Goal: Task Accomplishment & Management: Use online tool/utility

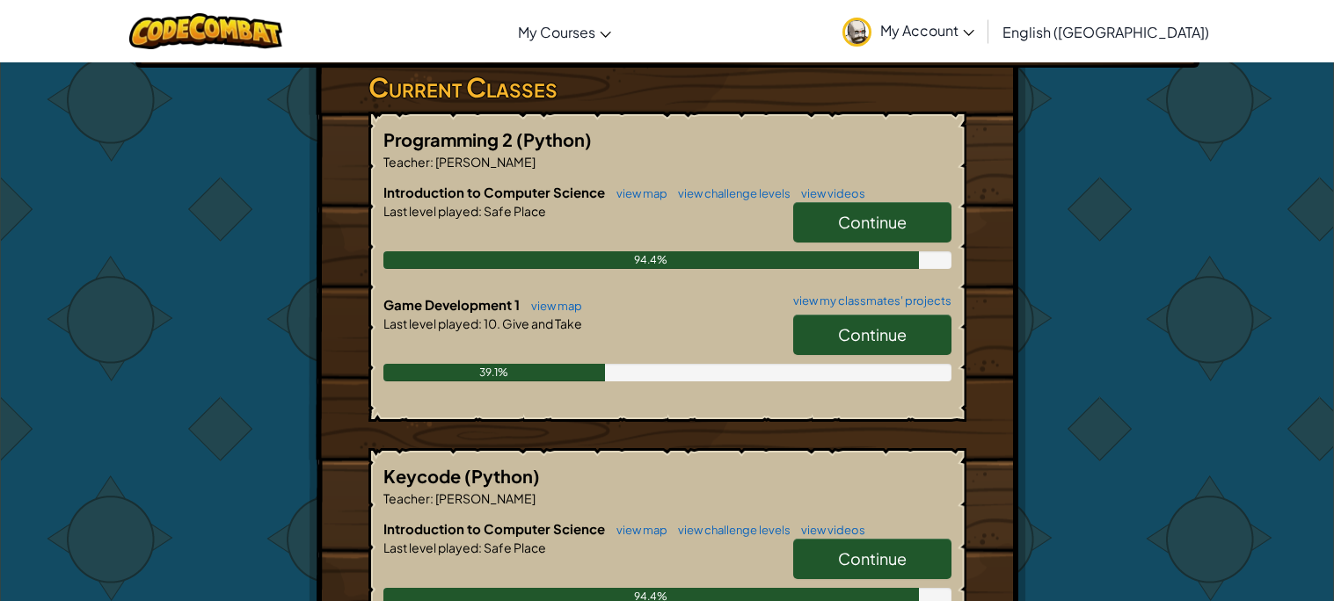
scroll to position [292, 0]
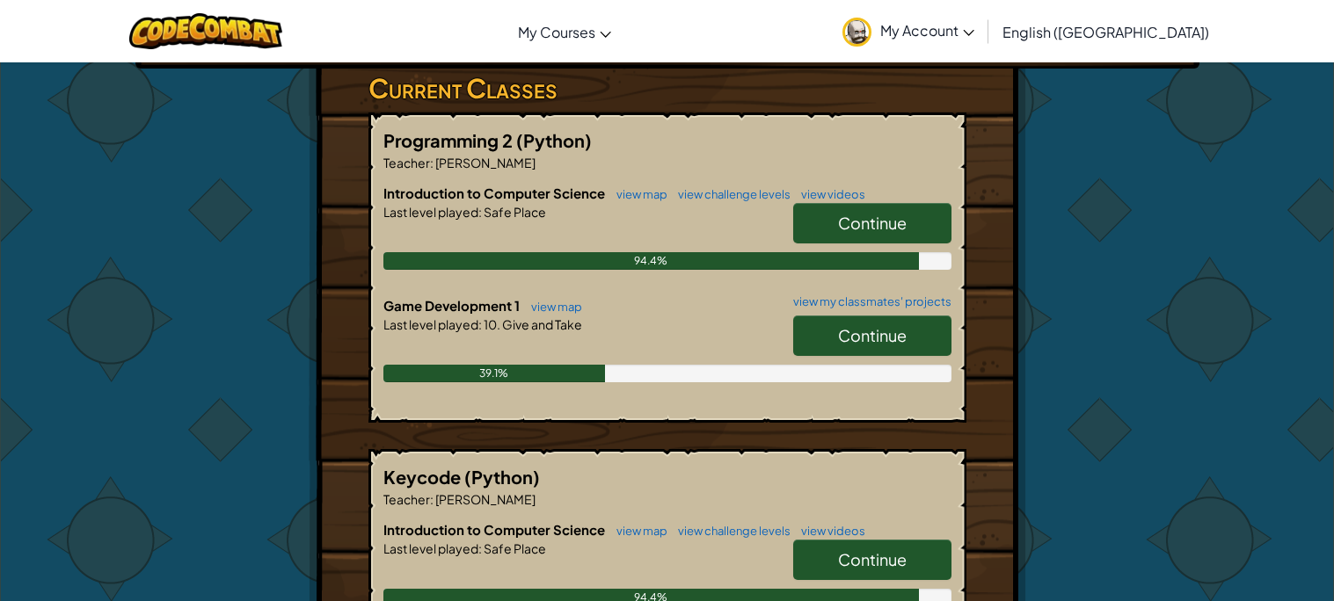
click at [834, 335] on link "Continue" at bounding box center [872, 336] width 158 height 40
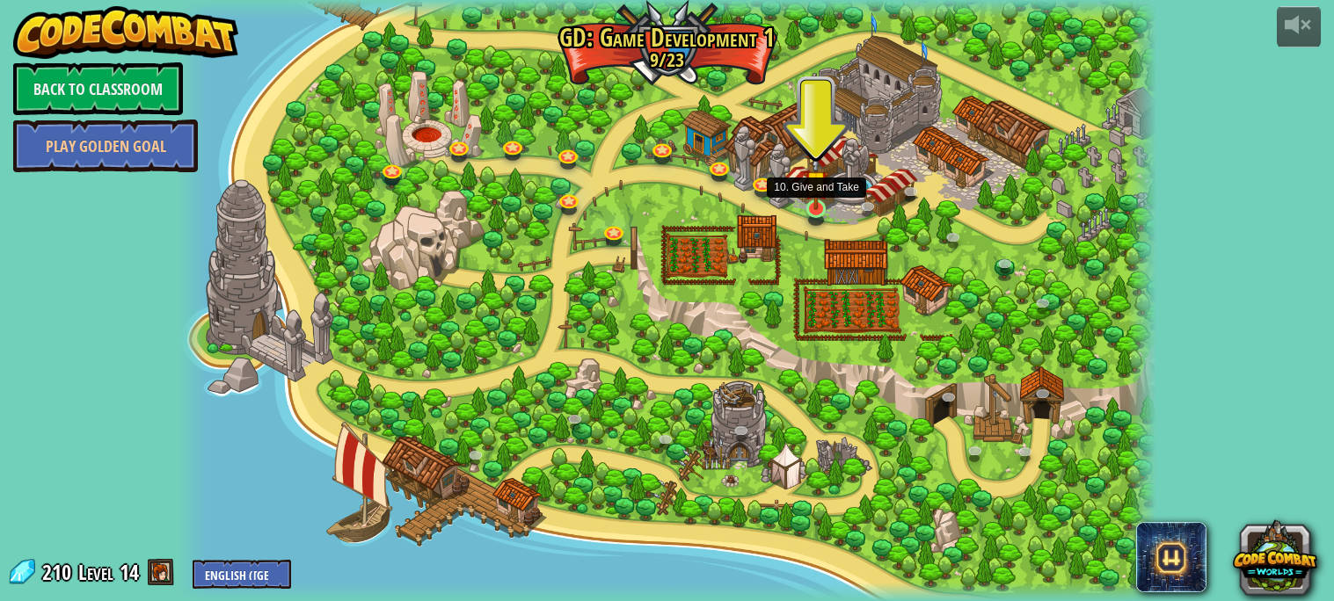
click at [821, 206] on img at bounding box center [816, 182] width 25 height 55
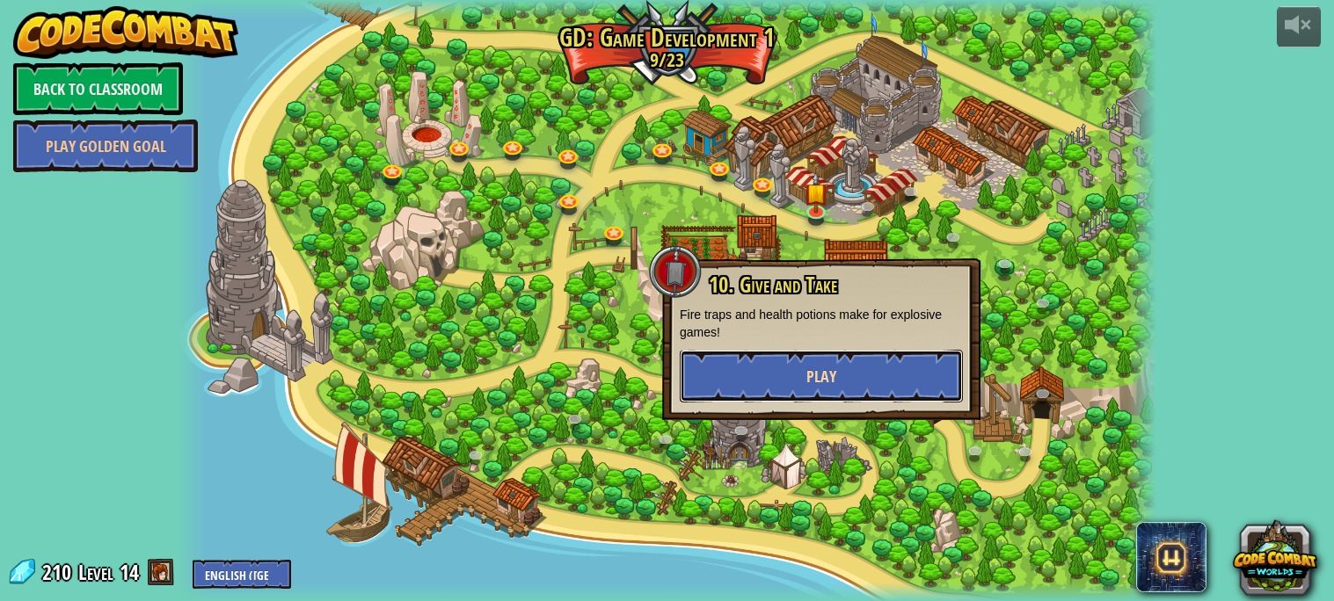
click at [796, 384] on button "Play" at bounding box center [821, 376] width 283 height 53
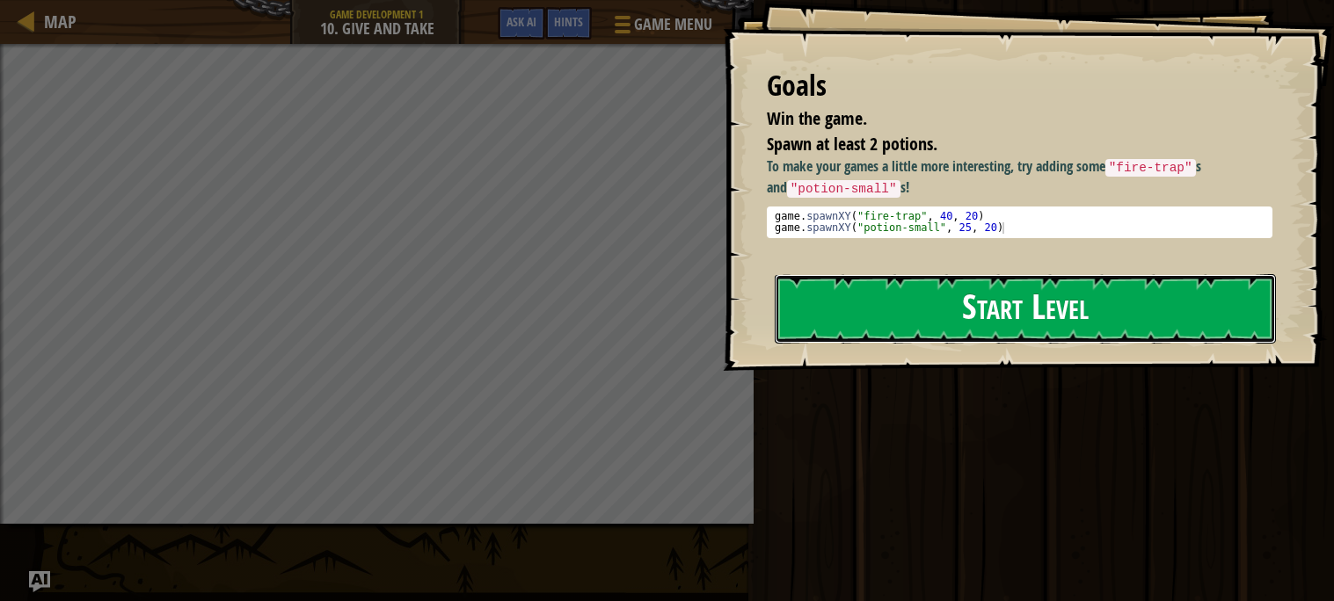
click at [851, 322] on button "Start Level" at bounding box center [1025, 308] width 501 height 69
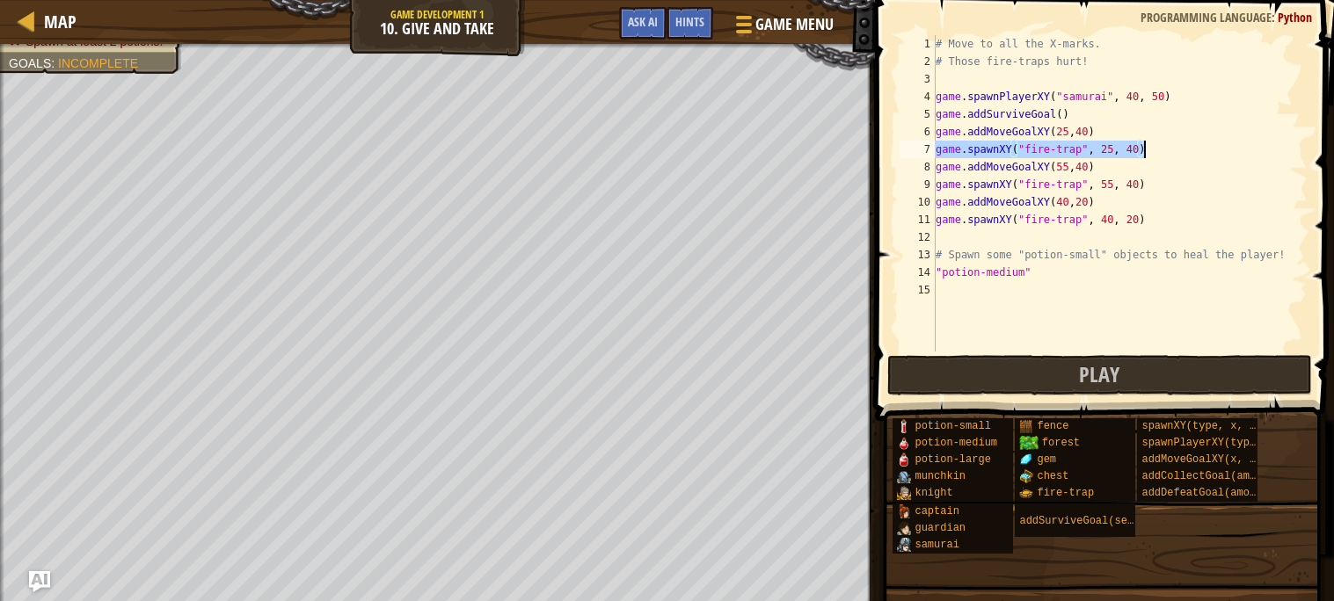
drag, startPoint x: 936, startPoint y: 150, endPoint x: 1150, endPoint y: 146, distance: 214.6
click at [1150, 146] on div "# Move to all the X-marks. # Those fire-traps hurt! game . spawnPlayerXY ( "sam…" at bounding box center [1119, 211] width 375 height 352
type textarea "game.spawnXY("fire-trap", 25, 40)"
click at [992, 294] on div "# Move to all the X-marks. # Those fire-traps hurt! game . spawnPlayerXY ( "sam…" at bounding box center [1119, 211] width 375 height 352
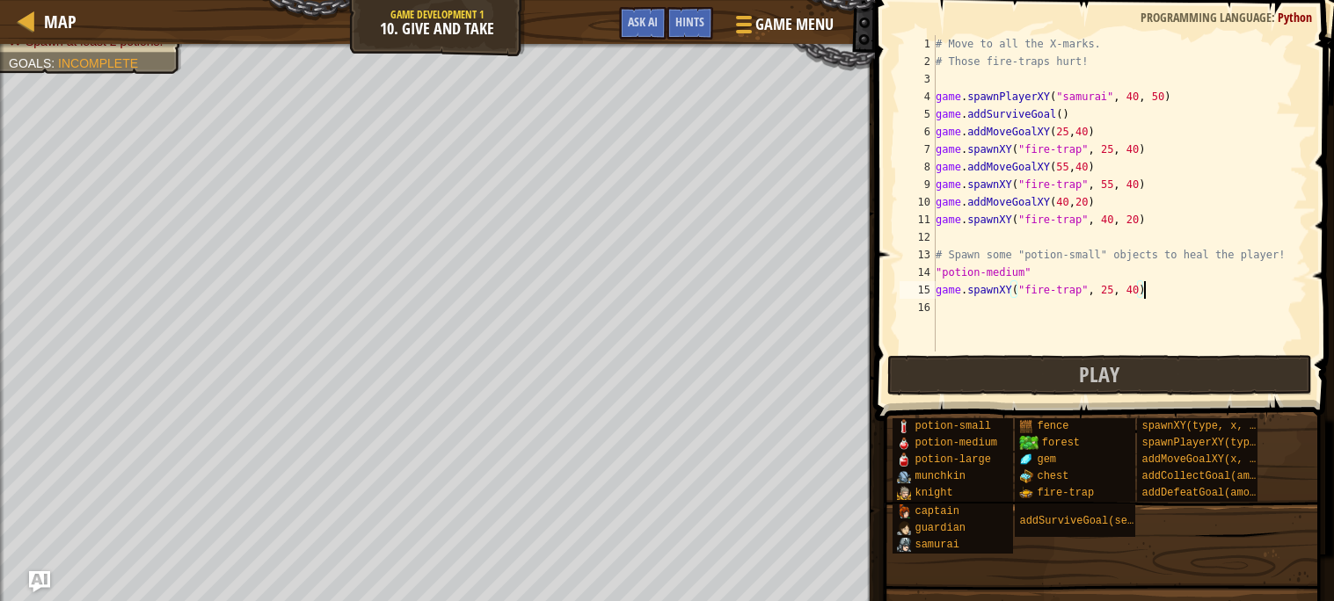
click at [1079, 294] on div "# Move to all the X-marks. # Those fire-traps hurt! game . spawnPlayerXY ( "sam…" at bounding box center [1119, 211] width 375 height 352
type textarea "game.spawnXY("potion-medium", 25, 40)"
drag, startPoint x: 935, startPoint y: 288, endPoint x: 1184, endPoint y: 290, distance: 249.7
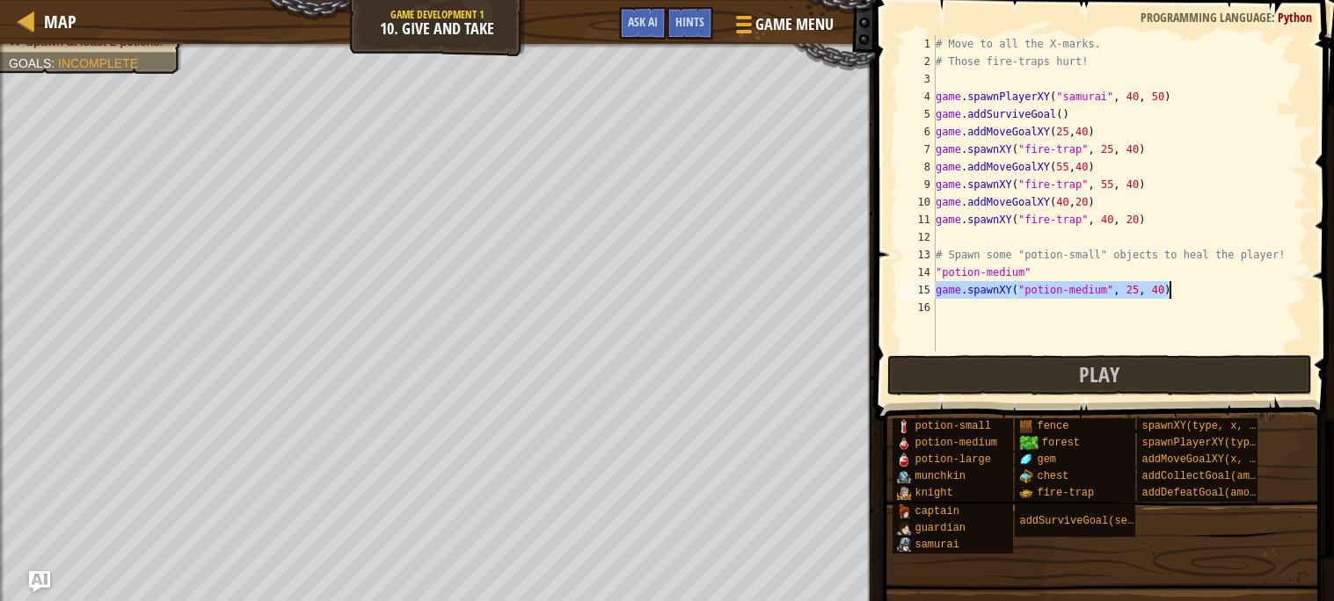
click at [1184, 290] on div "# Move to all the X-marks. # Those fire-traps hurt! game . spawnPlayerXY ( "sam…" at bounding box center [1119, 211] width 375 height 352
click at [1020, 313] on div "# Move to all the X-marks. # Those fire-traps hurt! game . spawnPlayerXY ( "sam…" at bounding box center [1119, 211] width 375 height 352
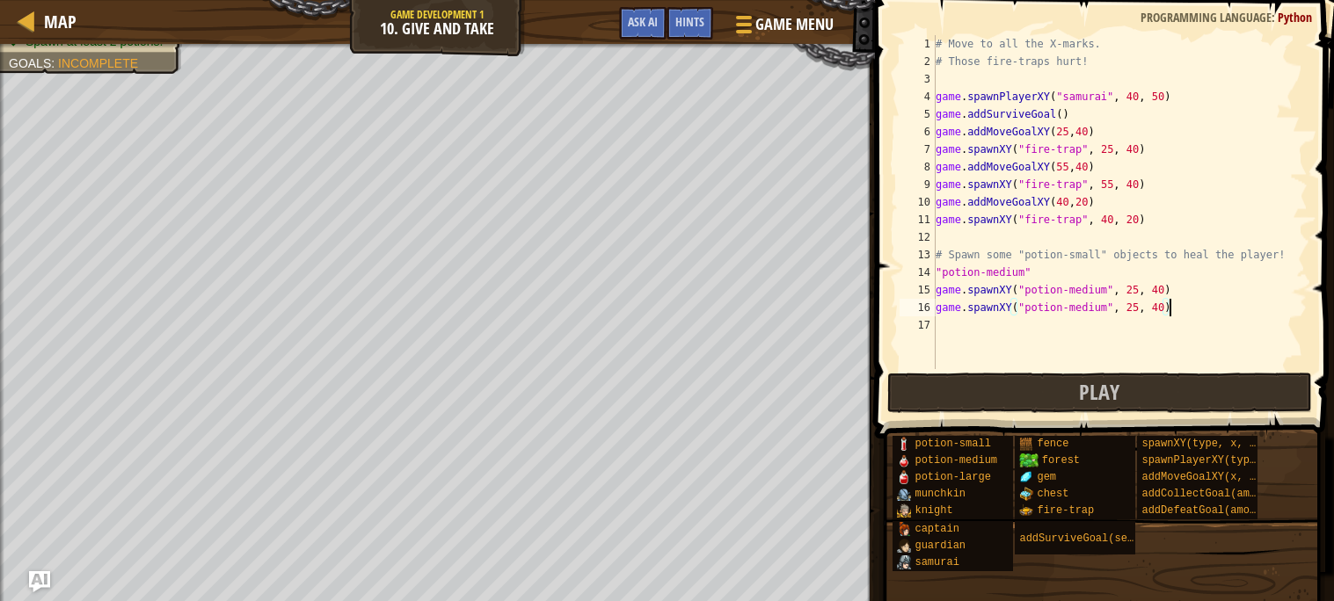
click at [1137, 286] on div "# Move to all the X-marks. # Those fire-traps hurt! game . spawnPlayerXY ( "sam…" at bounding box center [1119, 219] width 375 height 369
click at [1161, 291] on div "# Move to all the X-marks. # Those fire-traps hurt! game . spawnPlayerXY ( "sam…" at bounding box center [1119, 219] width 375 height 369
click at [1138, 311] on div "# Move to all the X-marks. # Those fire-traps hurt! game . spawnPlayerXY ( "sam…" at bounding box center [1119, 219] width 375 height 369
click at [1162, 310] on div "# Move to all the X-marks. # Those fire-traps hurt! game . spawnPlayerXY ( "sam…" at bounding box center [1119, 219] width 375 height 369
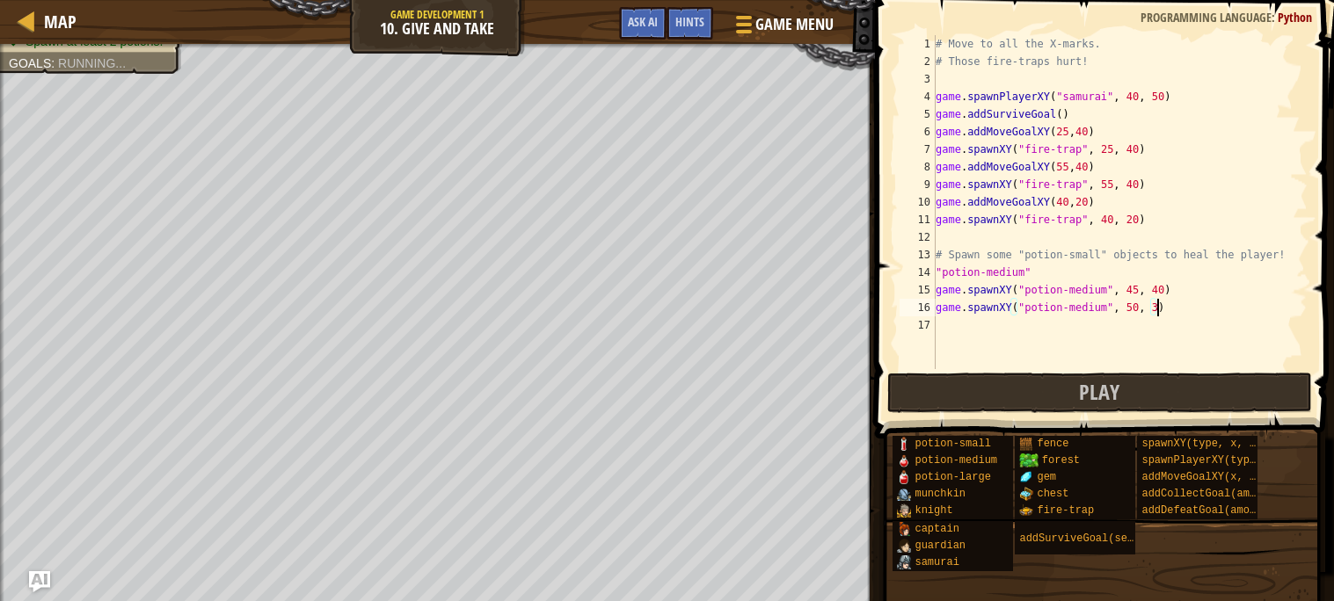
type textarea "game.spawnXY("potion-medium", 50, 30)"
click at [1079, 385] on button "Play" at bounding box center [1099, 393] width 425 height 40
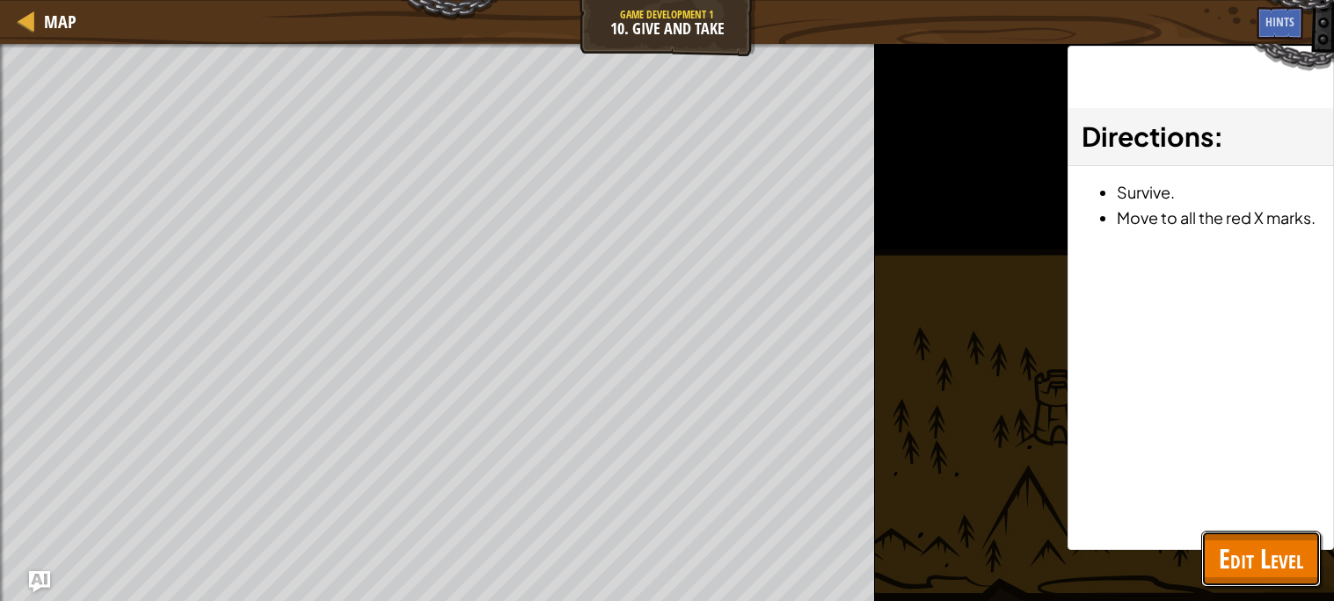
click at [1253, 556] on span "Edit Level" at bounding box center [1261, 559] width 84 height 36
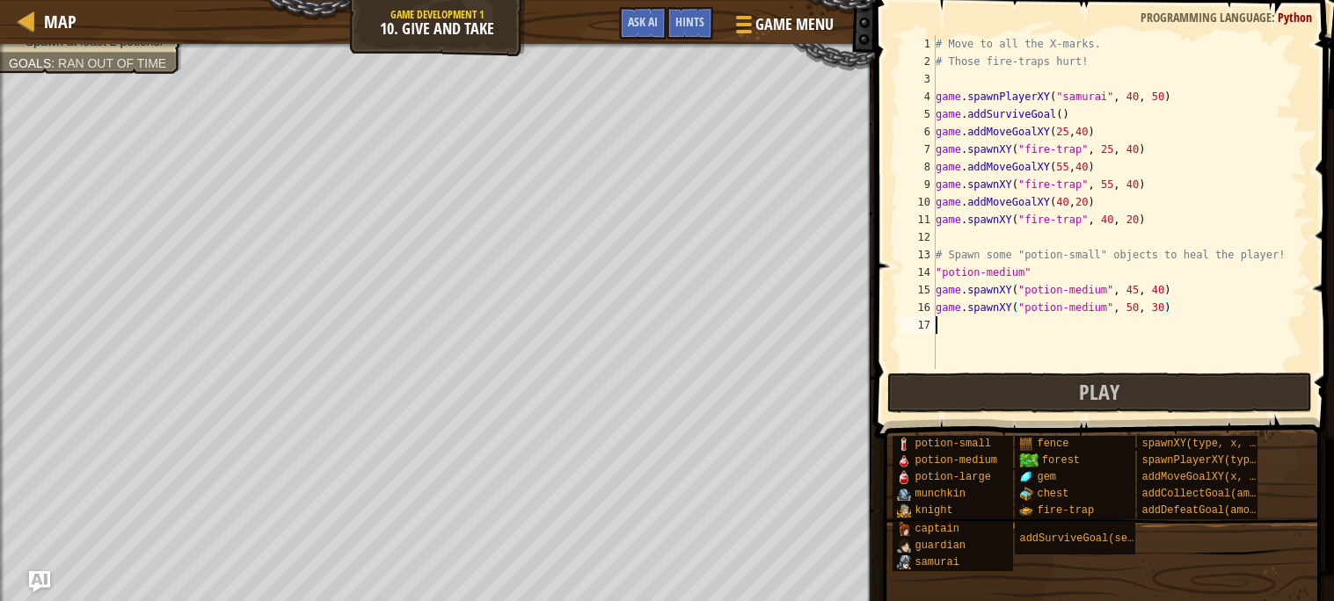
click at [987, 365] on div "# Move to all the X-marks. # Those fire-traps hurt! game . spawnPlayerXY ( "sam…" at bounding box center [1119, 219] width 375 height 369
click at [976, 377] on button "Play" at bounding box center [1099, 393] width 425 height 40
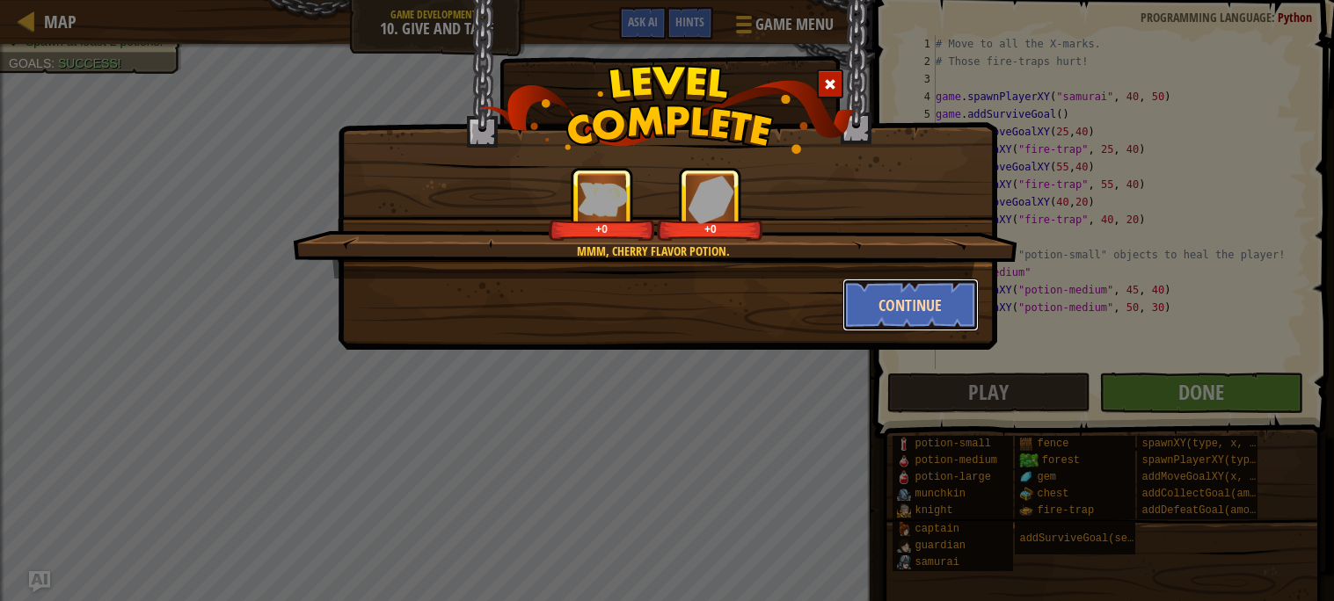
click at [897, 298] on button "Continue" at bounding box center [910, 305] width 136 height 53
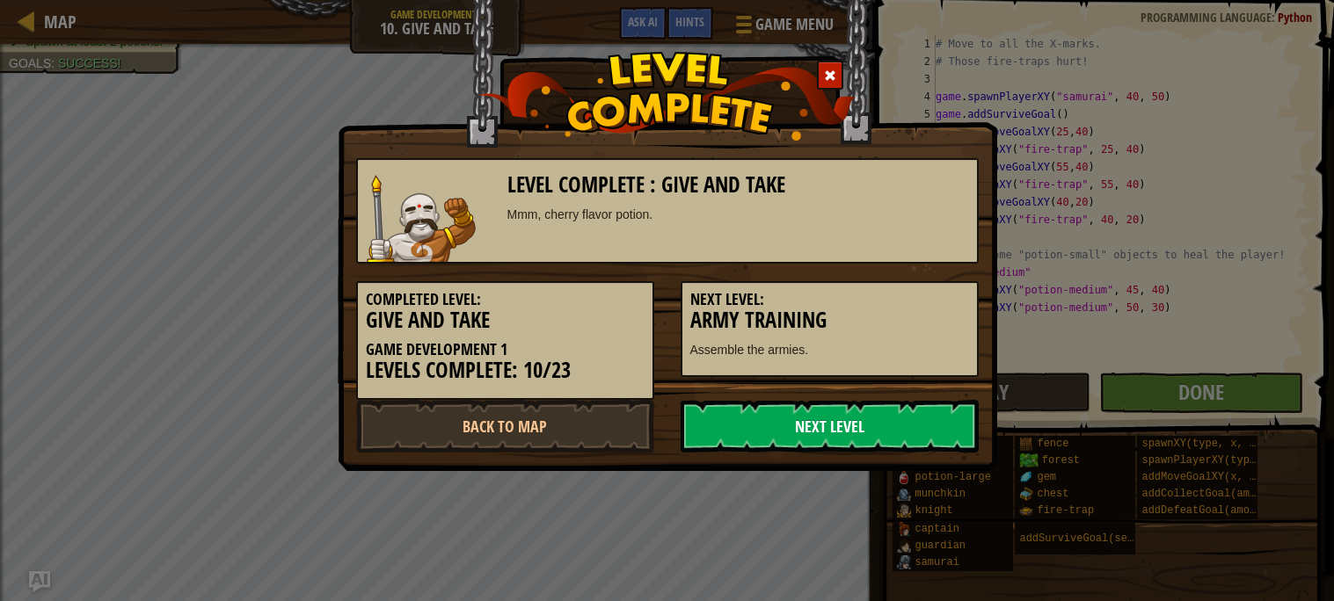
click at [836, 427] on link "Next Level" at bounding box center [830, 426] width 298 height 53
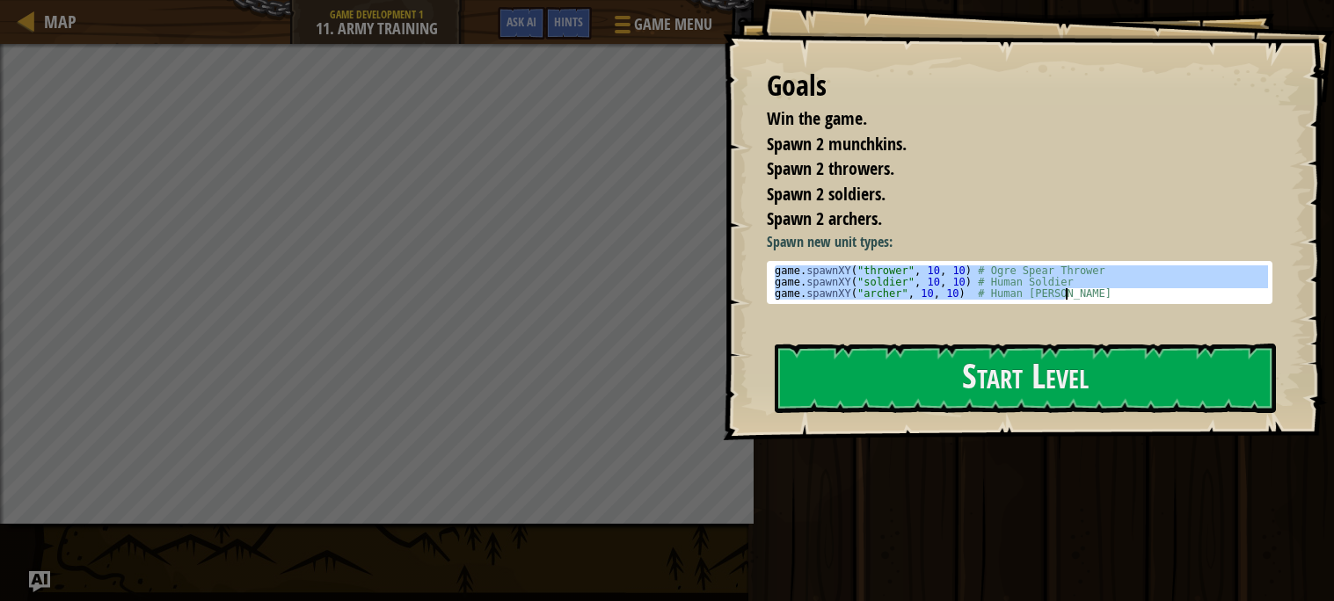
drag, startPoint x: 774, startPoint y: 269, endPoint x: 1101, endPoint y: 300, distance: 328.5
click at [1101, 300] on pre "game.spawnXY("thrower", 10, 10) # Ogre Spear Thrower 1 2 3 game . spawnXY ( "th…" at bounding box center [1020, 282] width 506 height 43
type textarea "game.spawnXY("soldier", 10, 10) # Human Soldier game.spawnXY("[PERSON_NAME]", 1…"
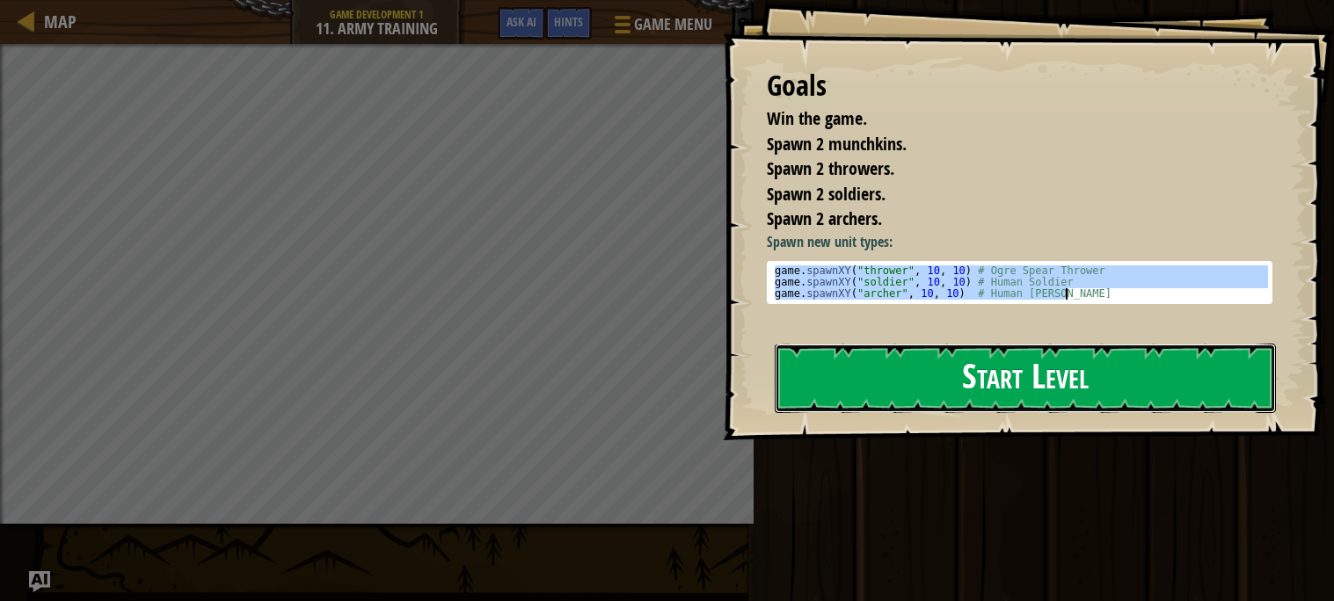
click at [866, 397] on button "Start Level" at bounding box center [1025, 378] width 501 height 69
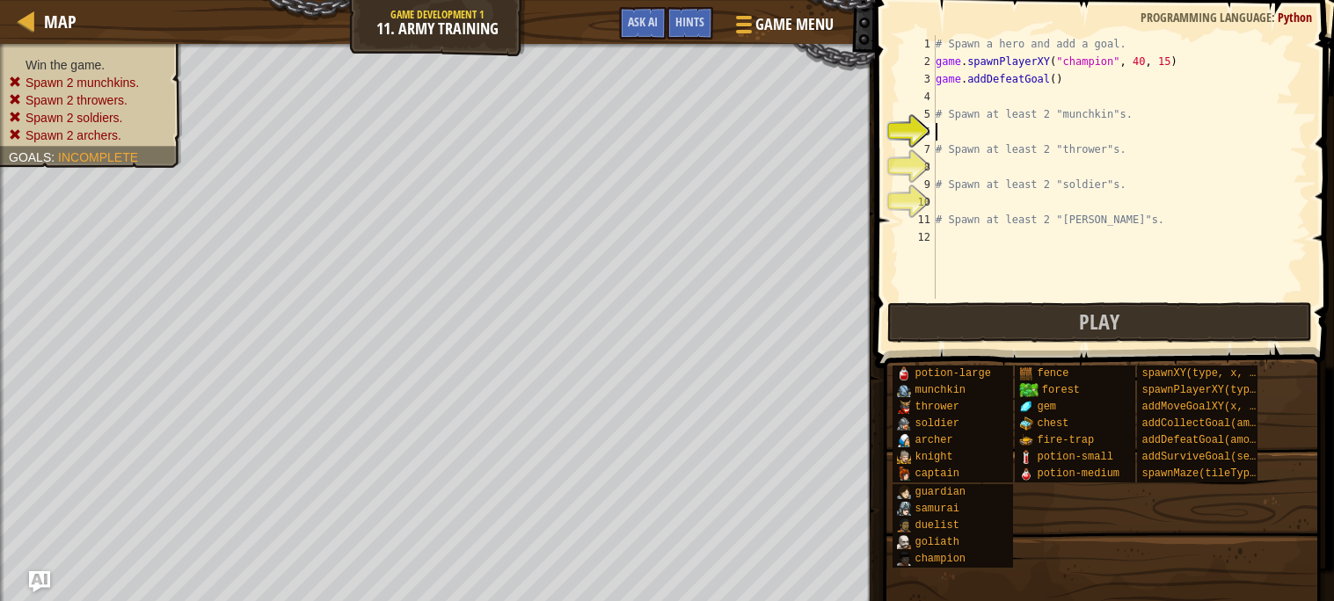
click at [955, 135] on div "# Spawn a hero and add a goal. game . spawnPlayerXY ( "champion" , 40 , 15 ) ga…" at bounding box center [1119, 184] width 375 height 299
type textarea "game.spawnXY("[PERSON_NAME]", 10, 10) # Human [PERSON_NAME]"
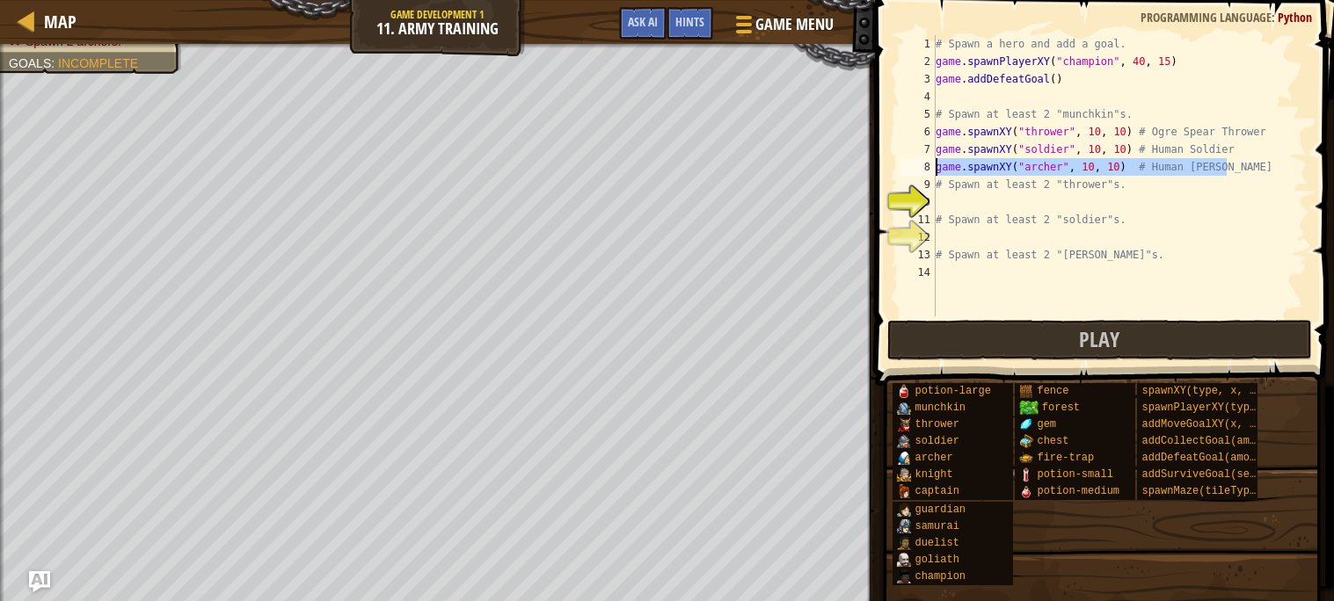
drag, startPoint x: 1235, startPoint y: 170, endPoint x: 936, endPoint y: 164, distance: 299.9
click at [936, 164] on div "# Spawn a hero and add a goal. game . spawnPlayerXY ( "champion" , 40 , 15 ) ga…" at bounding box center [1119, 193] width 375 height 317
click at [1097, 147] on div "# Spawn a hero and add a goal. game . spawnPlayerXY ( "champion" , 40 , 15 ) ga…" at bounding box center [1119, 193] width 375 height 317
click at [1125, 148] on div "# Spawn a hero and add a goal. game . spawnPlayerXY ( "champion" , 40 , 15 ) ga…" at bounding box center [1119, 193] width 375 height 317
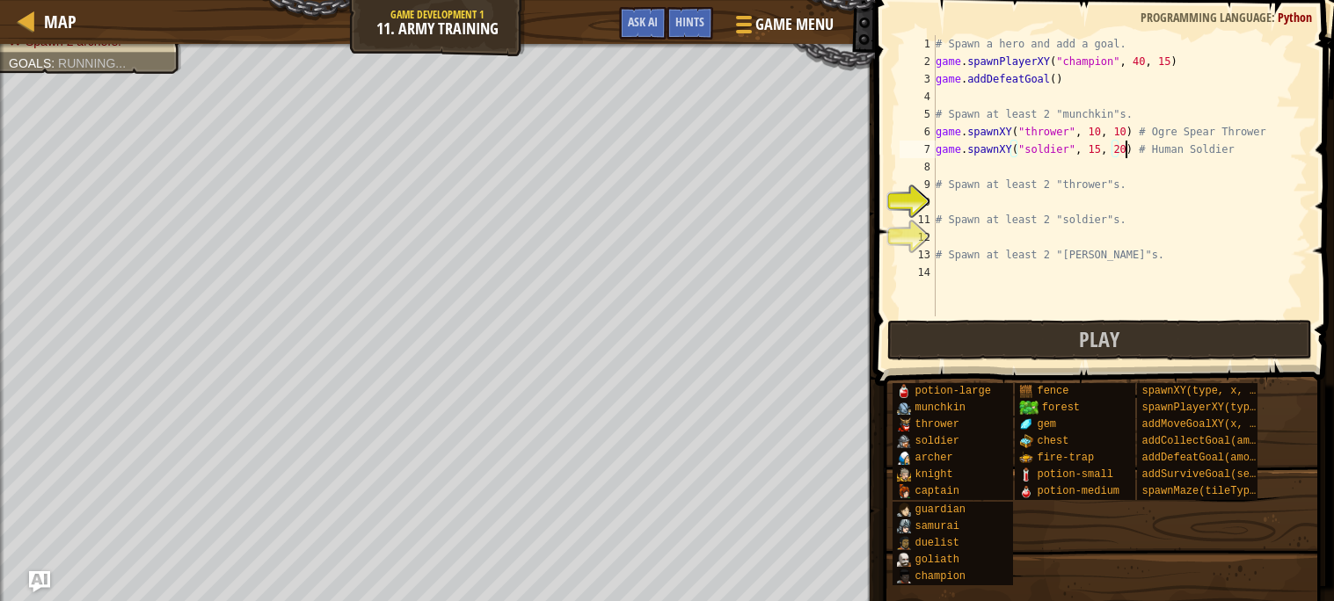
scroll to position [7, 15]
click at [1066, 149] on div "# Spawn a hero and add a goal. game . spawnPlayerXY ( "champion" , 40 , 15 ) ga…" at bounding box center [1119, 193] width 375 height 317
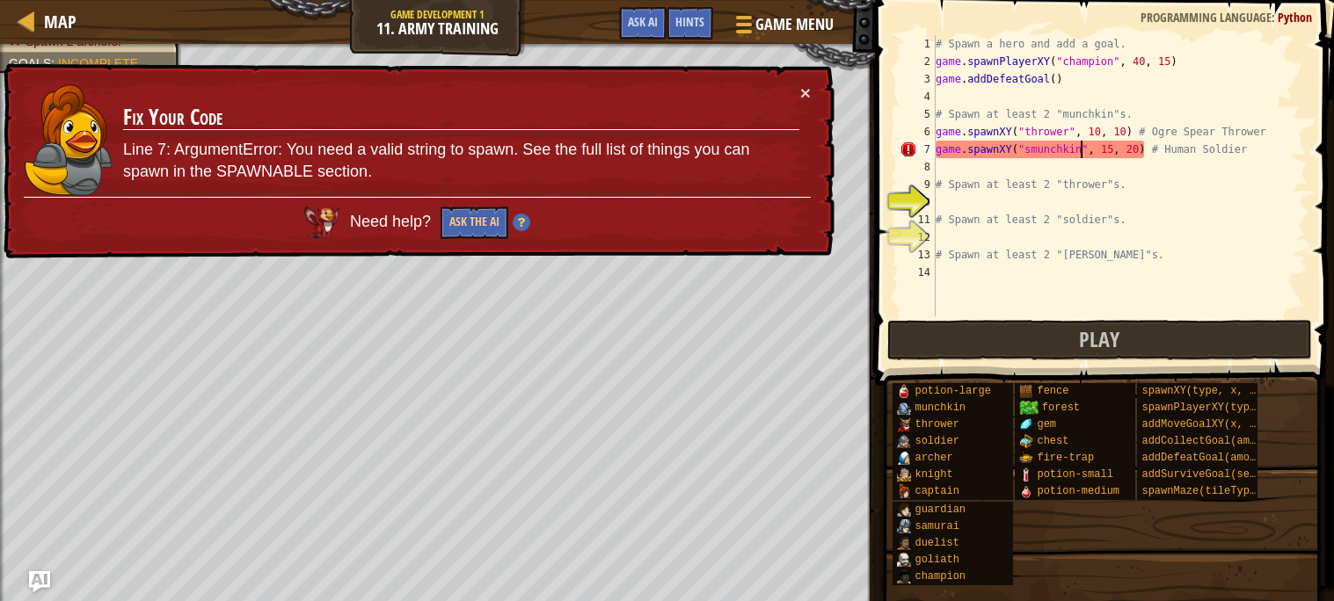
scroll to position [7, 12]
click at [1087, 149] on div "# Spawn a hero and add a goal. game . spawnPlayerXY ( "champion" , 40 , 15 ) ga…" at bounding box center [1119, 193] width 375 height 317
click at [1030, 146] on div "# Spawn a hero and add a goal. game . spawnPlayerXY ( "champion" , 40 , 15 ) ga…" at bounding box center [1119, 193] width 375 height 317
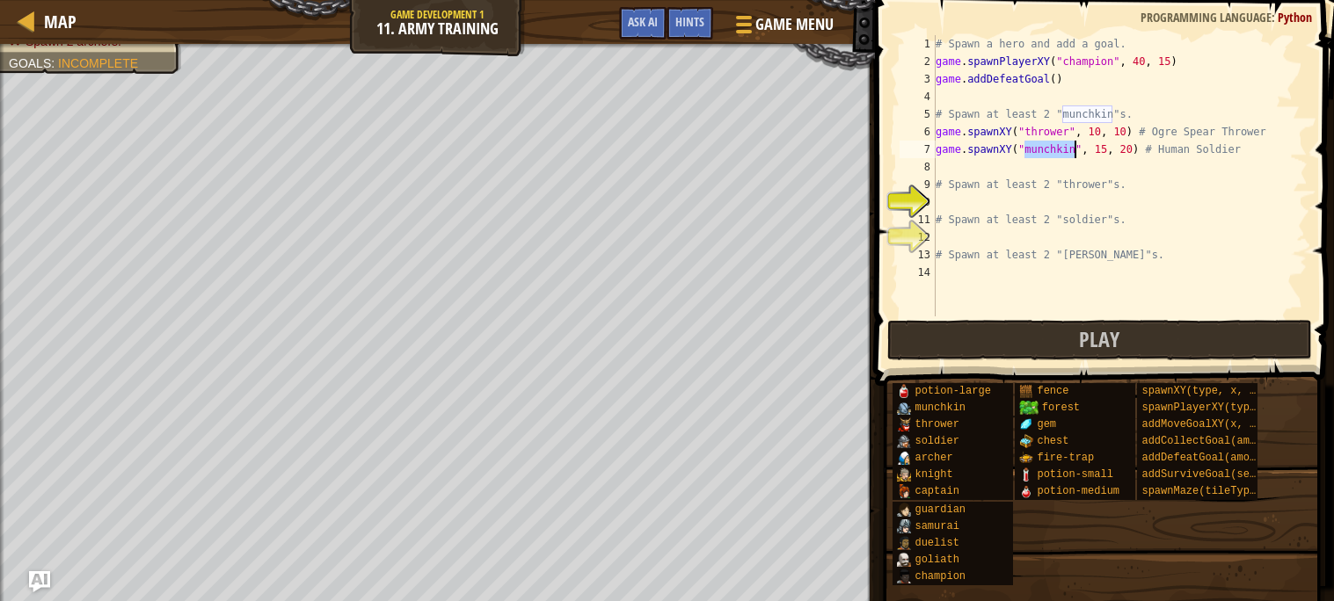
drag, startPoint x: 1024, startPoint y: 147, endPoint x: 1072, endPoint y: 157, distance: 48.6
click at [1072, 157] on div "# Spawn a hero and add a goal. game . spawnPlayerXY ( "champion" , 40 , 15 ) ga…" at bounding box center [1119, 193] width 375 height 317
click at [1065, 130] on div "# Spawn a hero and add a goal. game . spawnPlayerXY ( "champion" , 40 , 15 ) ga…" at bounding box center [1119, 193] width 375 height 317
click at [1027, 132] on div "# Spawn a hero and add a goal. game . spawnPlayerXY ( "champion" , 40 , 15 ) ga…" at bounding box center [1119, 193] width 375 height 317
click at [1100, 132] on div "# Spawn a hero and add a goal. game . spawnPlayerXY ( "champion" , 40 , 15 ) ga…" at bounding box center [1119, 193] width 375 height 317
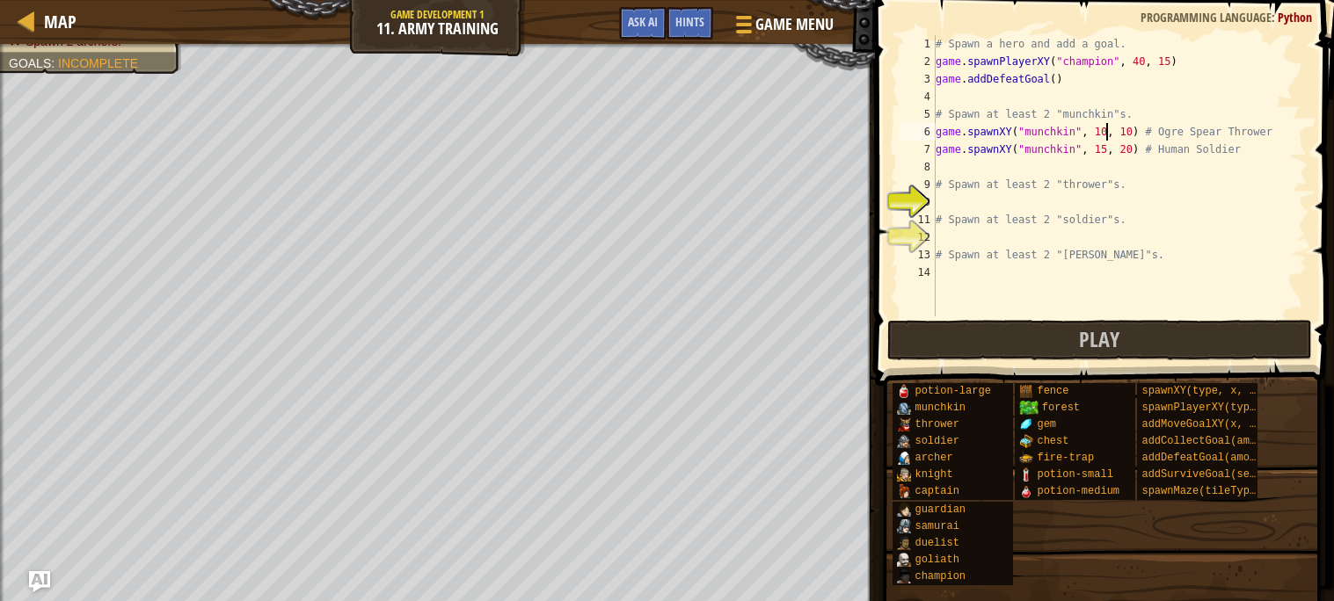
click at [1104, 132] on div "# Spawn a hero and add a goal. game . spawnPlayerXY ( "champion" , 40 , 15 ) ga…" at bounding box center [1119, 193] width 375 height 317
type textarea "game.spawnXY("munchkin", 15, 10) # Ogre Spear Thrower"
click at [973, 200] on div "# Spawn a hero and add a goal. game . spawnPlayerXY ( "champion" , 40 , 15 ) ga…" at bounding box center [1119, 193] width 375 height 317
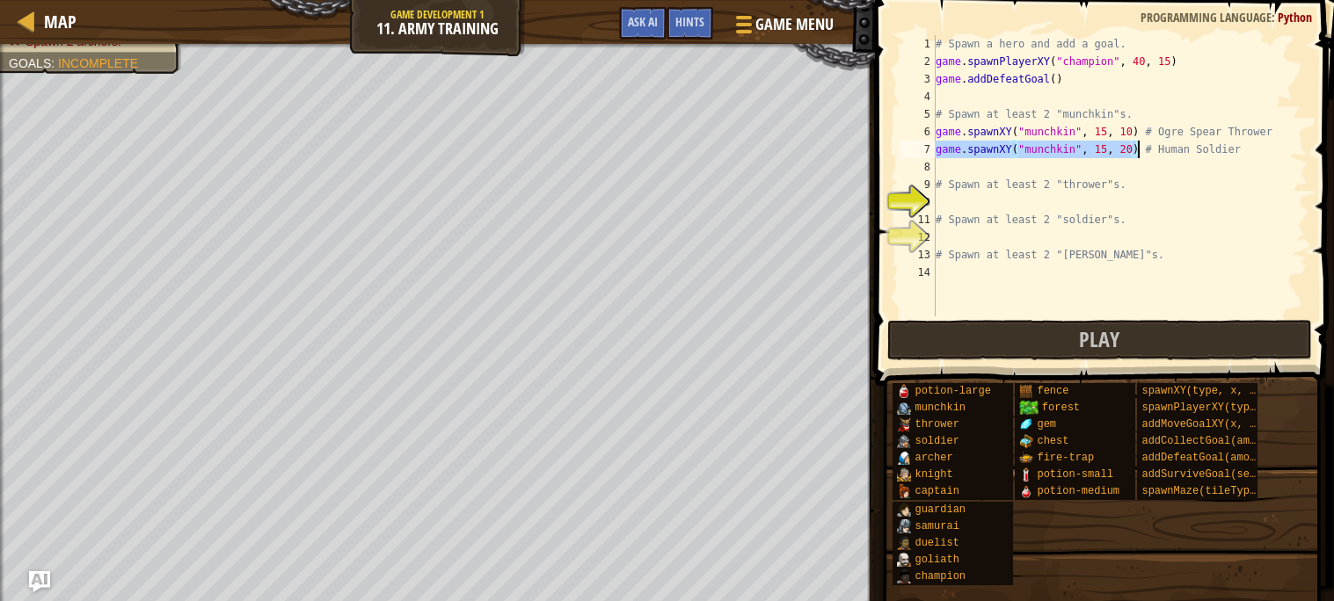
drag, startPoint x: 936, startPoint y: 150, endPoint x: 1140, endPoint y: 157, distance: 204.1
click at [1140, 157] on div "# Spawn a hero and add a goal. game . spawnPlayerXY ( "champion" , 40 , 15 ) ga…" at bounding box center [1119, 193] width 375 height 317
type textarea "game.spawnXY("munchkin", 15, 20) # Human Soldier"
click at [1015, 200] on div "# Spawn a hero and add a goal. game . spawnPlayerXY ( "champion" , 40 , 15 ) ga…" at bounding box center [1119, 193] width 375 height 317
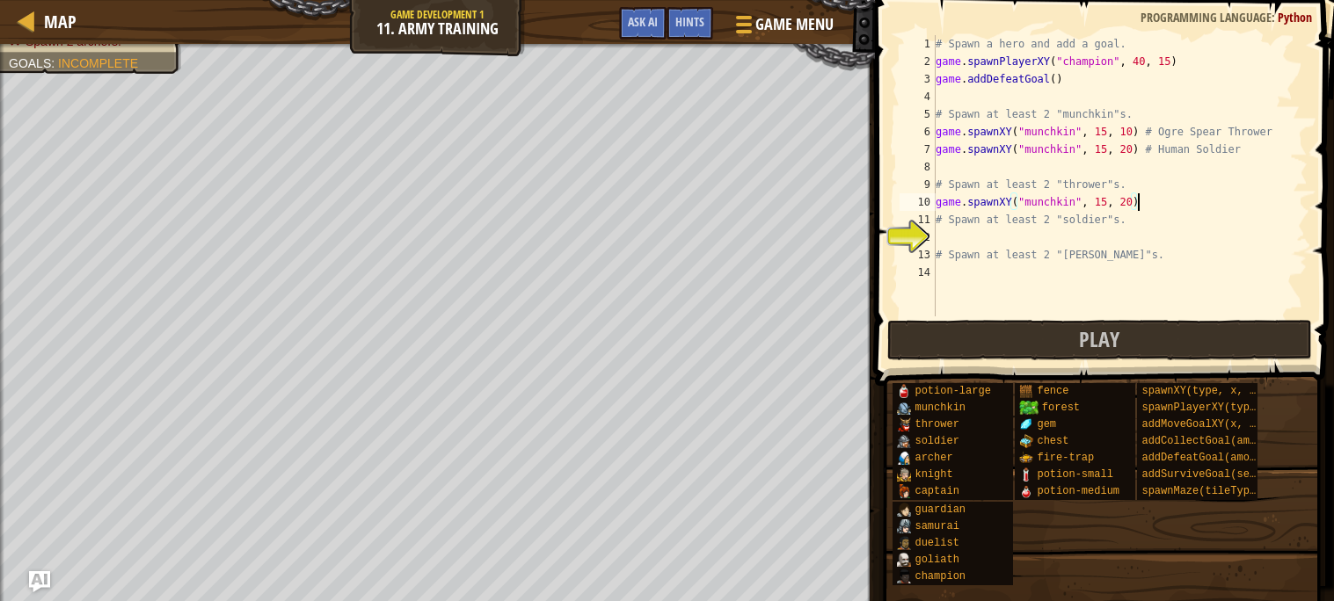
click at [936, 216] on div "# Spawn a hero and add a goal. game . spawnPlayerXY ( "champion" , 40 , 15 ) ga…" at bounding box center [1119, 193] width 375 height 317
click at [1126, 223] on div "# Spawn a hero and add a goal. game . spawnPlayerXY ( "champion" , 40 , 15 ) ga…" at bounding box center [1119, 193] width 375 height 317
click at [933, 218] on div "11" at bounding box center [917, 220] width 36 height 18
type textarea "# Spawn at least 2 "soldier"s."
click at [938, 218] on div "# Spawn a hero and add a goal. game . spawnPlayerXY ( "champion" , 40 , 15 ) ga…" at bounding box center [1119, 193] width 375 height 317
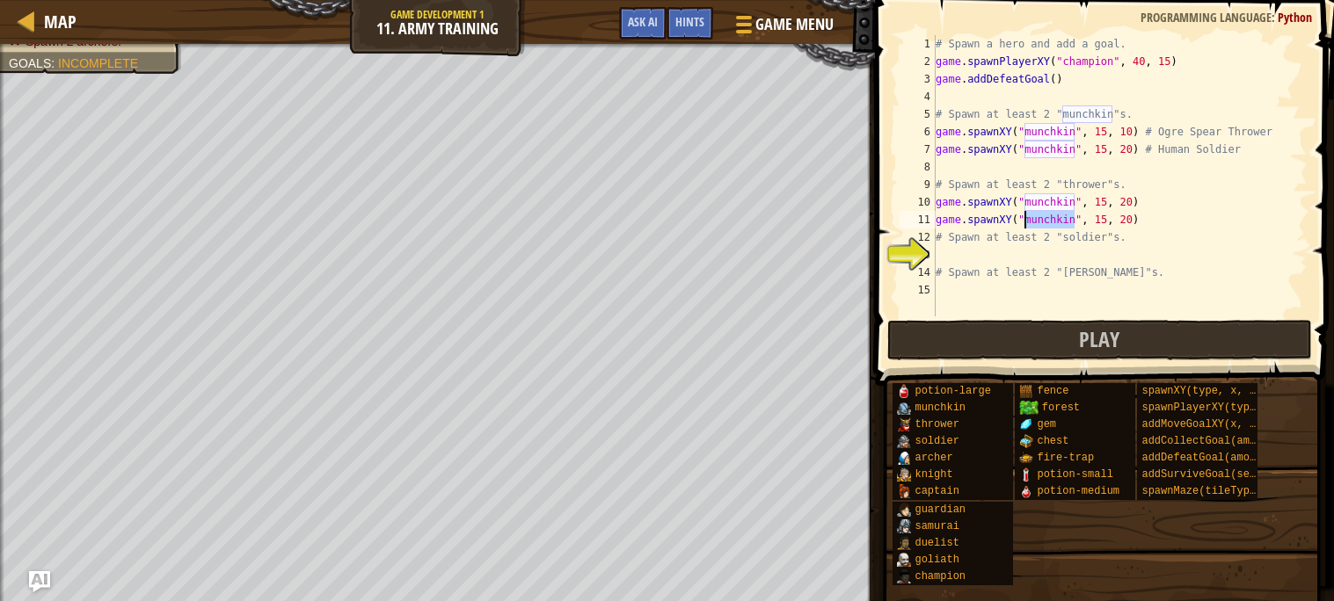
drag, startPoint x: 1075, startPoint y: 217, endPoint x: 1025, endPoint y: 216, distance: 50.1
click at [1025, 216] on div "# Spawn a hero and add a goal. game . spawnPlayerXY ( "champion" , 40 , 15 ) ga…" at bounding box center [1119, 193] width 375 height 317
drag, startPoint x: 1074, startPoint y: 202, endPoint x: 1025, endPoint y: 206, distance: 48.5
click at [1025, 206] on div "# Spawn a hero and add a goal. game . spawnPlayerXY ( "champion" , 40 , 15 ) ga…" at bounding box center [1119, 193] width 375 height 317
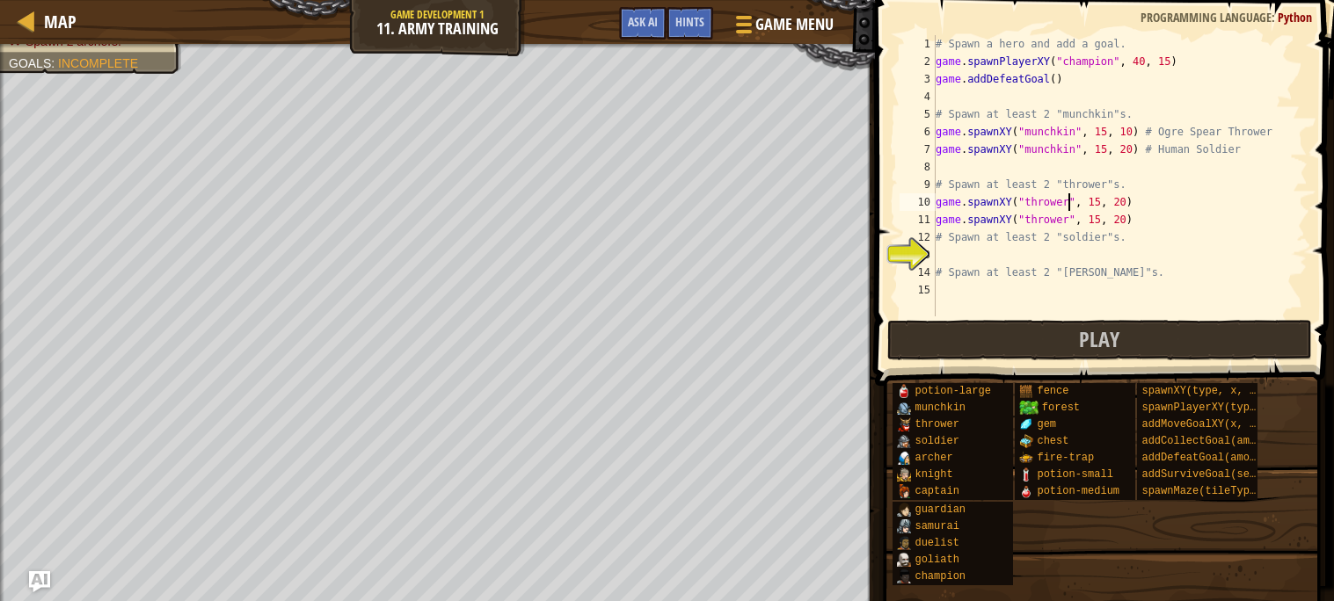
click at [1099, 201] on div "# Spawn a hero and add a goal. game . spawnPlayerXY ( "champion" , 40 , 15 ) ga…" at bounding box center [1119, 193] width 375 height 317
click at [1125, 196] on div "# Spawn a hero and add a goal. game . spawnPlayerXY ( "champion" , 40 , 15 ) ga…" at bounding box center [1119, 193] width 375 height 317
click at [1124, 220] on div "# Spawn a hero and add a goal. game . spawnPlayerXY ( "champion" , 40 , 15 ) ga…" at bounding box center [1119, 193] width 375 height 317
type textarea "game.spawnXY("thrower", 15, 29)"
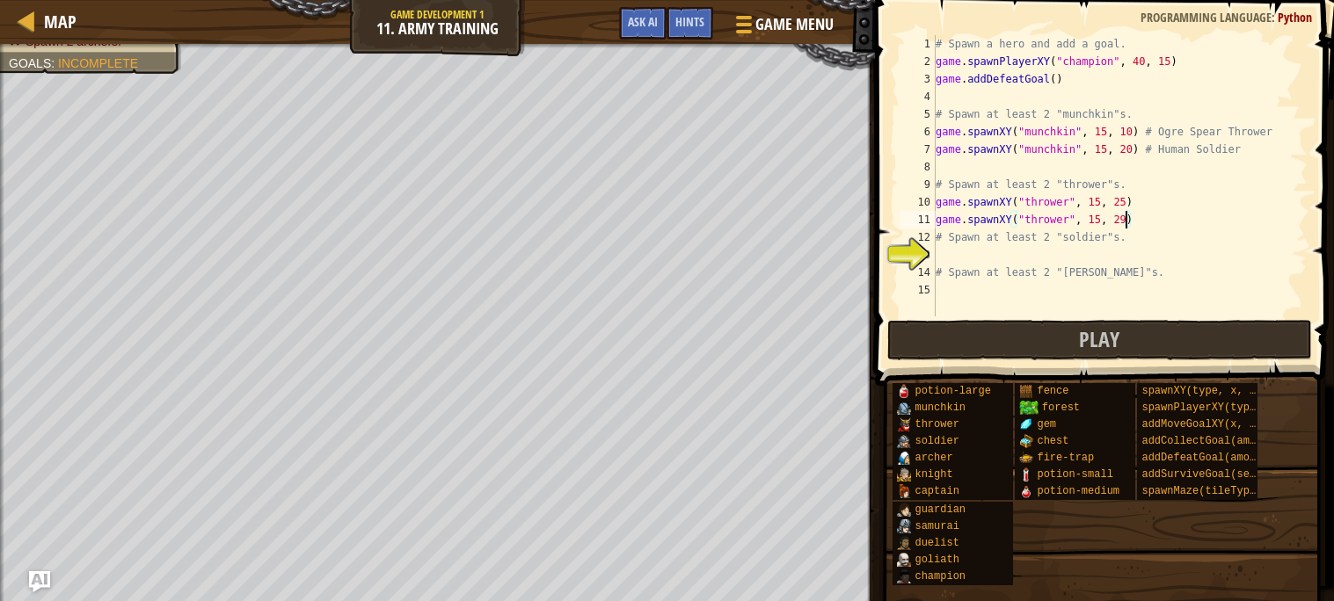
click at [941, 256] on div "# Spawn a hero and add a goal. game . spawnPlayerXY ( "champion" , 40 , 15 ) ga…" at bounding box center [1119, 193] width 375 height 317
click at [936, 261] on div "# Spawn a hero and add a goal. game . spawnPlayerXY ( "champion" , 40 , 15 ) ga…" at bounding box center [1119, 193] width 375 height 317
click at [938, 271] on div "# Spawn a hero and add a goal. game . spawnPlayerXY ( "champion" , 40 , 15 ) ga…" at bounding box center [1119, 193] width 375 height 317
type textarea "# Spawn at least 2 "[PERSON_NAME]"s."
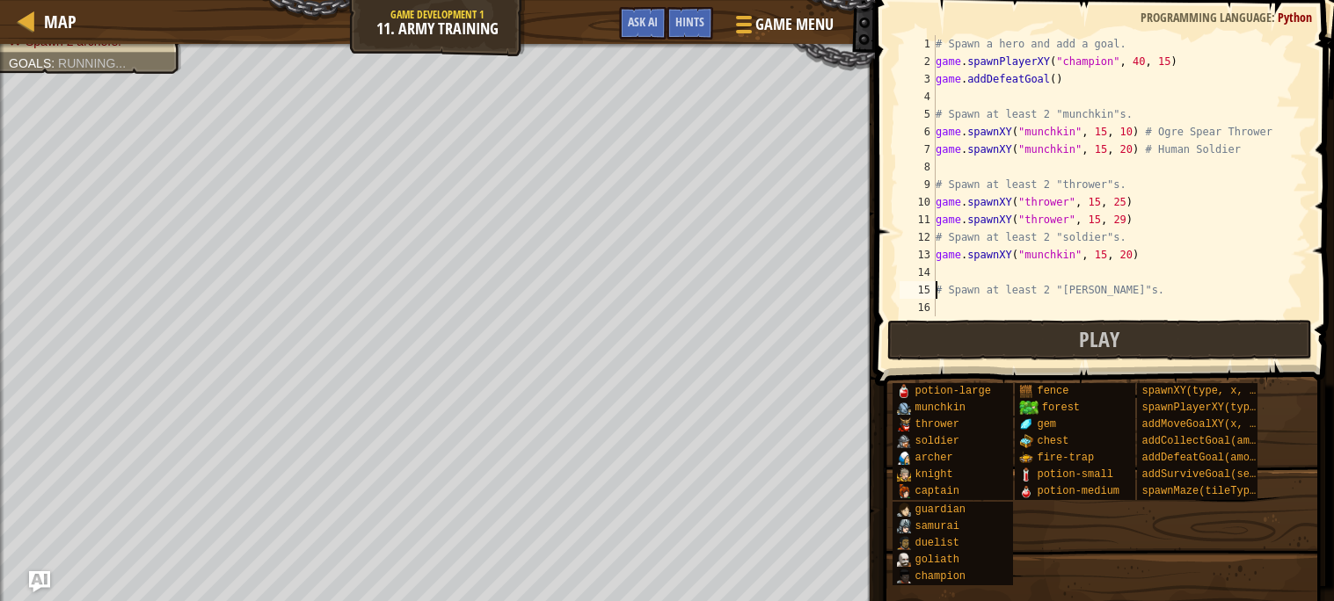
click at [937, 268] on div "# Spawn a hero and add a goal. game . spawnPlayerXY ( "champion" , 40 , 15 ) ga…" at bounding box center [1119, 193] width 375 height 317
click at [1074, 273] on div "# Spawn a hero and add a goal. game . spawnPlayerXY ( "champion" , 40 , 15 ) ga…" at bounding box center [1119, 193] width 375 height 317
click at [1074, 252] on div "# Spawn a hero and add a goal. game . spawnPlayerXY ( "champion" , 40 , 15 ) ga…" at bounding box center [1119, 193] width 375 height 317
click at [1098, 254] on div "# Spawn a hero and add a goal. game . spawnPlayerXY ( "champion" , 40 , 15 ) ga…" at bounding box center [1119, 193] width 375 height 317
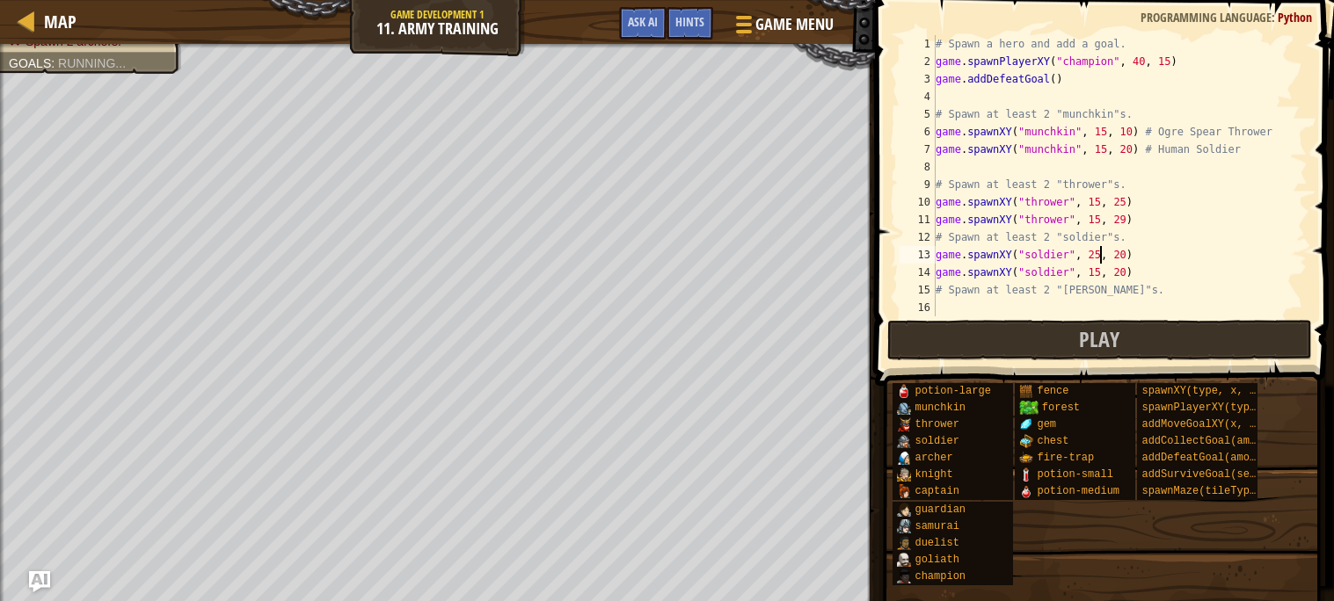
scroll to position [7, 13]
click at [1098, 273] on div "# Spawn a hero and add a goal. game . spawnPlayerXY ( "champion" , 40 , 15 ) ga…" at bounding box center [1119, 193] width 375 height 317
click at [1125, 273] on div "# Spawn a hero and add a goal. game . spawnPlayerXY ( "champion" , 40 , 15 ) ga…" at bounding box center [1119, 193] width 375 height 317
type textarea "game.spawnXY("soldier", 25, 29)"
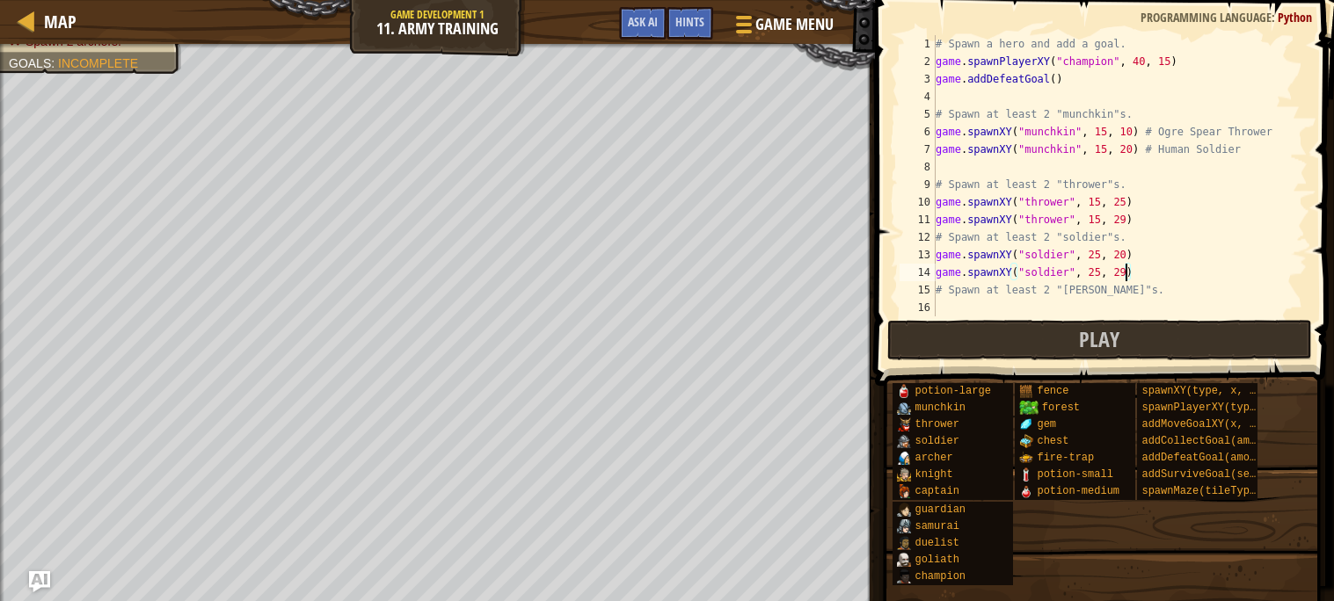
click at [968, 307] on div "# Spawn a hero and add a goal. game . spawnPlayerXY ( "champion" , 40 , 15 ) ga…" at bounding box center [1119, 193] width 375 height 317
type textarea "game.spawnXY("munchkin", 15, 20)"
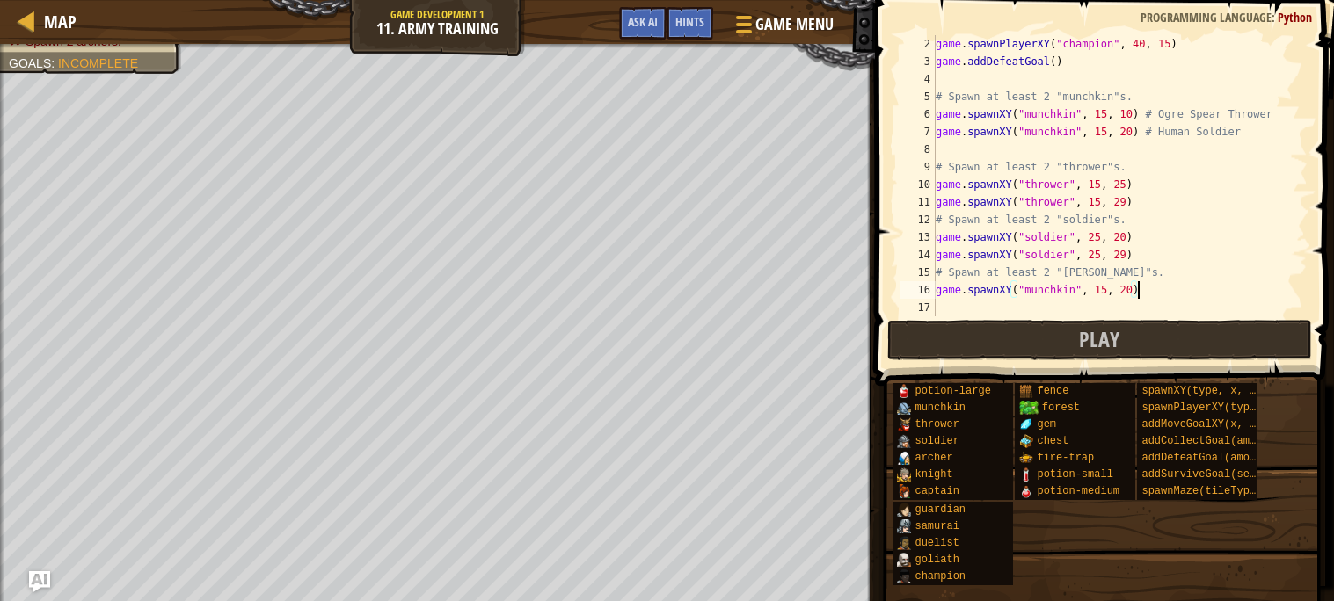
click at [957, 302] on div "game . spawnPlayerXY ( "champion" , 40 , 15 ) game . addDefeatGoal ( ) # Spawn …" at bounding box center [1119, 193] width 375 height 317
click at [1075, 307] on div "game . spawnPlayerXY ( "champion" , 40 , 15 ) game . addDefeatGoal ( ) # Spawn …" at bounding box center [1119, 193] width 375 height 317
click at [1073, 291] on div "game . spawnPlayerXY ( "champion" , 40 , 15 ) game . addDefeatGoal ( ) # Spawn …" at bounding box center [1119, 193] width 375 height 317
type textarea "game.spawnXY("[PERSON_NAME]", 15, 20)"
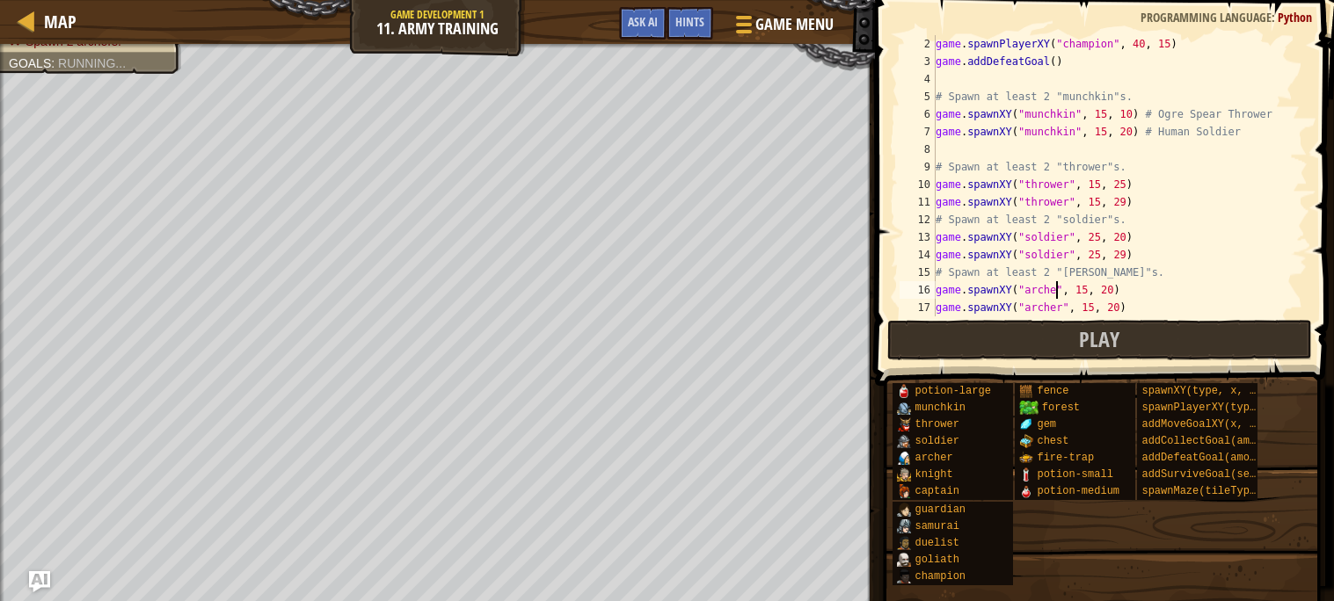
scroll to position [7, 11]
click at [979, 357] on button "Play" at bounding box center [1099, 340] width 425 height 40
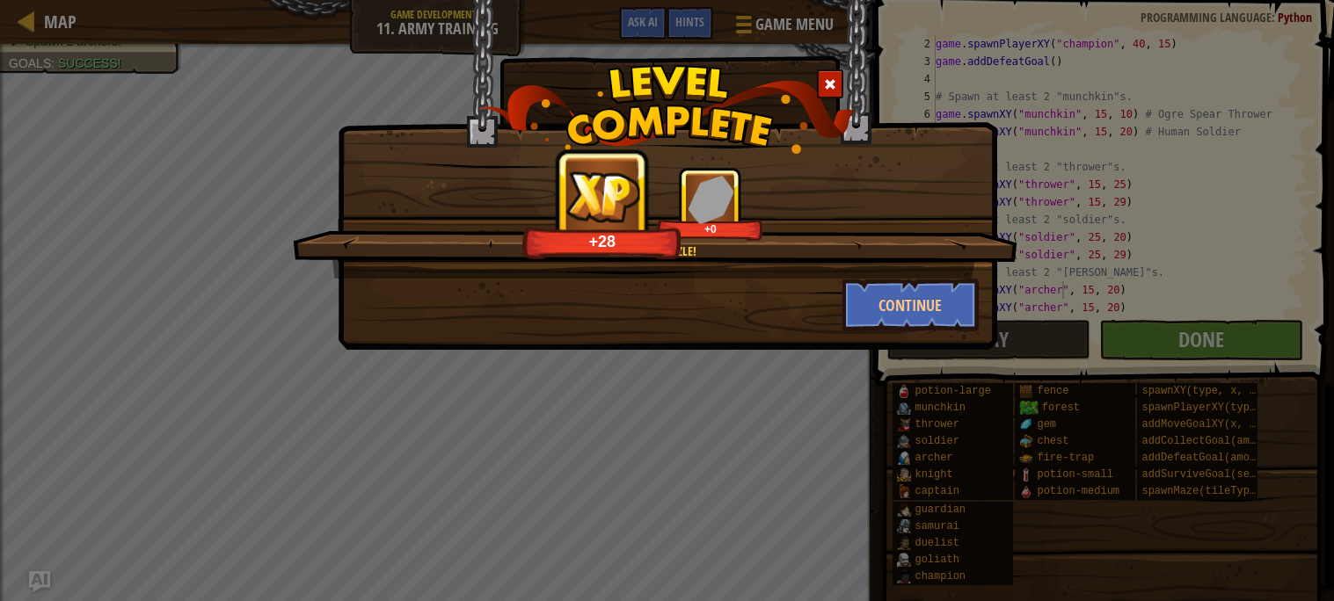
click at [1159, 344] on div "Rrrazzle dazzle! +28 +0 Continue" at bounding box center [667, 300] width 1334 height 601
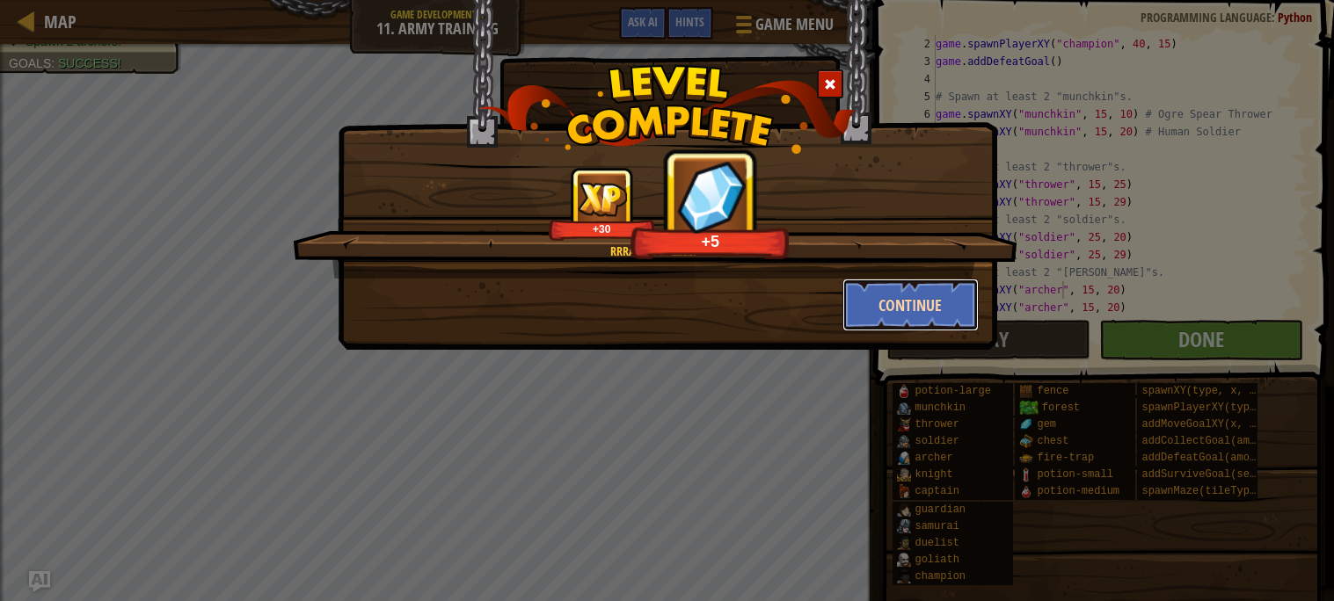
click at [907, 305] on button "Continue" at bounding box center [910, 305] width 136 height 53
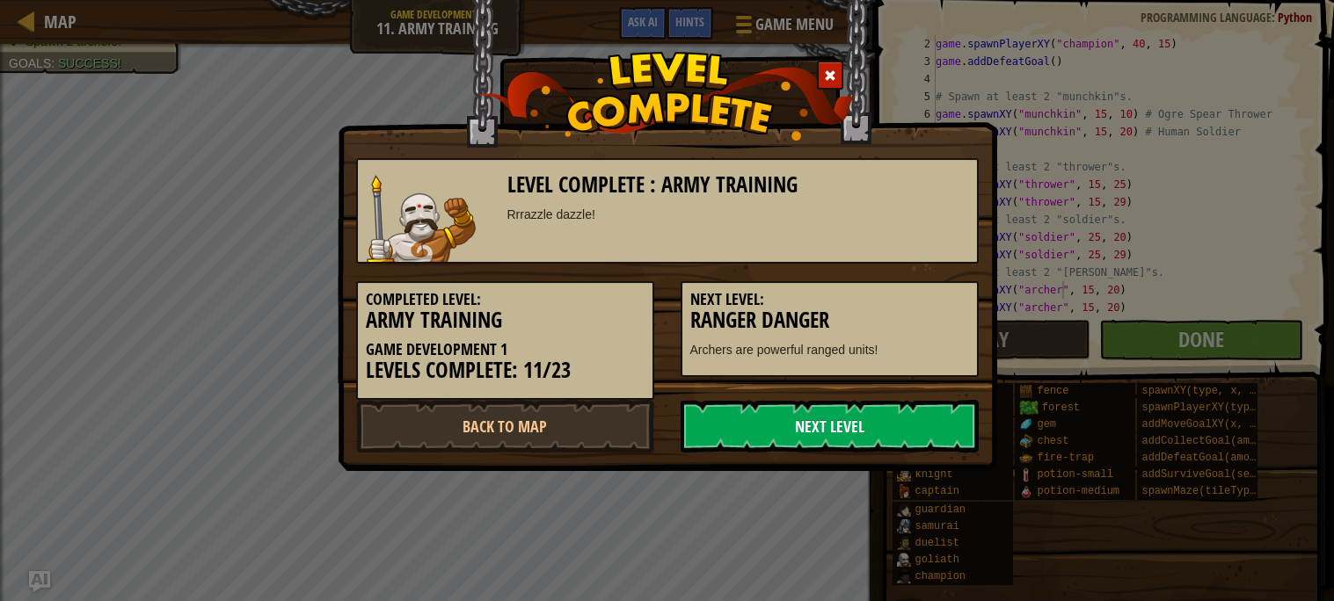
click at [790, 412] on link "Next Level" at bounding box center [830, 426] width 298 height 53
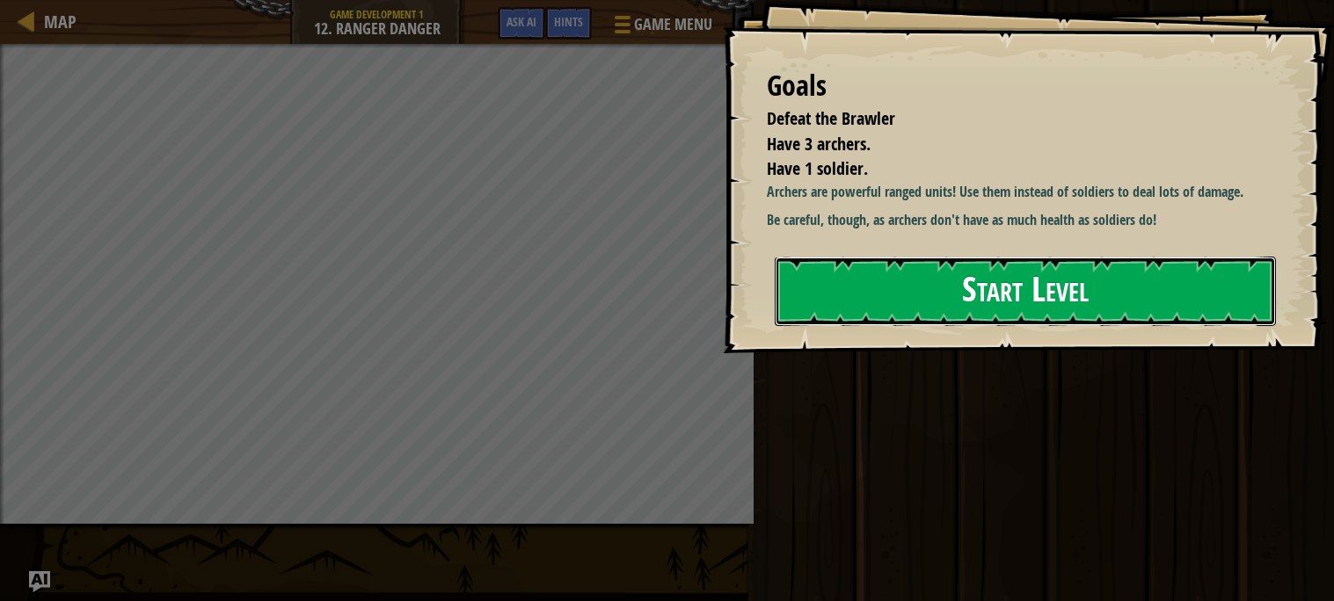
click at [849, 281] on button "Start Level" at bounding box center [1025, 291] width 501 height 69
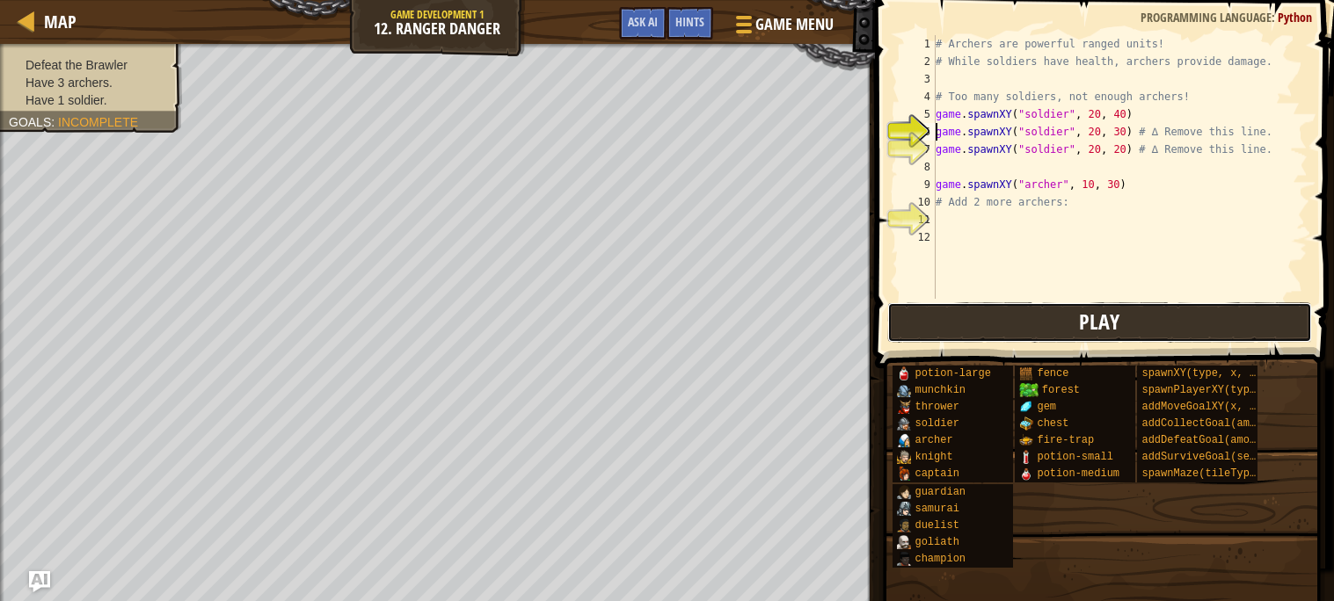
click at [974, 310] on button "Play" at bounding box center [1099, 322] width 425 height 40
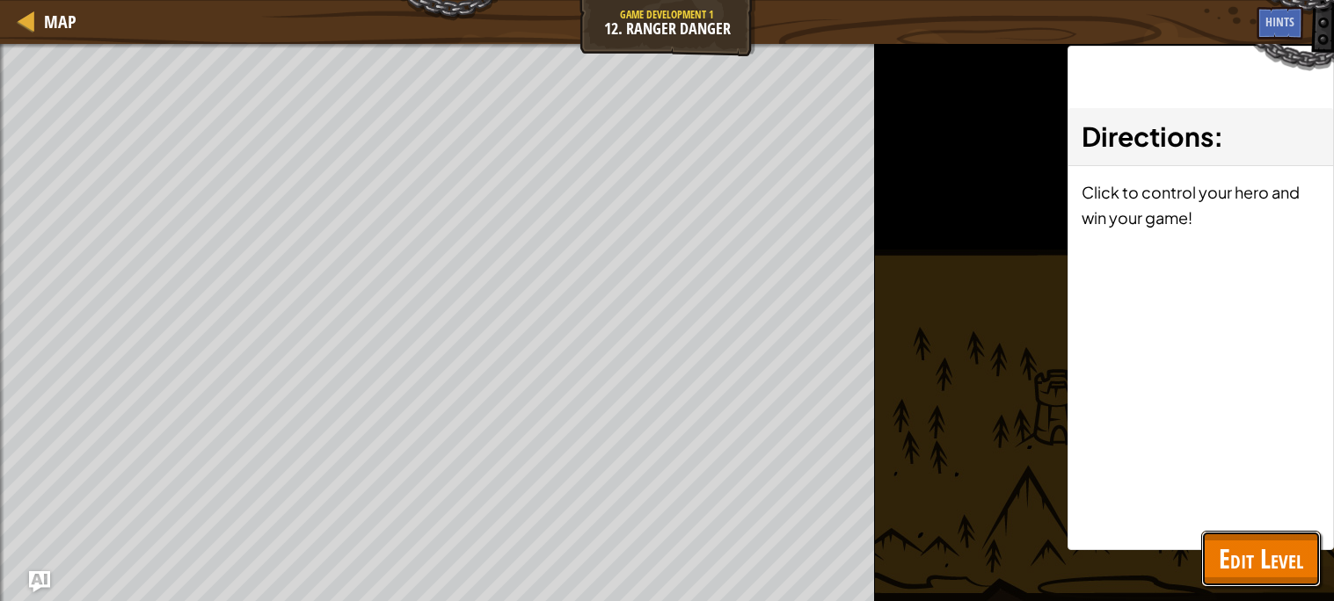
click at [1277, 557] on span "Edit Level" at bounding box center [1261, 559] width 84 height 36
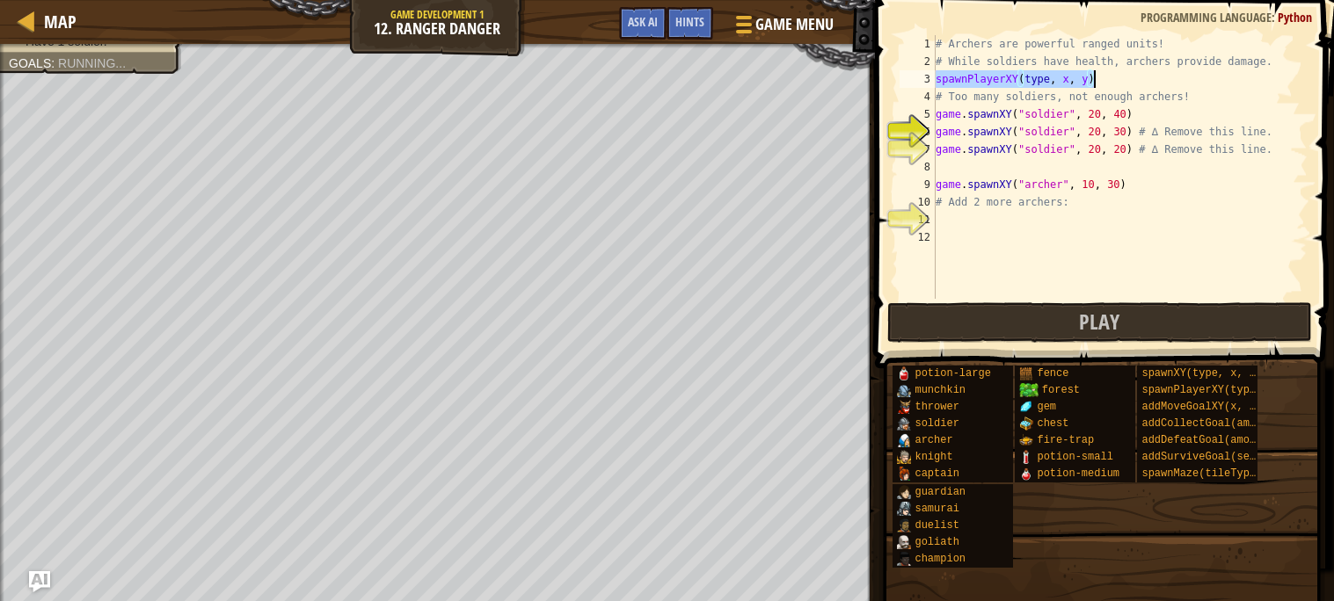
click at [1053, 79] on div "# Archers are powerful ranged units! # While soldiers have health, archers prov…" at bounding box center [1119, 167] width 375 height 264
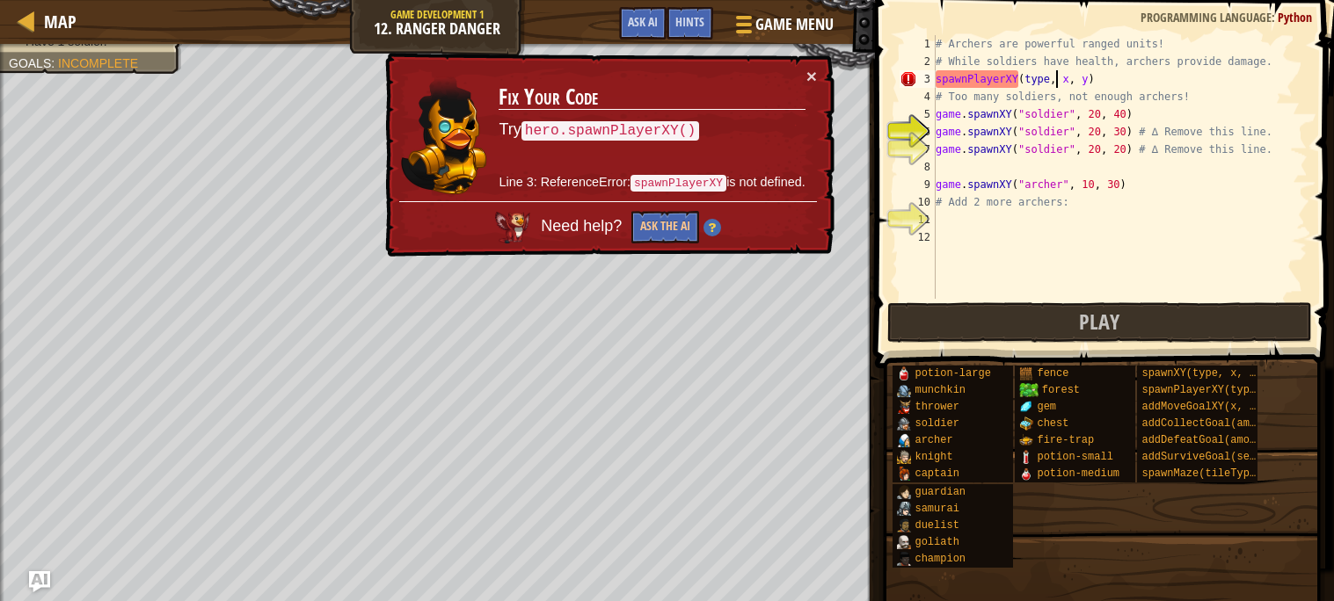
click at [1051, 79] on div "# Archers are powerful ranged units! # While soldiers have health, archers prov…" at bounding box center [1119, 184] width 375 height 299
click at [935, 76] on div "# Archers are powerful ranged units! # While soldiers have health, archers prov…" at bounding box center [1119, 184] width 375 height 299
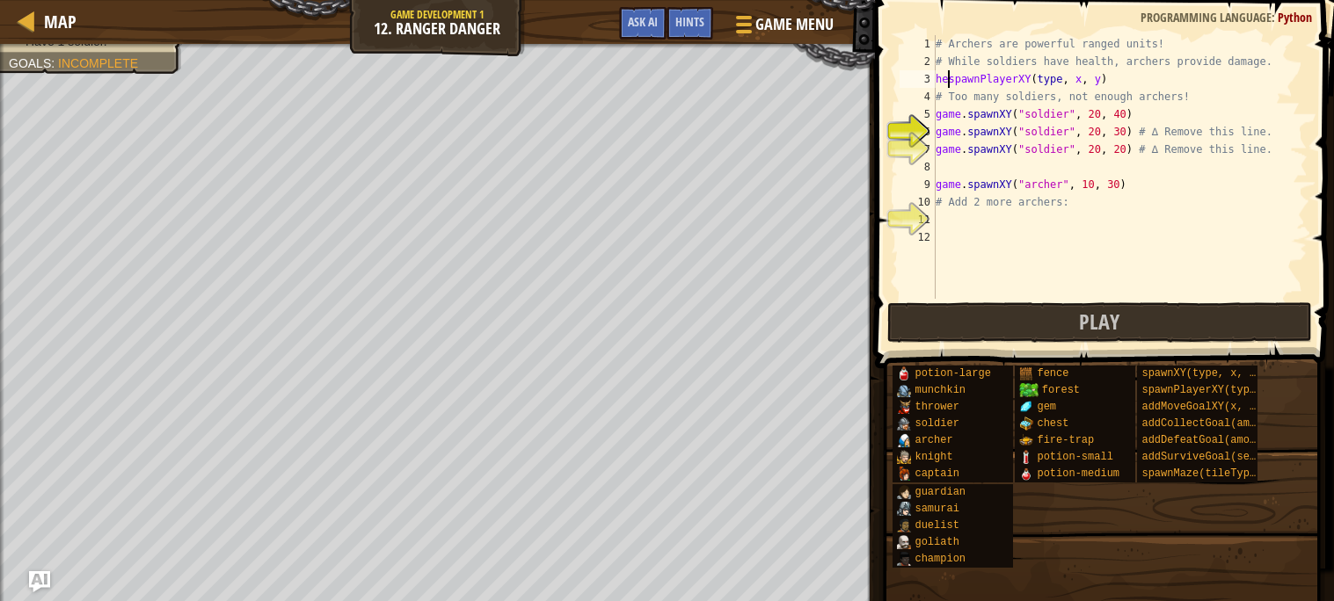
scroll to position [7, 2]
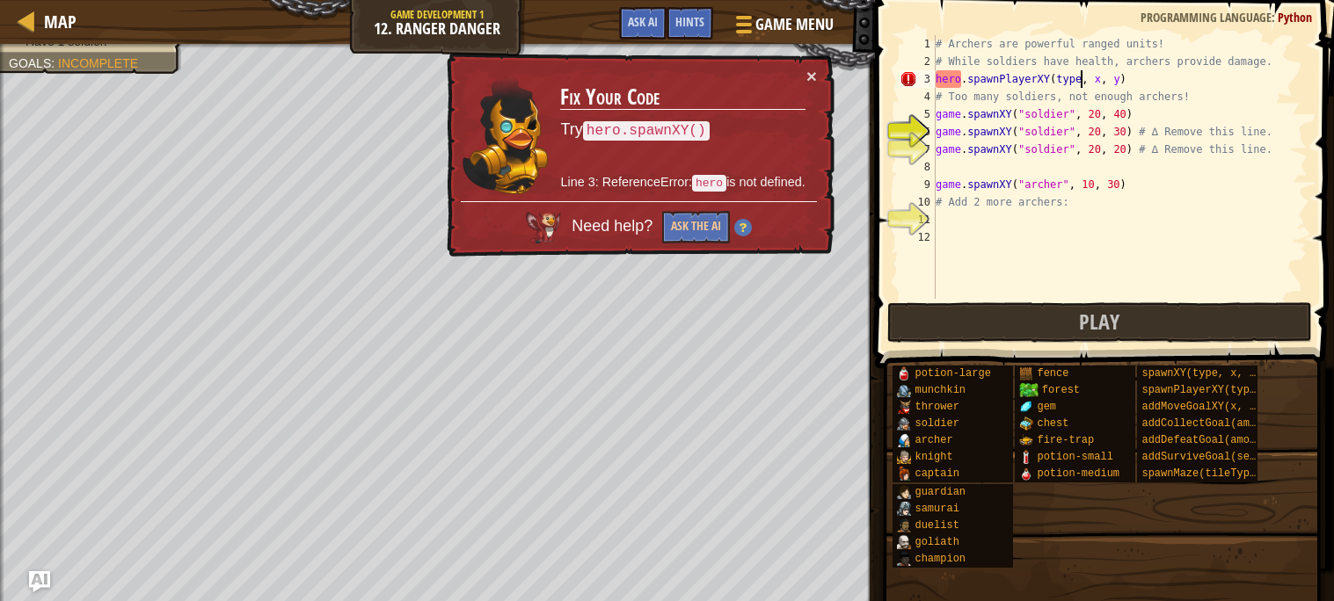
click at [1081, 80] on div "# Archers are powerful ranged units! # While soldiers have health, archers prov…" at bounding box center [1119, 184] width 375 height 299
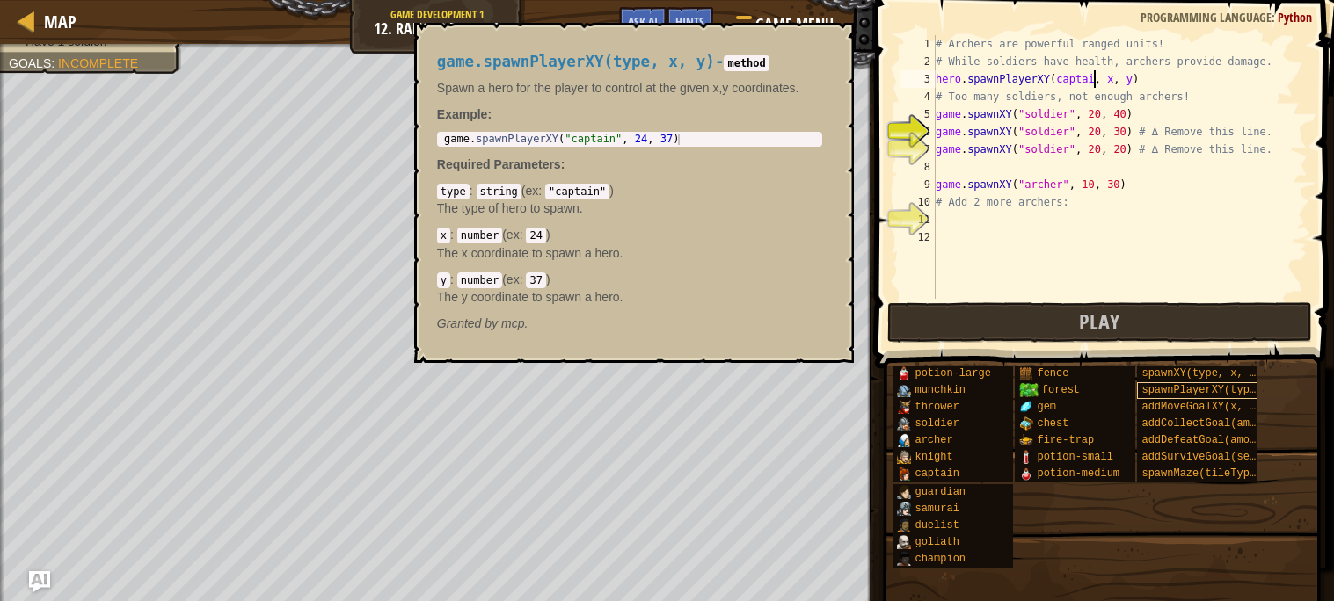
scroll to position [7, 13]
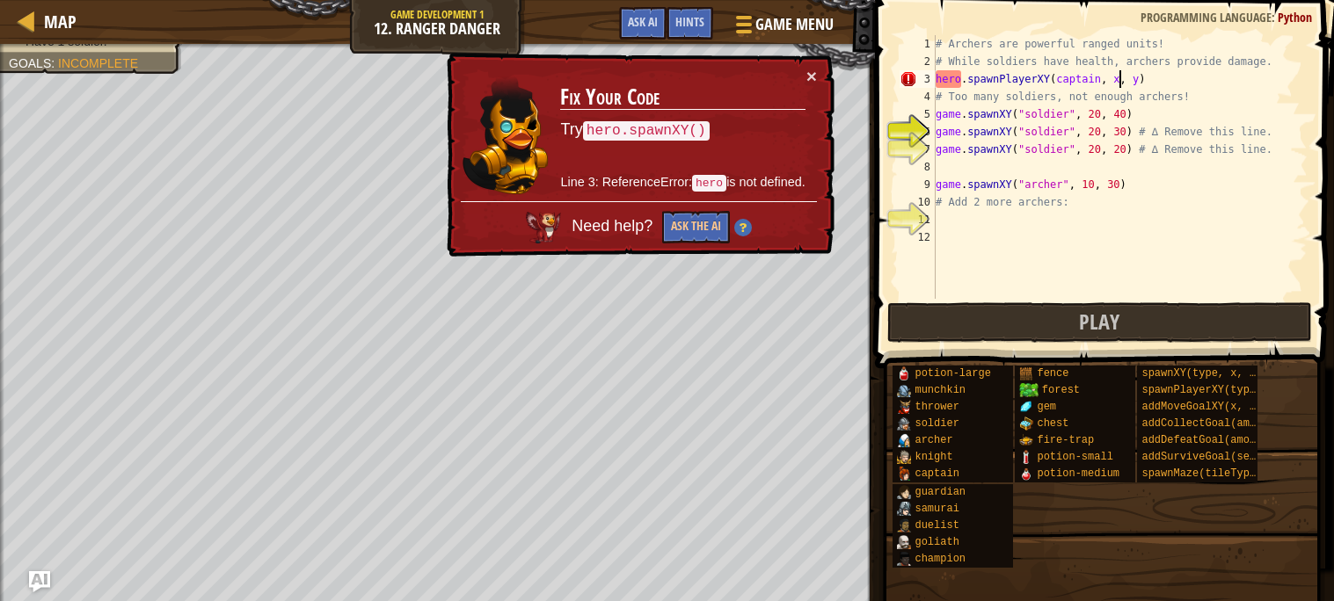
click at [1119, 76] on div "# Archers are powerful ranged units! # While soldiers have health, archers prov…" at bounding box center [1119, 184] width 375 height 299
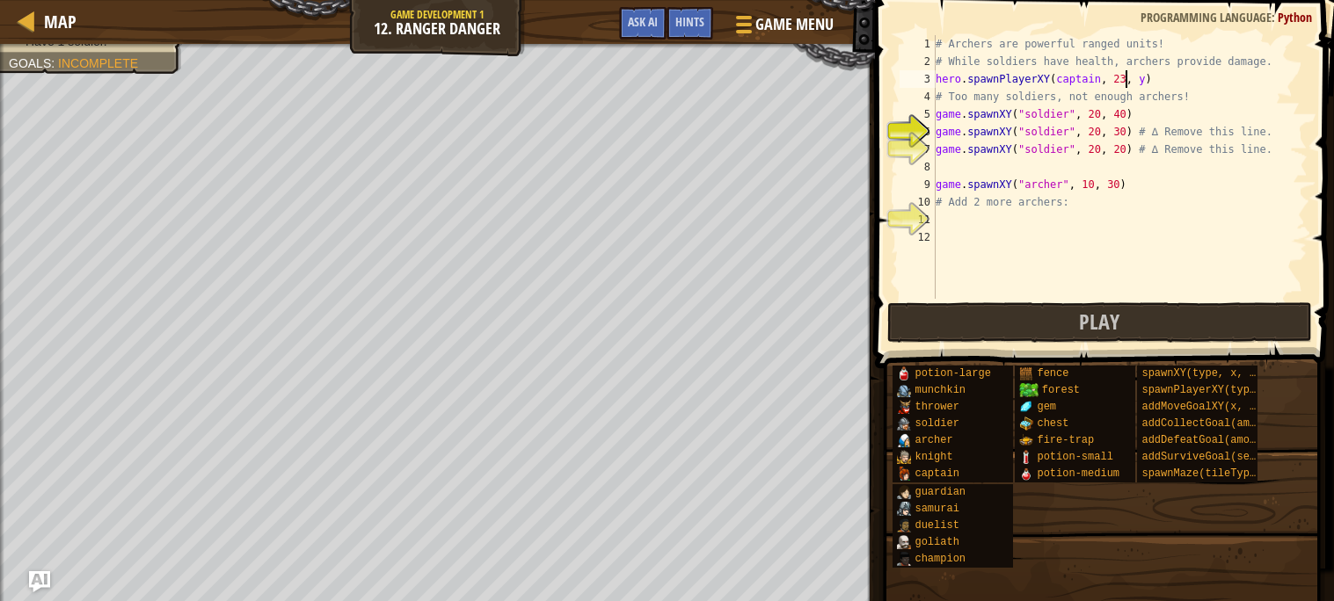
scroll to position [7, 15]
click at [1145, 78] on div "# Archers are powerful ranged units! # While soldiers have health, archers prov…" at bounding box center [1119, 184] width 375 height 299
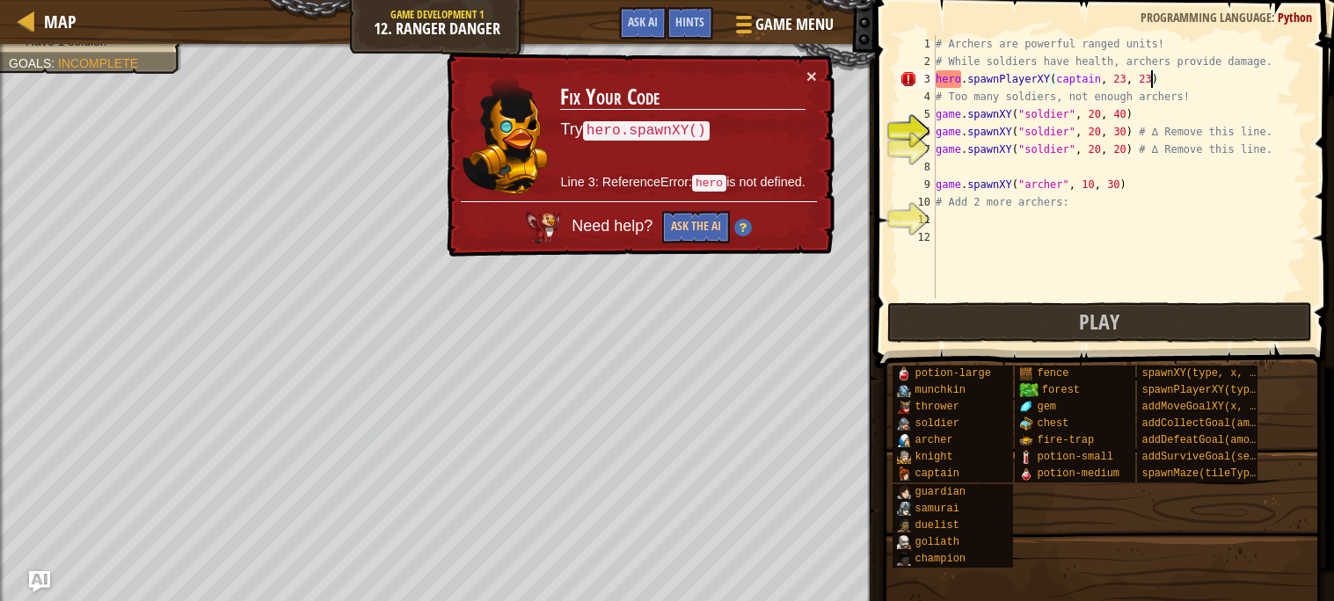
click at [1264, 210] on div "# Archers are powerful ranged units! # While soldiers have health, archers prov…" at bounding box center [1119, 184] width 375 height 299
click at [1037, 78] on div "# Archers are powerful ranged units! # While soldiers have health, archers prov…" at bounding box center [1119, 184] width 375 height 299
click at [704, 224] on button "Ask the AI" at bounding box center [696, 227] width 68 height 33
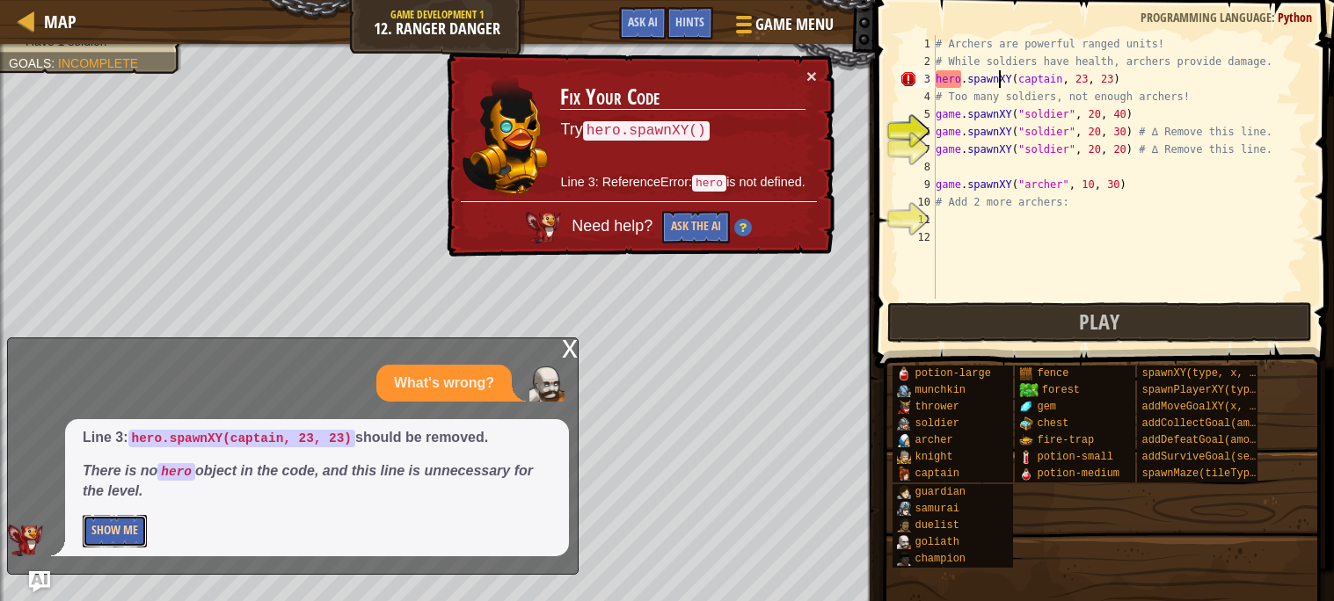
click at [110, 535] on button "Show Me" at bounding box center [115, 531] width 64 height 33
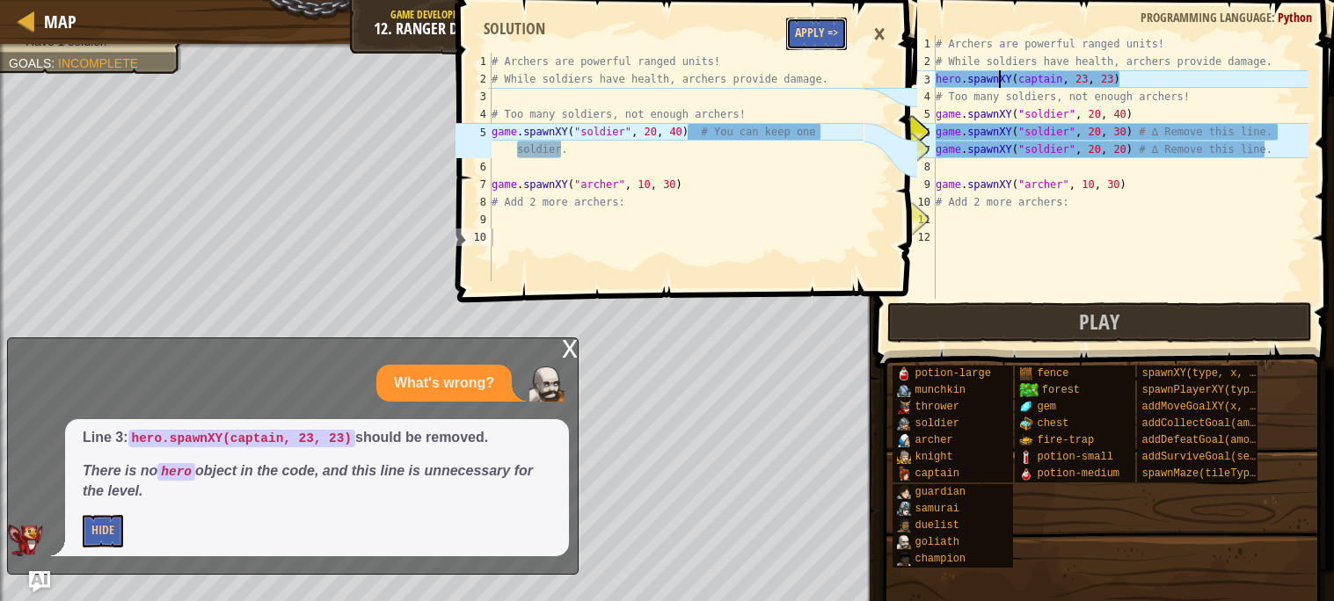
click at [822, 30] on button "Apply =>" at bounding box center [816, 34] width 61 height 33
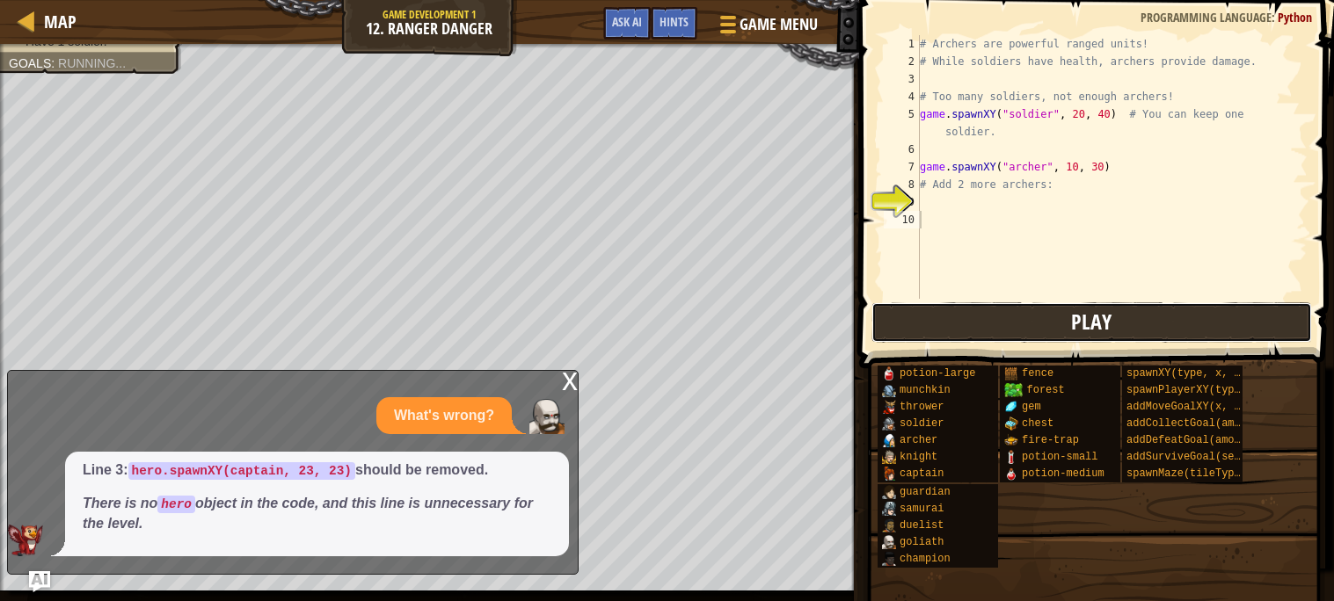
click at [985, 323] on button "Play" at bounding box center [1091, 322] width 441 height 40
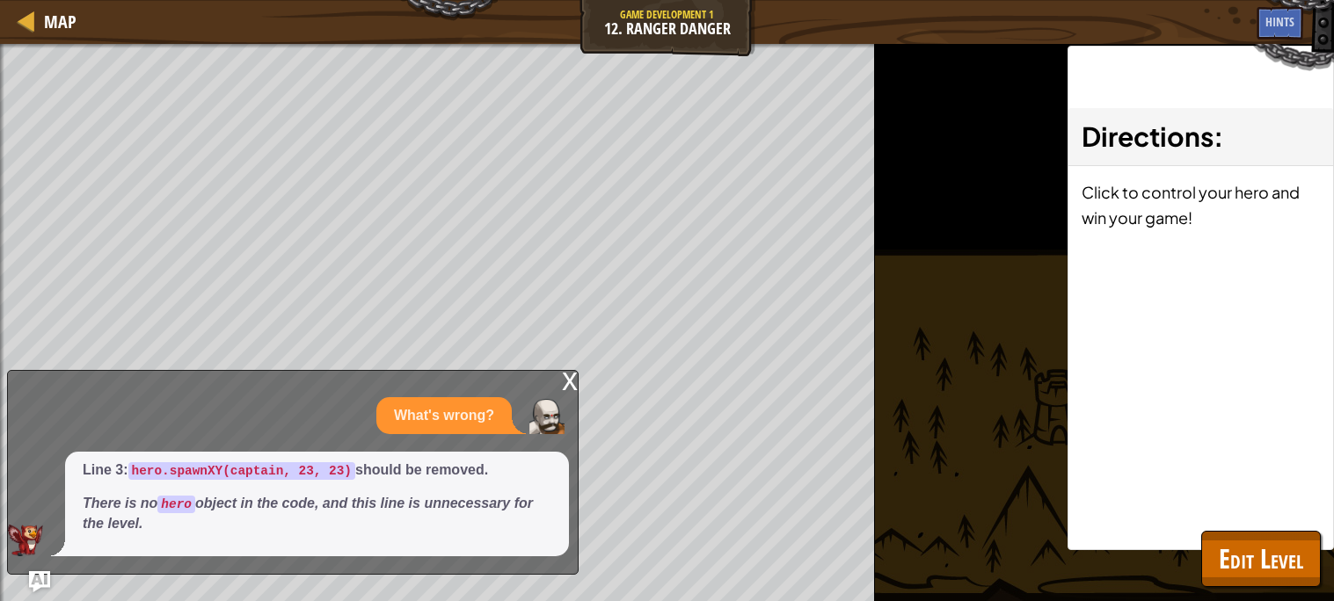
click at [567, 377] on div "x" at bounding box center [570, 380] width 16 height 18
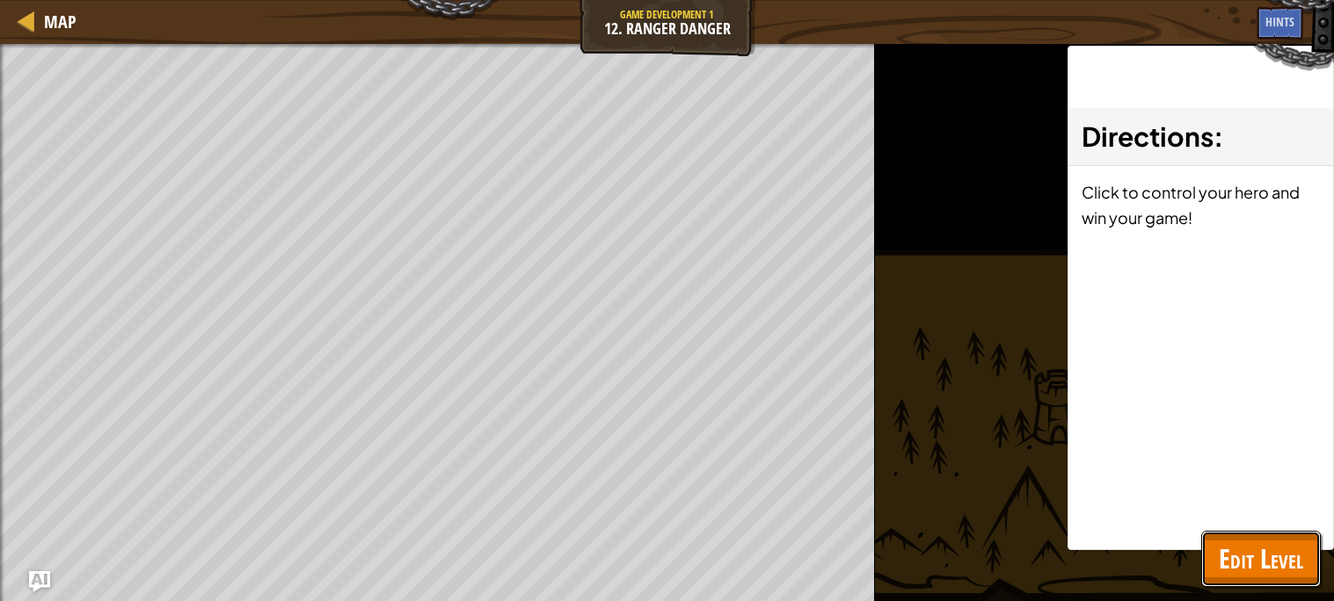
click at [1260, 560] on span "Edit Level" at bounding box center [1261, 559] width 84 height 36
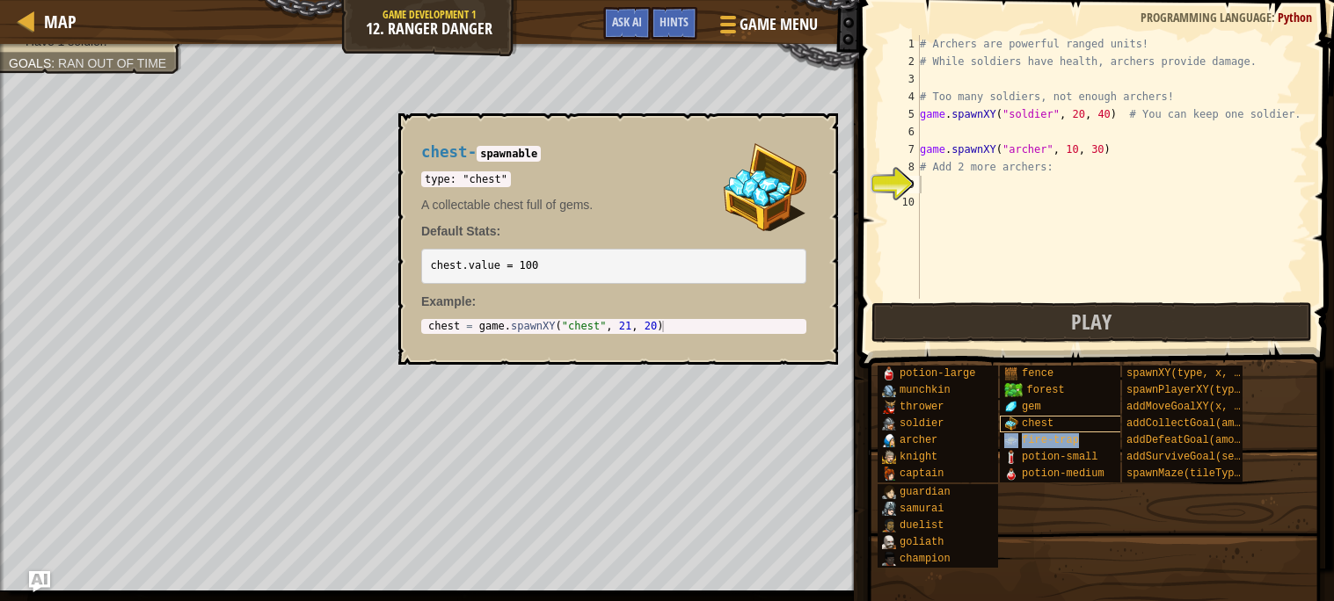
type textarea "fire-trap"
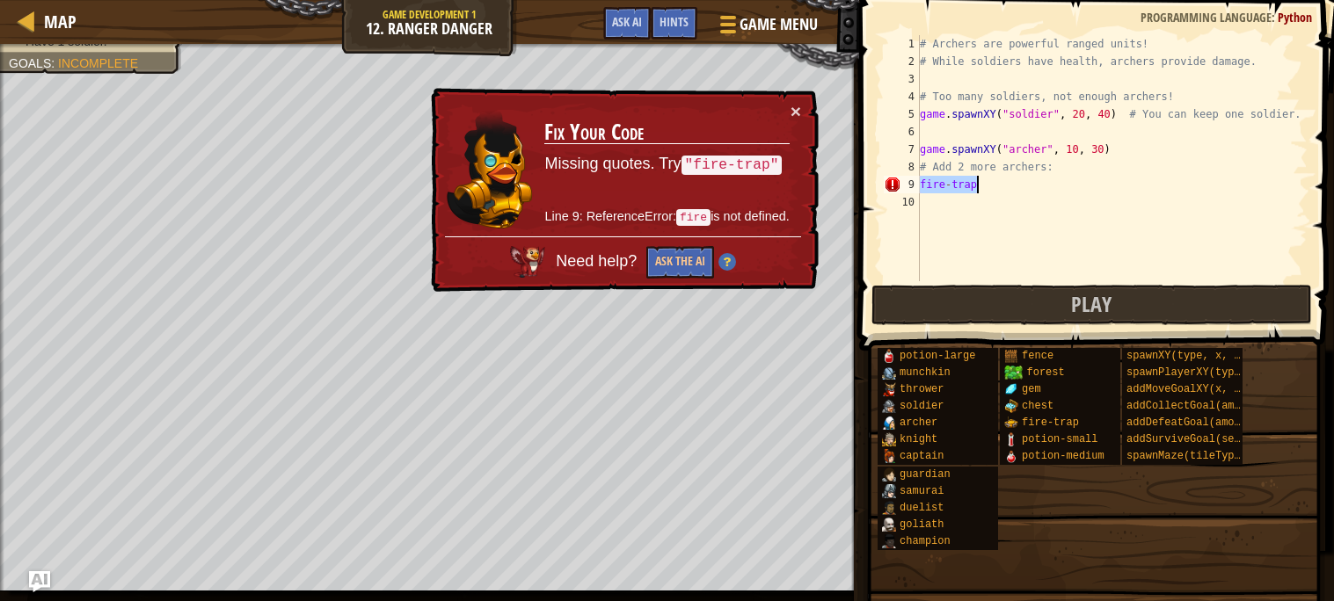
click at [921, 182] on div "# Archers are powerful ranged units! # While soldiers have health, archers prov…" at bounding box center [1111, 158] width 391 height 246
drag, startPoint x: 988, startPoint y: 188, endPoint x: 917, endPoint y: 187, distance: 71.2
click at [917, 187] on div "fire-trap 1 2 3 4 5 6 7 8 9 10 # Archers are powerful ranged units! # While sol…" at bounding box center [1093, 158] width 427 height 246
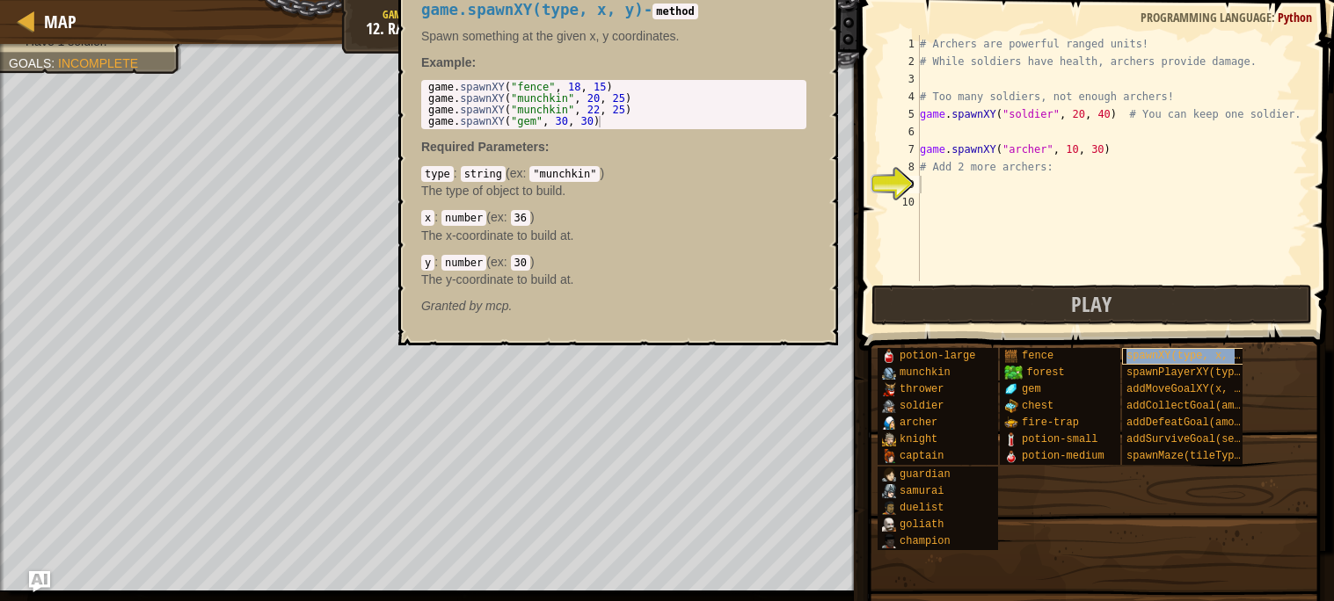
click at [1147, 359] on span "spawnXY(type, x, y)" at bounding box center [1186, 356] width 120 height 12
click at [1153, 439] on span "addSurviveGoal(seconds)" at bounding box center [1199, 439] width 146 height 12
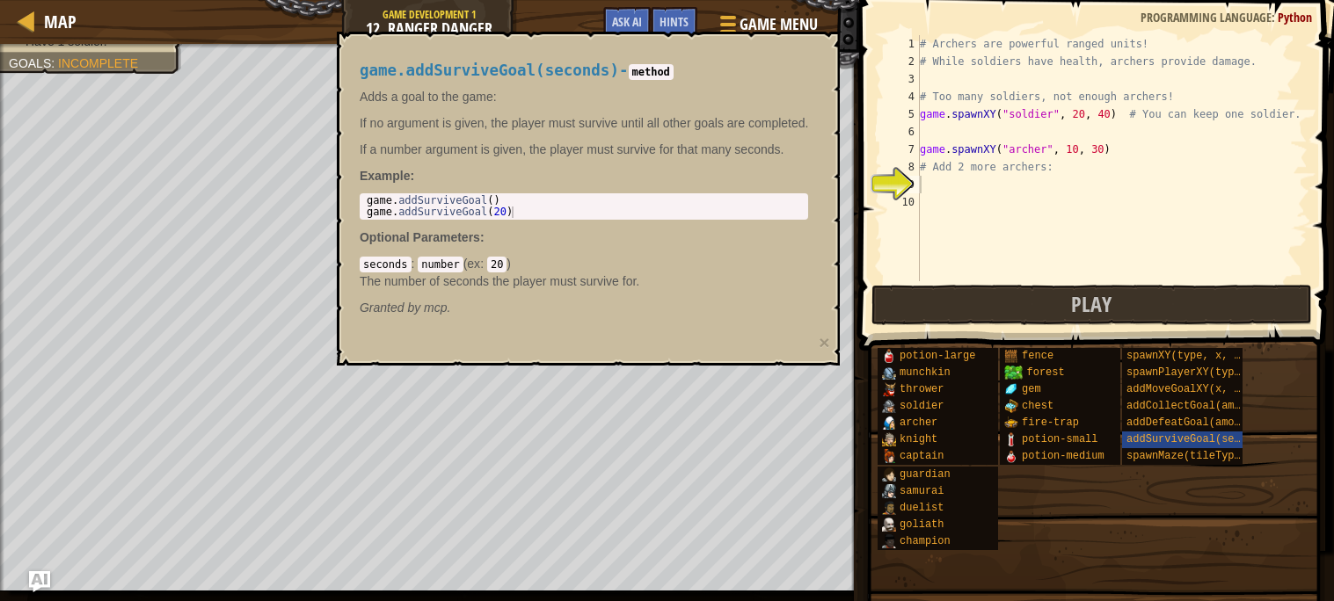
click at [1136, 494] on div "potion-large munchkin thrower soldier [PERSON_NAME] [PERSON_NAME] captain guard…" at bounding box center [1099, 449] width 445 height 204
click at [1154, 455] on span "spawnMaze(tileType, seed)" at bounding box center [1205, 456] width 158 height 12
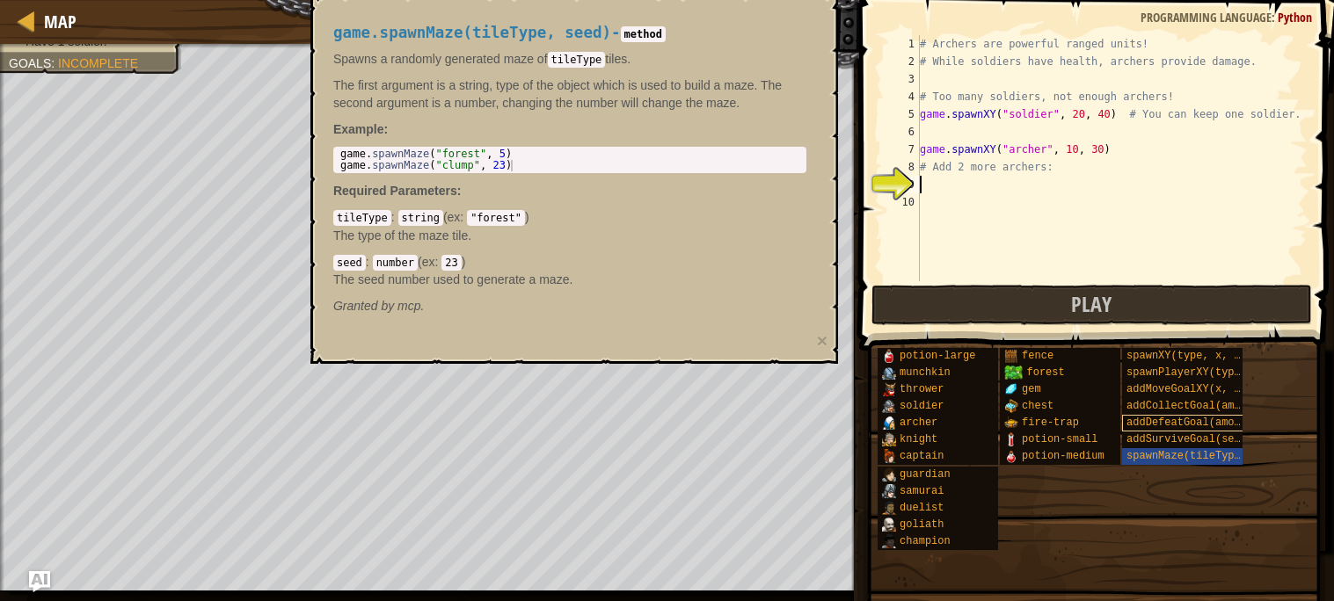
click at [1154, 424] on span "addDefeatGoal(amount)" at bounding box center [1192, 423] width 133 height 12
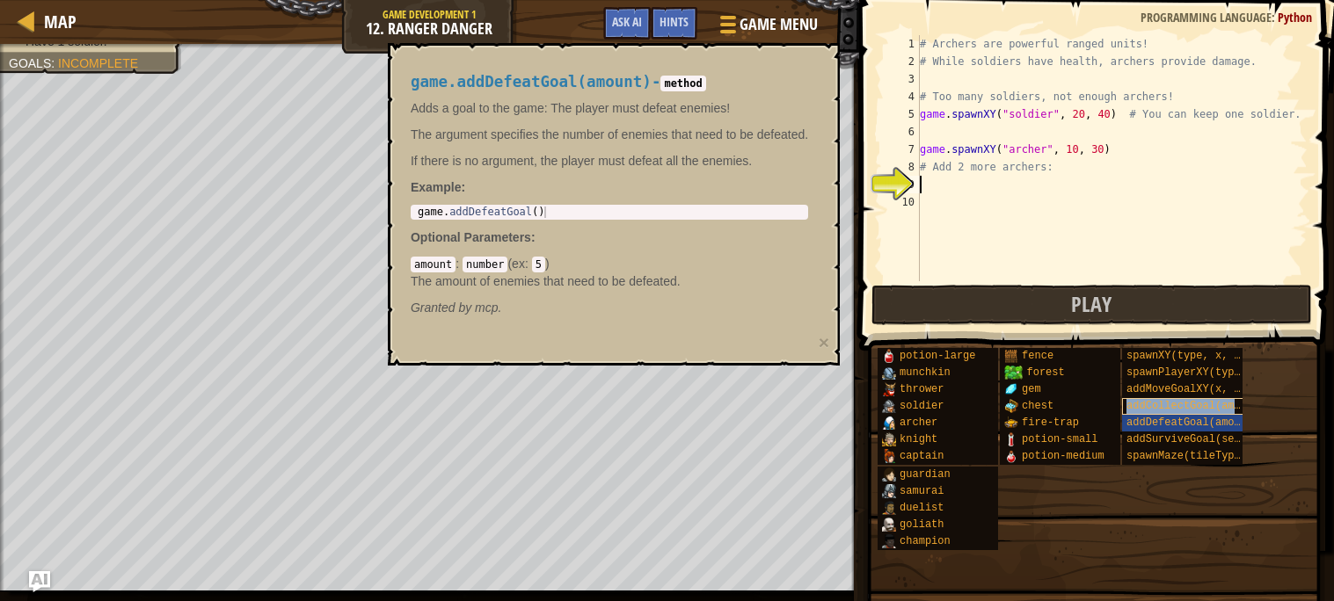
click at [1160, 405] on span "addCollectGoal(amount)" at bounding box center [1195, 406] width 139 height 12
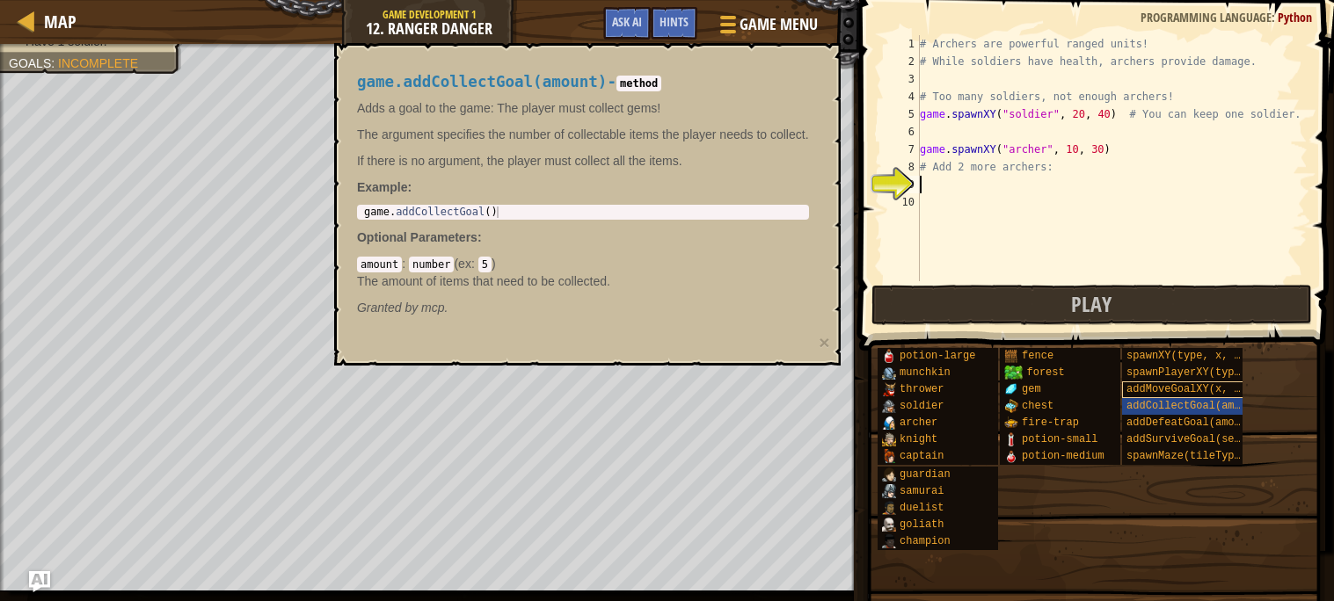
click at [1165, 390] on span "addMoveGoalXY(x, y)" at bounding box center [1186, 389] width 120 height 12
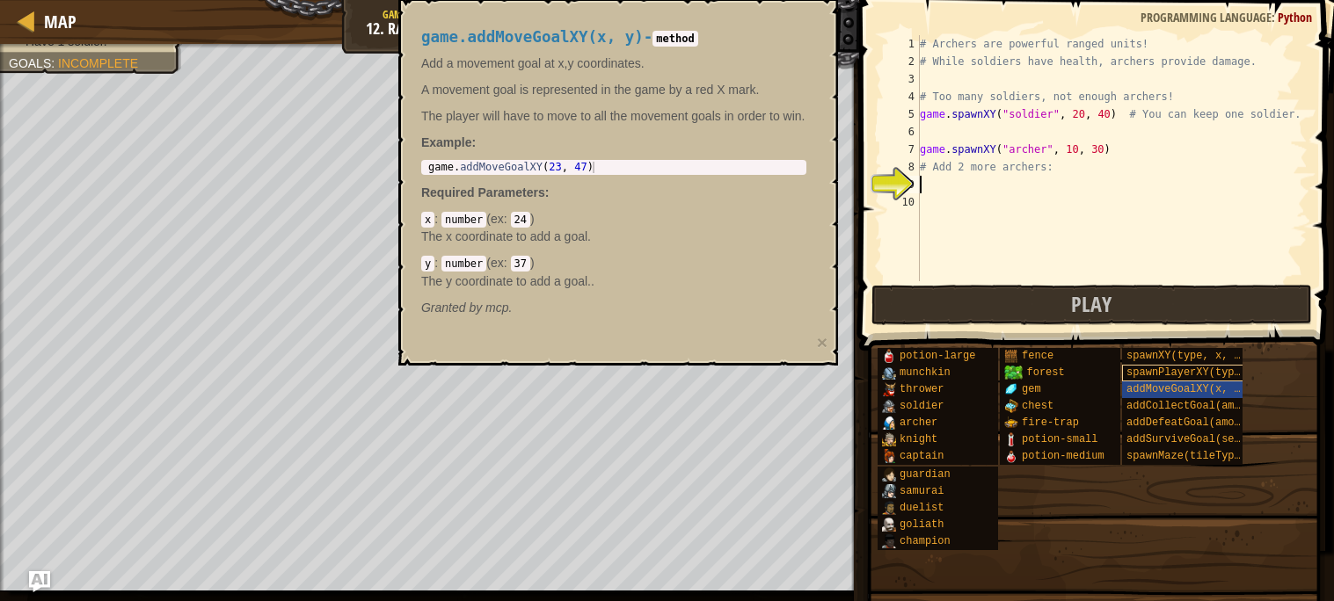
click at [1153, 379] on div "spawnPlayerXY(type, x, y)" at bounding box center [1189, 373] width 134 height 17
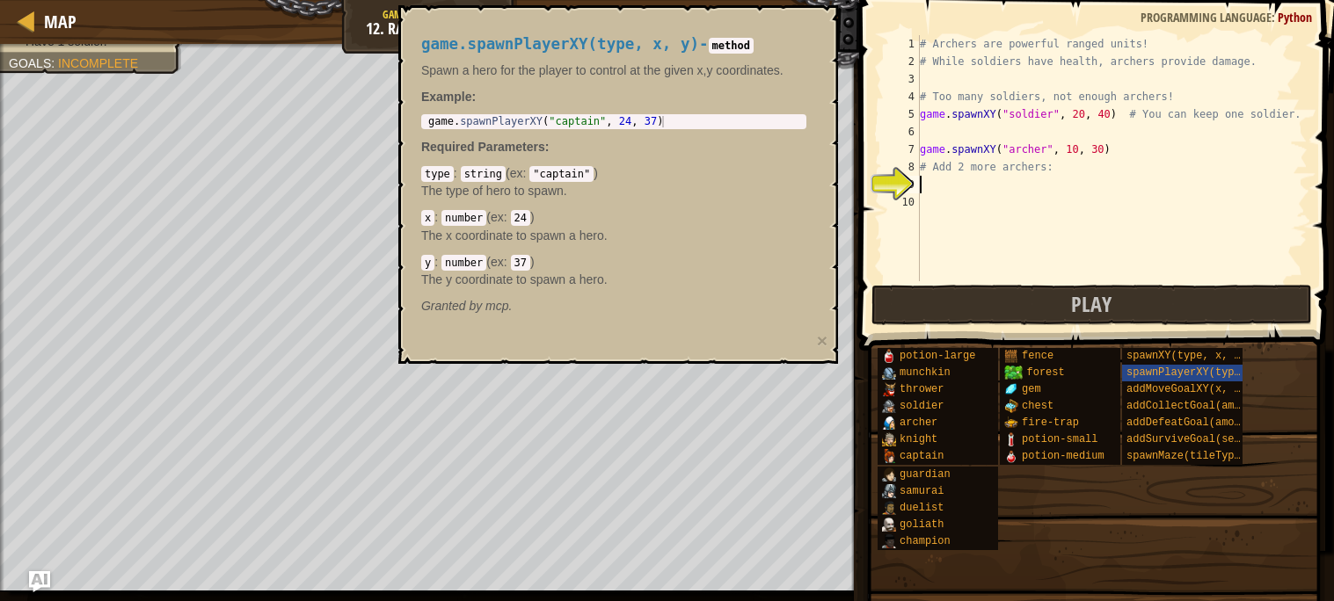
type textarea "game.spawnPlayerXY("captain", 24, 37)"
drag, startPoint x: 425, startPoint y: 120, endPoint x: 696, endPoint y: 120, distance: 271.7
click at [696, 120] on div "game . spawnPlayerXY ( "captain" , 24 , 37 )" at bounding box center [615, 133] width 380 height 34
click at [956, 198] on div "# Archers are powerful ranged units! # While soldiers have health, archers prov…" at bounding box center [1111, 175] width 391 height 281
click at [948, 181] on div "# Archers are powerful ranged units! # While soldiers have health, archers prov…" at bounding box center [1111, 175] width 391 height 281
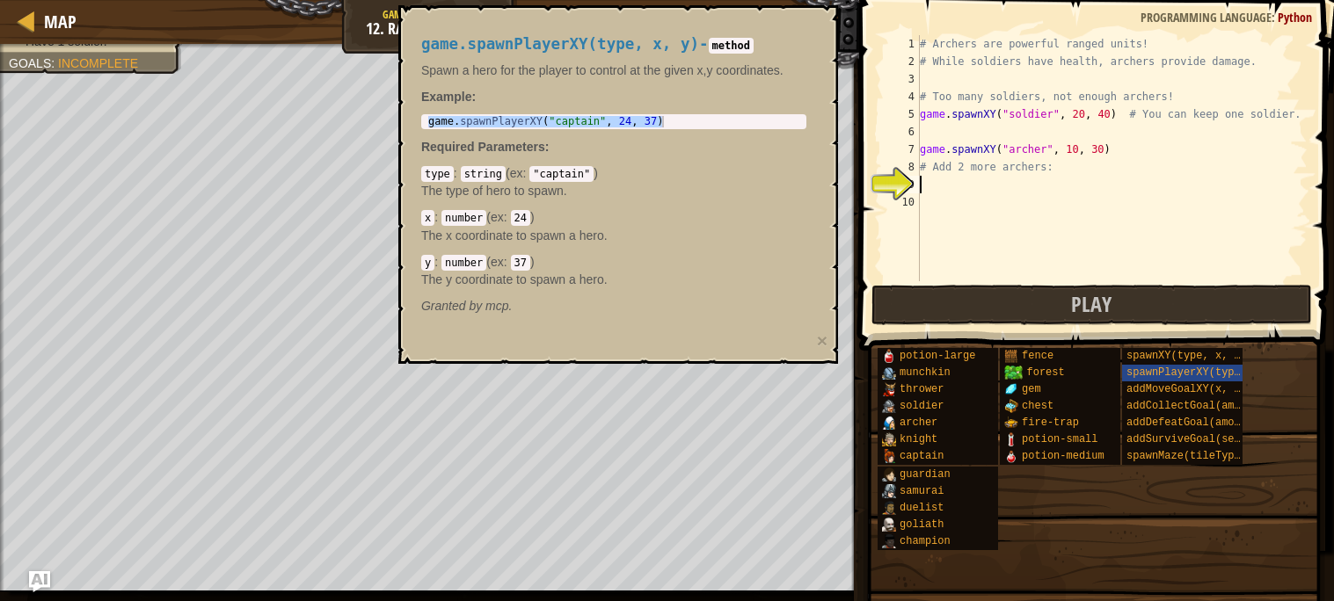
paste textarea "game.spawnPlayerXY("captain", 24, 37)"
type textarea "game.spawnPlayerXY("captain", 24, 37)"
click at [936, 212] on div "# Archers are powerful ranged units! # While soldiers have health, archers prov…" at bounding box center [1111, 175] width 391 height 281
paste textarea "game.spawnPlayerXY("captain", 24, 37)"
type textarea "game.spawnPlayerXY("captain", 24, 37)"
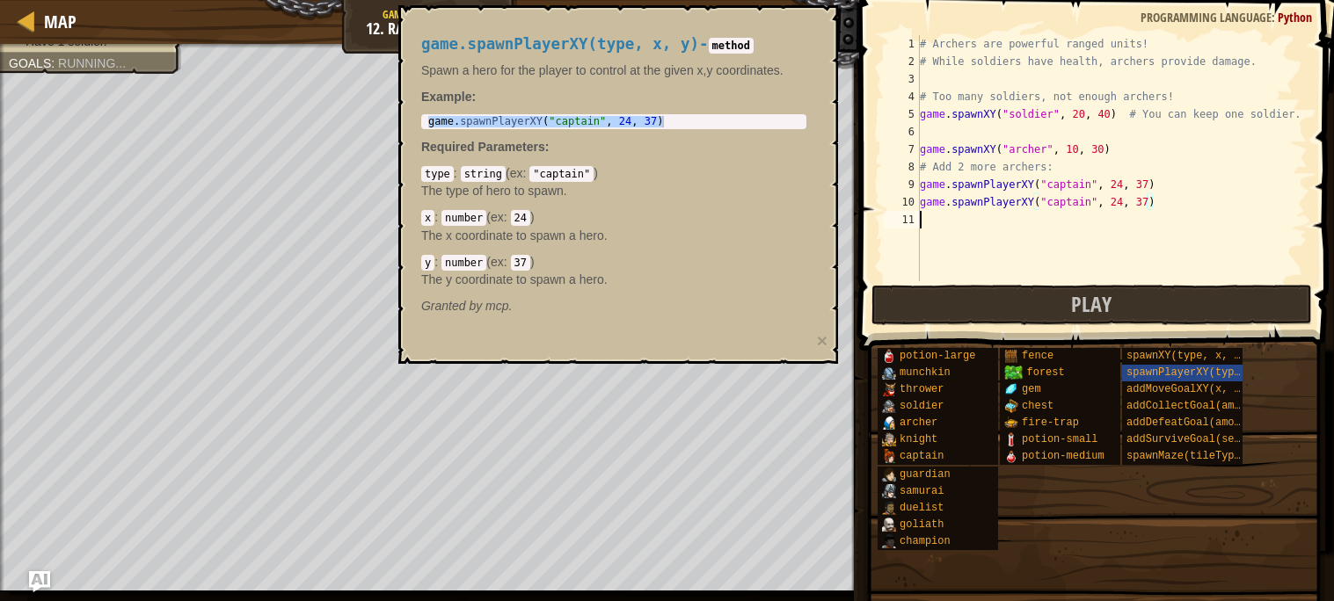
click at [946, 232] on div "# Archers are powerful ranged units! # While soldiers have health, archers prov…" at bounding box center [1111, 175] width 391 height 281
paste textarea "game.spawnPlayerXY("captain", 24, 37)"
type textarea "game.spawnPlayerXY("captain", 24, 37)"
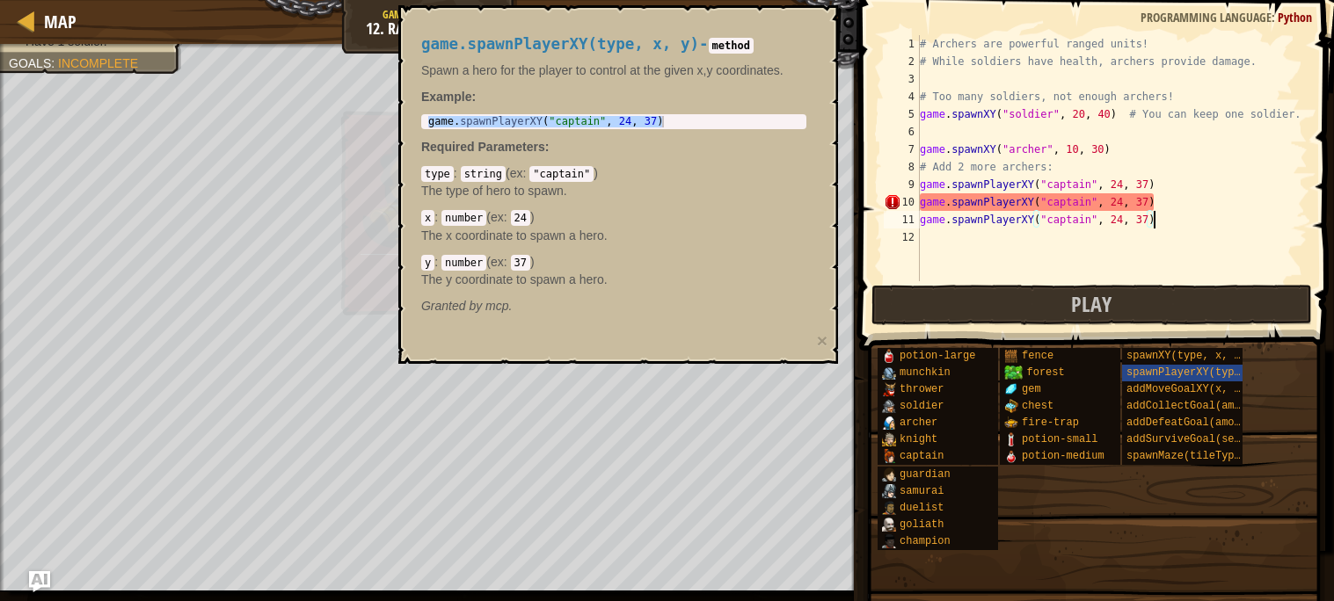
click at [943, 245] on div "# Archers are powerful ranged units! # While soldiers have health, archers prov…" at bounding box center [1111, 175] width 391 height 281
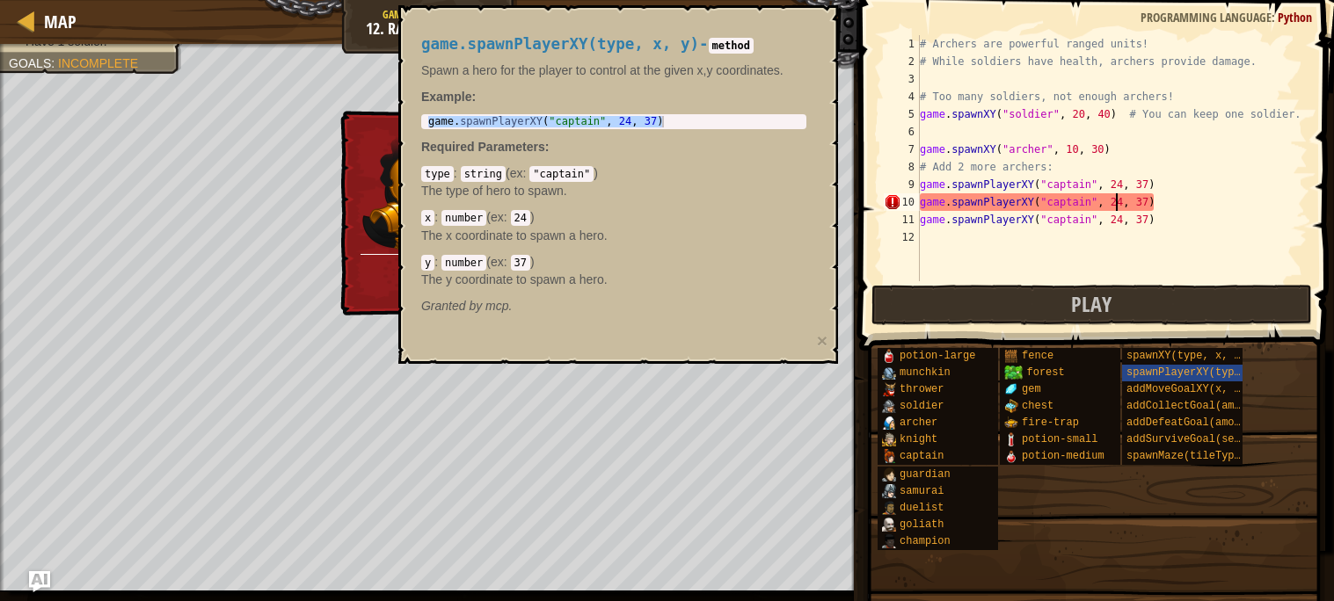
click at [1118, 201] on div "# Archers are powerful ranged units! # While soldiers have health, archers prov…" at bounding box center [1111, 175] width 391 height 281
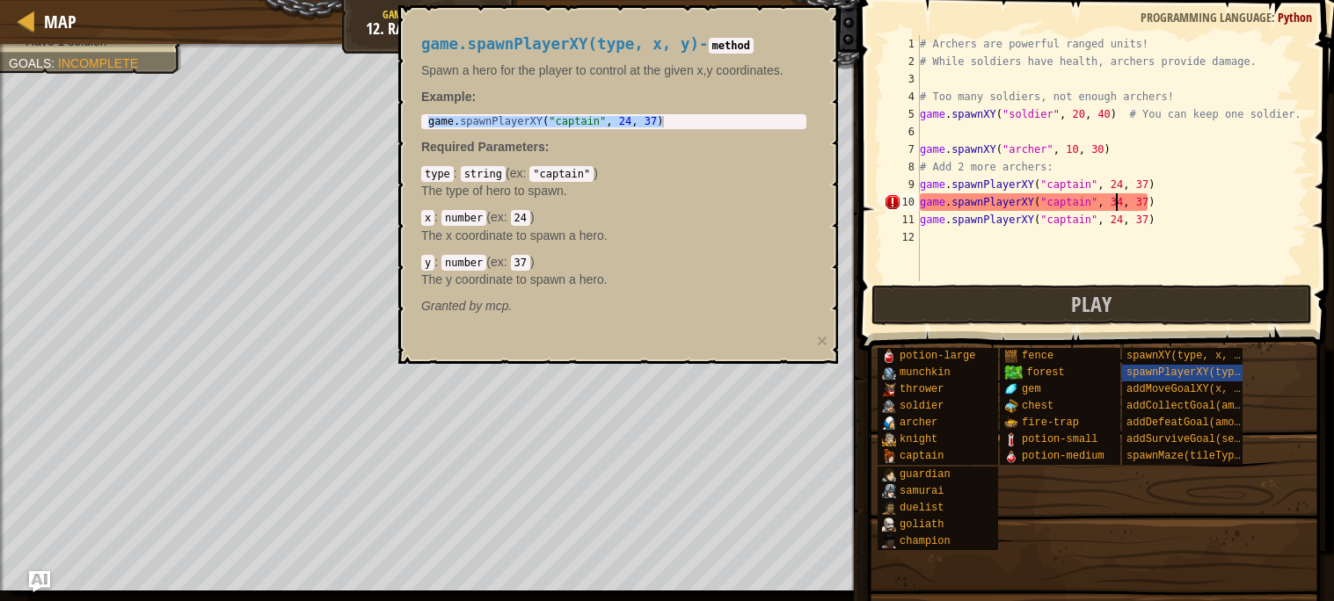
scroll to position [7, 16]
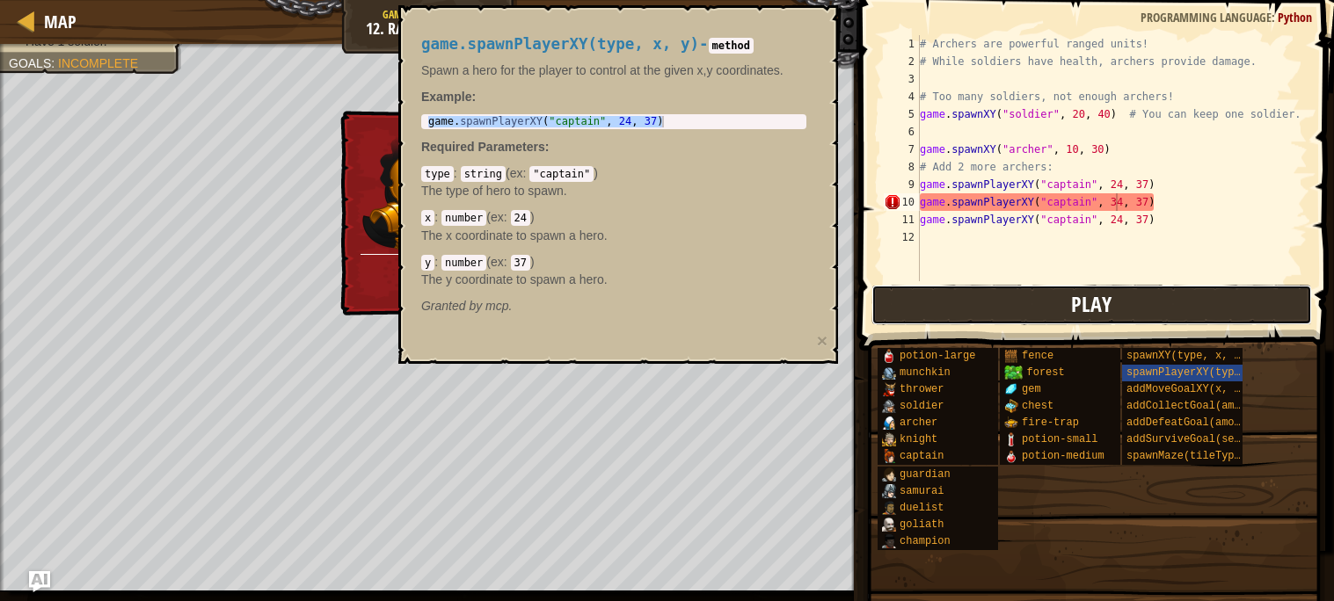
click at [1026, 310] on button "Play" at bounding box center [1091, 305] width 441 height 40
click at [834, 23] on div "game.spawnPlayerXY(type, x, y) - method Spawn a hero for the player to control …" at bounding box center [618, 184] width 440 height 359
type textarea "# While soldiers have health, archers provide damage."
click at [1001, 60] on div "# Archers are powerful ranged units! # While soldiers have health, archers prov…" at bounding box center [1111, 175] width 391 height 281
click at [1332, 460] on div "Hints # While soldiers have health, archers provide damage. 1 2 3 4 5 6 7 8 9 1…" at bounding box center [1094, 296] width 480 height 593
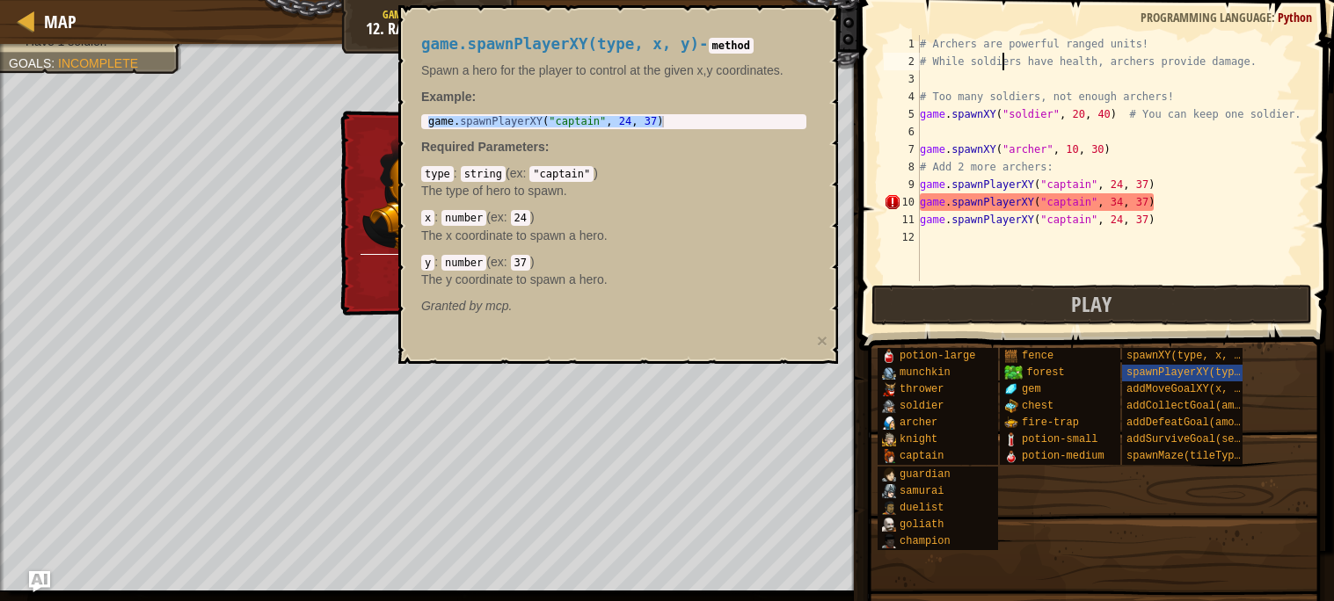
click at [1282, 440] on div "potion-large munchkin thrower soldier [PERSON_NAME] [PERSON_NAME] captain guard…" at bounding box center [1099, 449] width 445 height 204
click at [1200, 394] on span "addMoveGoalXY(x, y)" at bounding box center [1186, 389] width 120 height 12
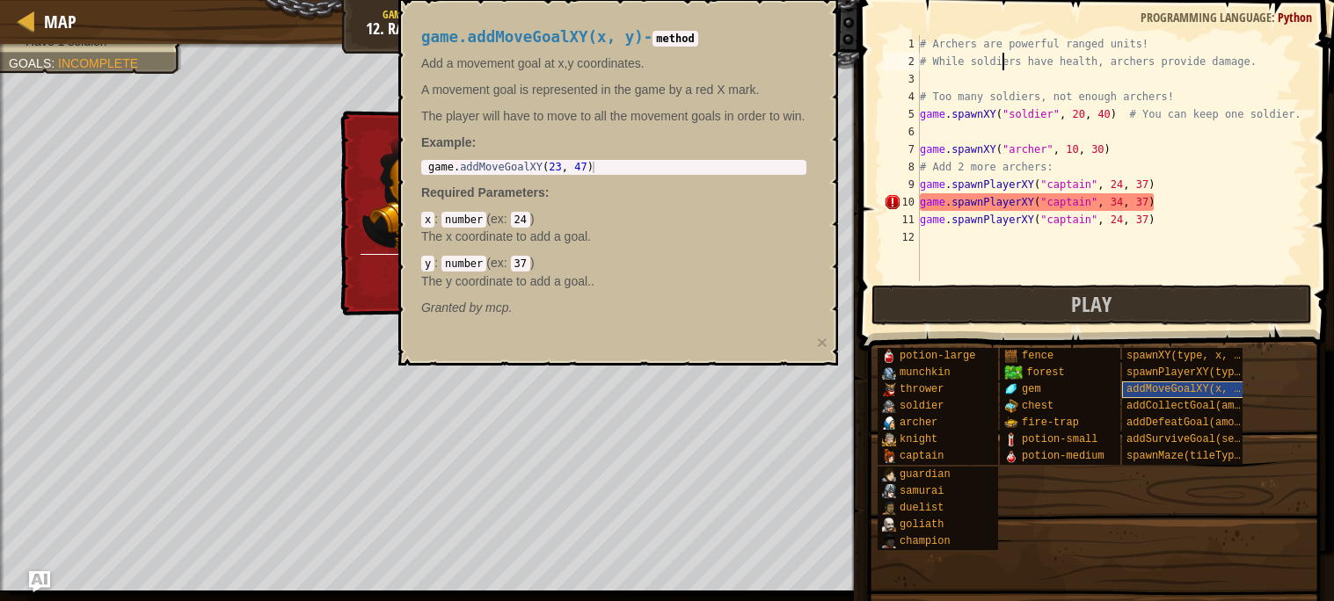
click at [1200, 394] on span "addMoveGoalXY(x, y)" at bounding box center [1186, 389] width 120 height 12
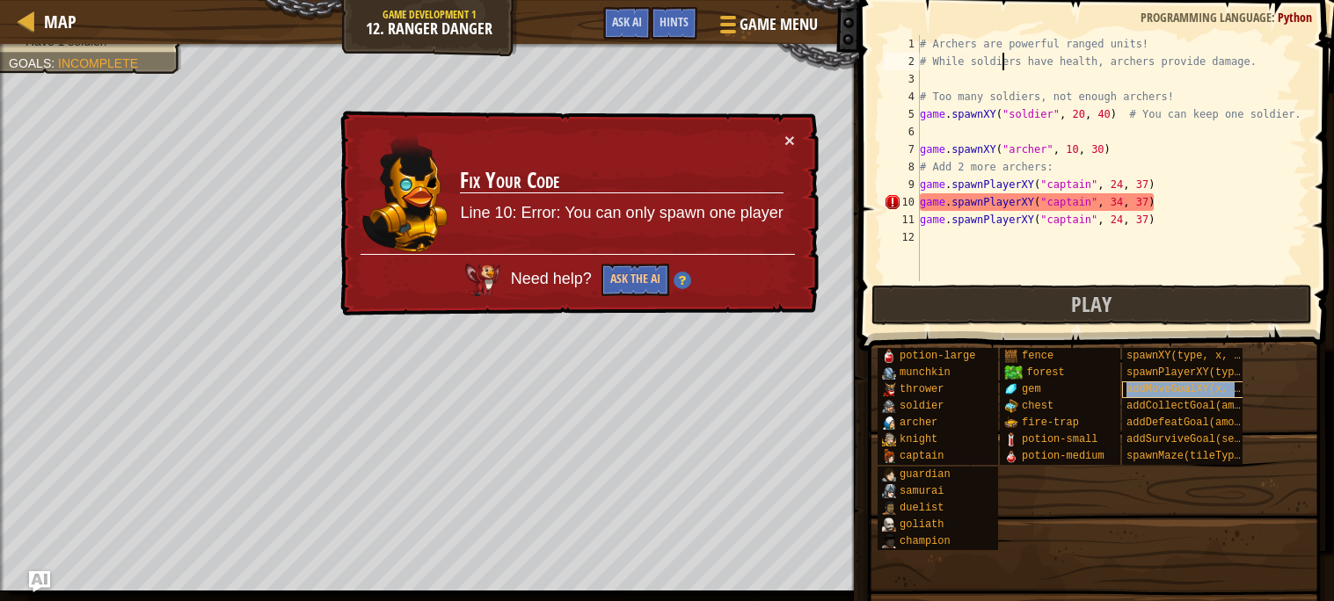
click at [1200, 394] on span "addMoveGoalXY(x, y)" at bounding box center [1186, 389] width 120 height 12
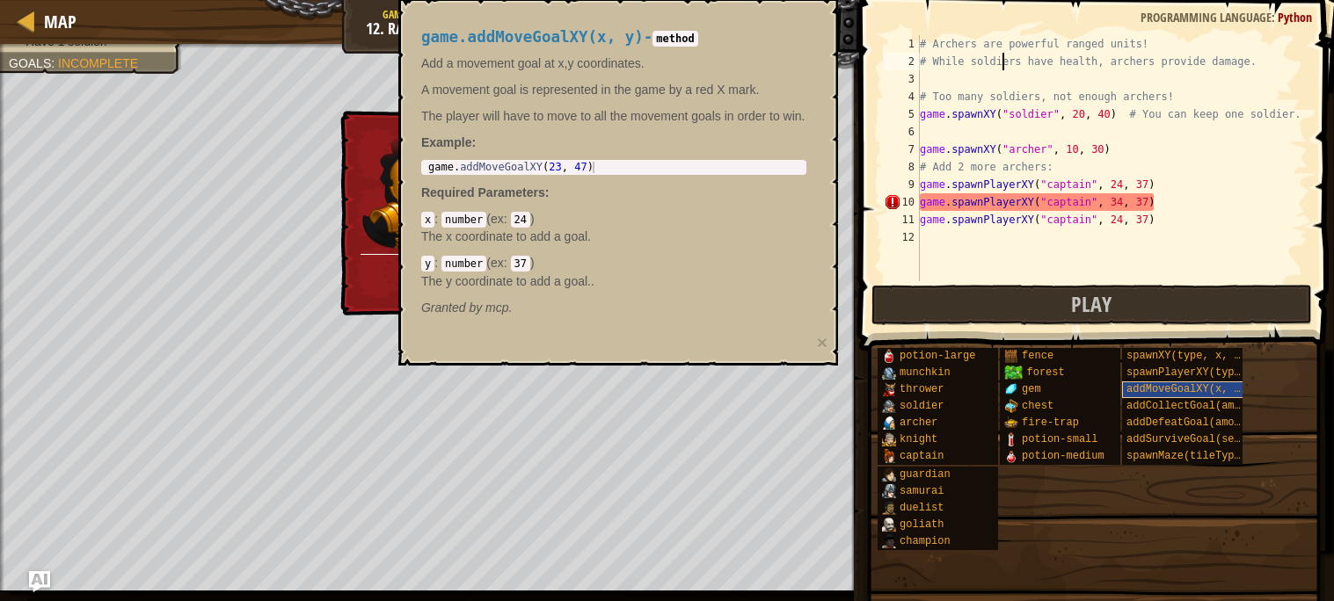
click at [1200, 394] on span "addMoveGoalXY(x, y)" at bounding box center [1186, 389] width 120 height 12
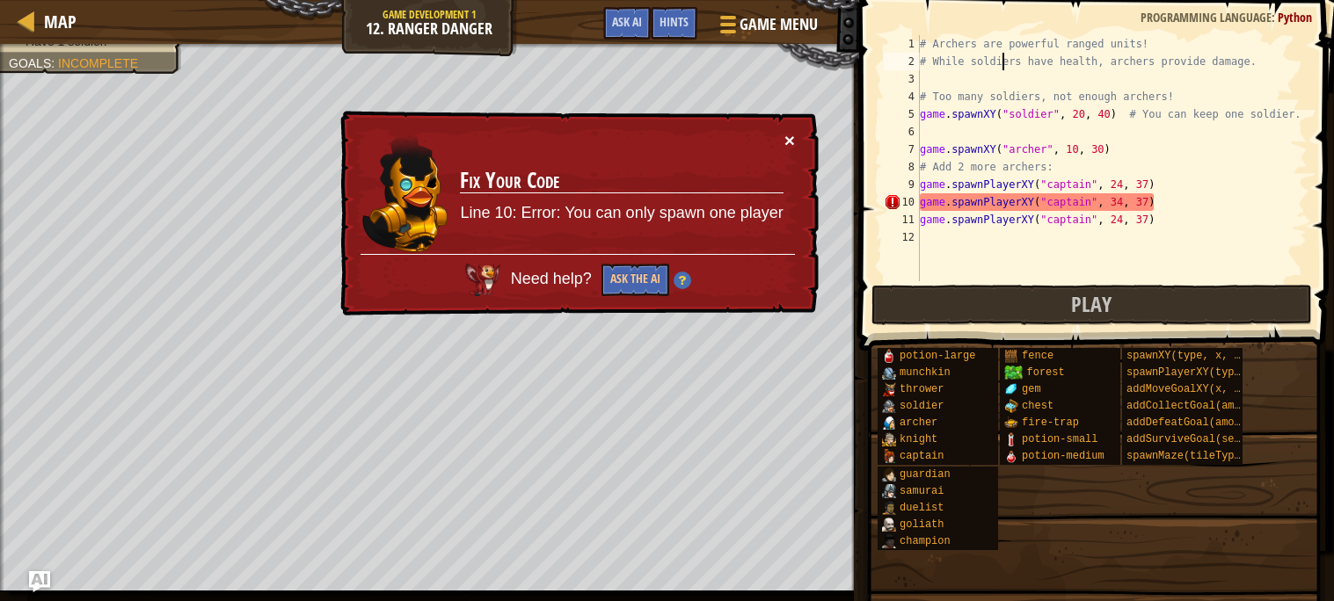
click at [787, 144] on button "×" at bounding box center [789, 140] width 11 height 18
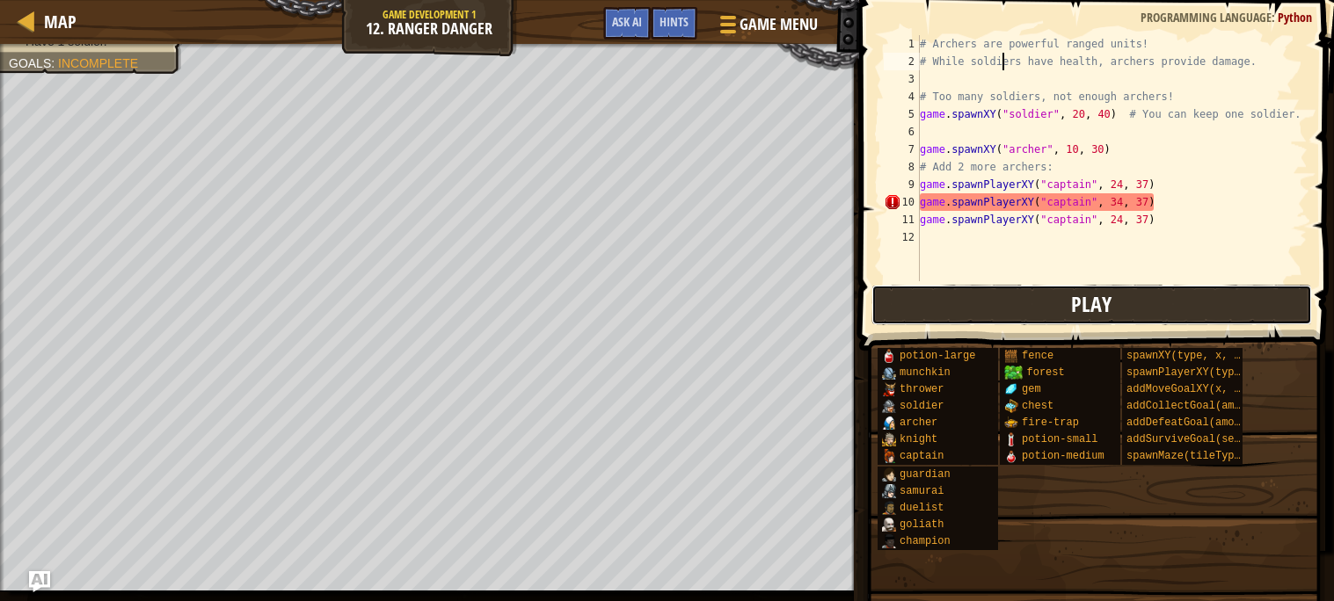
click at [1021, 320] on button "Play" at bounding box center [1091, 305] width 441 height 40
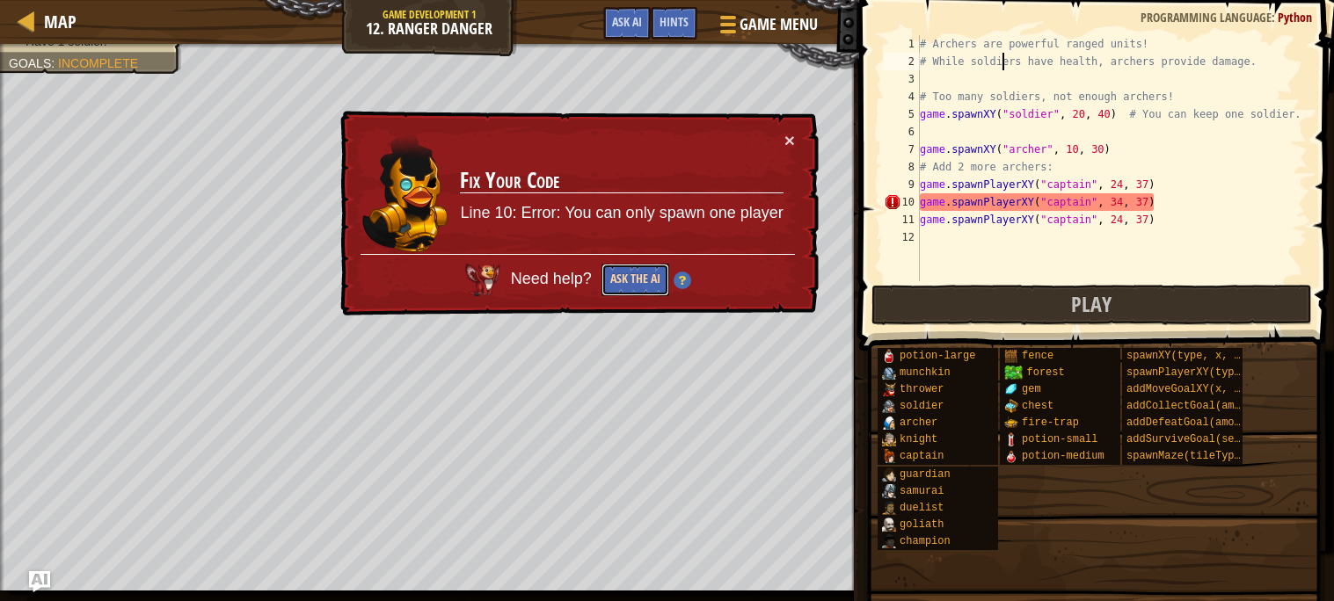
click at [626, 277] on button "Ask the AI" at bounding box center [635, 280] width 68 height 33
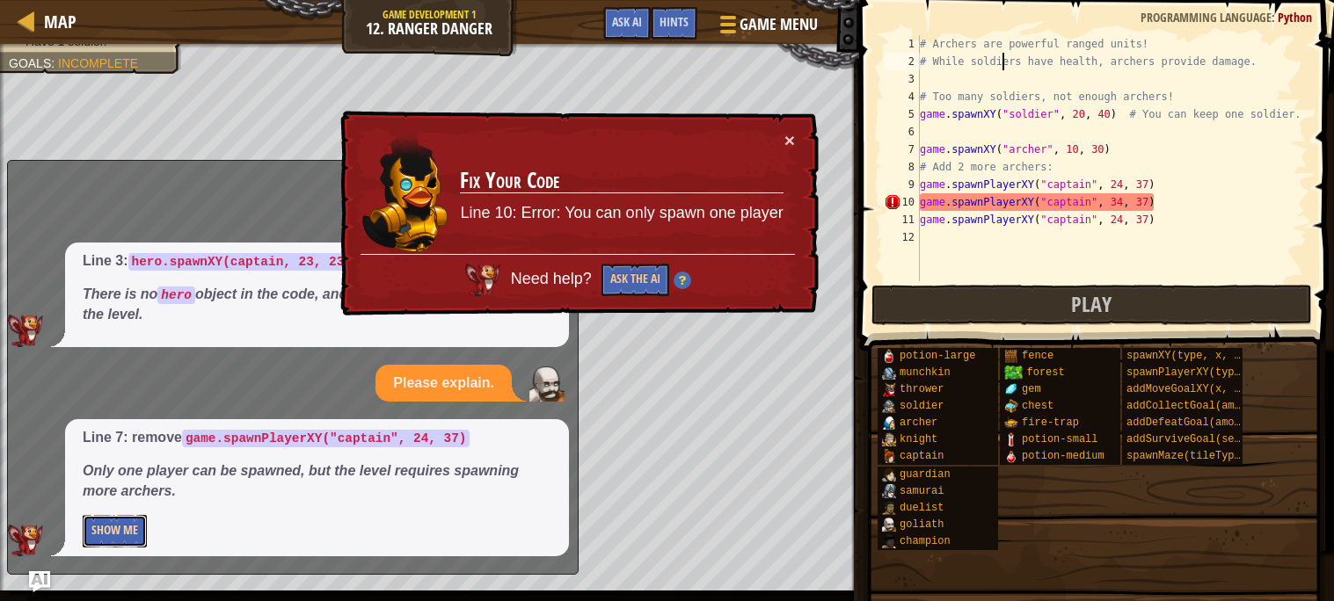
click at [92, 532] on button "Show Me" at bounding box center [115, 531] width 64 height 33
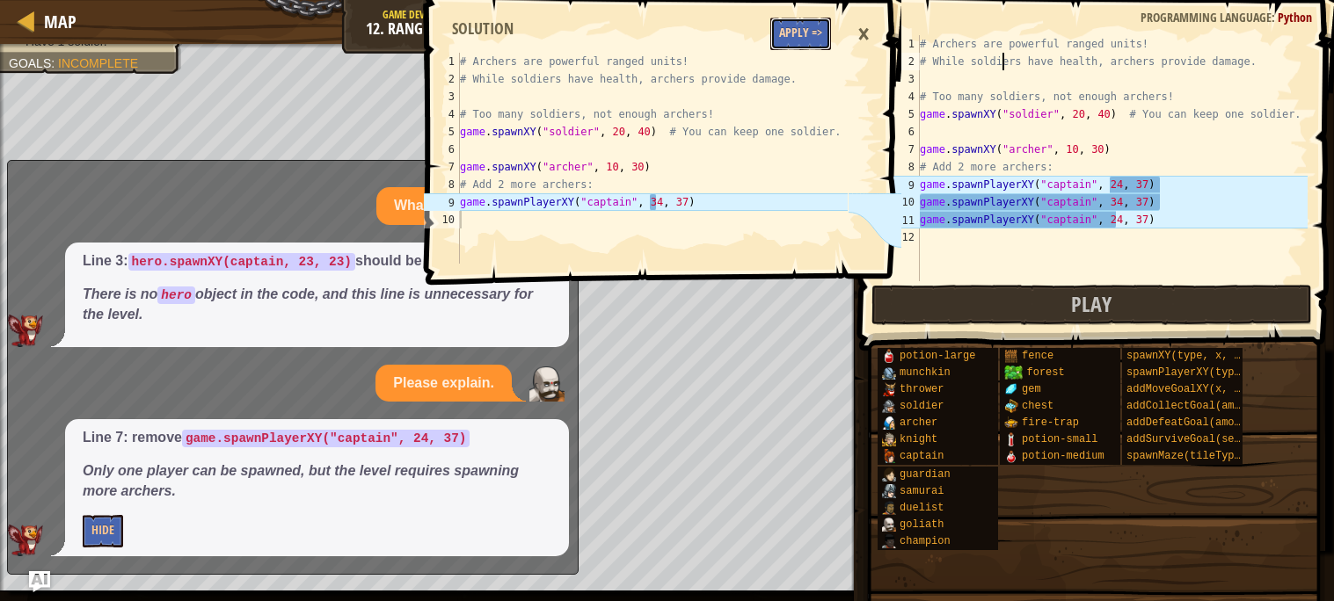
click at [797, 47] on button "Apply =>" at bounding box center [800, 34] width 61 height 33
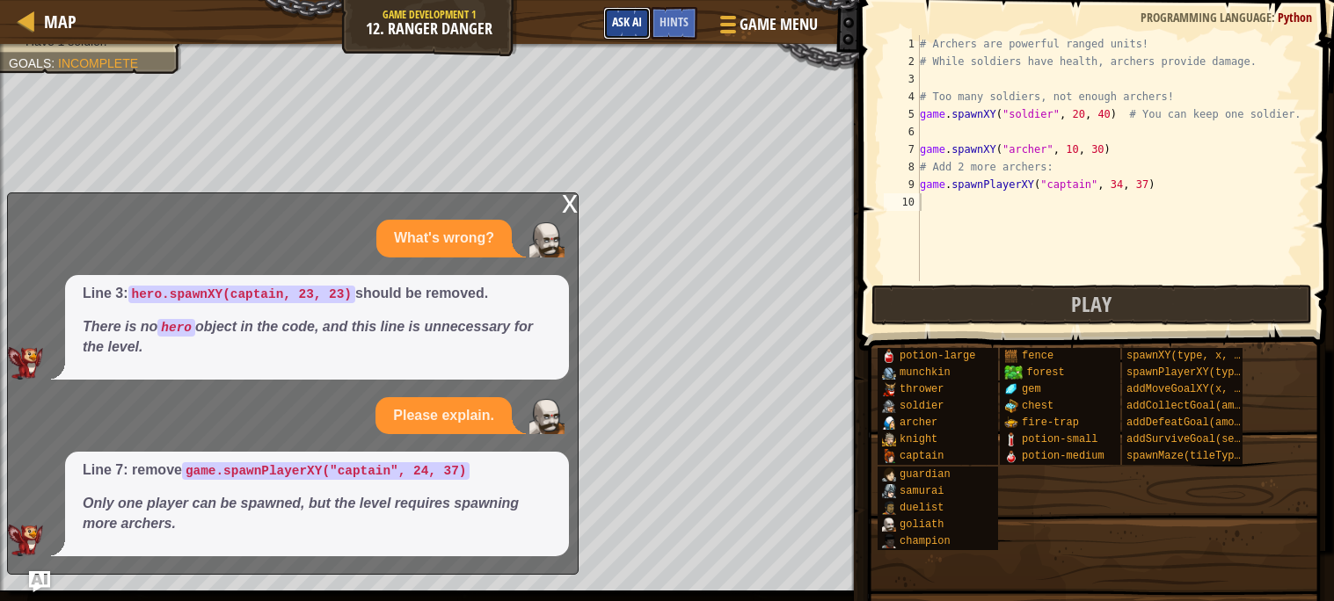
click at [631, 19] on span "Ask AI" at bounding box center [627, 21] width 30 height 17
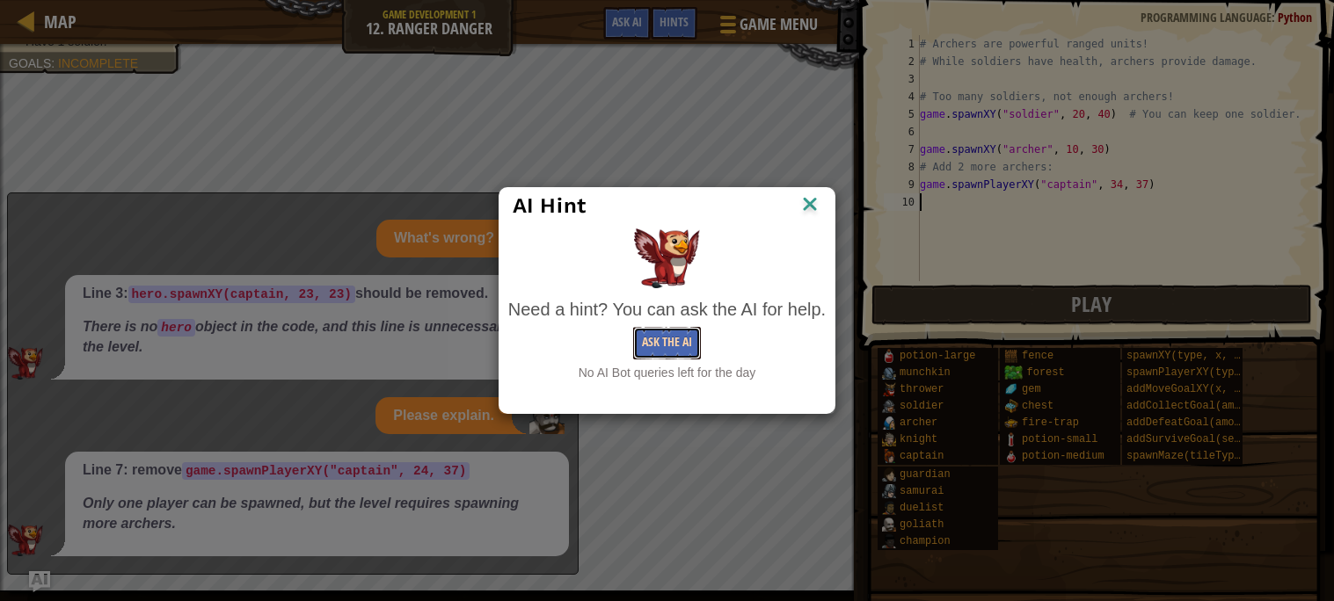
click at [670, 349] on button "Ask the AI" at bounding box center [667, 343] width 68 height 33
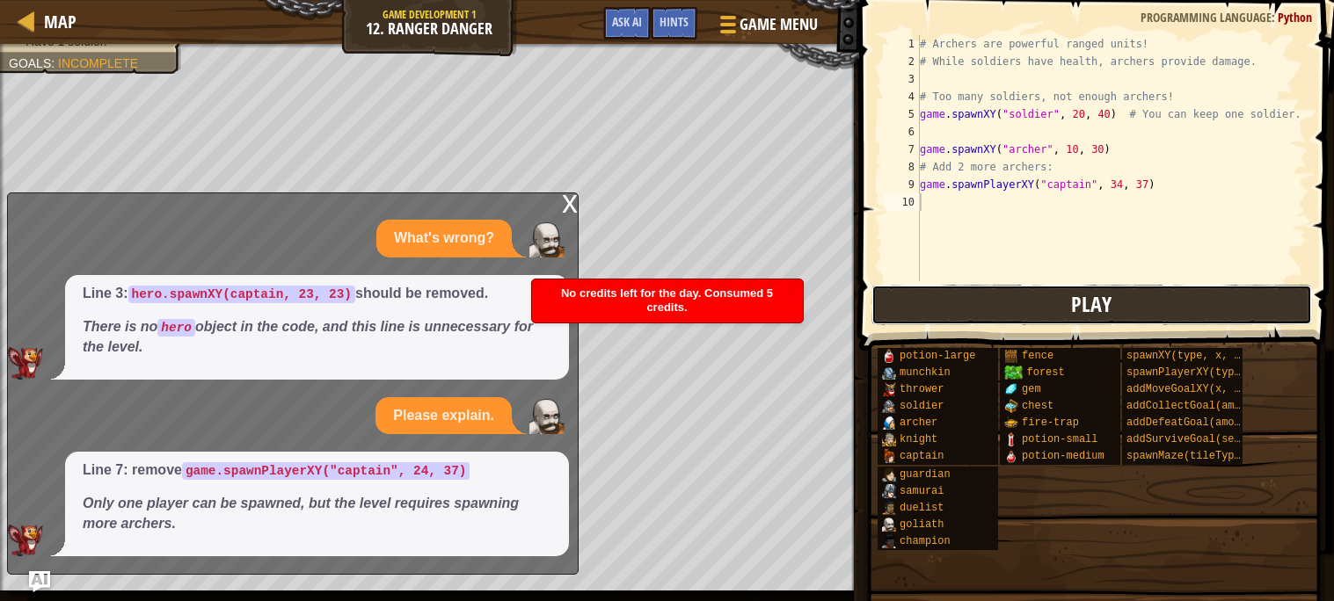
click at [1033, 290] on button "Play" at bounding box center [1091, 305] width 441 height 40
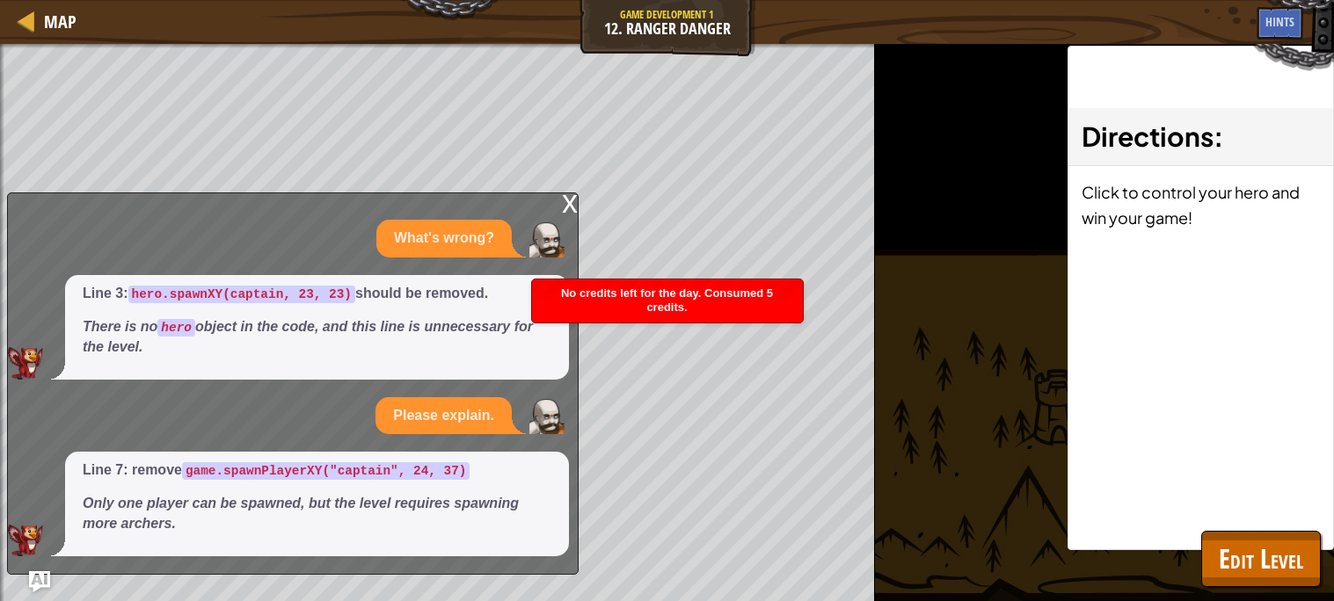
click at [573, 203] on div "x" at bounding box center [570, 202] width 16 height 18
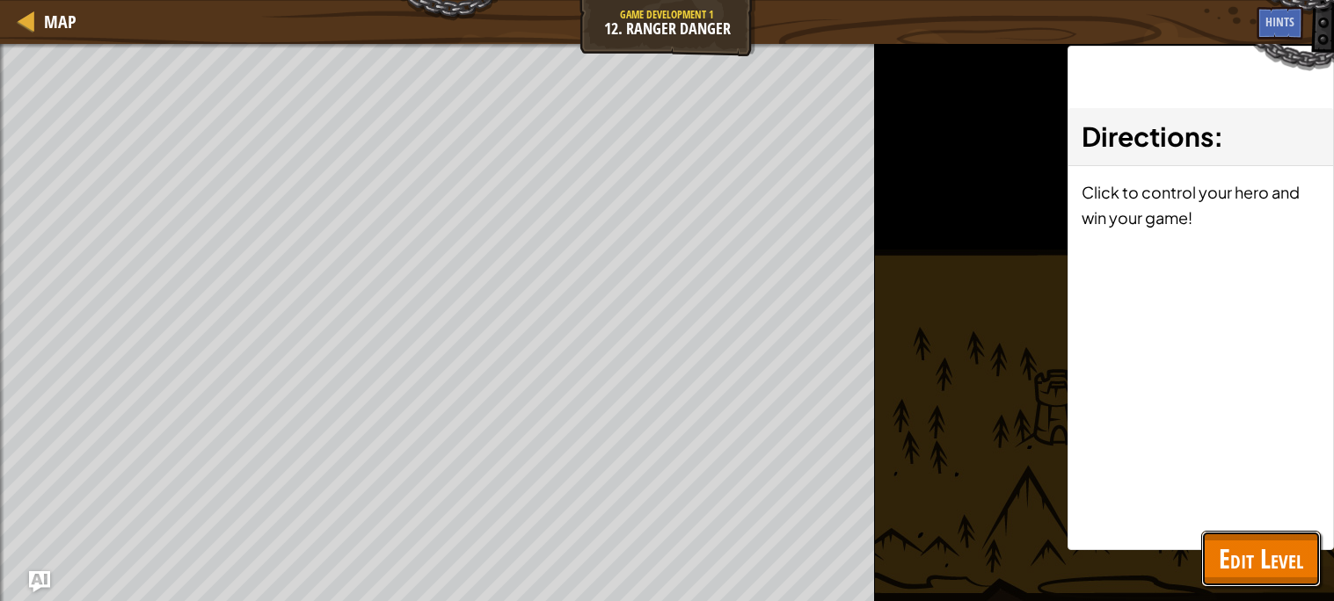
click at [1223, 539] on button "Edit Level" at bounding box center [1261, 559] width 120 height 56
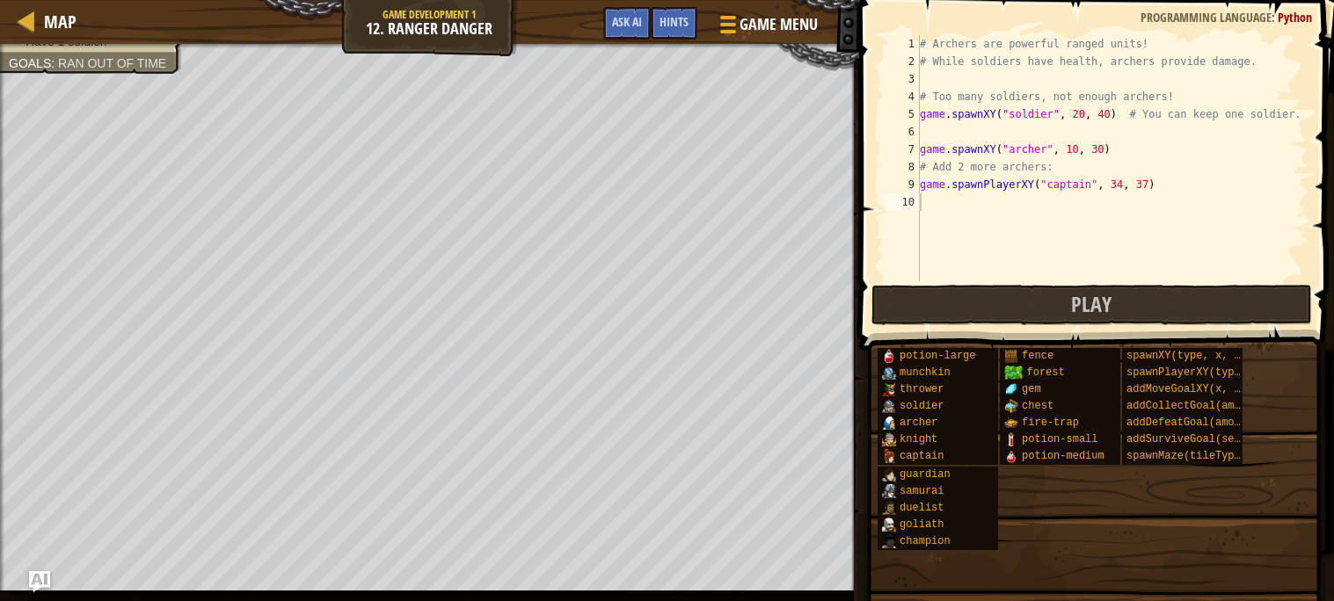
type textarea "game.spawnXY("soldier", 20, 40) # You can keep one soldier."
drag, startPoint x: 921, startPoint y: 114, endPoint x: 1112, endPoint y: 109, distance: 190.9
click at [1112, 109] on div "# Archers are powerful ranged units! # While soldiers have health, archers prov…" at bounding box center [1111, 175] width 391 height 281
click at [928, 132] on div "# Archers are powerful ranged units! # While soldiers have health, archers prov…" at bounding box center [1111, 175] width 391 height 281
drag, startPoint x: 920, startPoint y: 111, endPoint x: 1116, endPoint y: 111, distance: 196.1
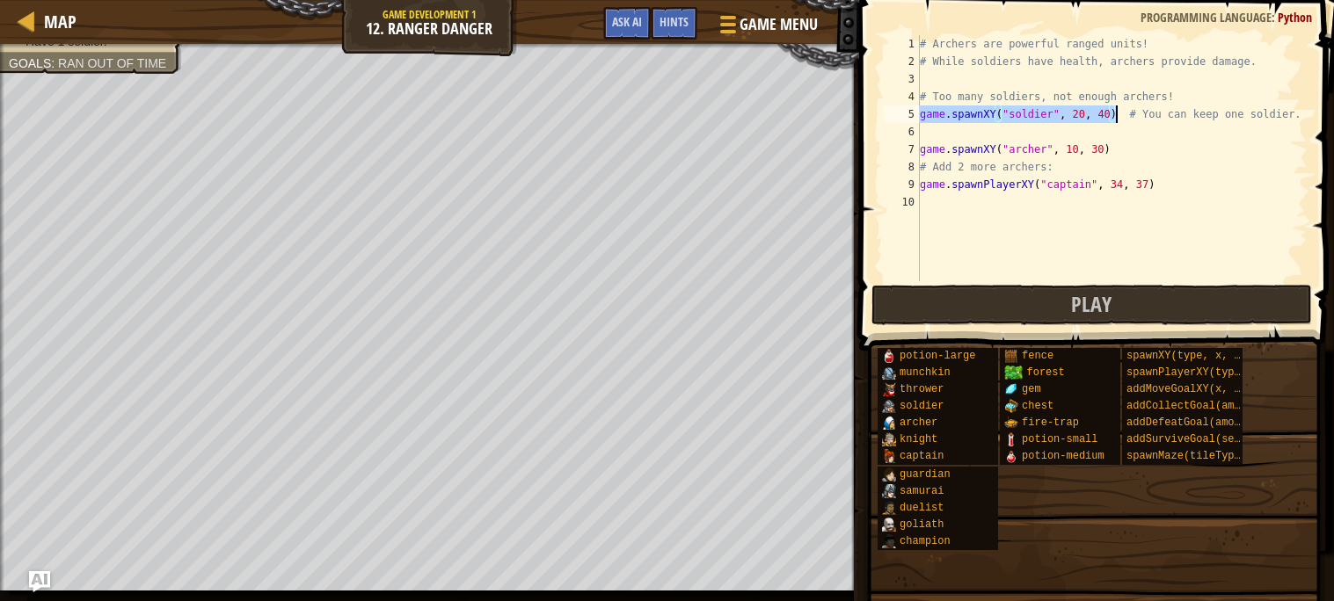
click at [1116, 111] on div "# Archers are powerful ranged units! # While soldiers have health, archers prov…" at bounding box center [1111, 175] width 391 height 281
type textarea "game.spawnXY("soldier", 20, 40) # You can keep one soldier."
click at [1005, 135] on div "# Archers are powerful ranged units! # While soldiers have health, archers prov…" at bounding box center [1111, 175] width 391 height 281
paste textarea "game.spawnXY("soldier", 20, 40)"
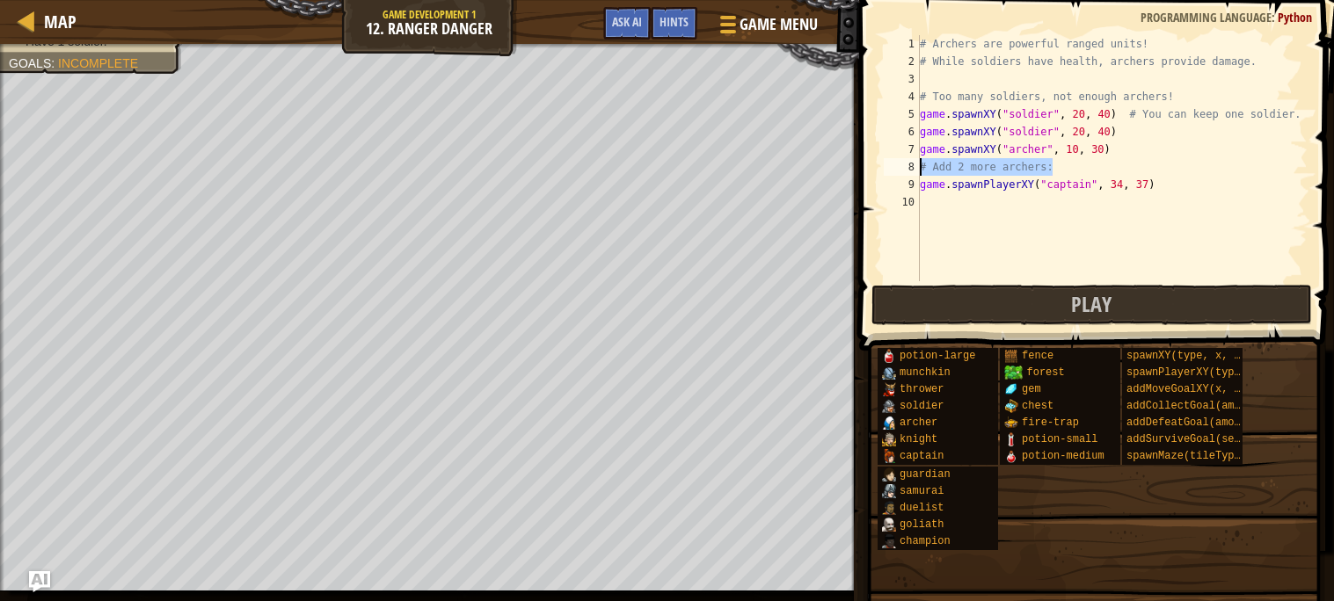
drag, startPoint x: 1067, startPoint y: 165, endPoint x: 920, endPoint y: 167, distance: 147.7
click at [920, 167] on div "# Archers are powerful ranged units! # While soldiers have health, archers prov…" at bounding box center [1111, 175] width 391 height 281
type textarea "# Add 2 more archers:"
paste textarea "game.spawnXY("soldier", 20, 40)"
click at [1078, 164] on div "# Archers are powerful ranged units! # While soldiers have health, archers prov…" at bounding box center [1111, 175] width 391 height 281
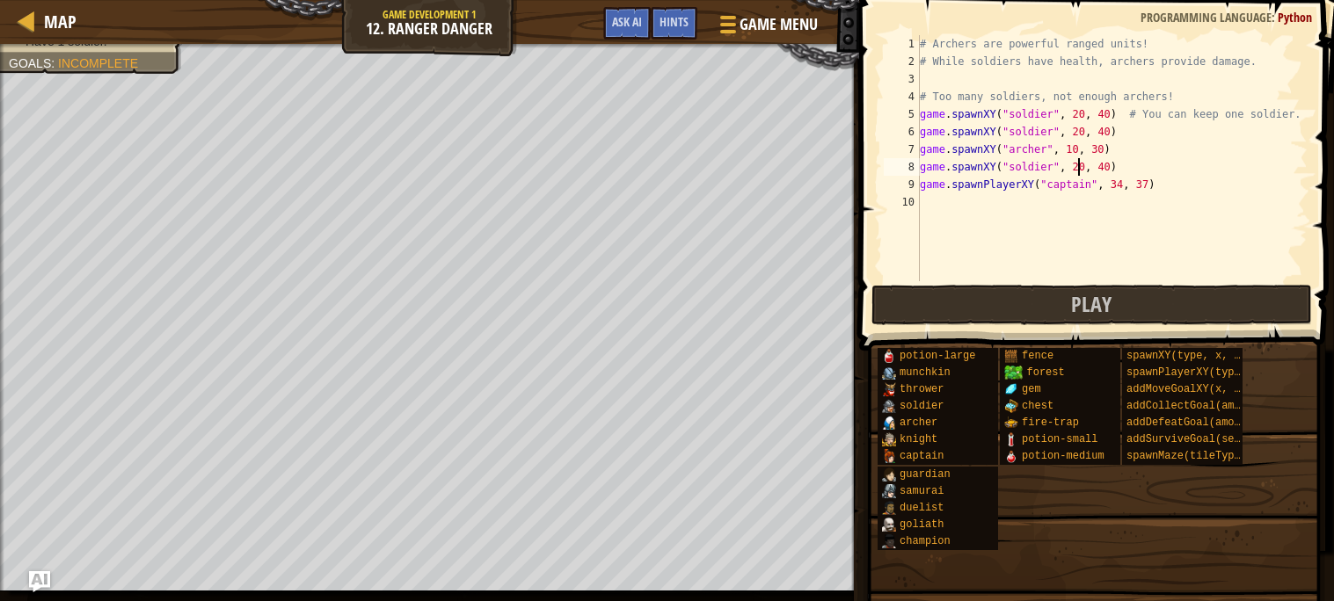
click at [1085, 167] on div "# Archers are powerful ranged units! # While soldiers have health, archers prov…" at bounding box center [1111, 175] width 391 height 281
click at [1082, 131] on div "# Archers are powerful ranged units! # While soldiers have health, archers prov…" at bounding box center [1111, 175] width 391 height 281
click at [1081, 113] on div "# Archers are powerful ranged units! # While soldiers have health, archers prov…" at bounding box center [1111, 175] width 391 height 281
click at [1111, 117] on div "# Archers are powerful ranged units! # While soldiers have health, archers prov…" at bounding box center [1111, 175] width 391 height 281
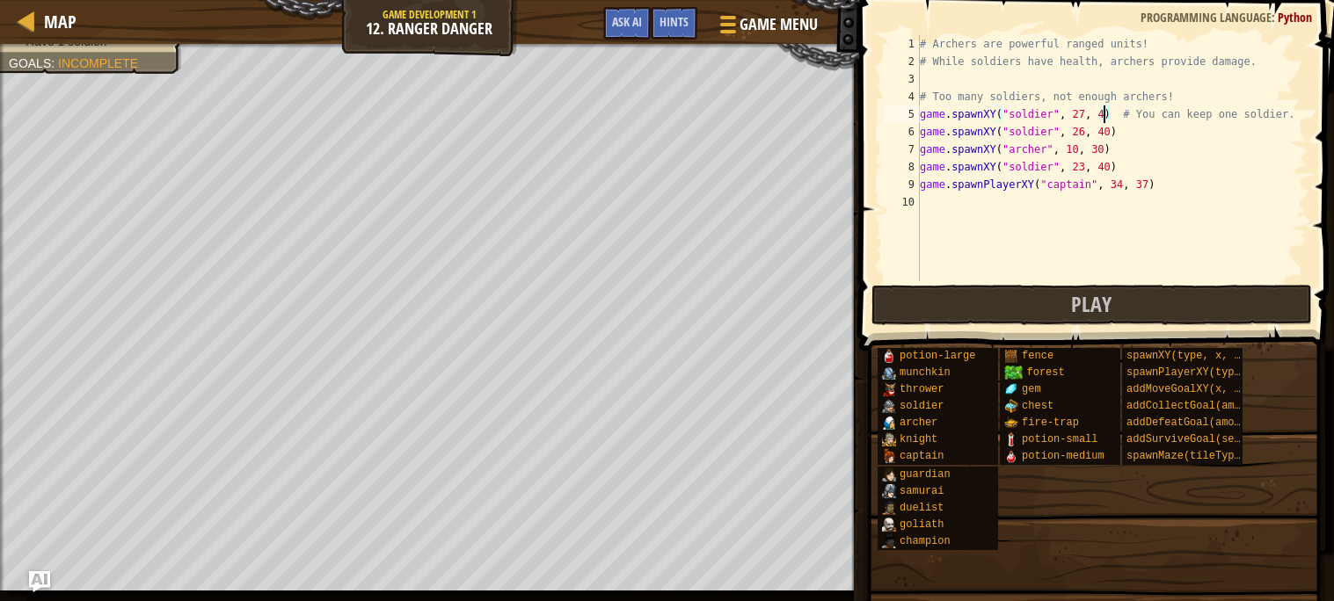
scroll to position [7, 15]
click at [1101, 131] on div "# Archers are powerful ranged units! # While soldiers have health, archers prov…" at bounding box center [1111, 175] width 391 height 281
drag, startPoint x: 921, startPoint y: 149, endPoint x: 1115, endPoint y: 152, distance: 193.5
click at [1115, 152] on div "# Archers are powerful ranged units! # While soldiers have health, archers prov…" at bounding box center [1111, 175] width 391 height 281
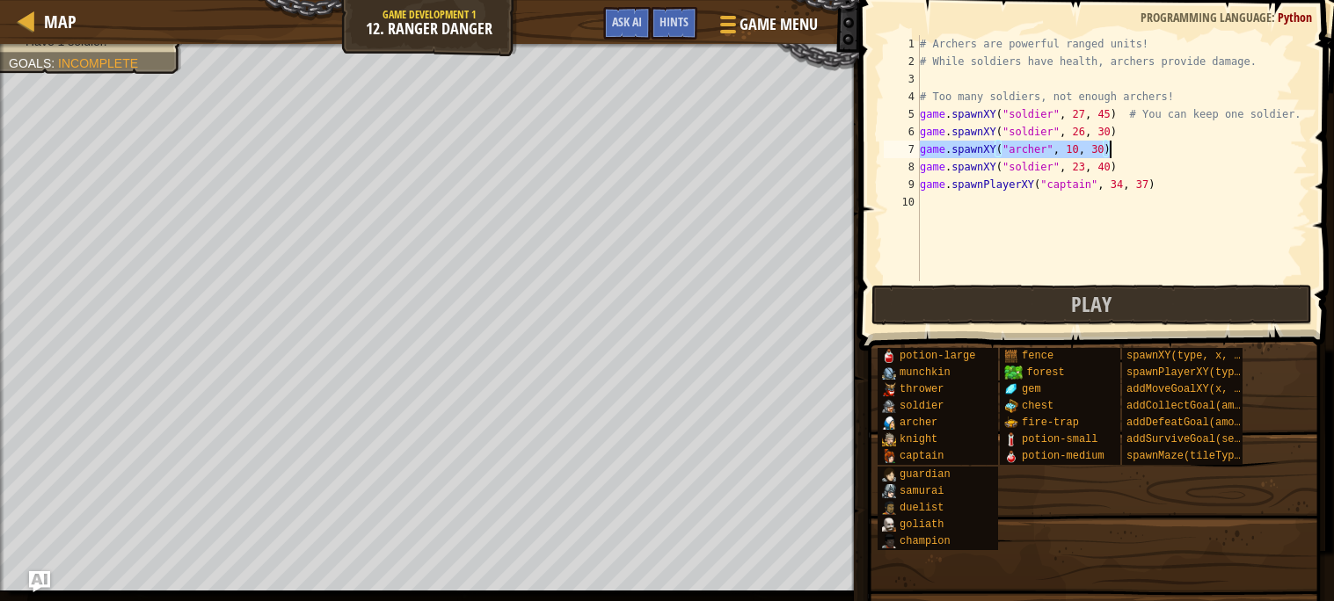
type textarea "game.spawnXY("[PERSON_NAME]", 10, 30)"
click at [1017, 208] on div "# Archers are powerful ranged units! # While soldiers have health, archers prov…" at bounding box center [1111, 175] width 391 height 281
paste textarea "game.spawnXY("[PERSON_NAME]", 10, 30)"
type textarea "game.spawnXY("[PERSON_NAME]", 10, 30)"
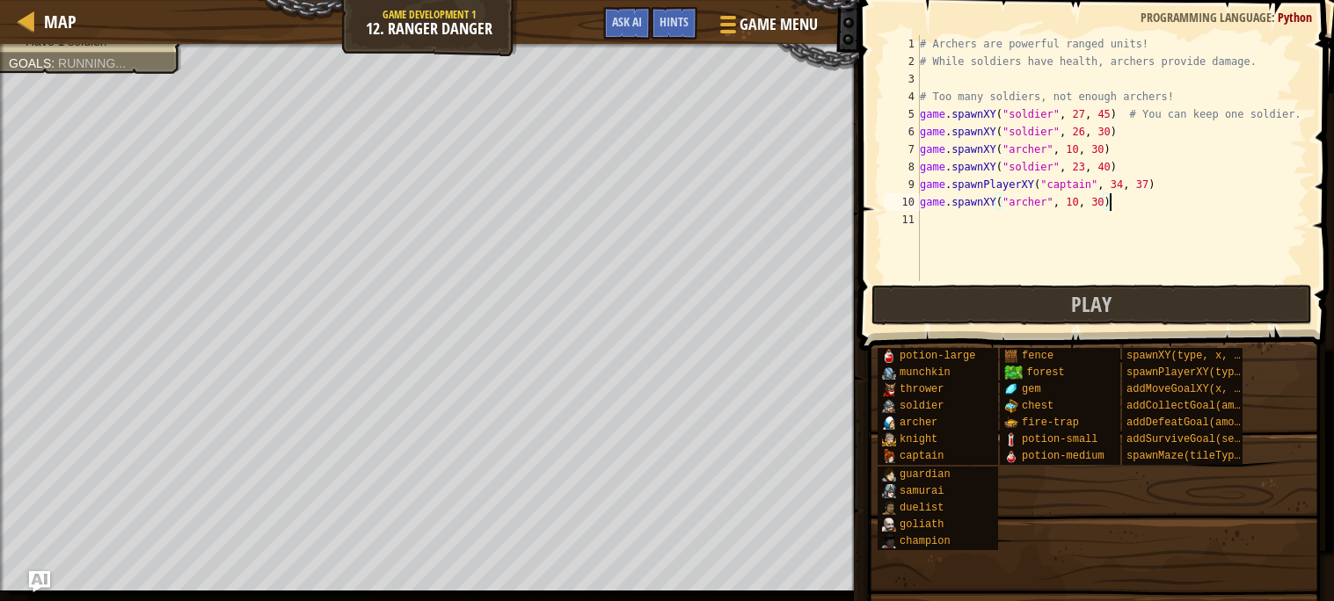
click at [1003, 218] on div "# Archers are powerful ranged units! # While soldiers have health, archers prov…" at bounding box center [1111, 175] width 391 height 281
paste textarea "game.spawnXY("[PERSON_NAME]", 10, 30)"
click at [1076, 219] on div "# Archers are powerful ranged units! # While soldiers have health, archers prov…" at bounding box center [1111, 175] width 391 height 281
click at [1079, 200] on div "# Archers are powerful ranged units! # While soldiers have health, archers prov…" at bounding box center [1111, 175] width 391 height 281
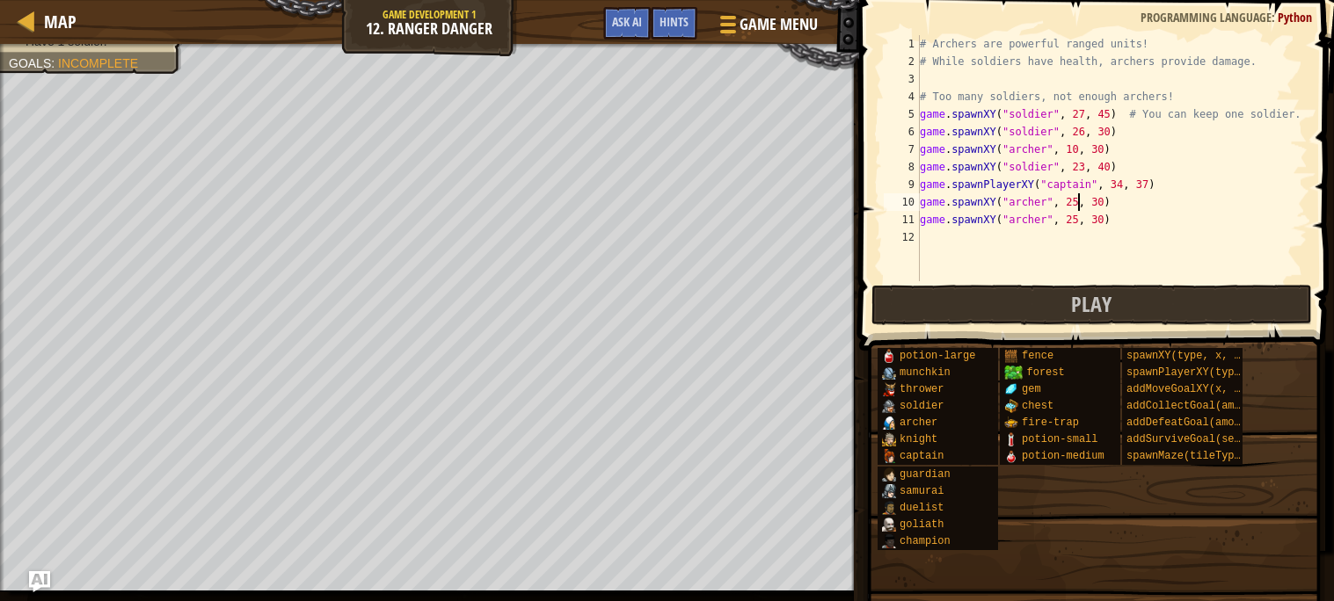
click at [1102, 204] on div "# Archers are powerful ranged units! # While soldiers have health, archers prov…" at bounding box center [1111, 175] width 391 height 281
click at [1096, 221] on div "# Archers are powerful ranged units! # While soldiers have health, archers prov…" at bounding box center [1111, 175] width 391 height 281
click at [1088, 297] on span "Play" at bounding box center [1091, 304] width 40 height 28
drag, startPoint x: 1116, startPoint y: 168, endPoint x: 921, endPoint y: 170, distance: 194.3
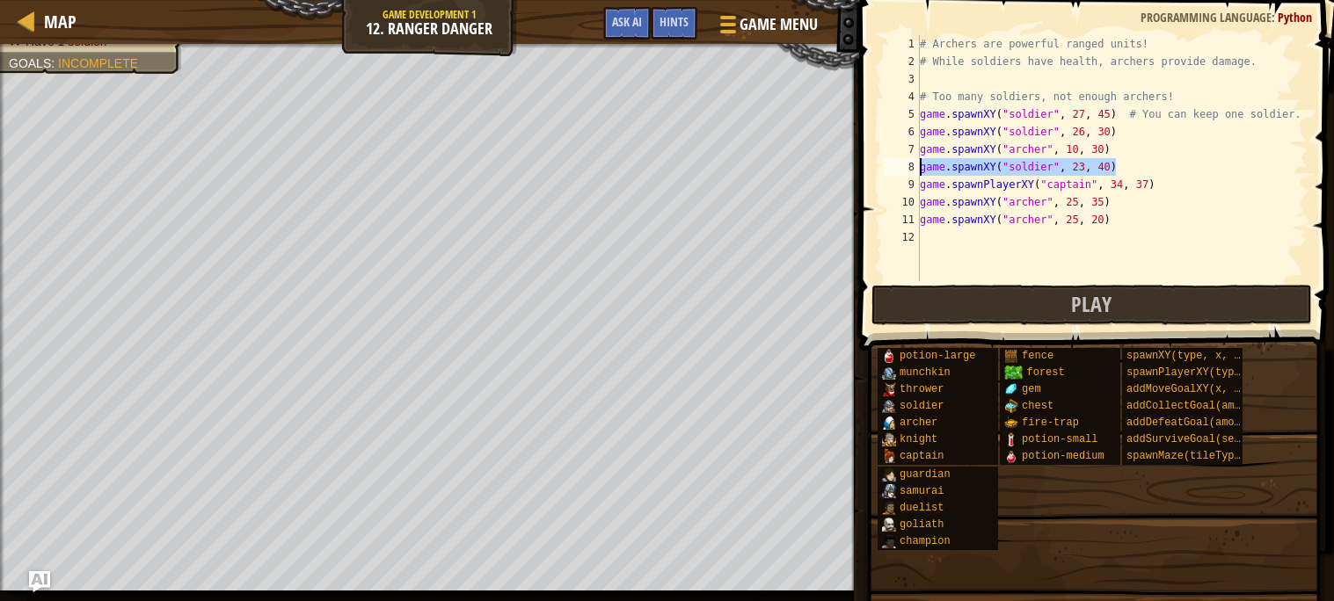
click at [921, 170] on div "# Archers are powerful ranged units! # While soldiers have health, archers prov…" at bounding box center [1111, 175] width 391 height 281
type textarea "game.spawnXY("soldier", 23, 40)"
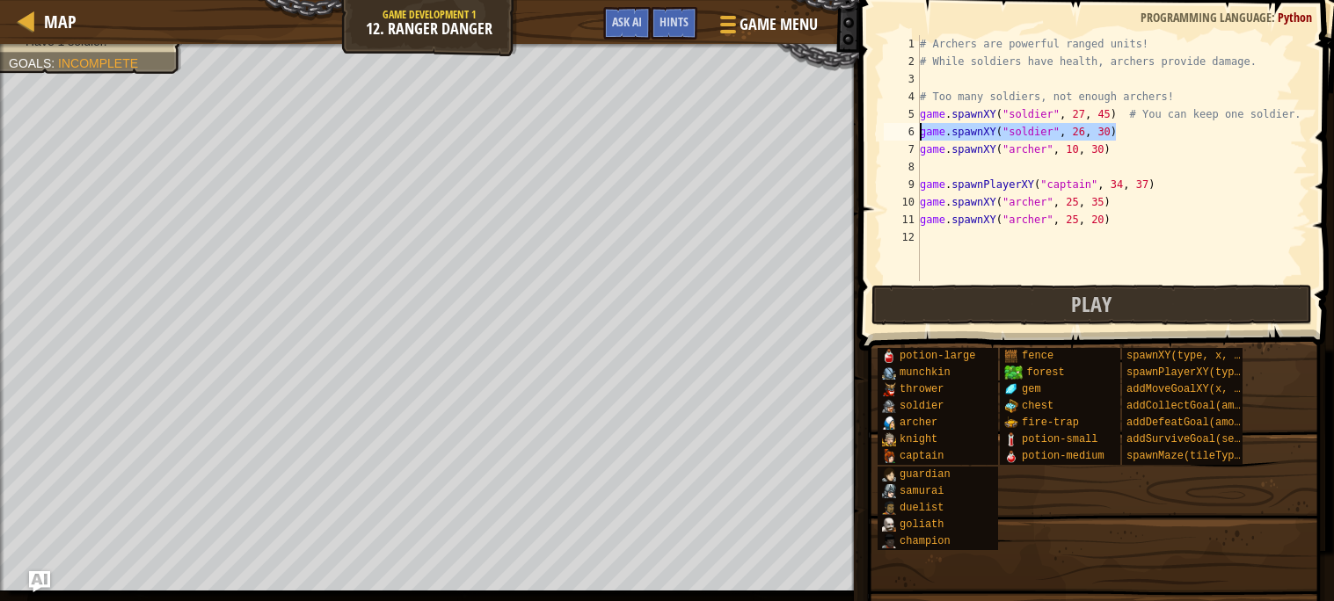
drag, startPoint x: 1118, startPoint y: 129, endPoint x: 897, endPoint y: 137, distance: 221.7
click at [897, 137] on div "1 2 3 4 5 6 7 8 9 10 11 12 # Archers are powerful ranged units! # While soldier…" at bounding box center [1093, 158] width 427 height 246
type textarea "game.spawnXY("soldier", 26, 30)"
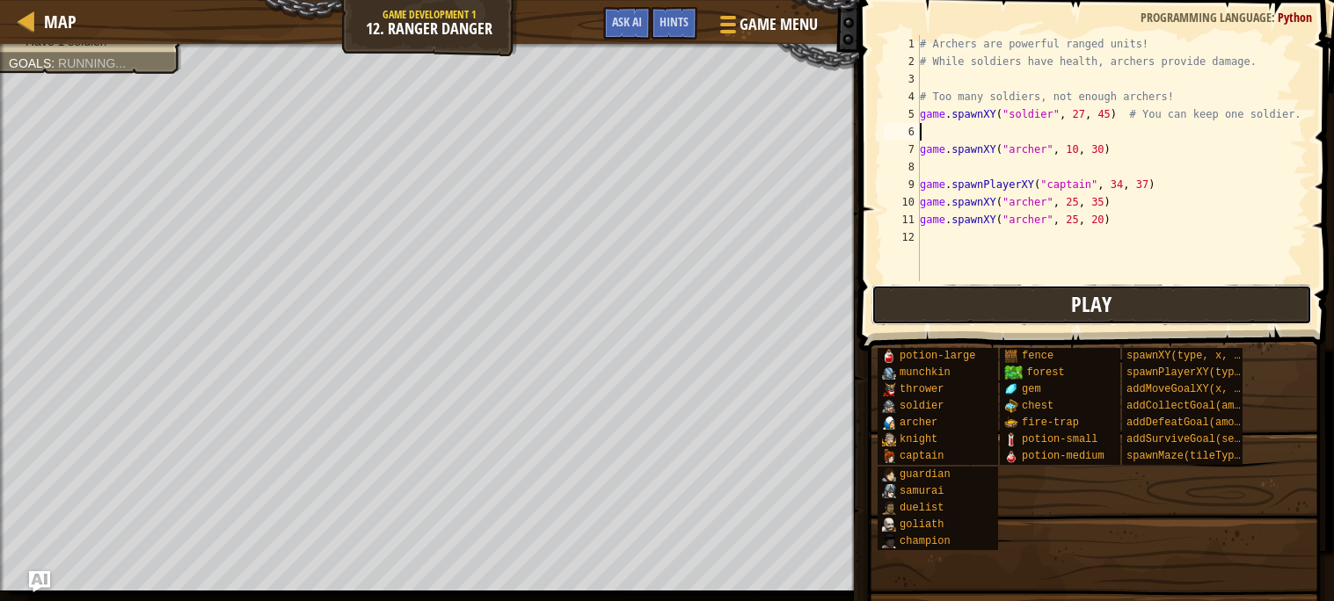
click at [983, 294] on button "Play" at bounding box center [1091, 305] width 441 height 40
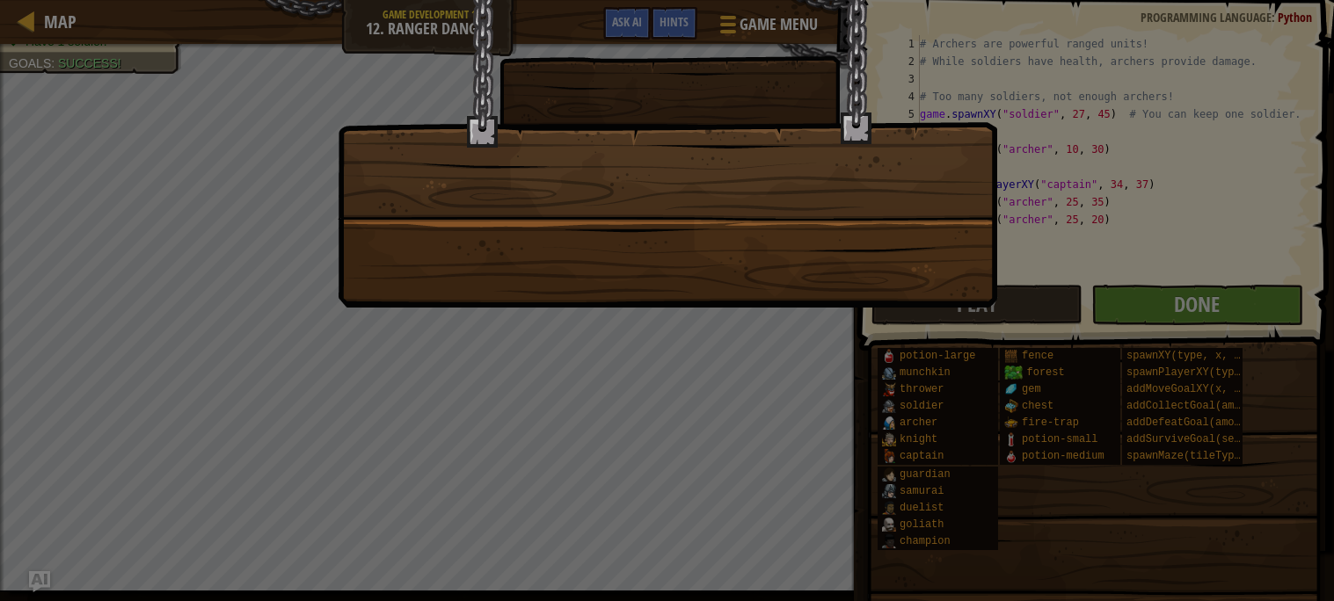
click at [1194, 299] on div at bounding box center [667, 300] width 1334 height 601
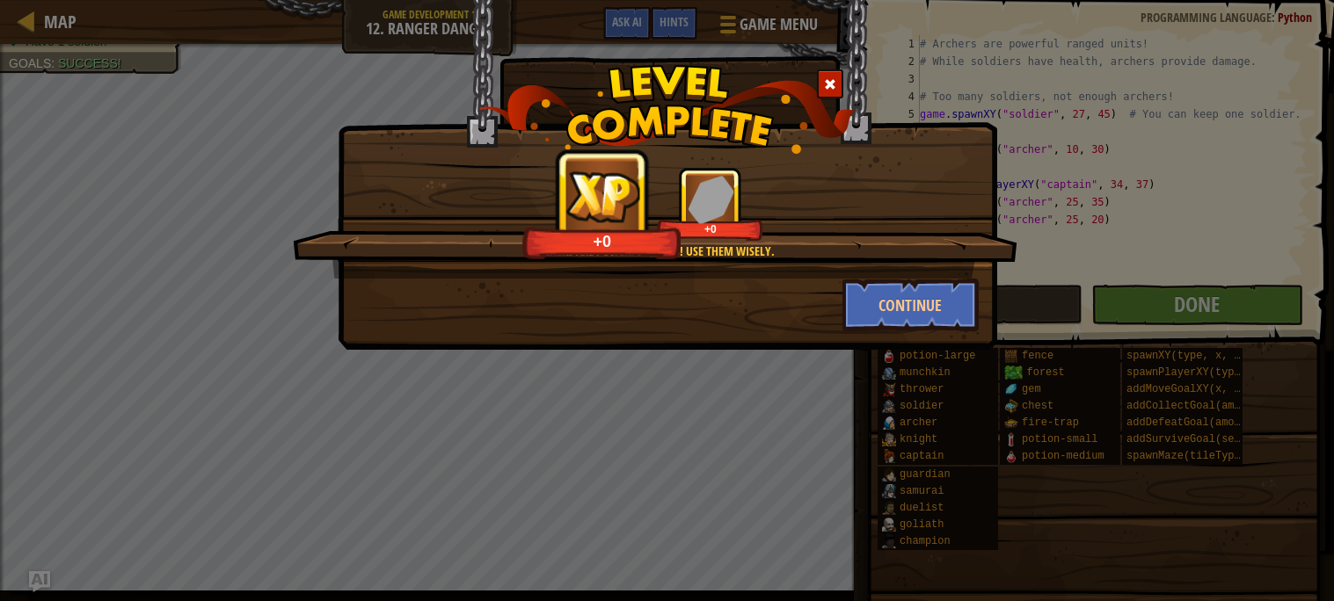
click at [982, 288] on div "Continue" at bounding box center [910, 305] width 163 height 53
click at [931, 301] on button "Continue" at bounding box center [910, 305] width 136 height 53
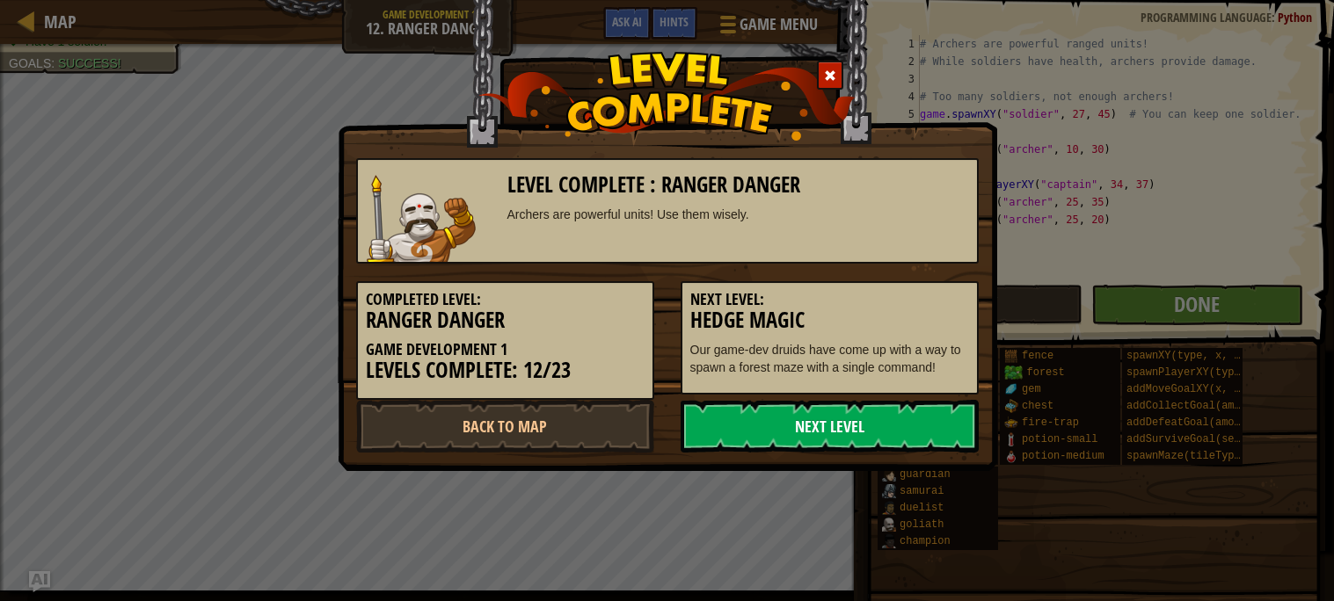
click at [815, 433] on link "Next Level" at bounding box center [830, 426] width 298 height 53
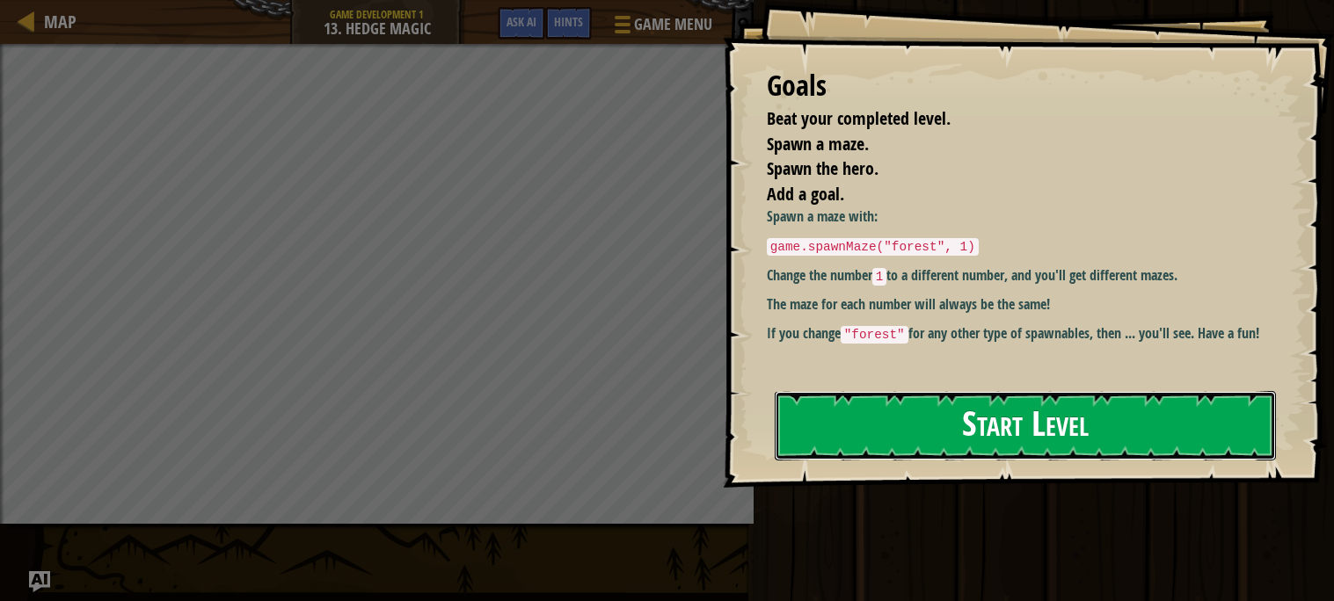
click at [797, 410] on button "Start Level" at bounding box center [1025, 425] width 501 height 69
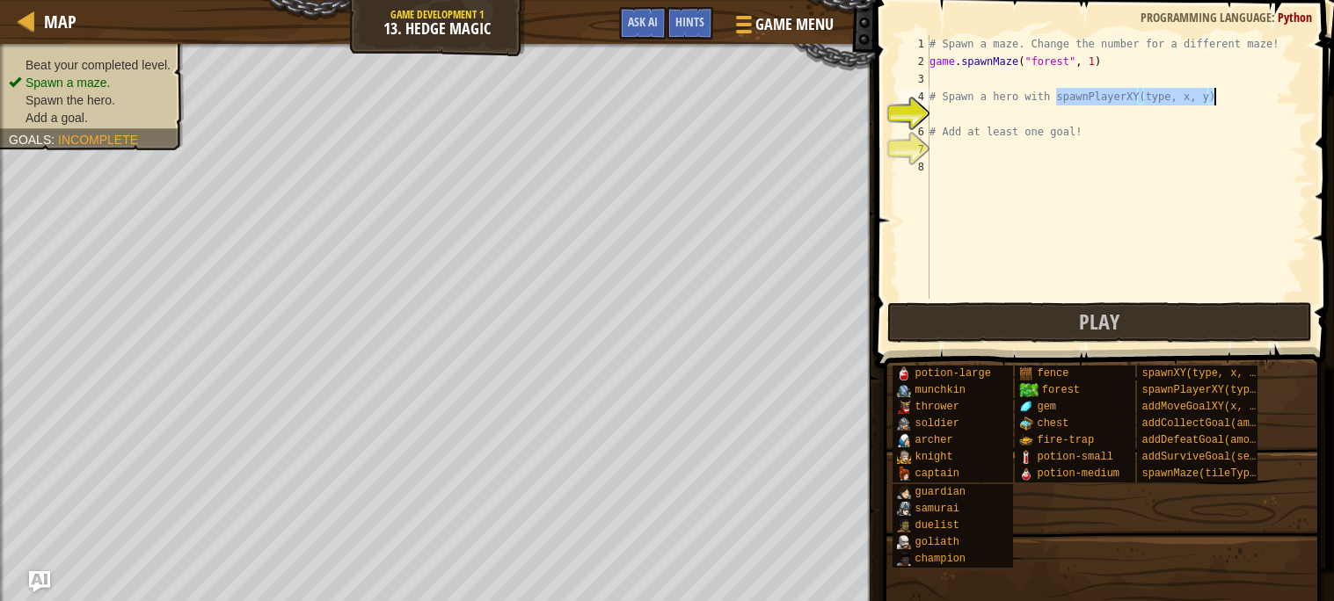
drag, startPoint x: 1056, startPoint y: 96, endPoint x: 1213, endPoint y: 93, distance: 157.4
click at [1213, 93] on div "# Spawn a maze. Change the number for a different maze! game . spawnMaze ( "for…" at bounding box center [1117, 184] width 382 height 299
type textarea "# Spawn a hero with spawnPlayerXY(type, x, y)"
click at [1002, 110] on div "# Spawn a maze. Change the number for a different maze! game . spawnMaze ( "for…" at bounding box center [1117, 184] width 382 height 299
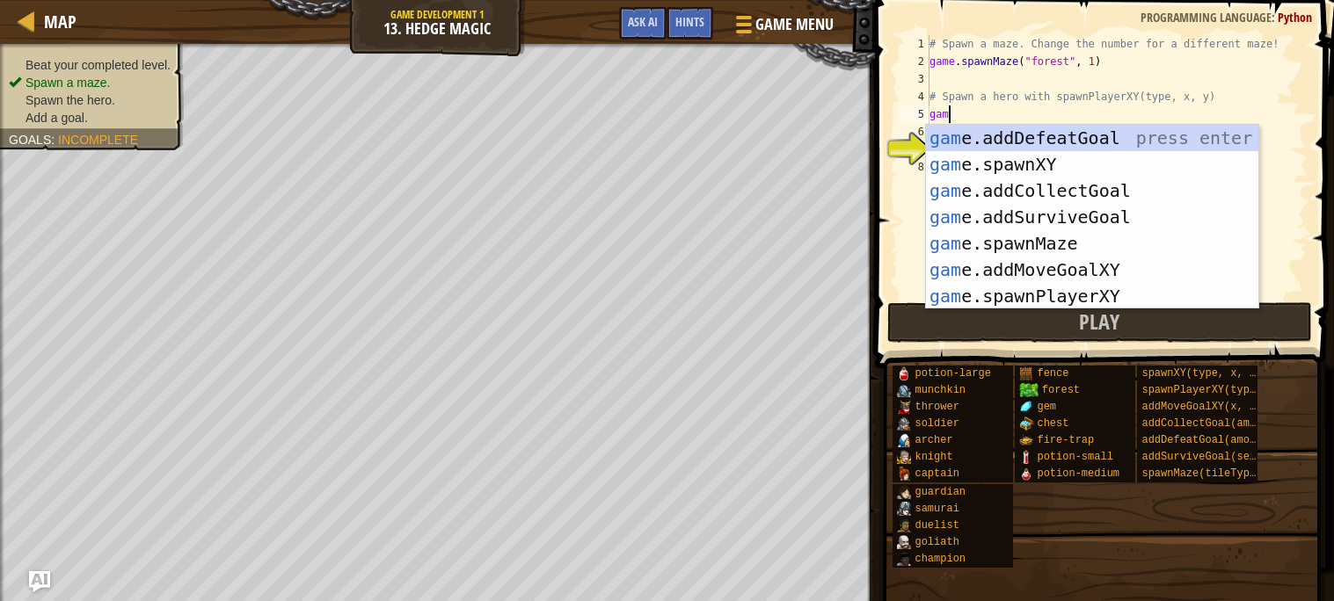
scroll to position [7, 1]
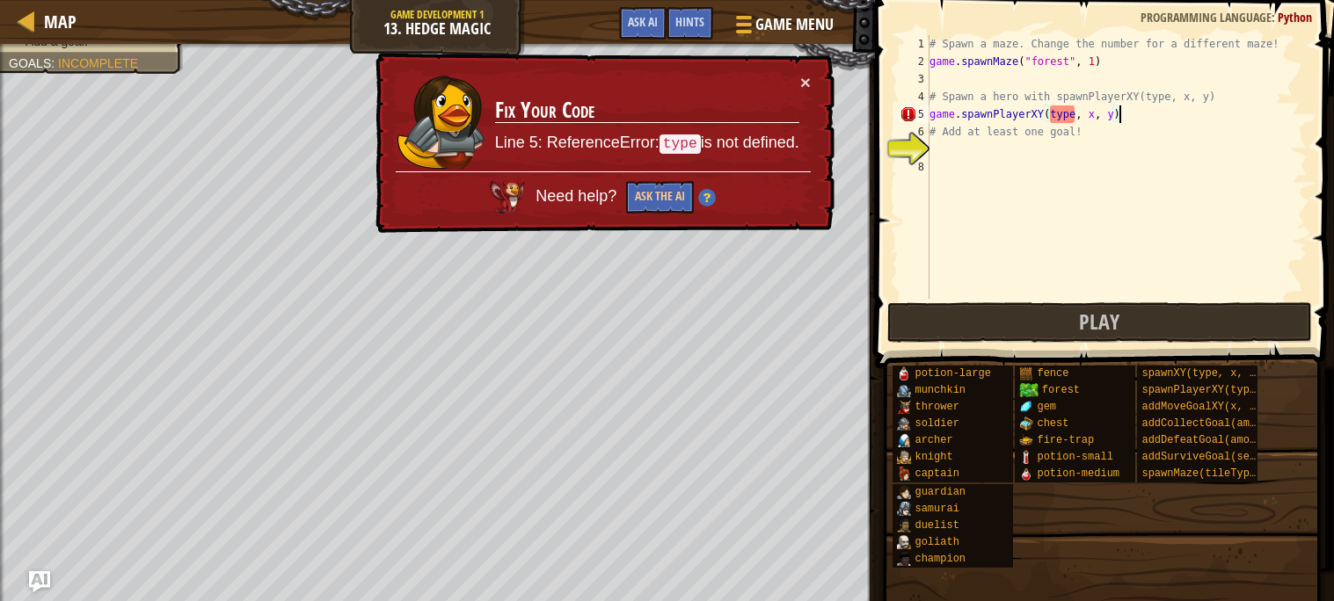
click at [1074, 114] on div "# Spawn a maze. Change the number for a different maze! game . spawnMaze ( "for…" at bounding box center [1117, 184] width 382 height 299
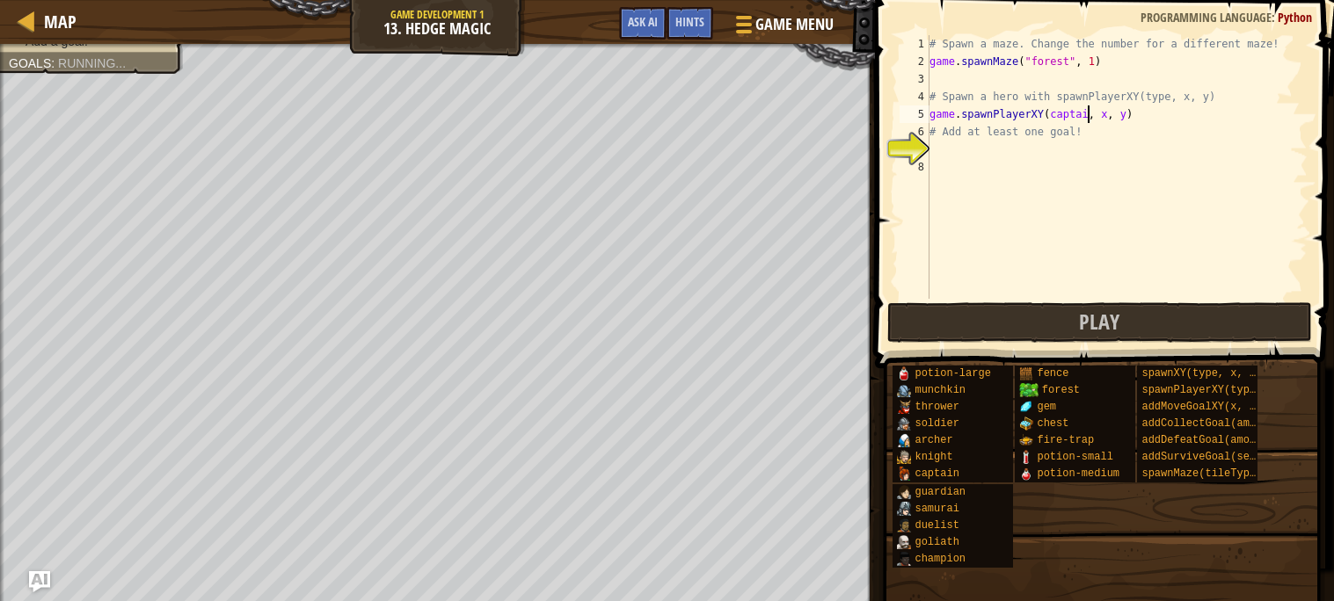
scroll to position [7, 13]
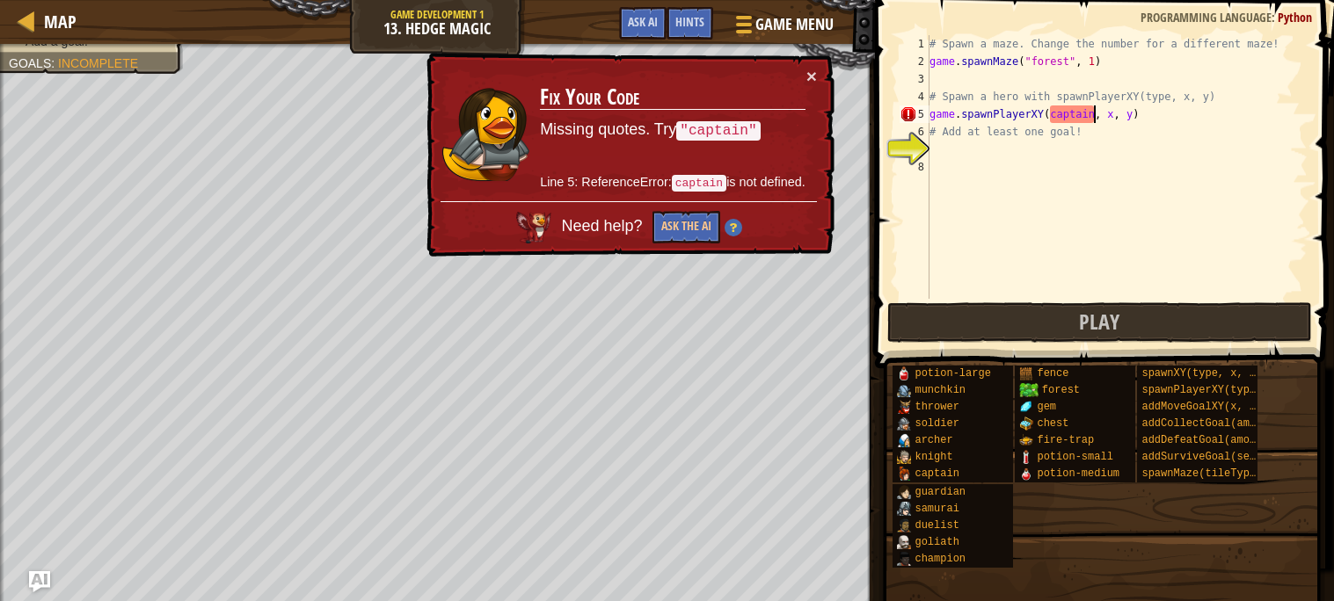
click at [1051, 109] on div "# Spawn a maze. Change the number for a different maze! game . spawnMaze ( "for…" at bounding box center [1117, 184] width 382 height 299
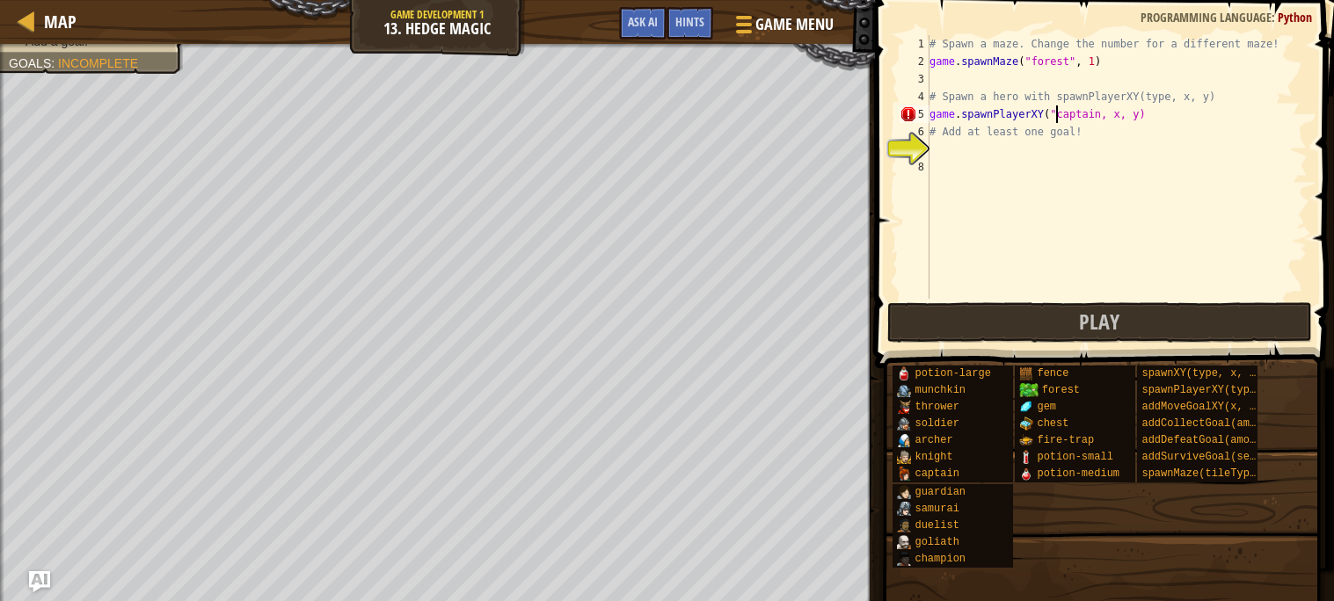
click at [1096, 115] on div "# Spawn a maze. Change the number for a different maze! game . spawnMaze ( "for…" at bounding box center [1117, 184] width 382 height 299
click at [1100, 116] on div "# Spawn a maze. Change the number for a different maze! game . spawnMaze ( "for…" at bounding box center [1117, 184] width 382 height 299
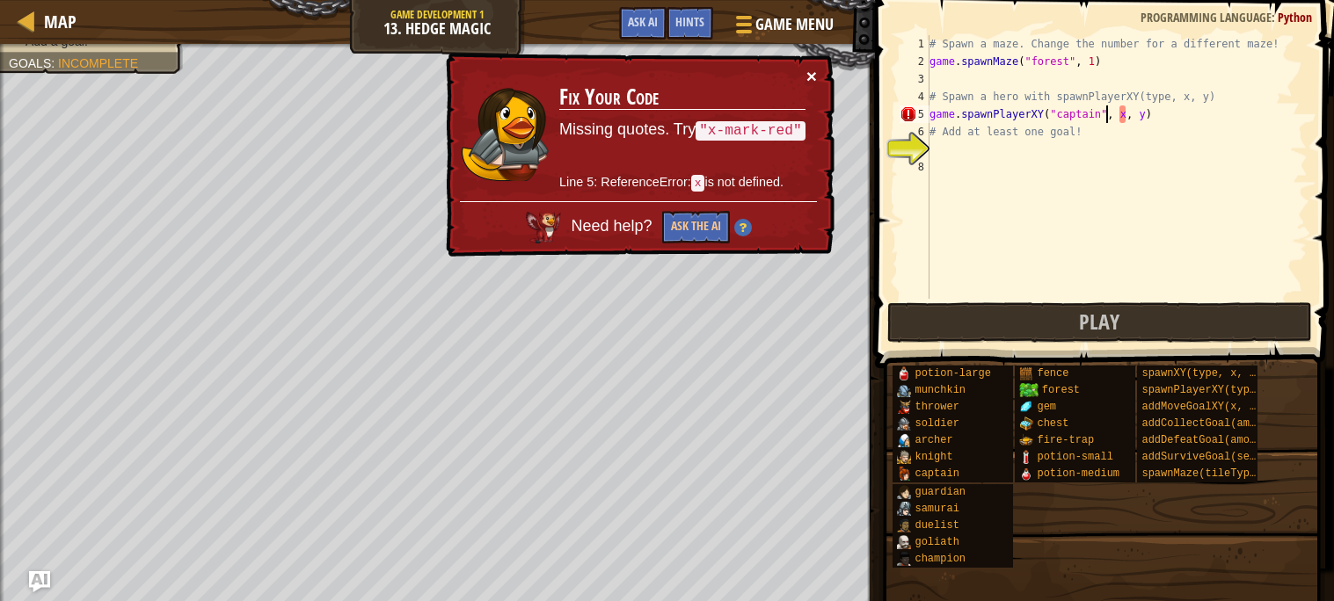
click at [809, 76] on button "×" at bounding box center [811, 76] width 11 height 18
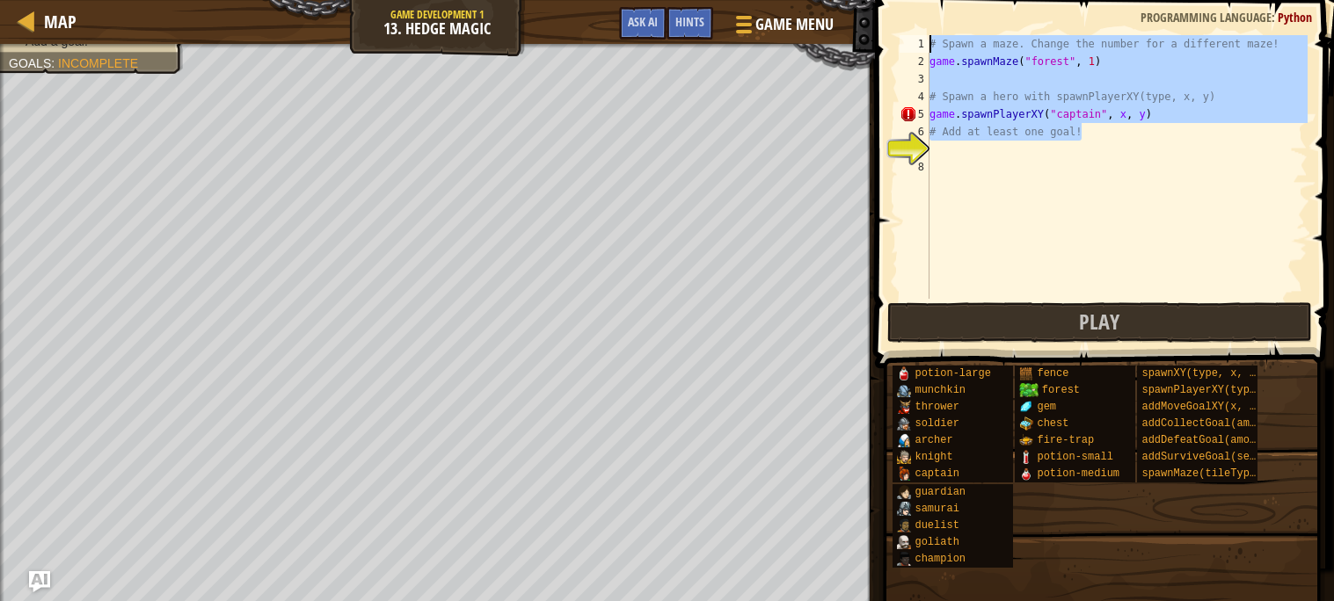
drag, startPoint x: 1107, startPoint y: 138, endPoint x: 927, endPoint y: 29, distance: 210.7
click at [927, 29] on div "game.spawnPlayerXY("captain", x, y) 1 2 3 4 5 6 7 8 # Spawn a maze. Change the …" at bounding box center [1102, 219] width 464 height 420
type textarea "# Spawn a maze. Change the number for a different maze! game.spawnMaze("forest"…"
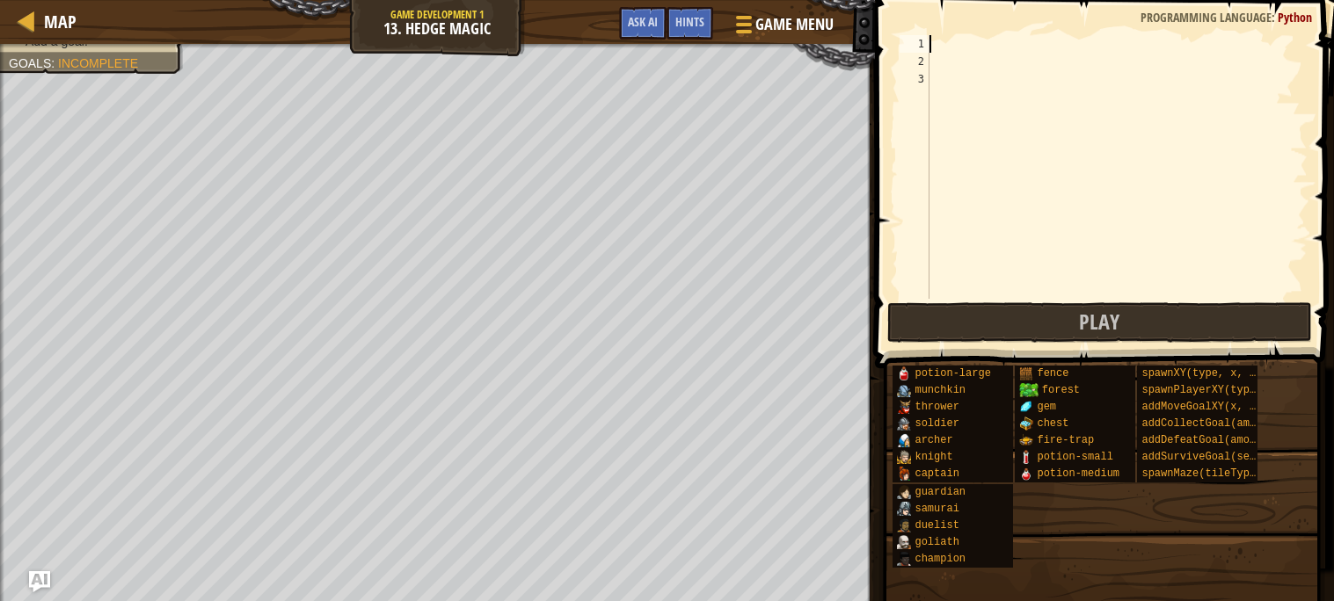
scroll to position [7, 0]
click at [648, 19] on span "Ask AI" at bounding box center [643, 21] width 30 height 17
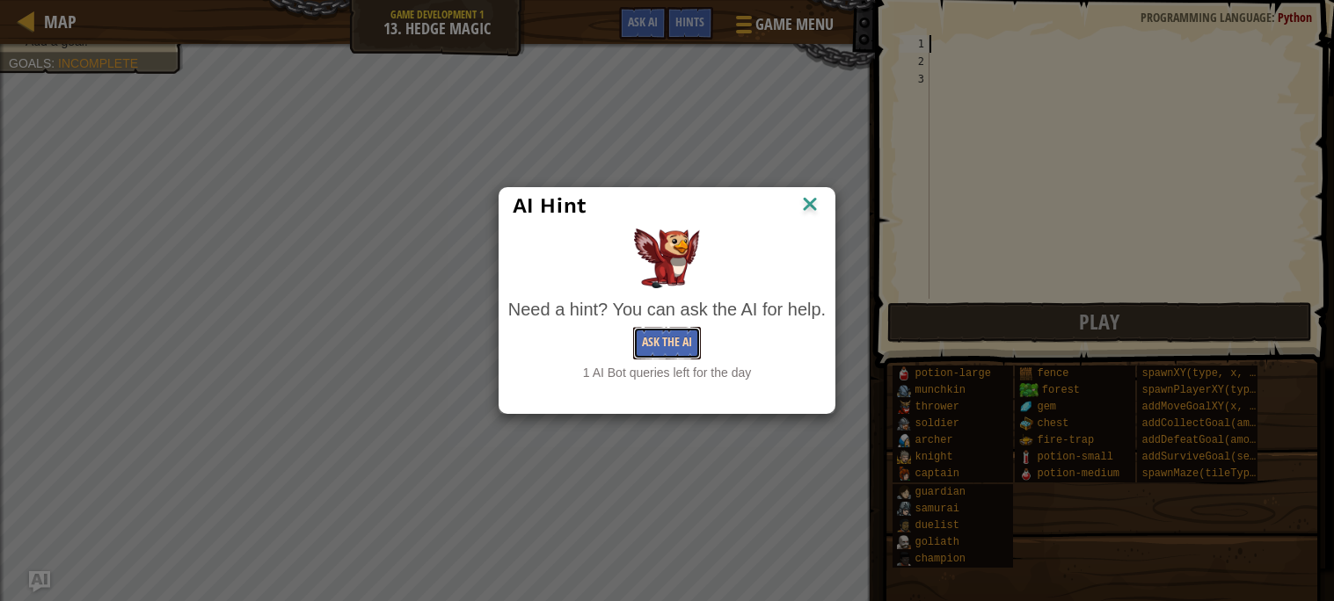
click at [667, 349] on button "Ask the AI" at bounding box center [667, 343] width 68 height 33
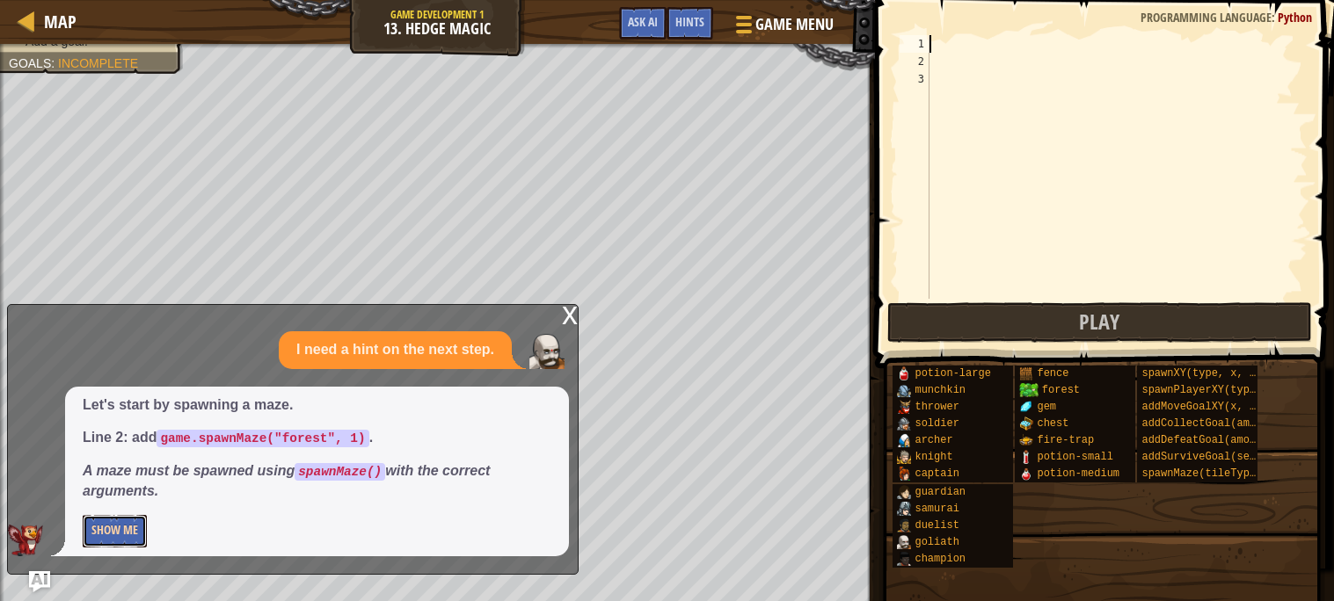
click at [129, 536] on button "Show Me" at bounding box center [115, 531] width 64 height 33
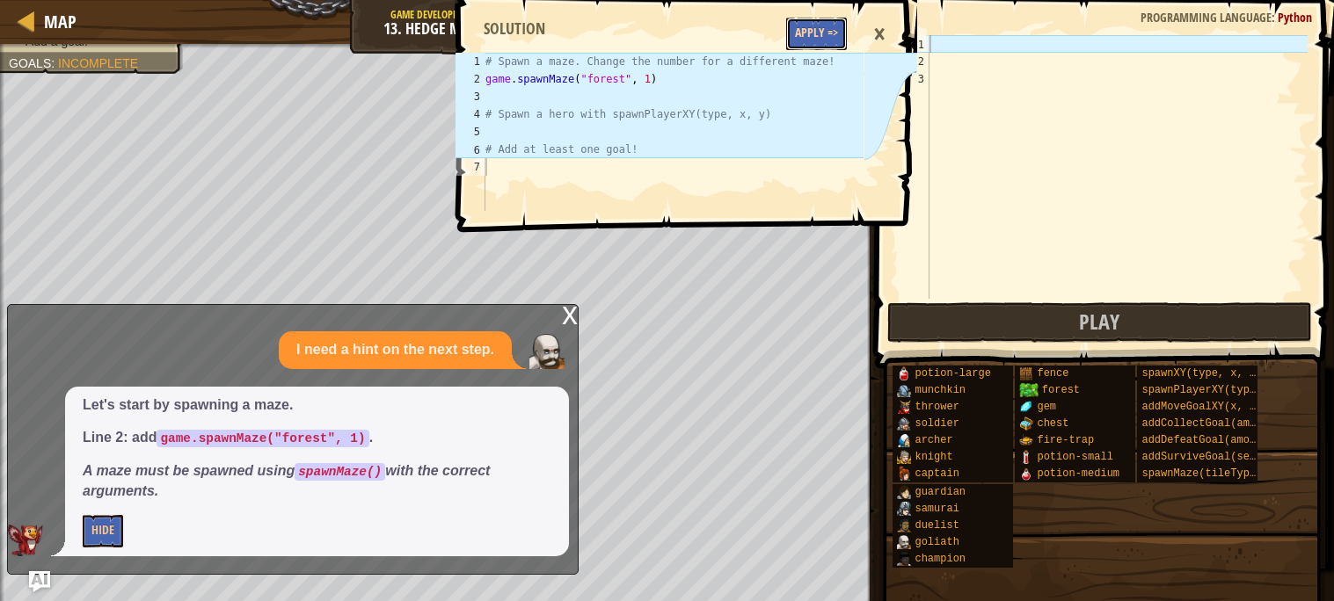
click at [815, 33] on button "Apply =>" at bounding box center [816, 34] width 61 height 33
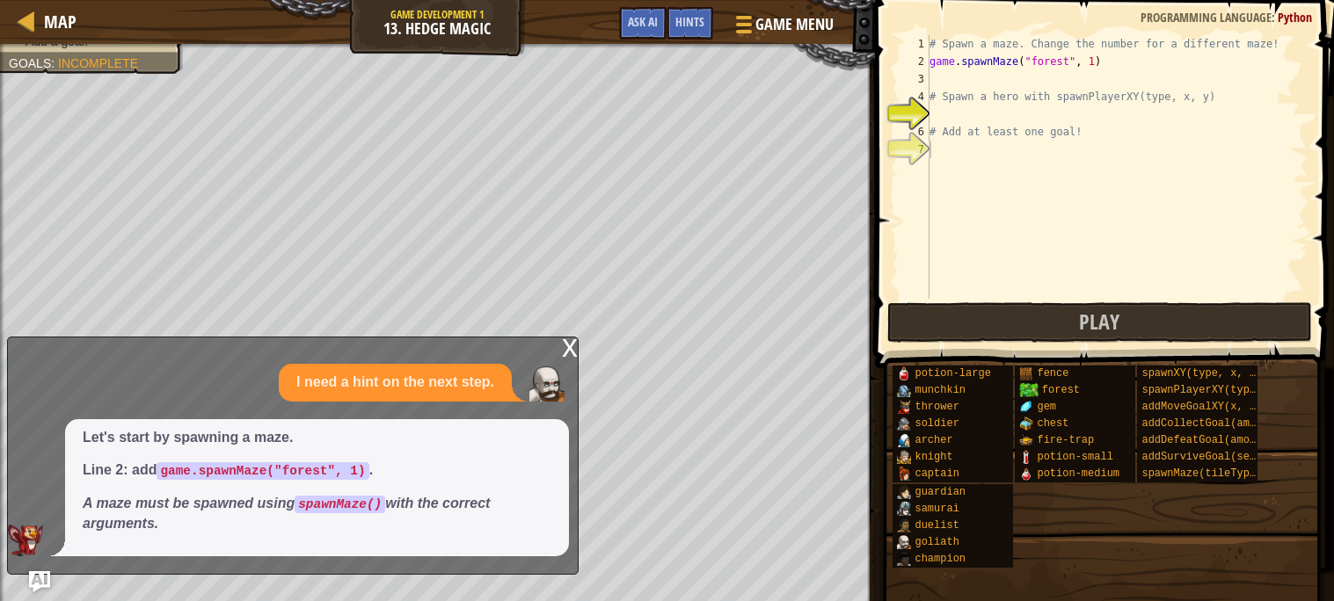
click at [569, 349] on div "x" at bounding box center [570, 347] width 16 height 18
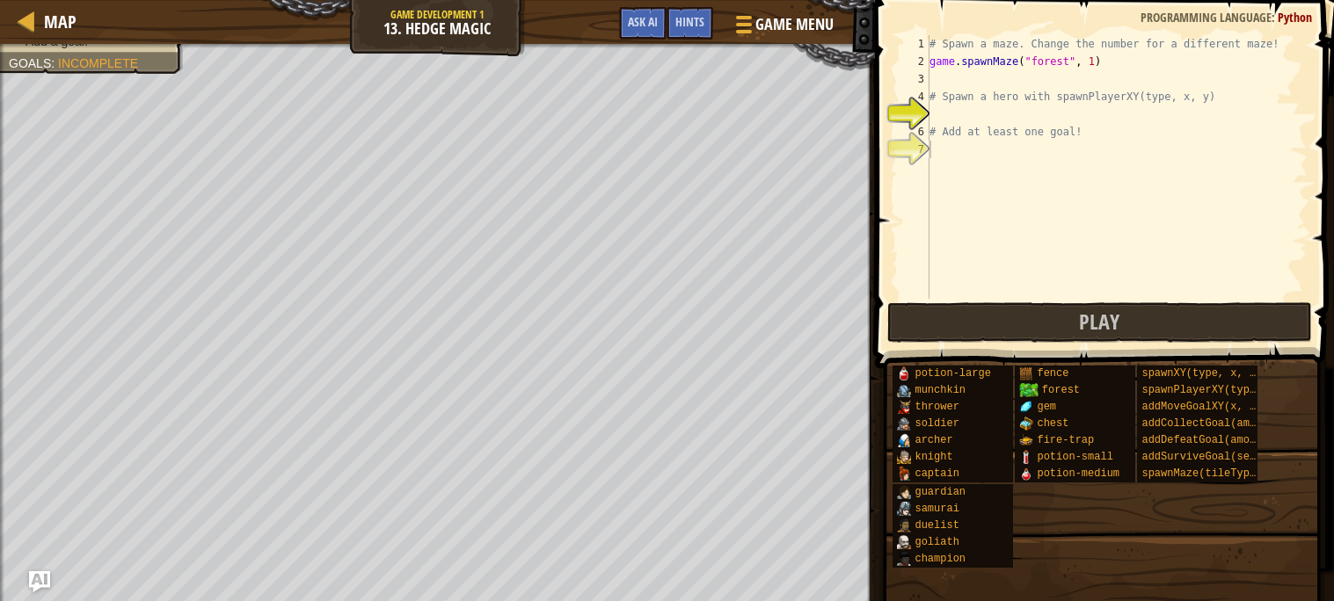
click at [1013, 123] on div "# Spawn a maze. Change the number for a different maze! game . spawnMaze ( "for…" at bounding box center [1117, 184] width 382 height 299
type textarea "# Add at least one goal!"
click at [986, 109] on div "# Spawn a maze. Change the number for a different maze! game . spawnMaze ( "for…" at bounding box center [1117, 184] width 382 height 299
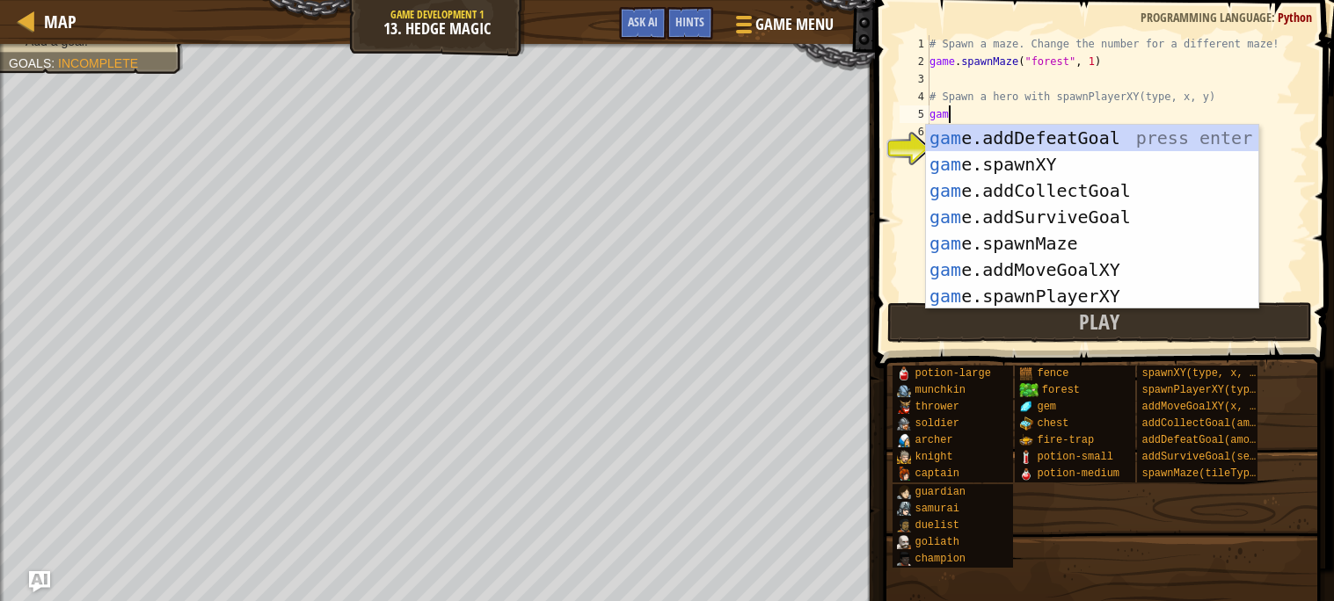
scroll to position [7, 1]
click at [1066, 302] on div "gam e.addDefeatGoal press enter gam e.spawnXY press enter gam e.addCollectGoal …" at bounding box center [1092, 243] width 332 height 237
type textarea "player = game.spawnPlayerXY("captain", 36, 30)"
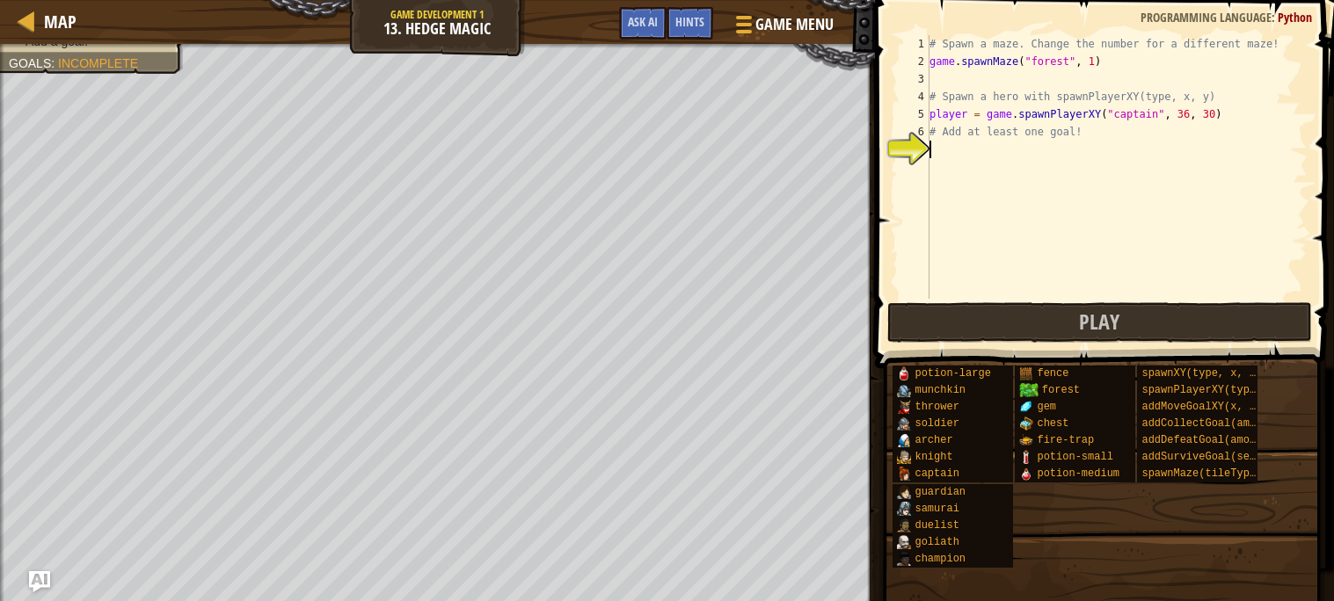
drag, startPoint x: 902, startPoint y: 159, endPoint x: 957, endPoint y: 142, distance: 57.3
click at [957, 142] on div "player = game.spawnPlayerXY("captain", 36, 30) 1 2 3 4 5 6 7 # Spawn a maze. Ch…" at bounding box center [1101, 167] width 411 height 264
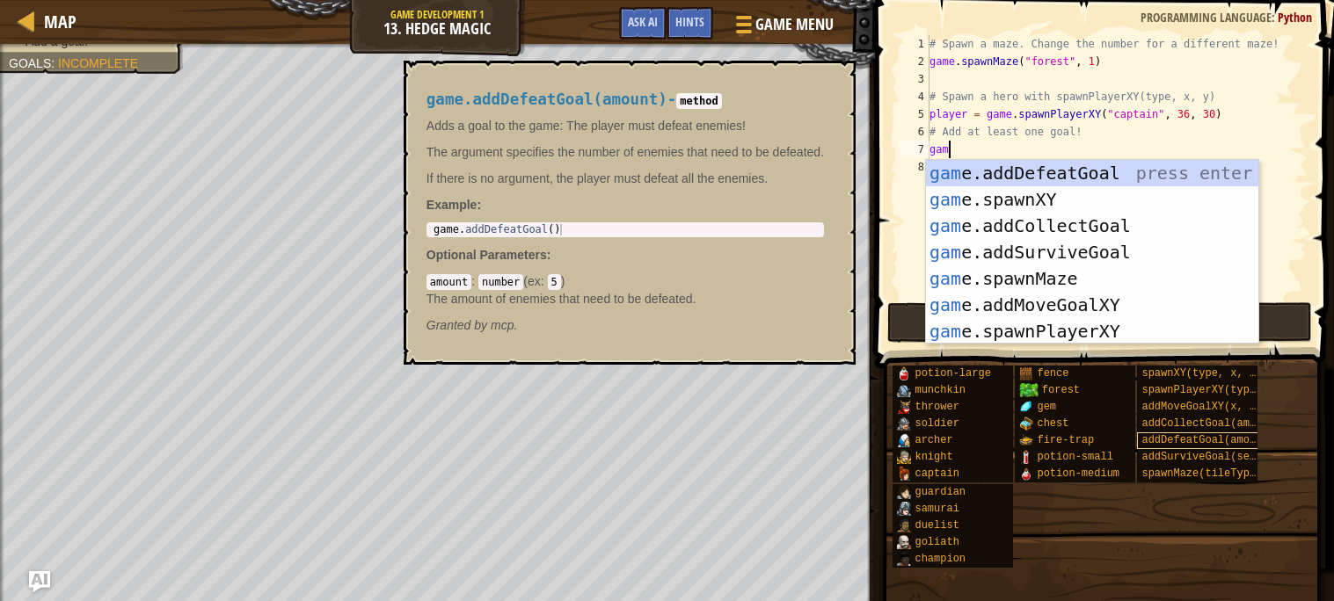
type textarea "game"
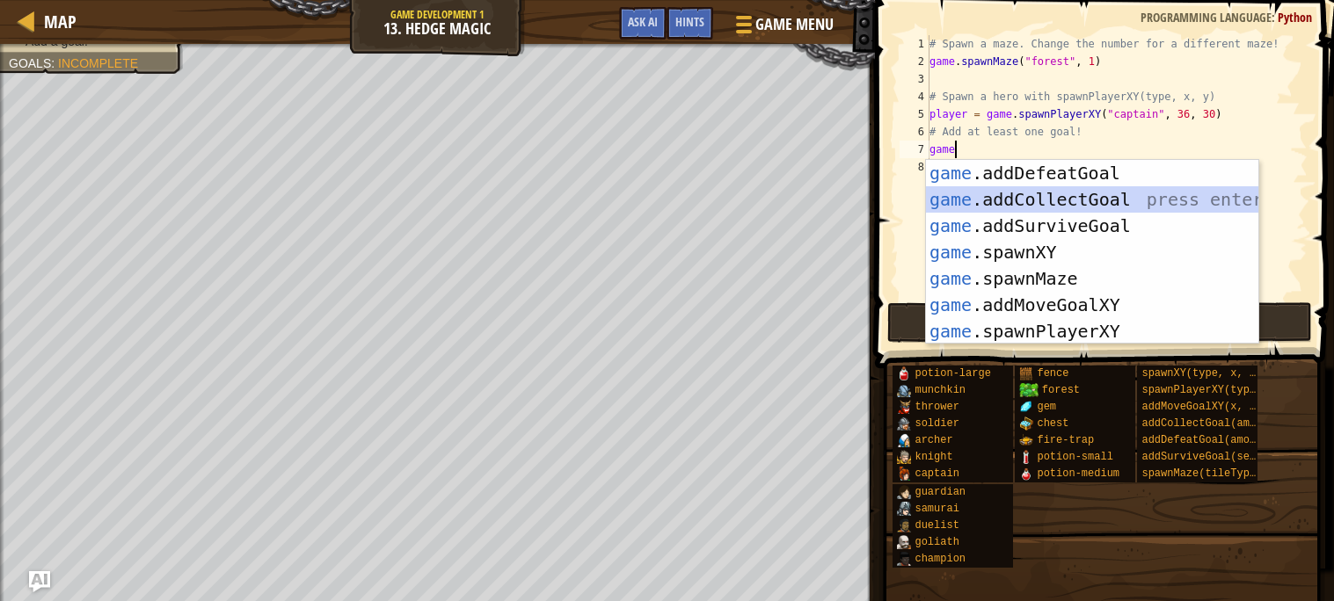
click at [1044, 200] on div "game .addDefeatGoal press enter game .addCollectGoal press enter game .addSurvi…" at bounding box center [1092, 278] width 332 height 237
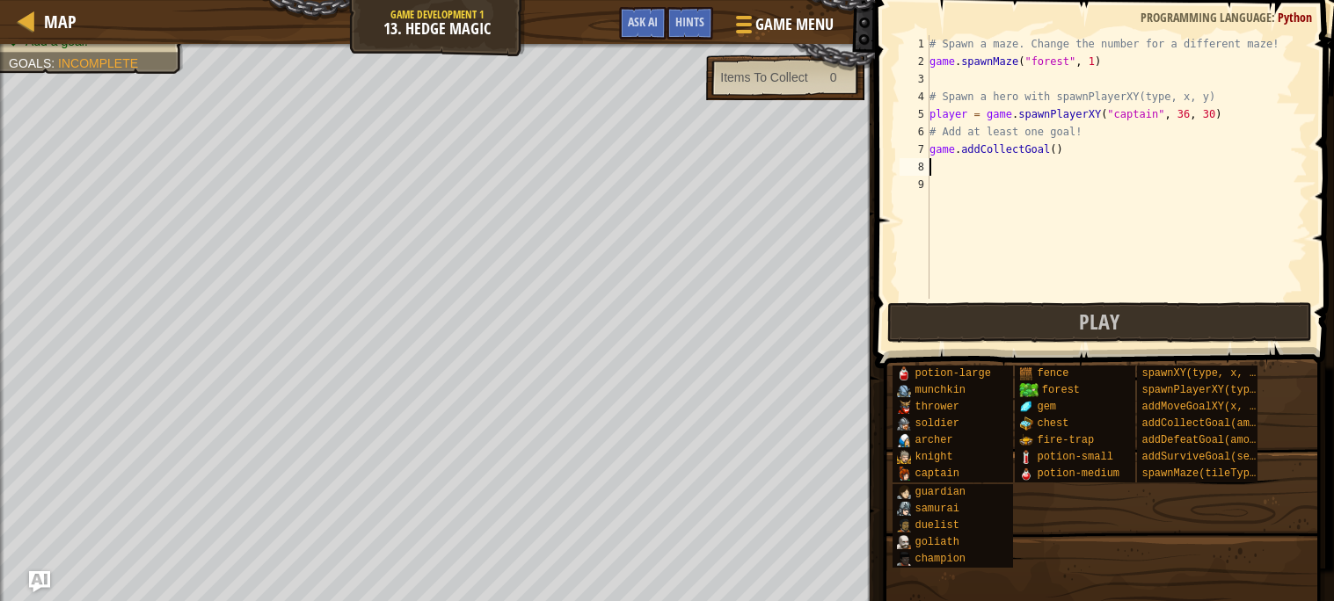
click at [1056, 151] on div "# Spawn a maze. Change the number for a different maze! game . spawnMaze ( "for…" at bounding box center [1117, 184] width 382 height 299
click at [1047, 150] on div "# Spawn a maze. Change the number for a different maze! game . spawnMaze ( "for…" at bounding box center [1117, 184] width 382 height 299
click at [1056, 149] on div "# Spawn a maze. Change the number for a different maze! game . spawnMaze ( "for…" at bounding box center [1117, 184] width 382 height 299
type textarea "game.addCollectGoal(2)"
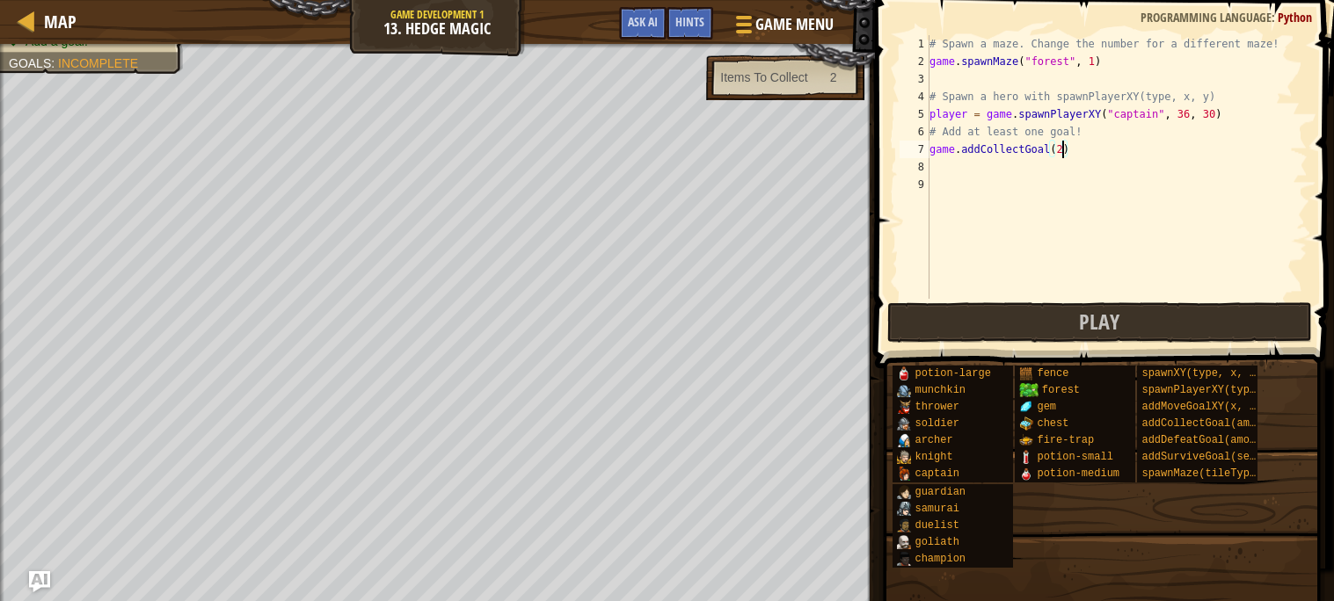
click at [978, 174] on div "# Spawn a maze. Change the number for a different maze! game . spawnMaze ( "for…" at bounding box center [1117, 184] width 382 height 299
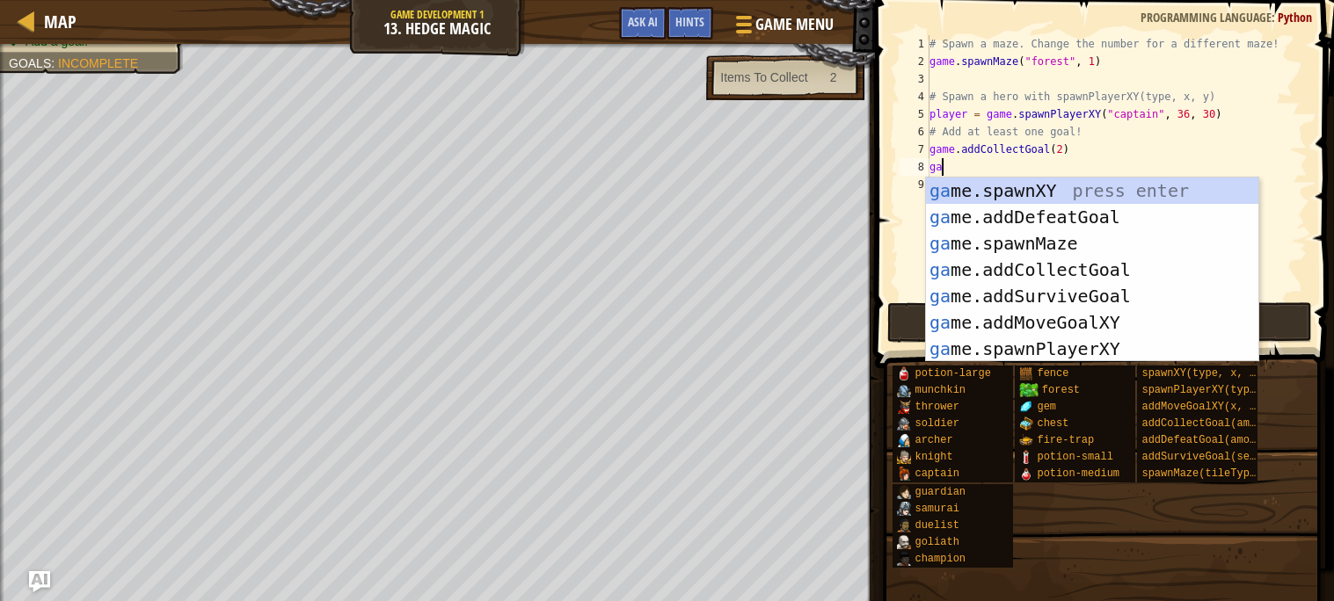
scroll to position [7, 1]
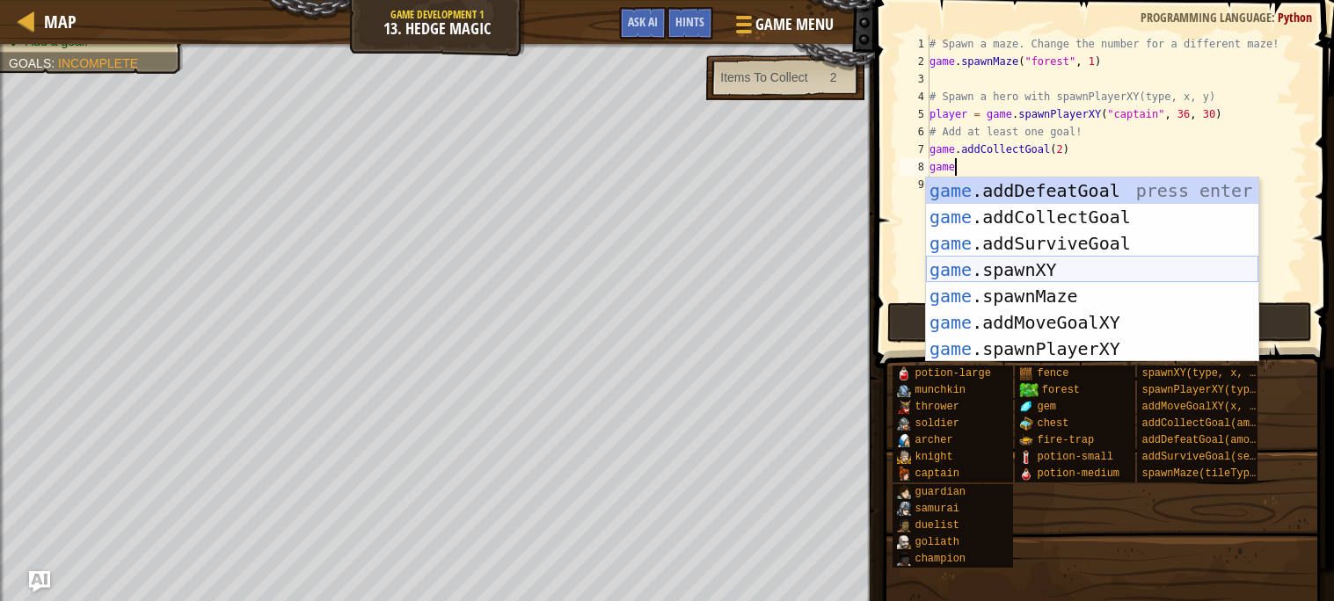
click at [1015, 269] on div "game .addDefeatGoal press enter game .addCollectGoal press enter game .addSurvi…" at bounding box center [1092, 296] width 332 height 237
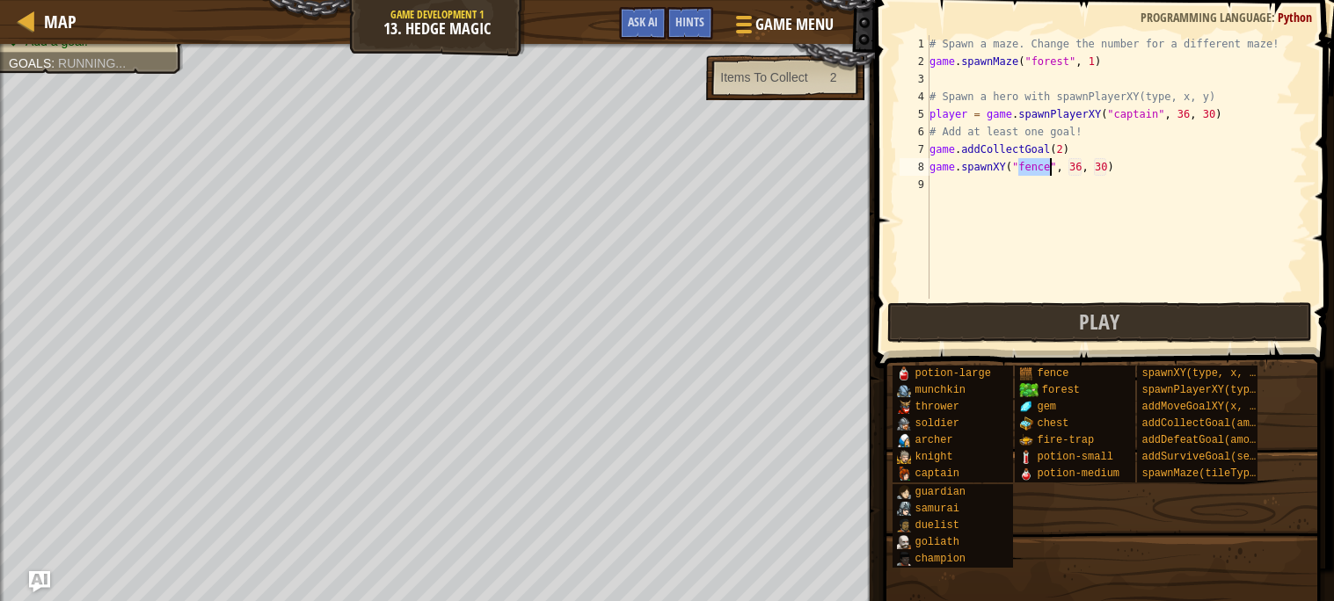
click at [1050, 166] on div "# Spawn a maze. Change the number for a different maze! game . spawnMaze ( "for…" at bounding box center [1117, 167] width 382 height 264
click at [1067, 167] on div "# Spawn a maze. Change the number for a different maze! game . spawnMaze ( "for…" at bounding box center [1117, 184] width 382 height 299
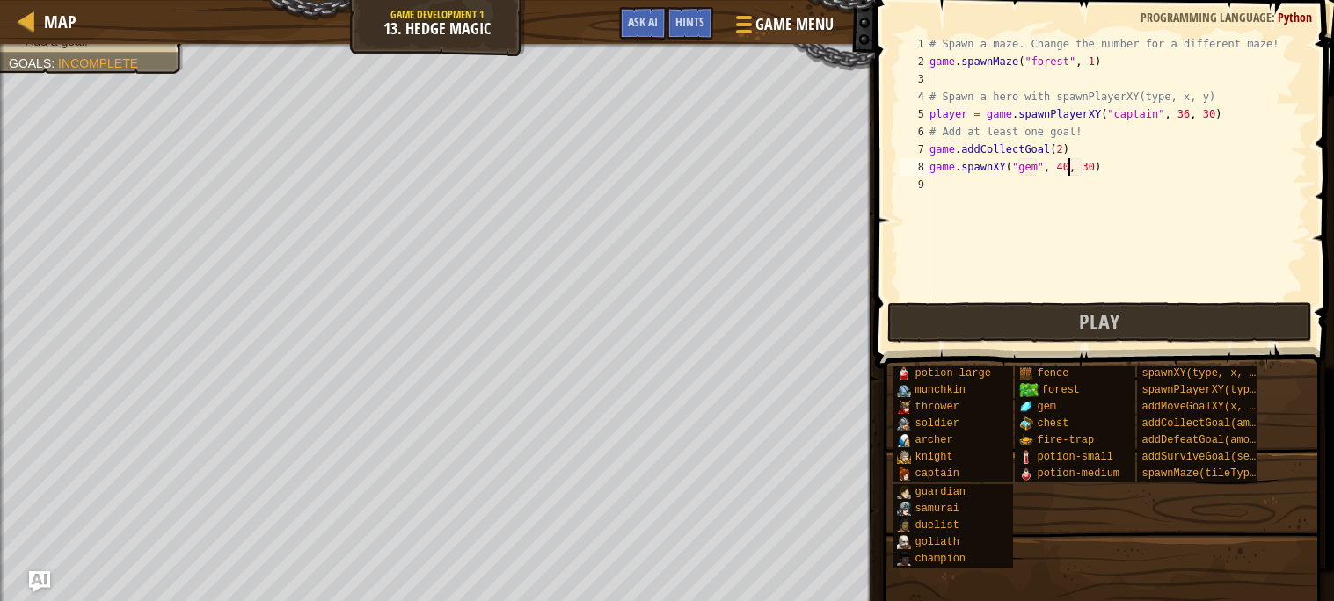
type textarea "game.spawnXY("gem", 40, 30)"
click at [937, 183] on div "# Spawn a maze. Change the number for a different maze! game . spawnMaze ( "for…" at bounding box center [1117, 184] width 382 height 299
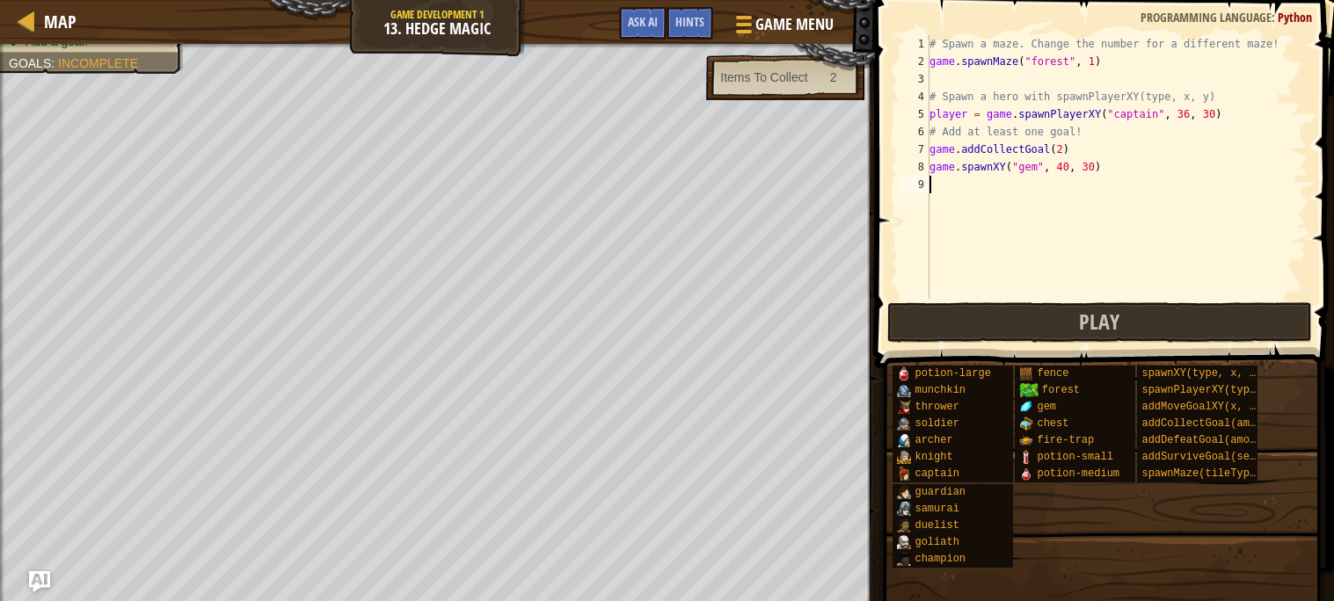
paste textarea "spawnPlayerXY(type, x, y)"
type textarea "spawnPlayerXY(type, x, y)"
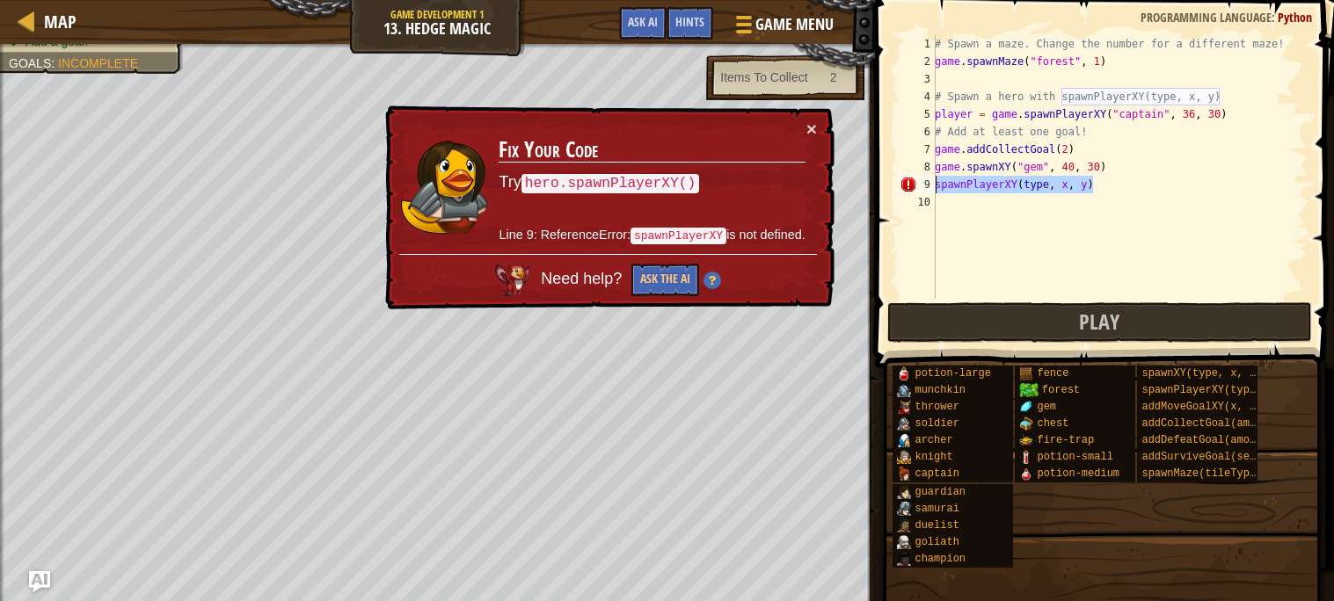
drag, startPoint x: 1108, startPoint y: 188, endPoint x: 934, endPoint y: 186, distance: 174.1
click at [934, 186] on div "spawnPlayerXY(type, x, y) 1 2 3 4 5 6 7 8 9 10 # Spawn a maze. Change the numbe…" at bounding box center [1101, 167] width 411 height 264
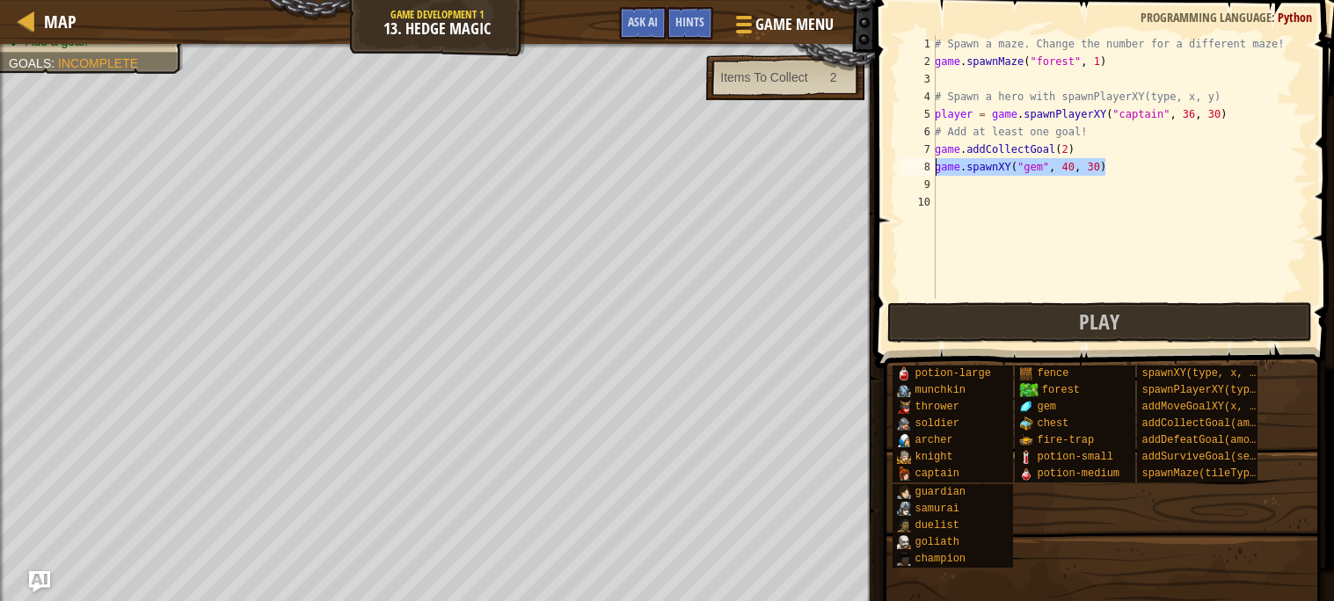
drag, startPoint x: 1105, startPoint y: 164, endPoint x: 936, endPoint y: 169, distance: 168.9
click at [936, 169] on div "# Spawn a maze. Change the number for a different maze! game . spawnMaze ( "for…" at bounding box center [1119, 184] width 376 height 299
type textarea "game.spawnXY("gem", 40, 30)"
click at [936, 169] on div "# Spawn a maze. Change the number for a different maze! game . spawnMaze ( "for…" at bounding box center [1119, 167] width 376 height 264
click at [1006, 185] on div "# Spawn a maze. Change the number for a different maze! game . spawnMaze ( "for…" at bounding box center [1119, 184] width 376 height 299
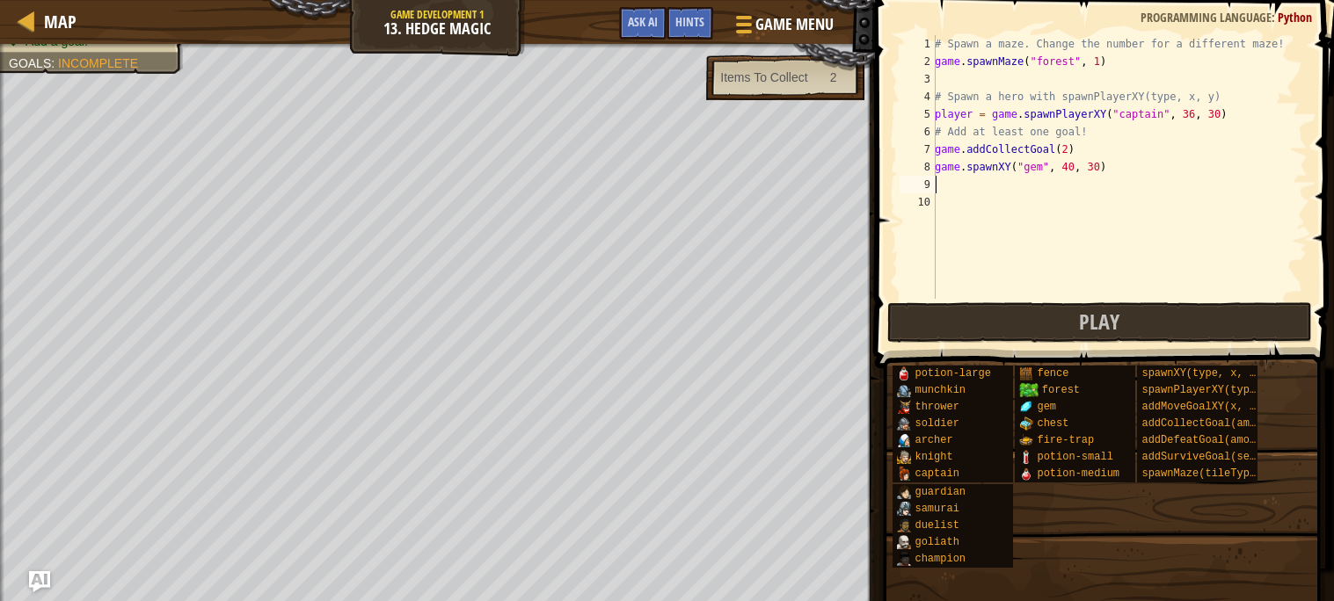
paste textarea "game.spawnXY("gem", 40, 30)"
click at [1071, 186] on div "# Spawn a maze. Change the number for a different maze! game . spawnMaze ( "for…" at bounding box center [1119, 184] width 376 height 299
type textarea "game.spawnXY("gem", 30, 30)"
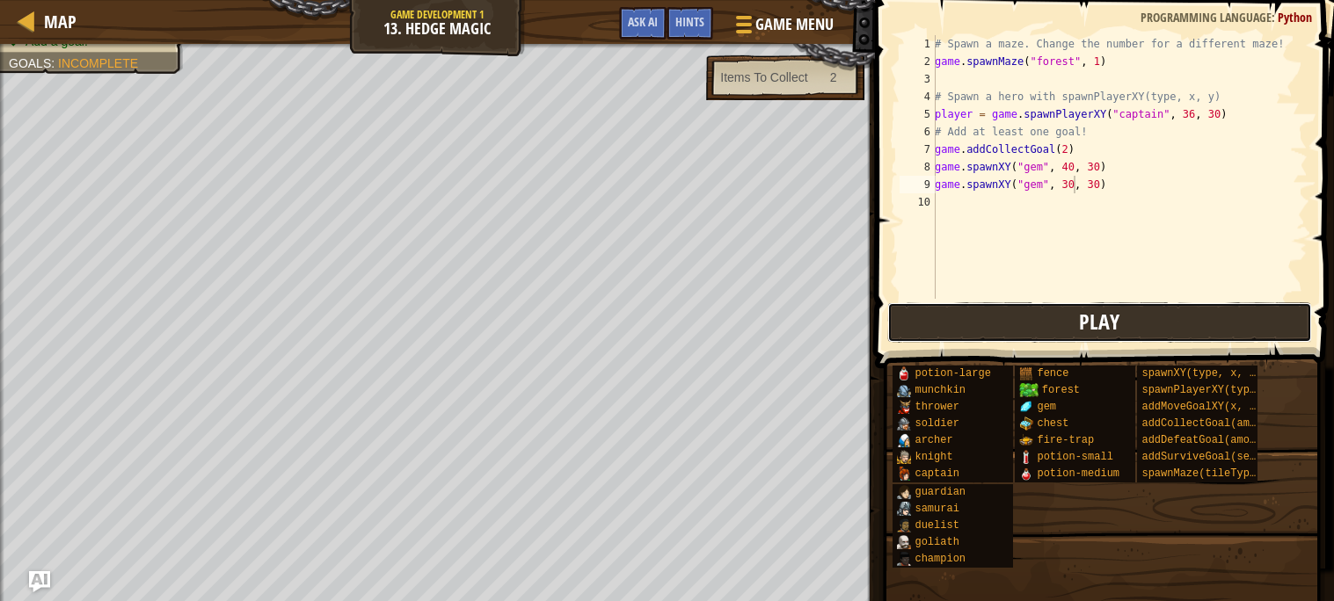
click at [1027, 332] on button "Play" at bounding box center [1099, 322] width 425 height 40
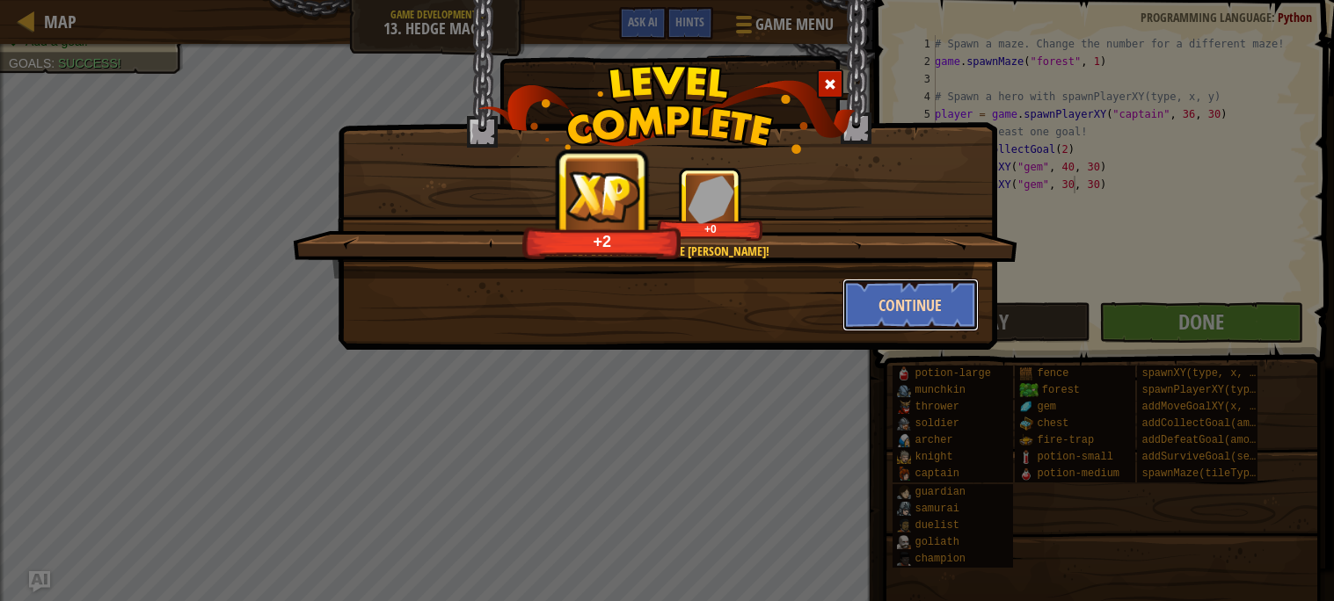
click at [909, 307] on button "Continue" at bounding box center [910, 305] width 136 height 53
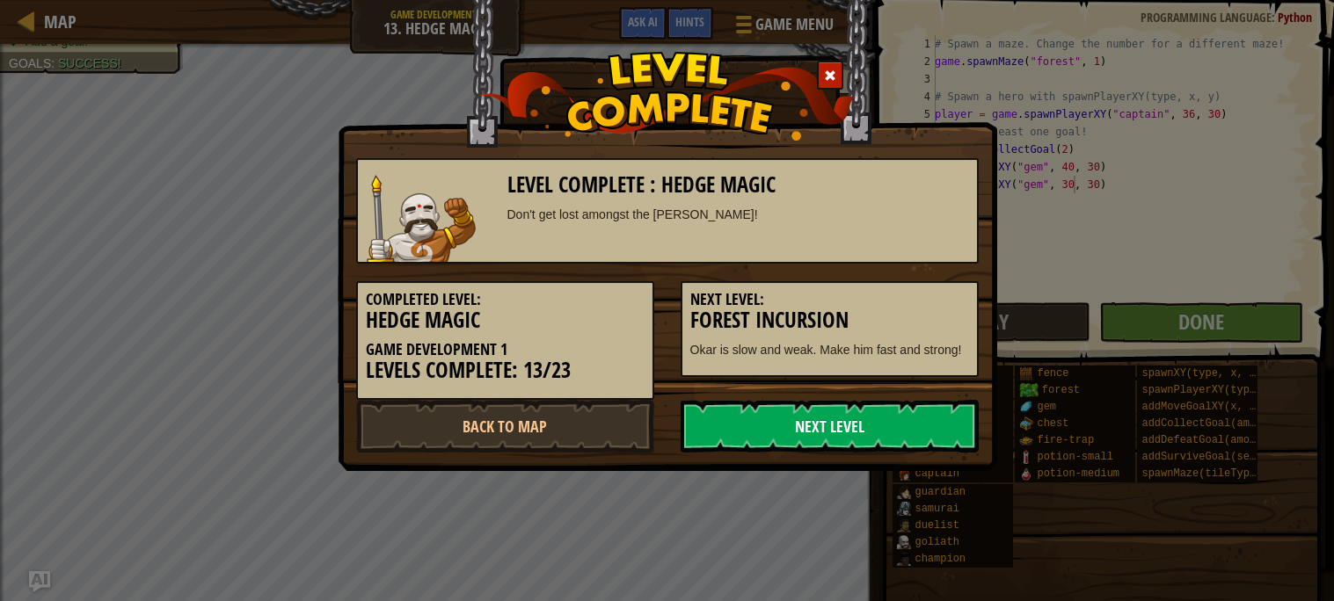
click at [724, 424] on link "Next Level" at bounding box center [830, 426] width 298 height 53
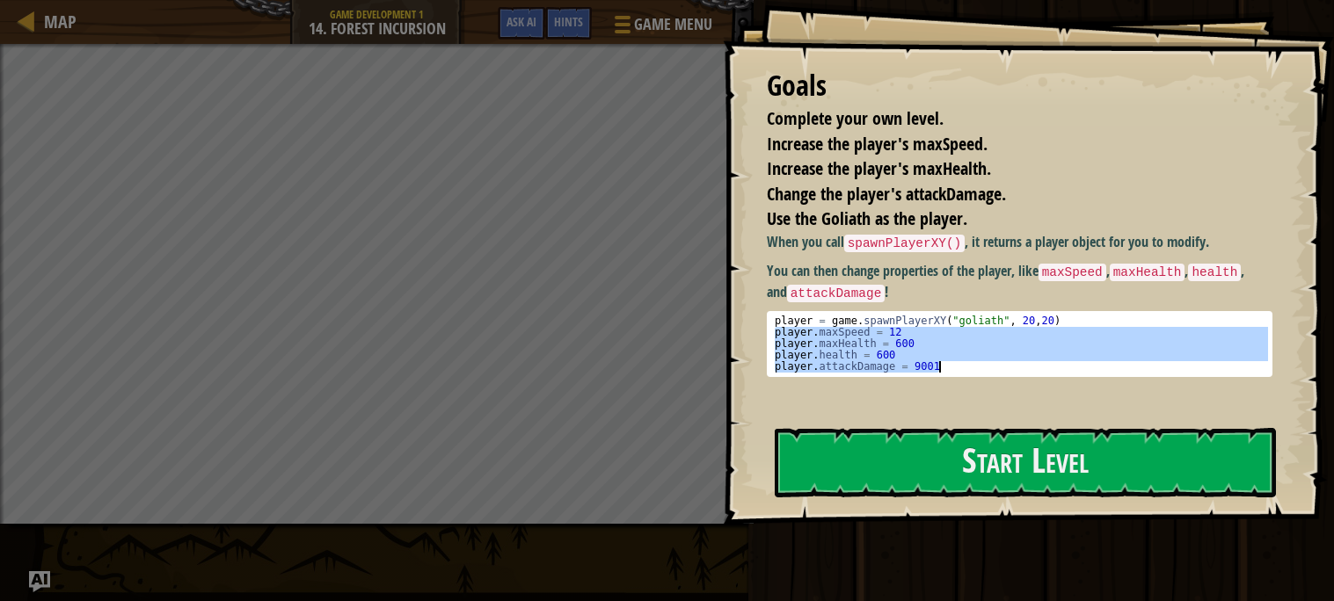
drag, startPoint x: 772, startPoint y: 335, endPoint x: 971, endPoint y: 370, distance: 201.8
click at [971, 370] on div "player = game . spawnPlayerXY ( "goliath" , 20 , 20 ) player . maxSpeed = 12 pl…" at bounding box center [1020, 356] width 498 height 80
type textarea "[DOMAIN_NAME] = 600 player.attackDamage = 9001"
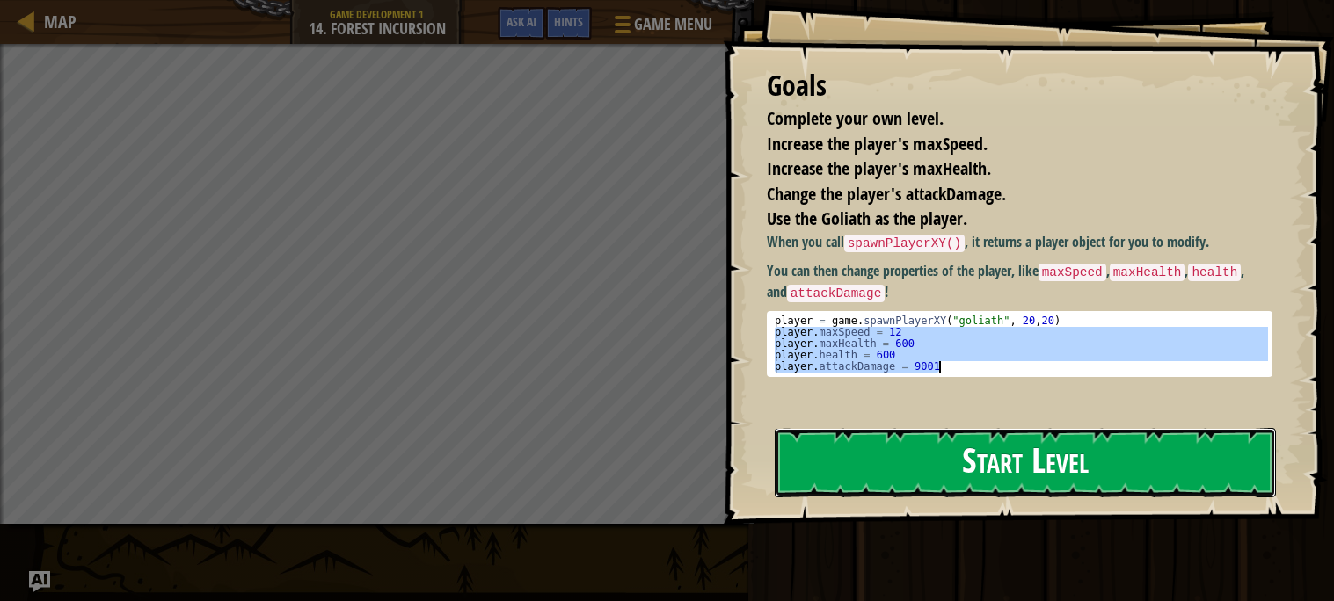
click at [959, 459] on button "Start Level" at bounding box center [1025, 462] width 501 height 69
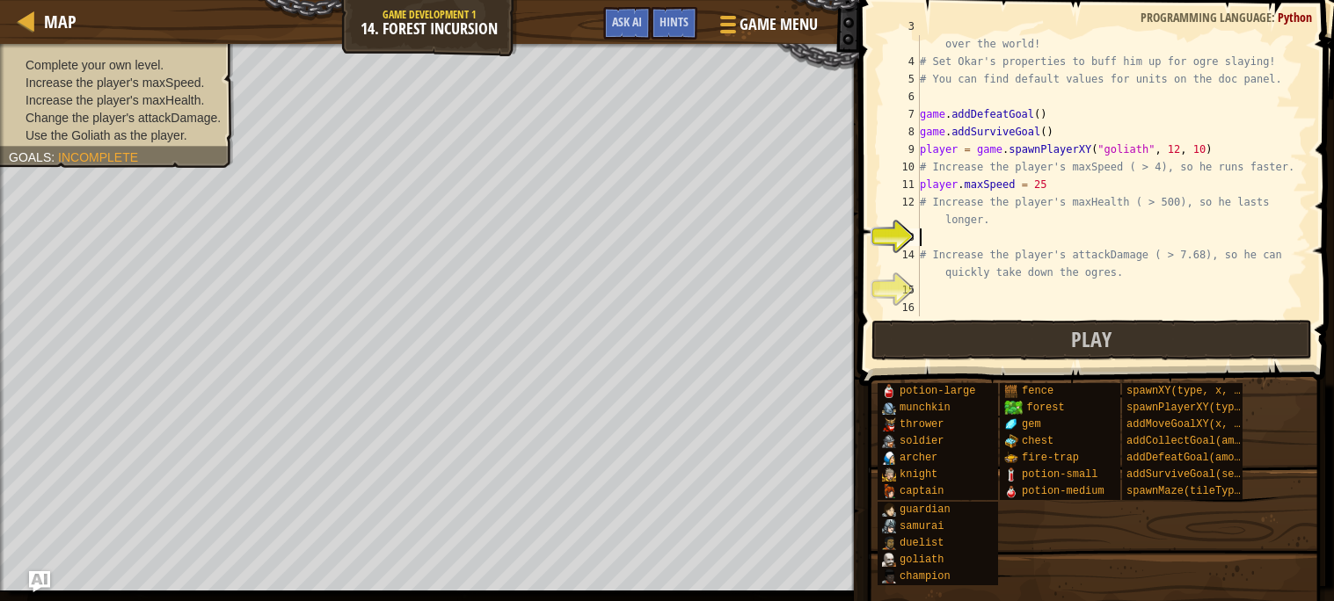
scroll to position [69, 0]
click at [963, 232] on div "# Fortunately, as a game developer, you have full control over the world! # Set…" at bounding box center [1111, 185] width 391 height 334
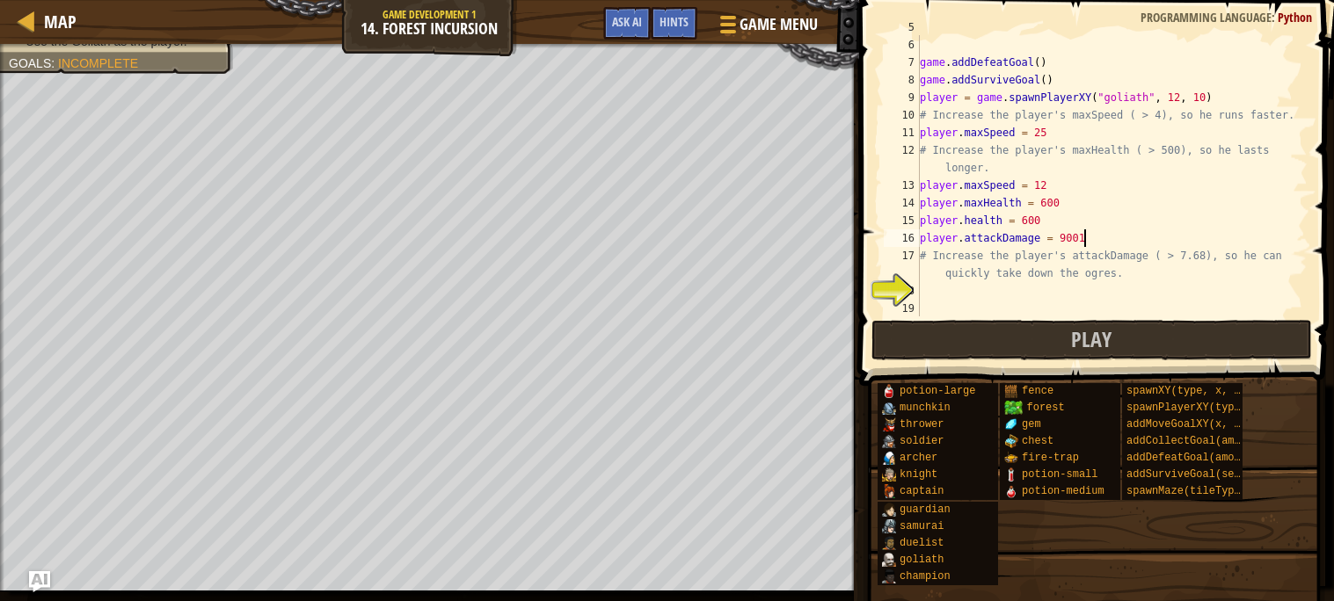
scroll to position [121, 0]
drag, startPoint x: 1050, startPoint y: 182, endPoint x: 919, endPoint y: 184, distance: 131.0
click at [919, 184] on div "player.attackDamage = 9001 5 6 7 8 9 10 11 12 13 14 15 16 17 18 19 # You can fi…" at bounding box center [1093, 175] width 427 height 281
type textarea "player.maxSpeed = 12"
click at [921, 201] on div "# You can find default values for units on the doc panel. game . addDefeatGoal …" at bounding box center [1111, 176] width 391 height 317
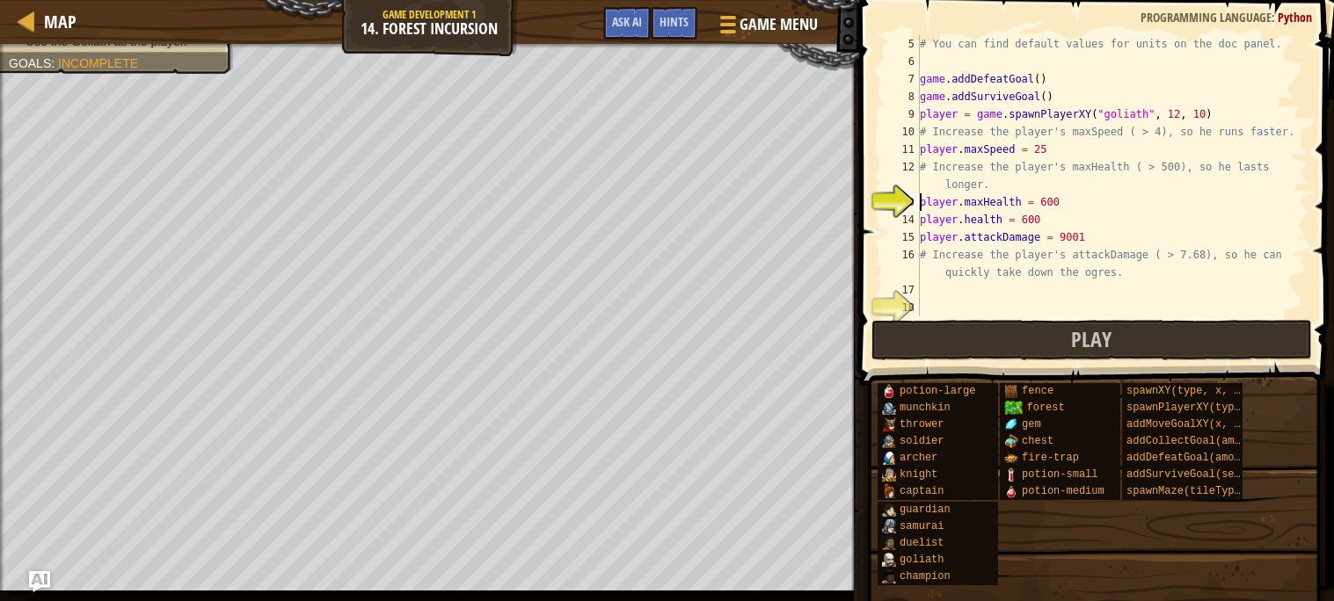
scroll to position [105, 0]
click at [1048, 199] on div "# You can find default values for units on the doc panel. game . addDefeatGoal …" at bounding box center [1111, 193] width 391 height 317
drag, startPoint x: 1052, startPoint y: 219, endPoint x: 921, endPoint y: 214, distance: 132.0
click at [921, 214] on div "# You can find default values for units on the doc panel. game . addDefeatGoal …" at bounding box center [1111, 193] width 391 height 317
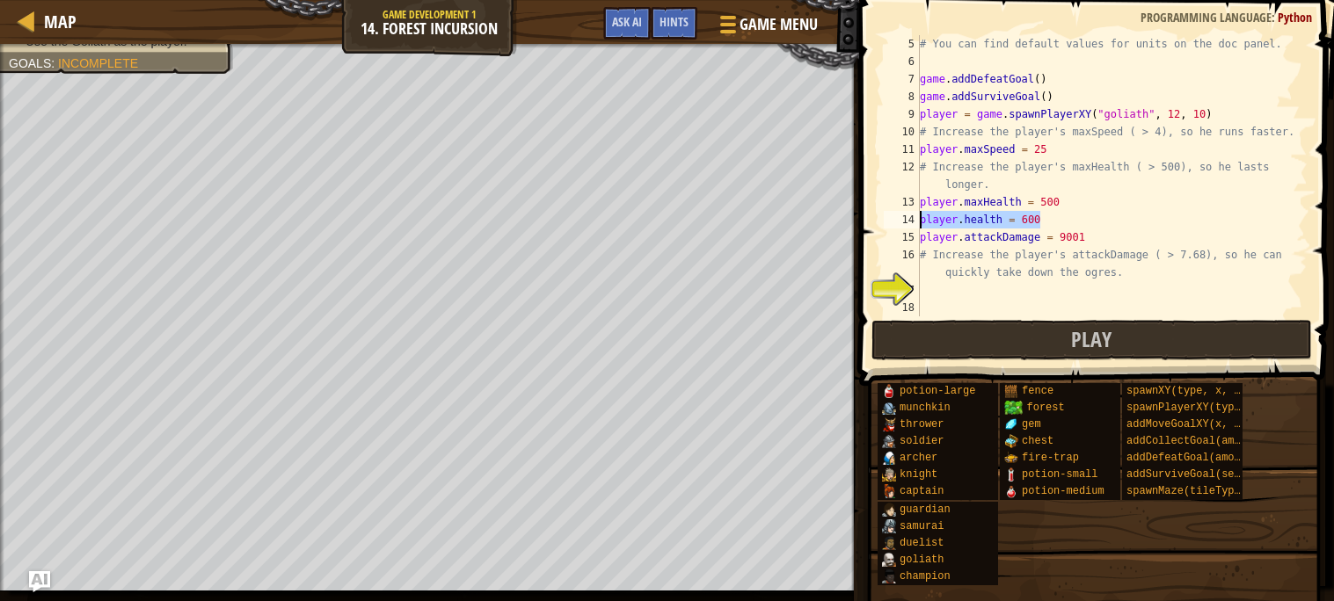
type textarea "[DOMAIN_NAME] = 600"
drag, startPoint x: 1093, startPoint y: 236, endPoint x: 920, endPoint y: 232, distance: 173.3
click at [920, 232] on div "# You can find default values for units on the doc panel. game . addDefeatGoal …" at bounding box center [1111, 193] width 391 height 317
type textarea "player.attackDamage = 9001"
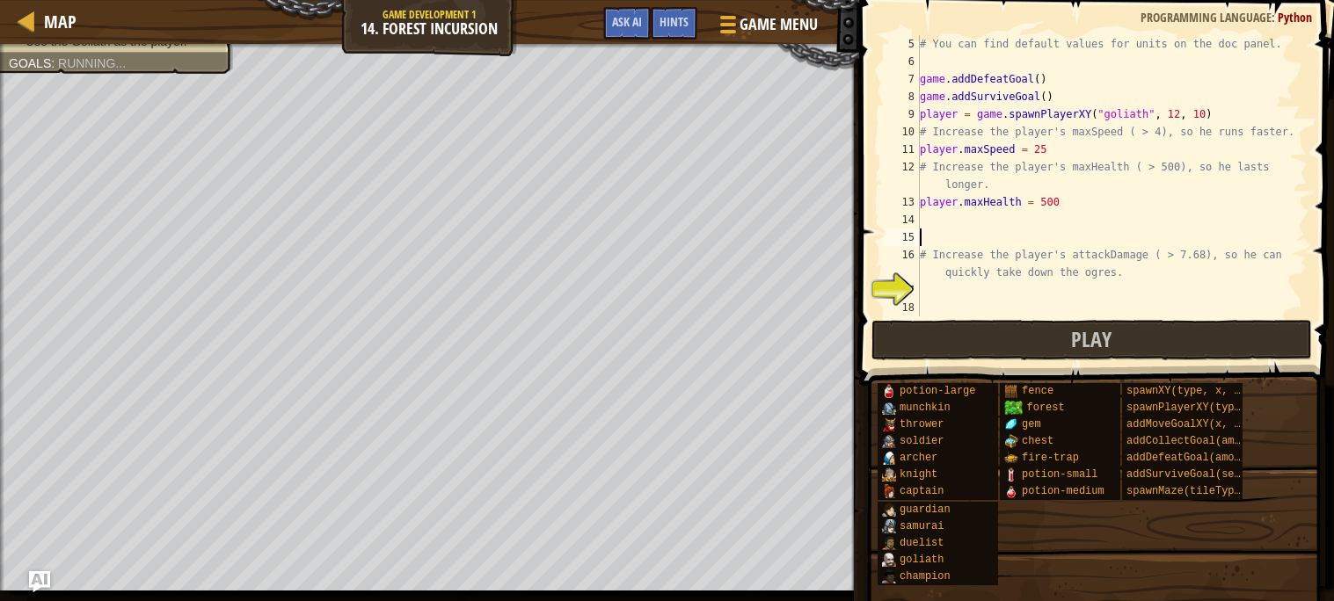
click at [944, 292] on div "# You can find default values for units on the doc panel. game . addDefeatGoal …" at bounding box center [1111, 193] width 391 height 317
click at [919, 257] on div "16" at bounding box center [902, 263] width 36 height 35
type textarea "# Increase the player's attackDamage ( > 7.68), so he can quickly take down the…"
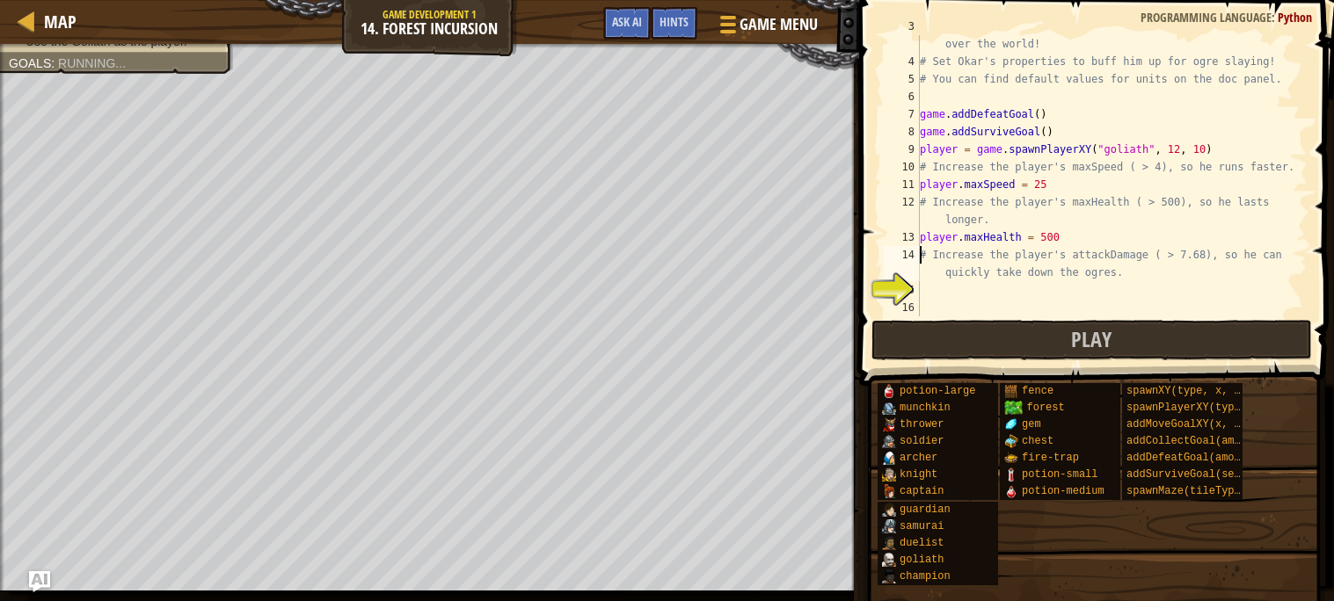
scroll to position [69, 0]
click at [923, 286] on div "# Fortunately, as a game developer, you have full control over the world! # Set…" at bounding box center [1111, 185] width 391 height 334
click at [1048, 334] on button "Play" at bounding box center [1091, 340] width 441 height 40
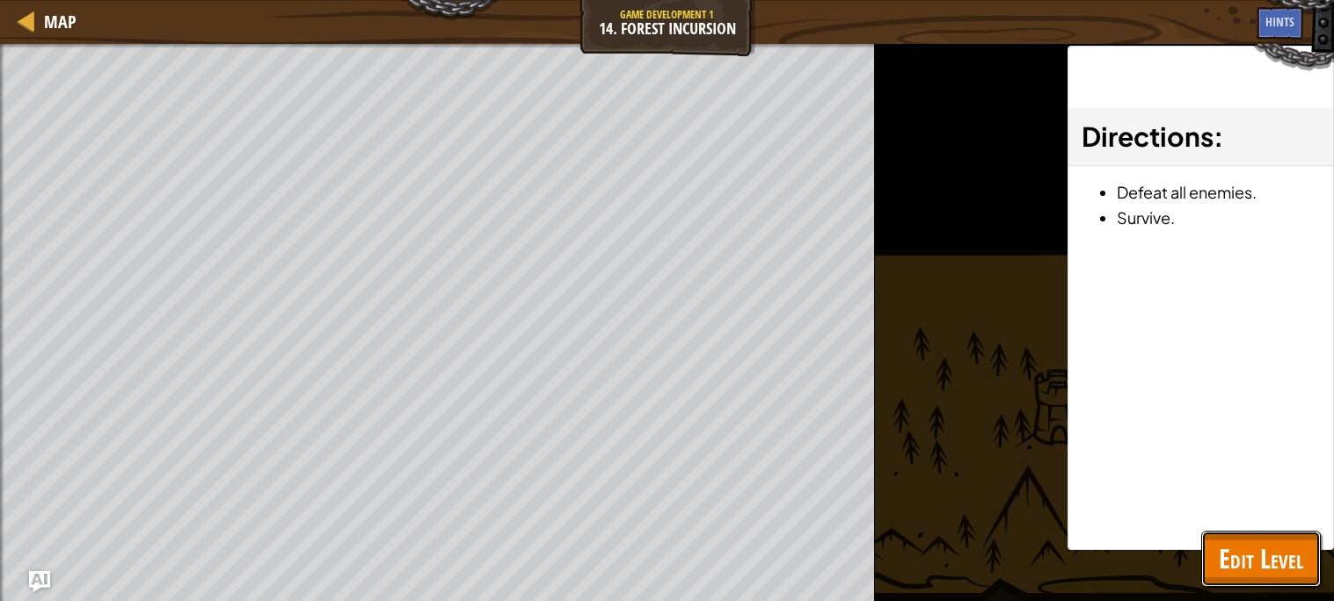
click at [1234, 575] on span "Edit Level" at bounding box center [1261, 559] width 84 height 36
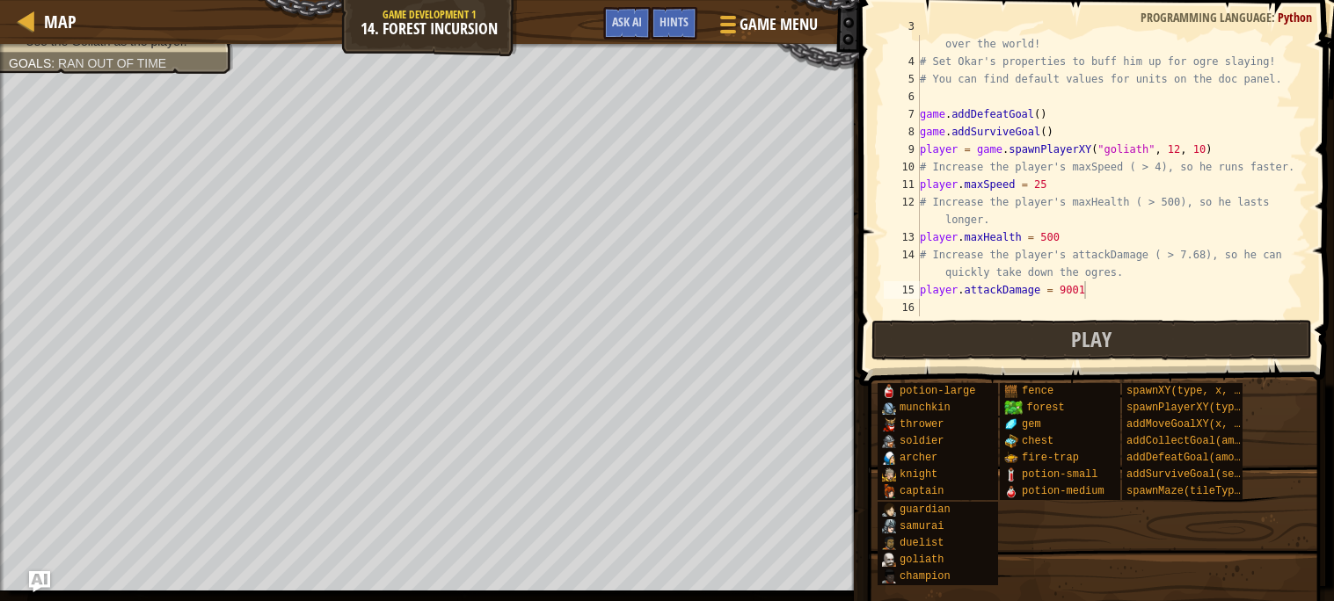
click at [1050, 179] on div "# Fortunately, as a game developer, you have full control over the world! # Set…" at bounding box center [1111, 185] width 391 height 334
click at [1046, 234] on div "# Fortunately, as a game developer, you have full control over the world! # Set…" at bounding box center [1111, 185] width 391 height 334
type textarea "player.maxHealth = 900"
click at [1081, 338] on span "Play" at bounding box center [1091, 339] width 40 height 28
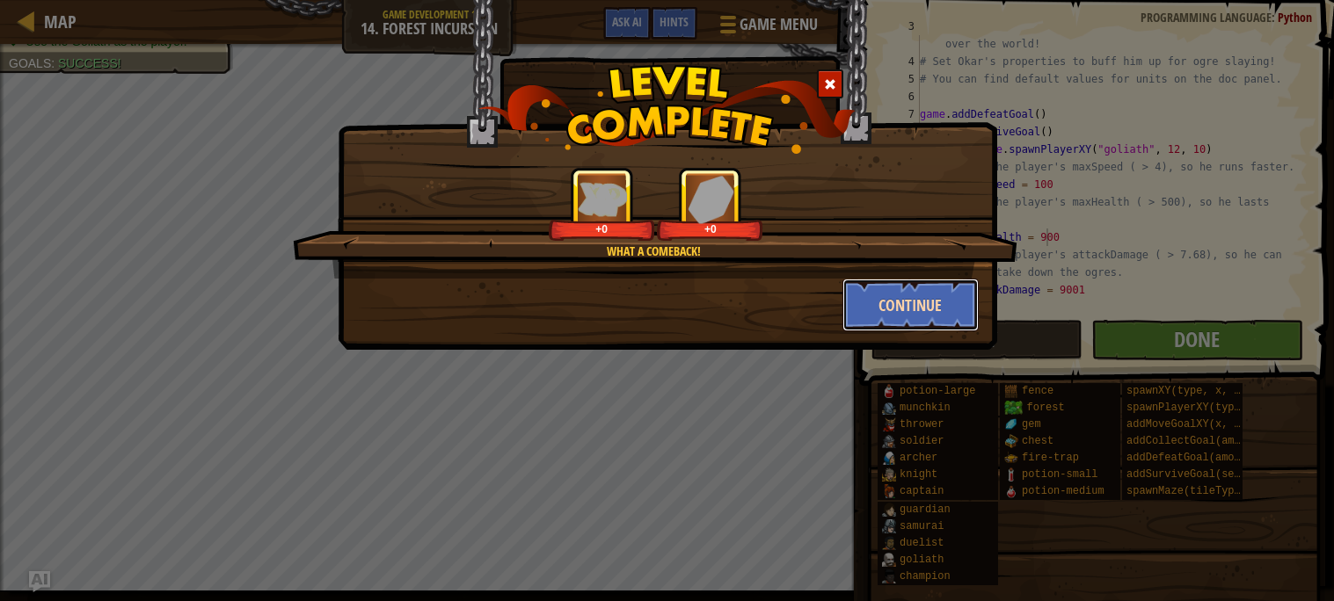
click at [868, 307] on button "Continue" at bounding box center [910, 305] width 136 height 53
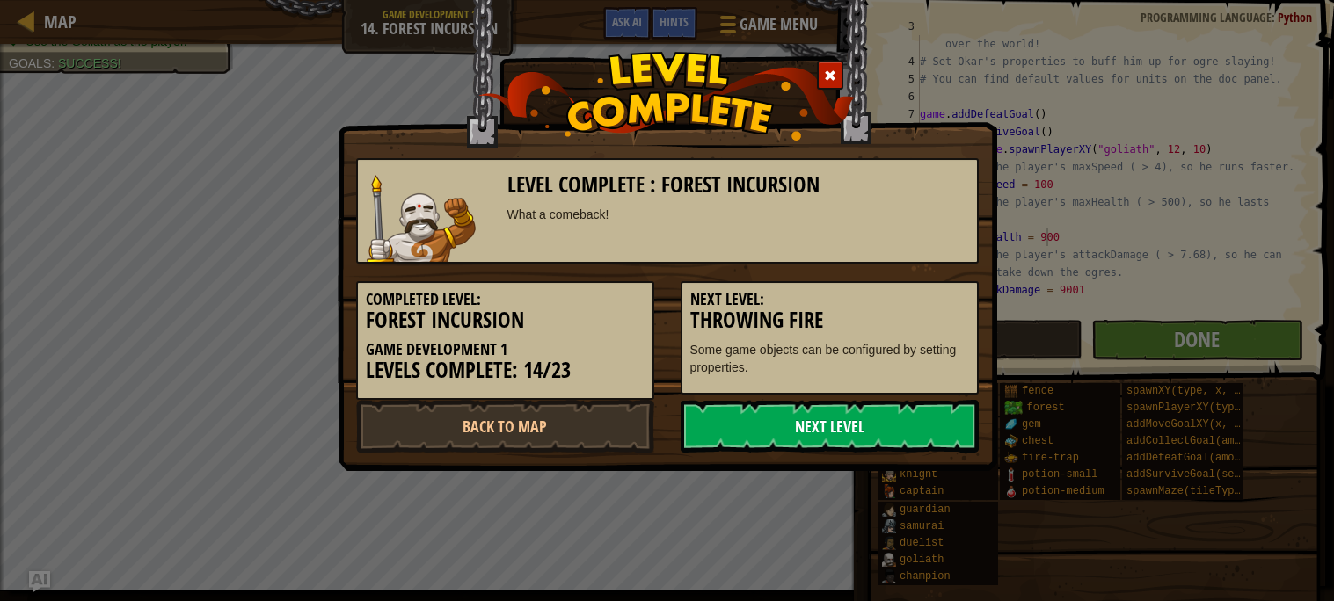
click at [809, 413] on link "Next Level" at bounding box center [830, 426] width 298 height 53
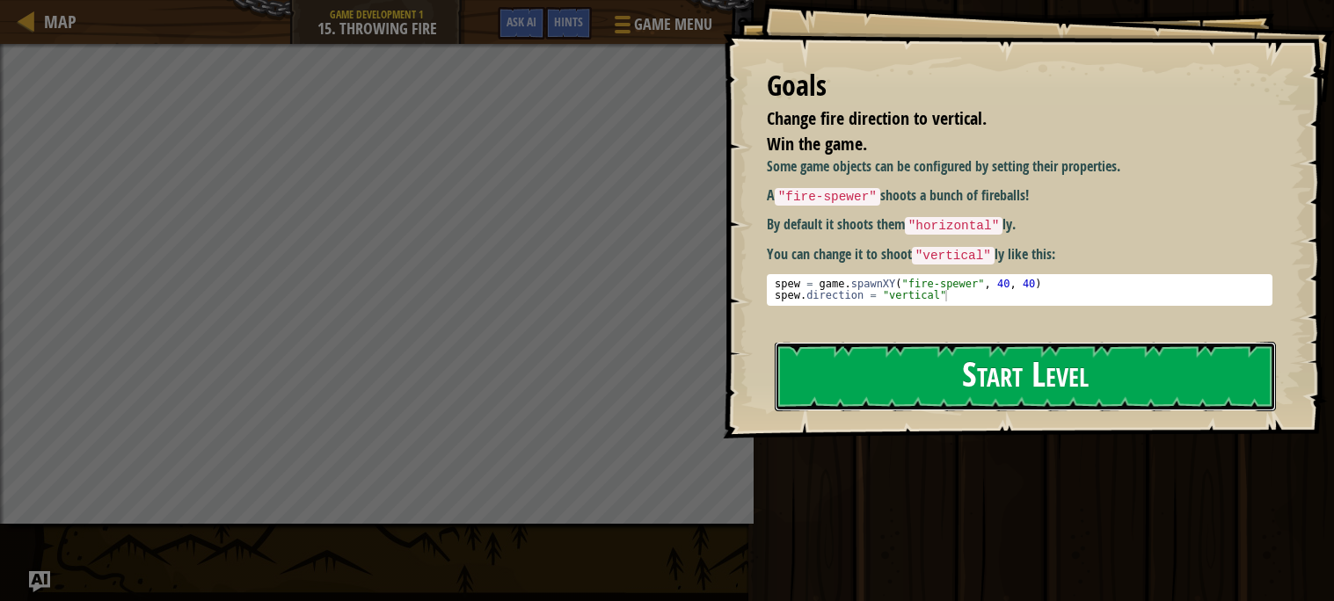
click at [1025, 342] on button "Start Level" at bounding box center [1025, 376] width 501 height 69
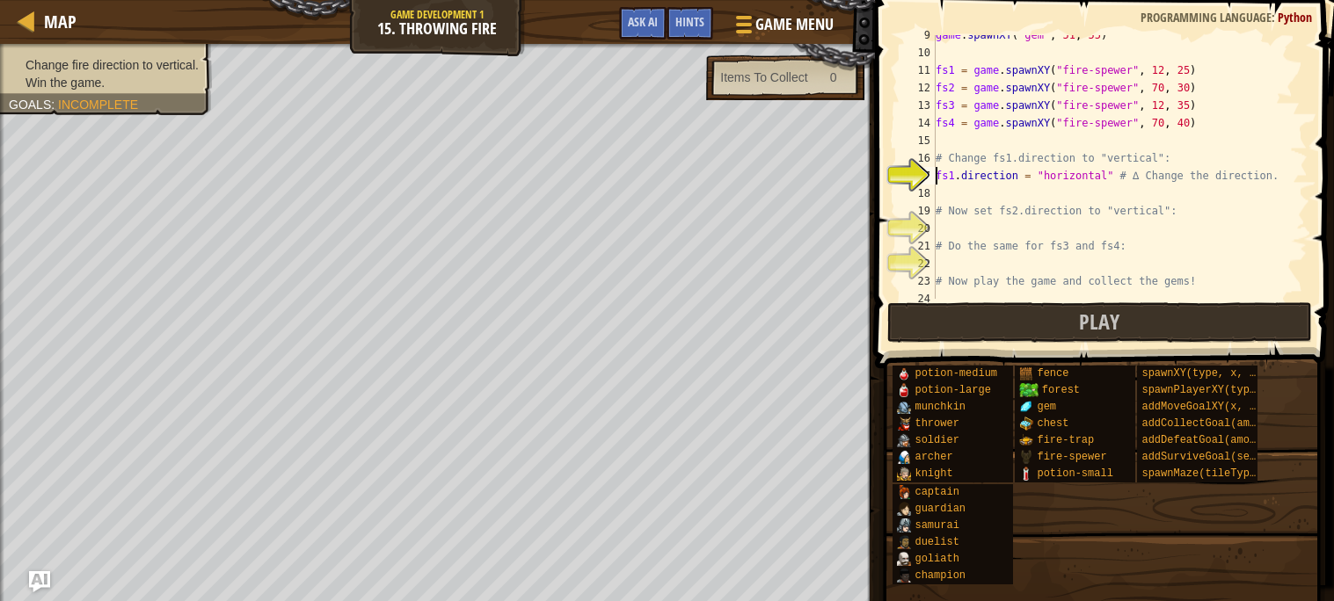
scroll to position [149, 0]
click at [1104, 175] on div "game . spawnXY ( "gem" , 51 , 55 ) fs1 = game . spawnXY ( "fire-spewer" , 12 , …" at bounding box center [1119, 175] width 375 height 299
type textarea "fs1.direction = "vertical" # ∆ Change the direction."
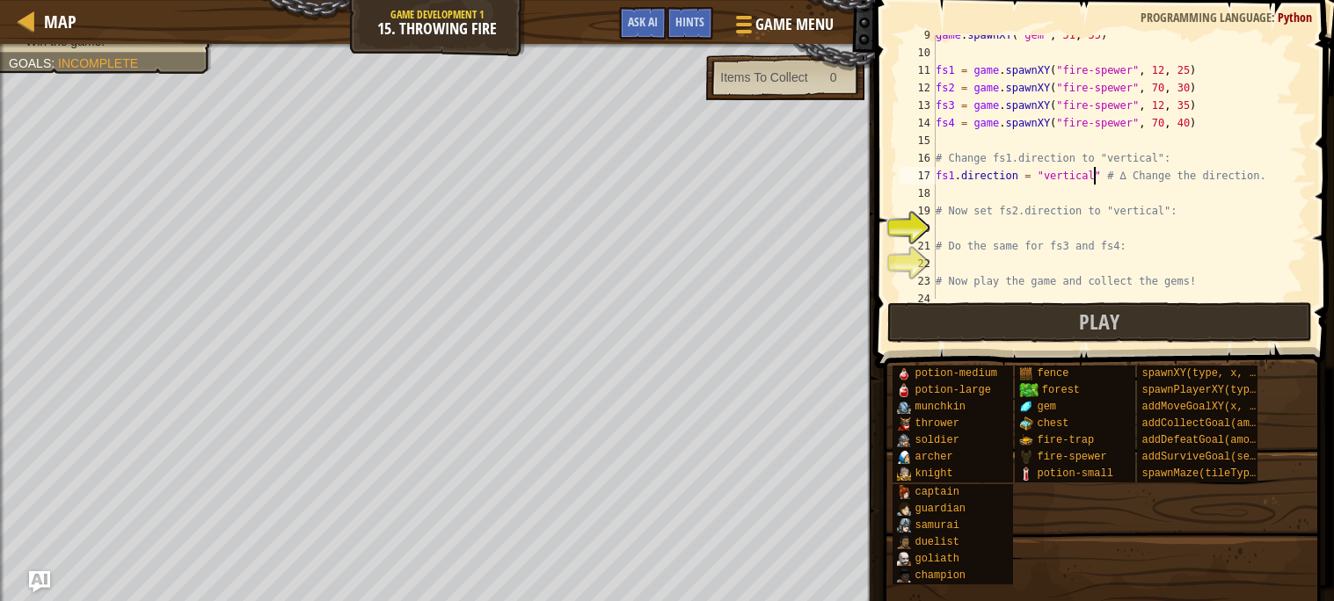
click at [983, 225] on div "game . spawnXY ( "gem" , 51 , 55 ) fs1 = game . spawnXY ( "fire-spewer" , 12 , …" at bounding box center [1119, 175] width 375 height 299
click at [1013, 228] on div "game . spawnXY ( "gem" , 51 , 55 ) fs1 = game . spawnXY ( "fire-spewer" , 12 , …" at bounding box center [1119, 175] width 375 height 299
drag, startPoint x: 997, startPoint y: 209, endPoint x: 1079, endPoint y: 206, distance: 81.8
click at [1079, 206] on div "game . spawnXY ( "gem" , 51 , 55 ) fs1 = game . spawnXY ( "fire-spewer" , 12 , …" at bounding box center [1119, 175] width 375 height 299
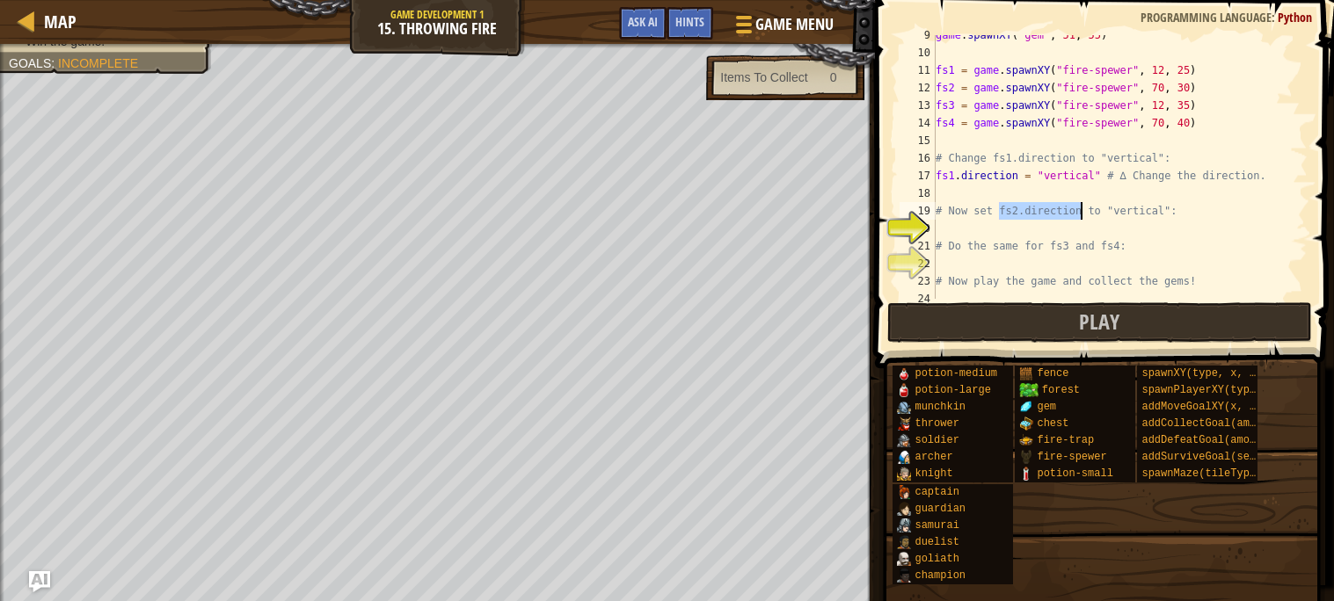
type textarea "# Now set fs2.direction to "vertical":"
click at [1028, 229] on div "game . spawnXY ( "gem" , 51 , 55 ) fs1 = game . spawnXY ( "fire-spewer" , 12 , …" at bounding box center [1119, 175] width 375 height 299
drag, startPoint x: 936, startPoint y: 225, endPoint x: 1107, endPoint y: 225, distance: 170.6
click at [1107, 225] on div "game . spawnXY ( "gem" , 51 , 55 ) fs1 = game . spawnXY ( "fire-spewer" , 12 , …" at bounding box center [1119, 175] width 375 height 299
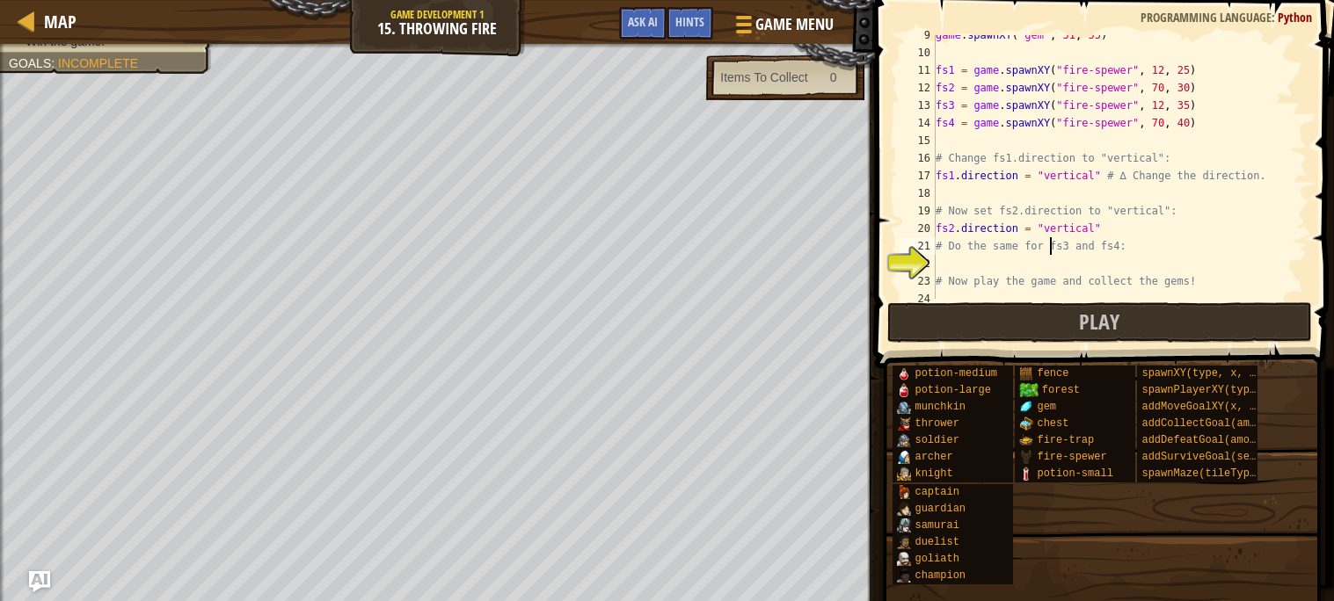
click at [1049, 254] on div "game . spawnXY ( "gem" , 51 , 55 ) fs1 = game . spawnXY ( "fire-spewer" , 12 , …" at bounding box center [1119, 175] width 375 height 299
type textarea "# Do the same for fs3 and fs4:"
click at [1038, 266] on div "game . spawnXY ( "gem" , 51 , 55 ) fs1 = game . spawnXY ( "fire-spewer" , 12 , …" at bounding box center [1119, 175] width 375 height 299
click at [955, 262] on div "game . spawnXY ( "gem" , 51 , 55 ) fs1 = game . spawnXY ( "fire-spewer" , 12 , …" at bounding box center [1119, 175] width 375 height 299
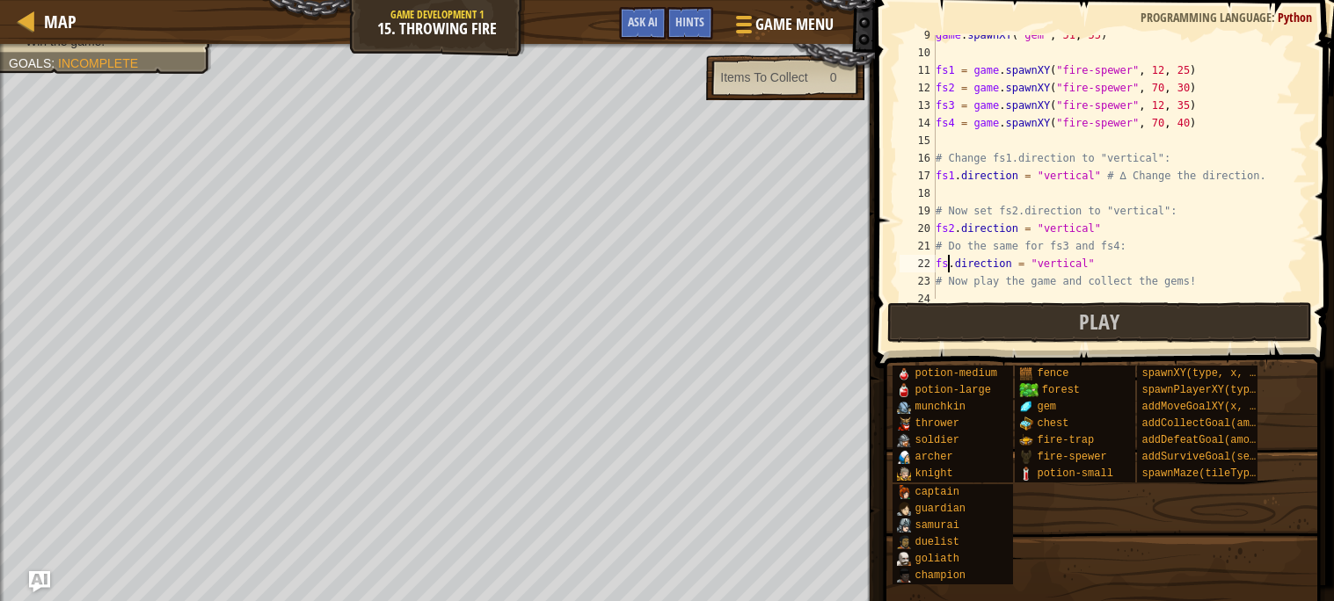
type textarea "fs3.direction = "vertical""
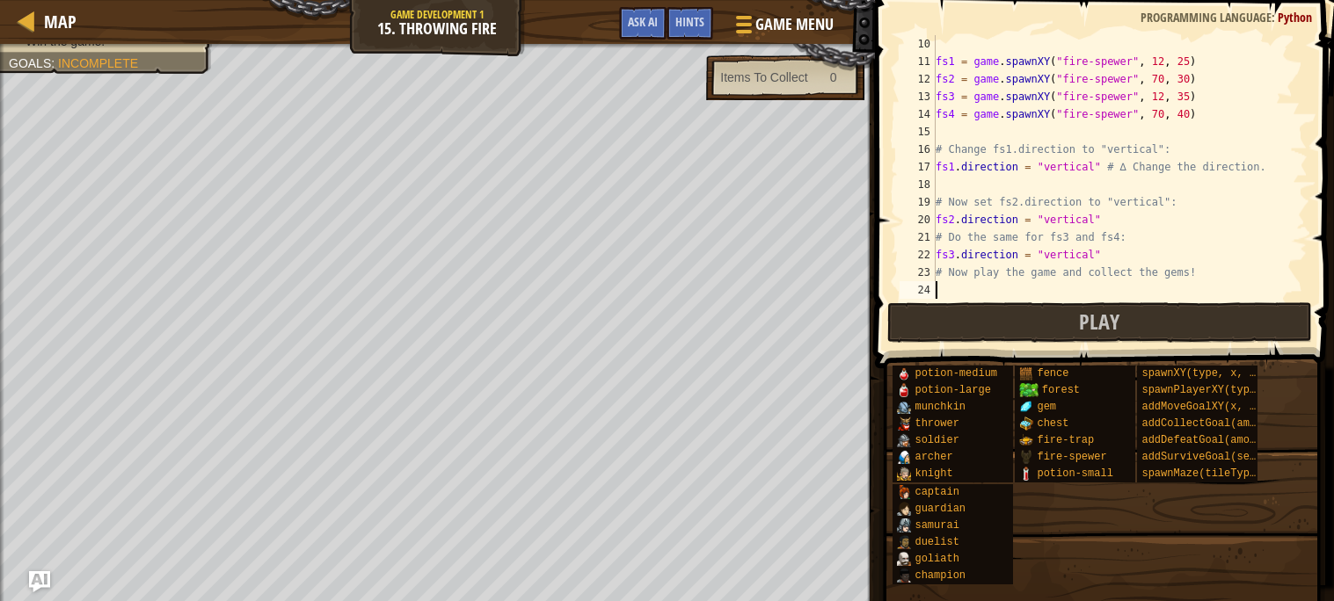
click at [942, 295] on div "fs1 = game . spawnXY ( "fire-spewer" , 12 , 25 ) fs2 = game . spawnXY ( "fire-s…" at bounding box center [1119, 184] width 375 height 299
click at [955, 289] on div "fs1 = game . spawnXY ( "fire-spewer" , 12 , 25 ) fs2 = game . spawnXY ( "fire-s…" at bounding box center [1119, 184] width 375 height 299
type textarea "fs4.direction = "vertical""
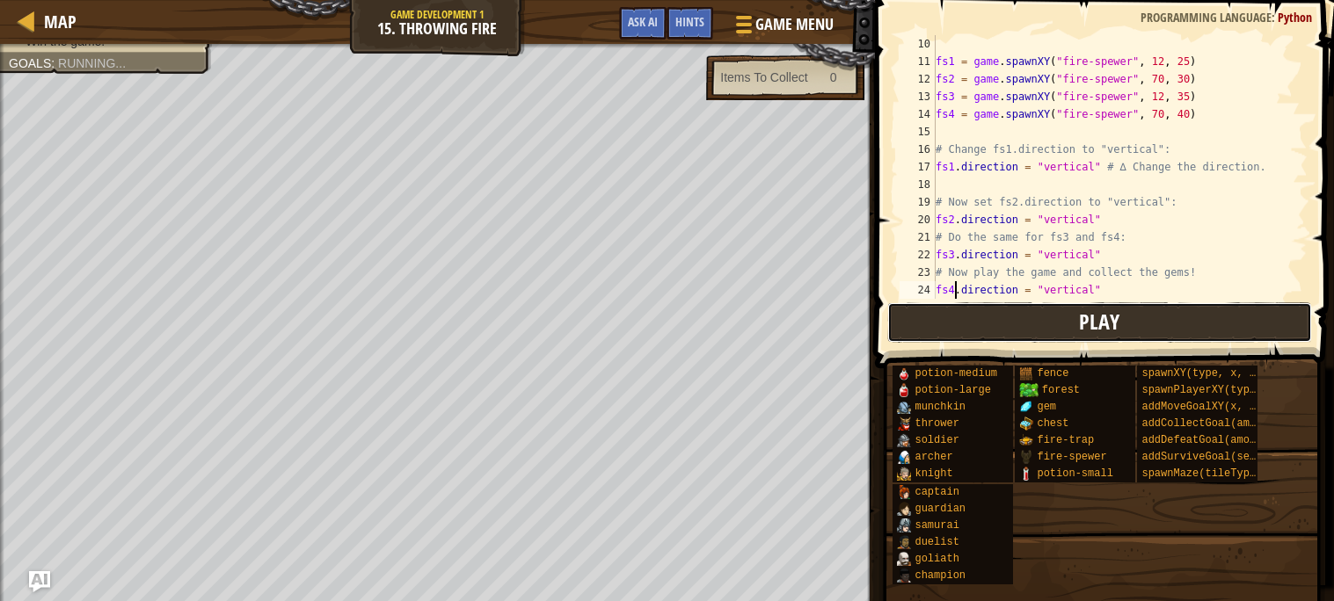
click at [958, 323] on button "Play" at bounding box center [1099, 322] width 425 height 40
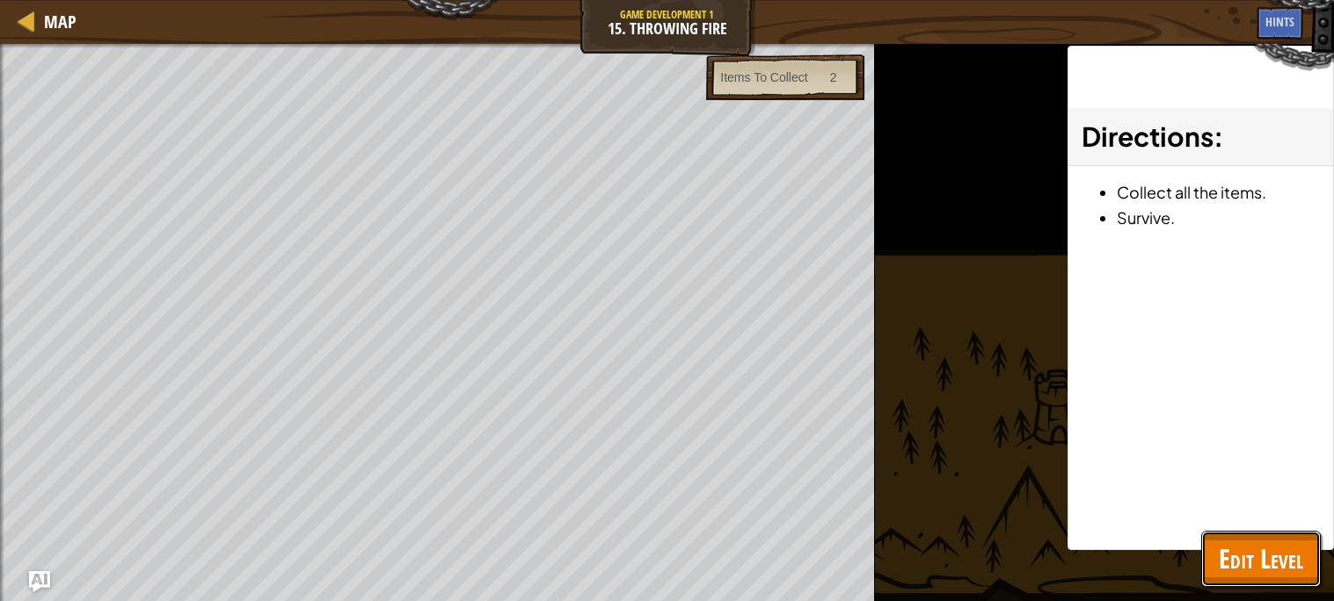
click at [1248, 550] on span "Edit Level" at bounding box center [1261, 559] width 84 height 36
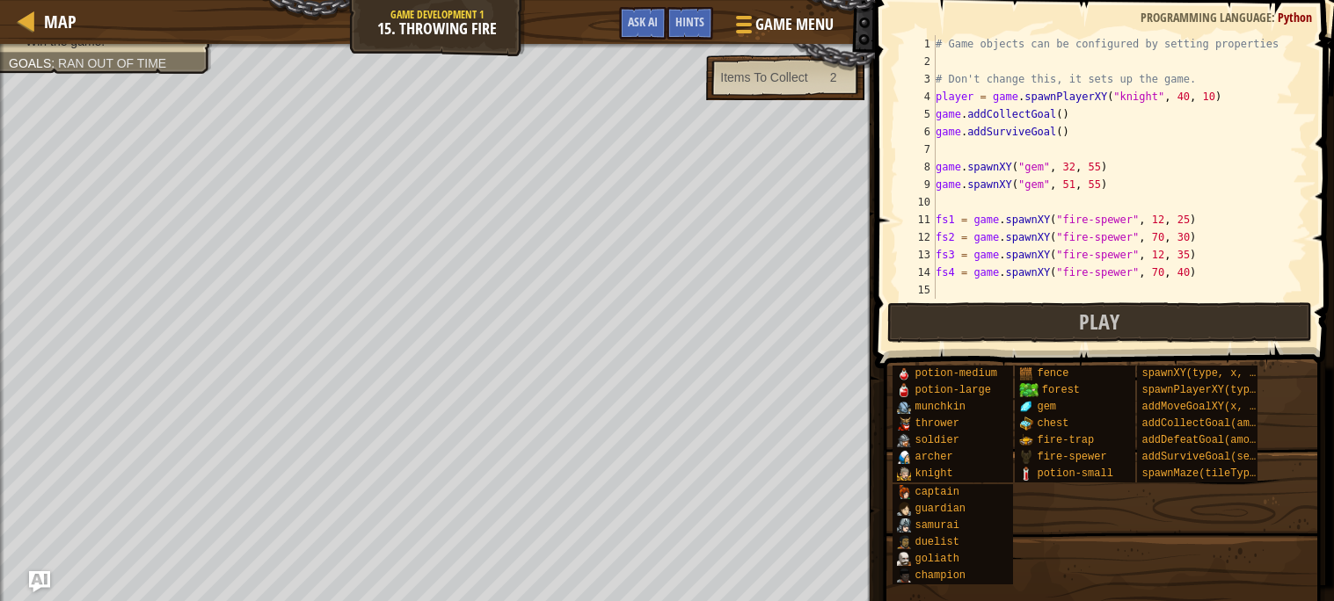
scroll to position [0, 0]
click at [961, 306] on button "Play" at bounding box center [1099, 322] width 425 height 40
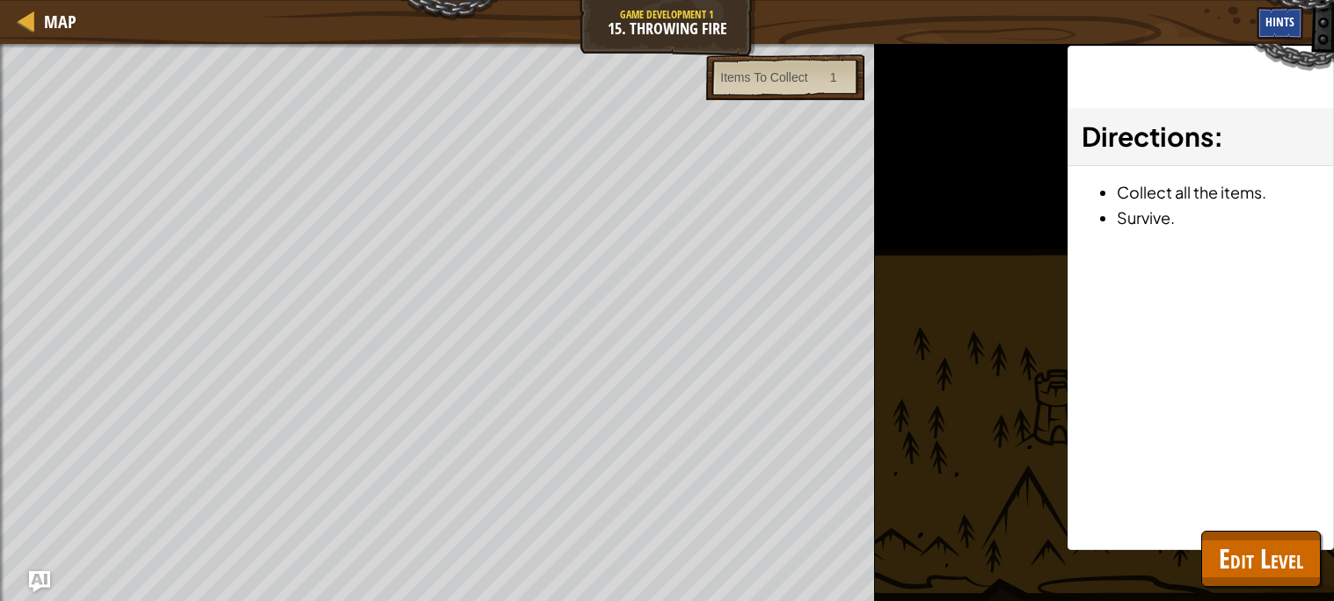
click at [1288, 19] on span "Hints" at bounding box center [1279, 21] width 29 height 17
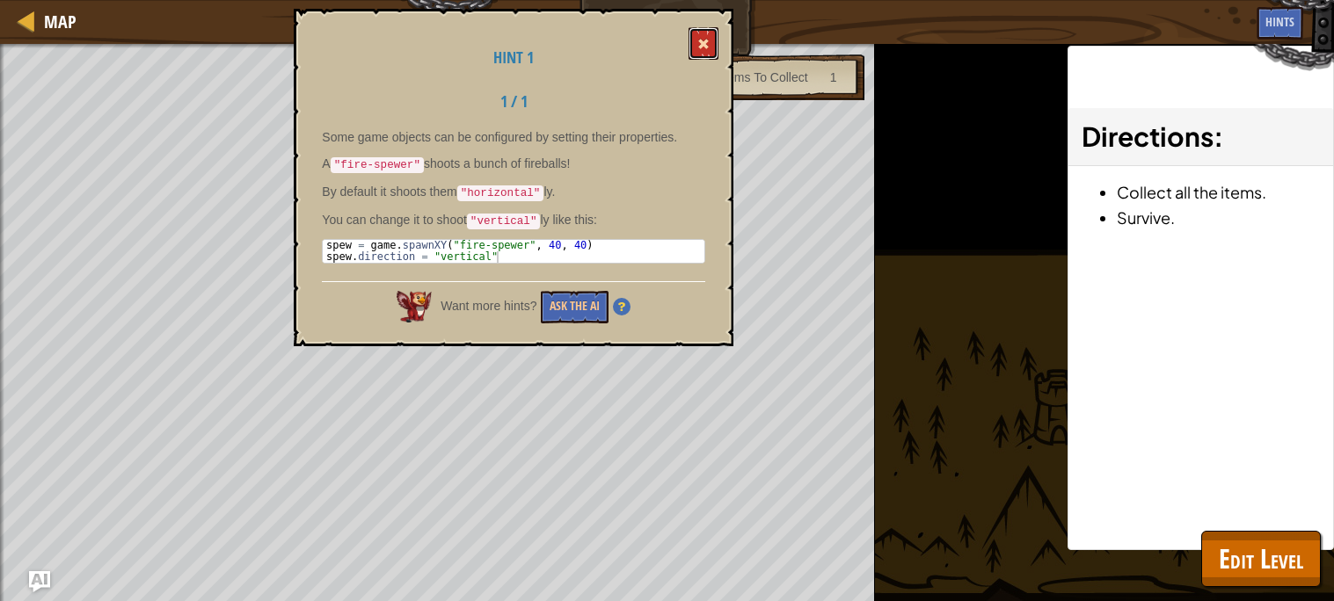
click at [700, 40] on span at bounding box center [703, 44] width 12 height 12
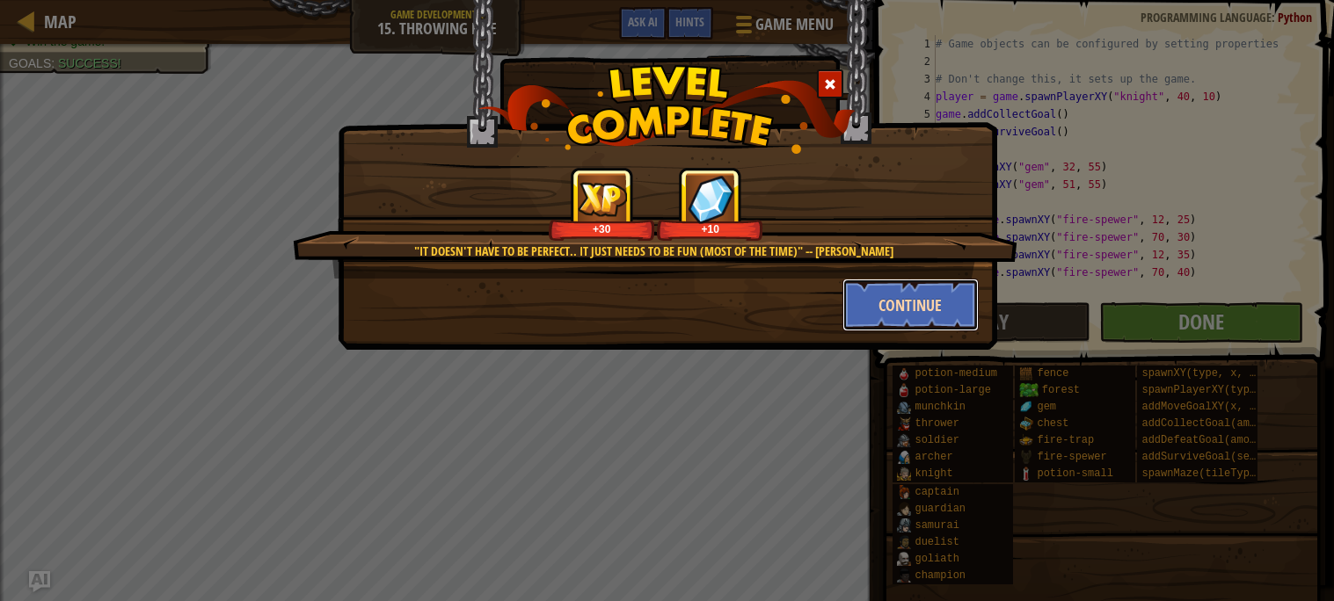
click at [853, 313] on button "Continue" at bounding box center [910, 305] width 136 height 53
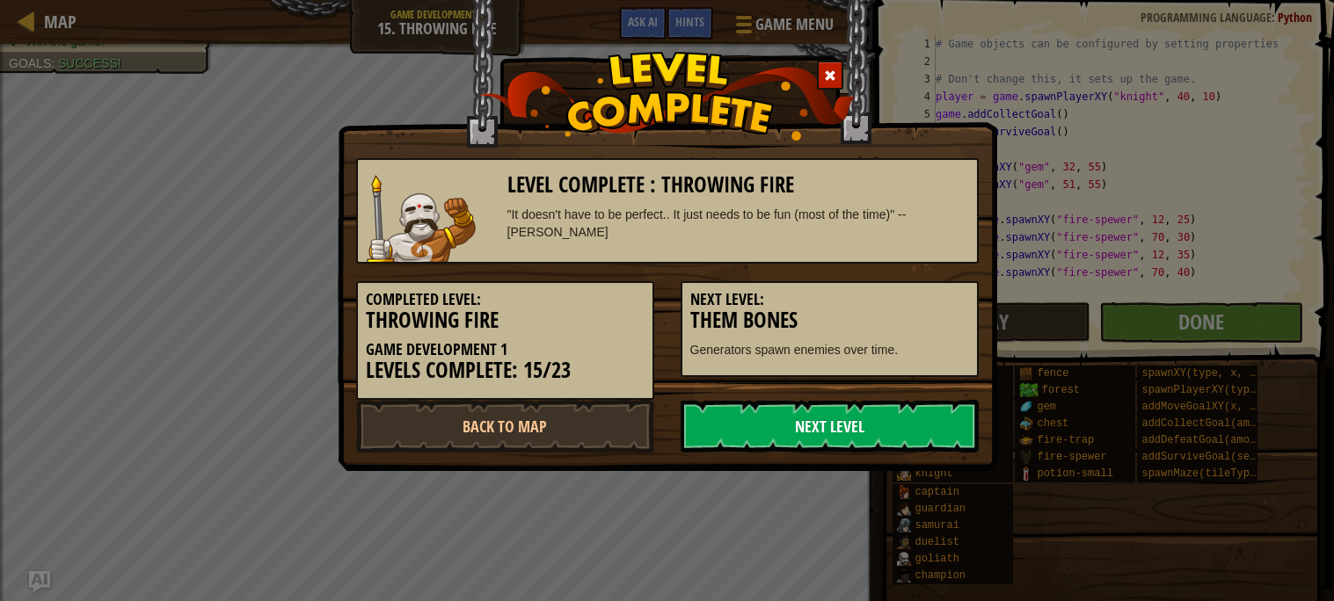
click at [725, 427] on link "Next Level" at bounding box center [830, 426] width 298 height 53
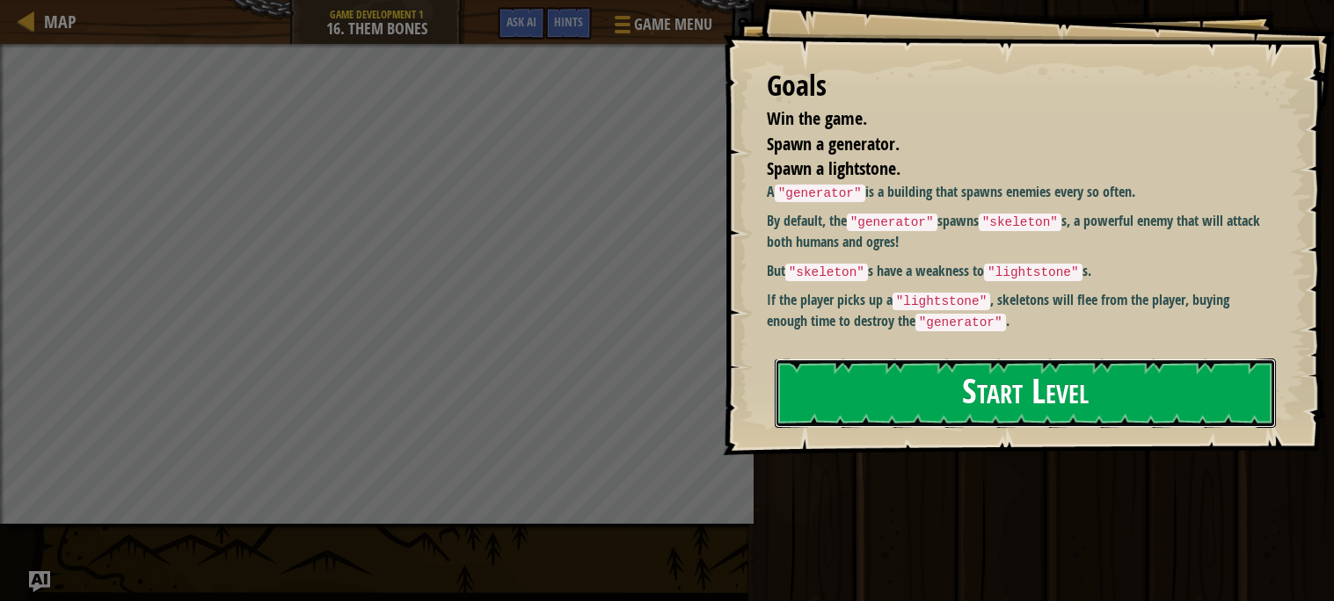
click at [861, 396] on button "Start Level" at bounding box center [1025, 393] width 501 height 69
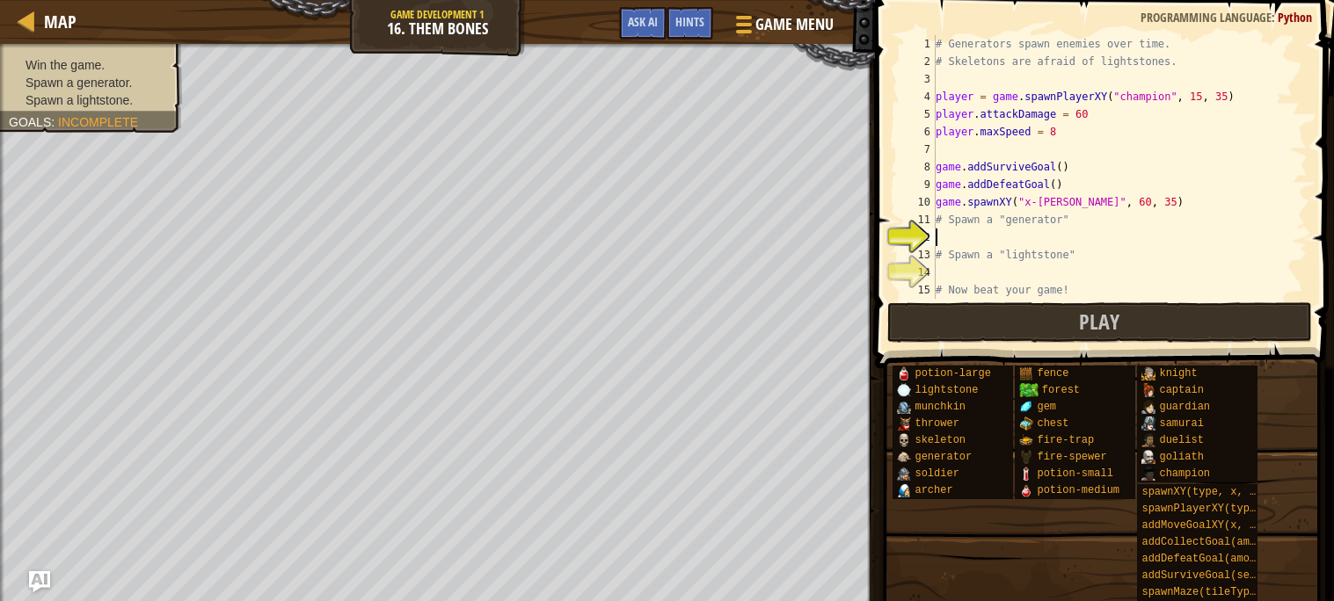
scroll to position [17, 0]
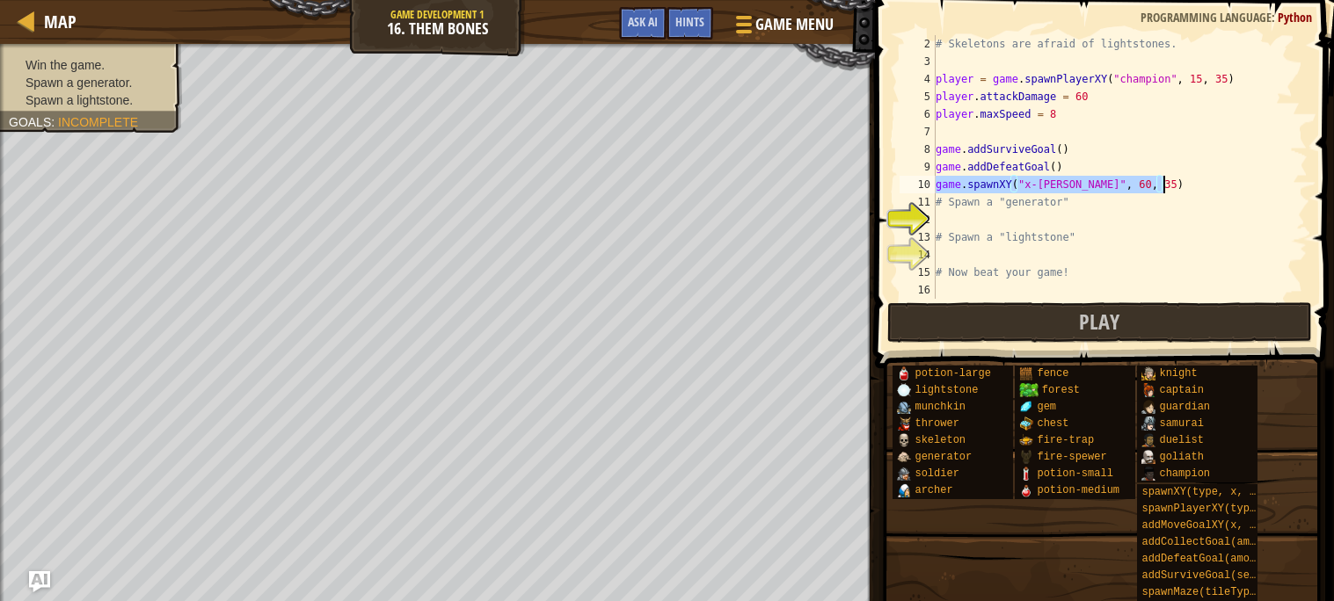
drag, startPoint x: 936, startPoint y: 184, endPoint x: 1181, endPoint y: 187, distance: 244.5
click at [1181, 187] on div "# Skeletons are afraid of lightstones. player = game . spawnPlayerXY ( "champio…" at bounding box center [1119, 184] width 375 height 299
type textarea "game.spawnXY("x-[PERSON_NAME]", 60, 35)"
click at [1016, 222] on div "# Skeletons are afraid of lightstones. player = game . spawnPlayerXY ( "champio…" at bounding box center [1119, 184] width 375 height 299
type textarea "game.spawnXY("x-[PERSON_NAME]", 60, 35)"
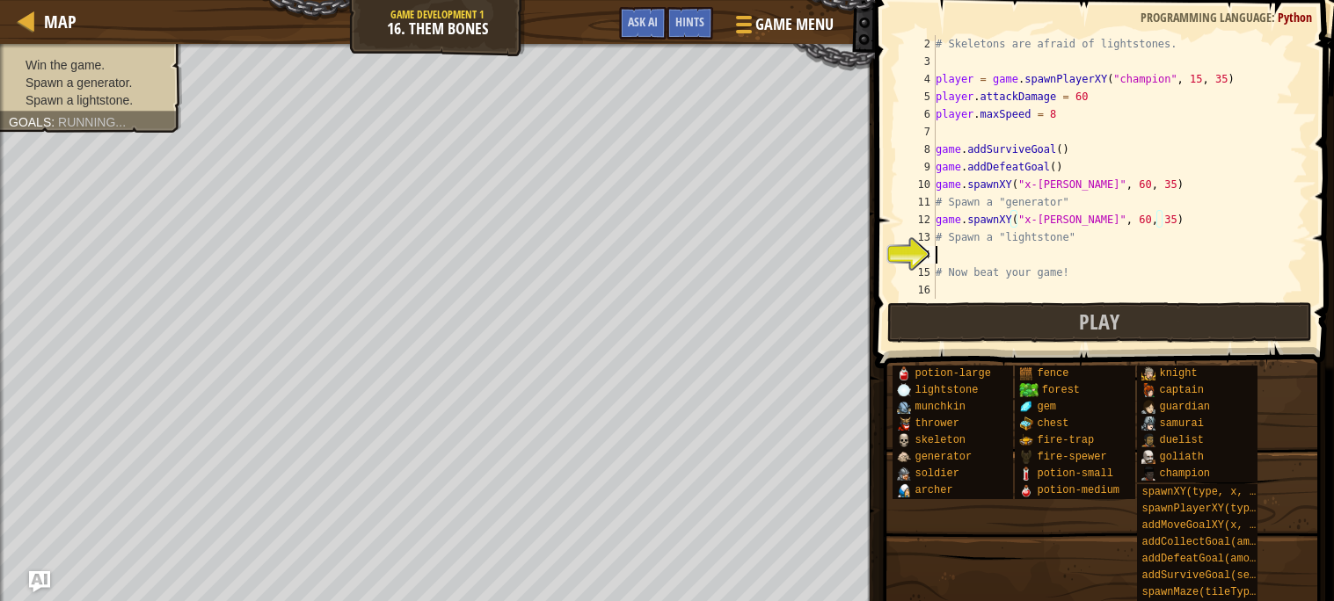
click at [1007, 259] on div "# Skeletons are afraid of lightstones. player = game . spawnPlayerXY ( "champio…" at bounding box center [1119, 184] width 375 height 299
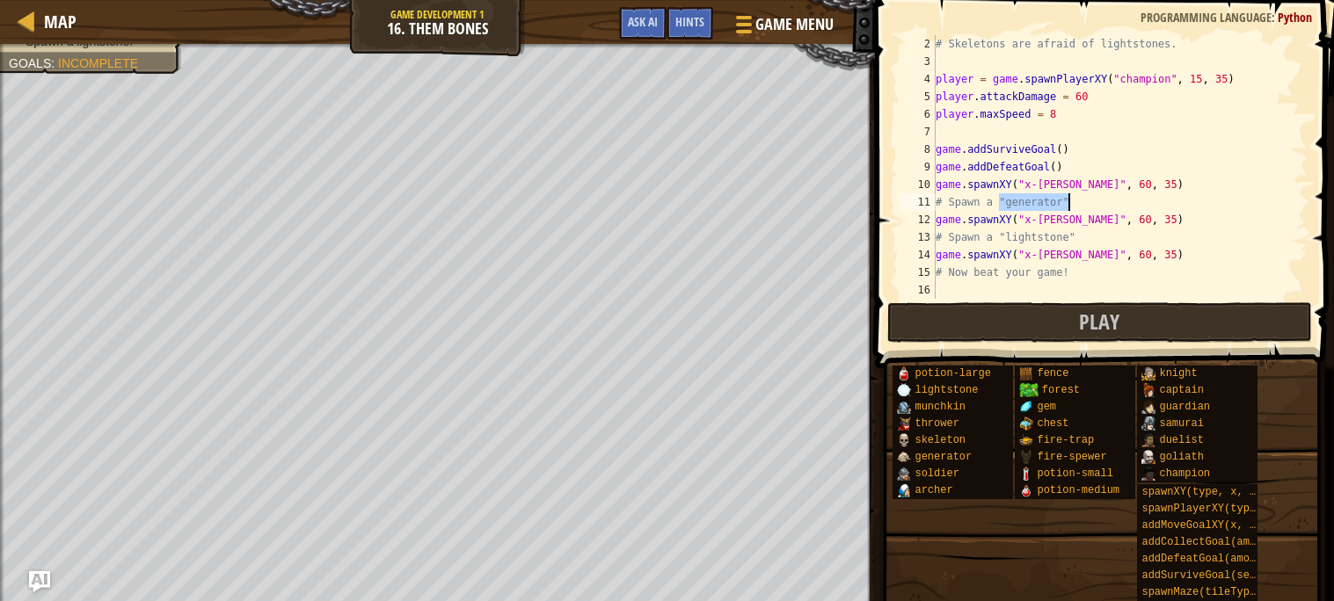
drag, startPoint x: 998, startPoint y: 199, endPoint x: 1075, endPoint y: 200, distance: 77.4
click at [1075, 200] on div "# Skeletons are afraid of lightstones. player = game . spawnPlayerXY ( "champio…" at bounding box center [1119, 184] width 375 height 299
drag, startPoint x: 1105, startPoint y: 216, endPoint x: 1016, endPoint y: 217, distance: 88.8
click at [1016, 217] on div "# Skeletons are afraid of lightstones. player = game . spawnPlayerXY ( "champio…" at bounding box center [1119, 184] width 375 height 299
drag, startPoint x: 1000, startPoint y: 234, endPoint x: 1081, endPoint y: 237, distance: 80.9
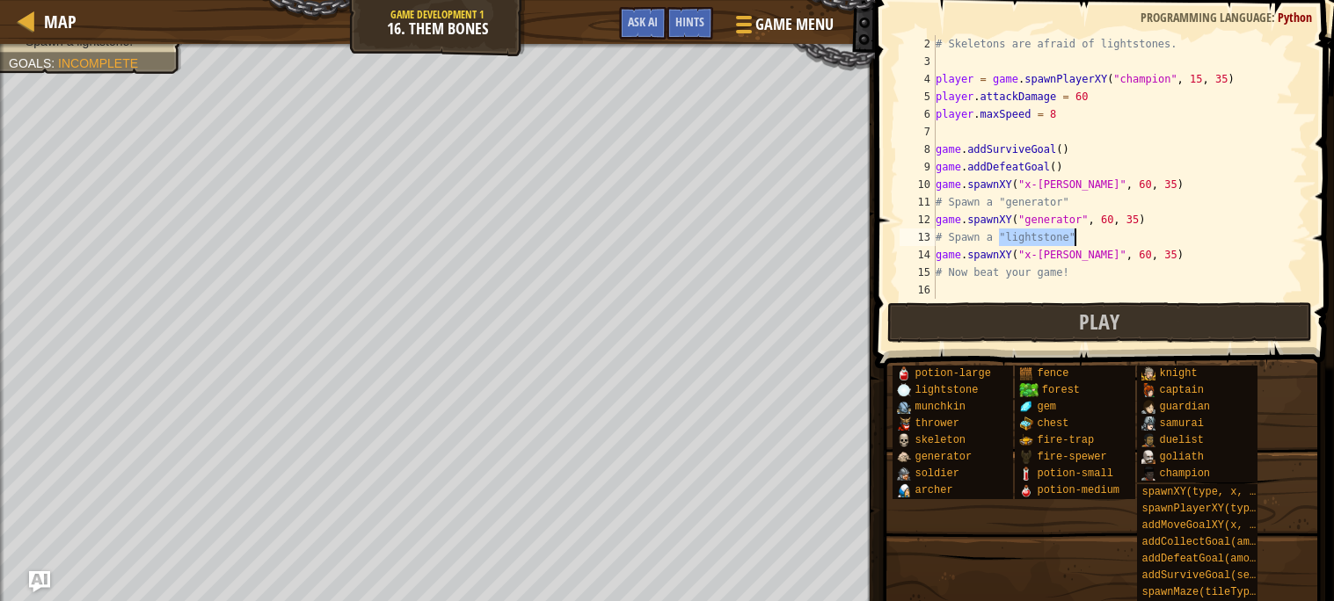
click at [1081, 237] on div "# Skeletons are afraid of lightstones. player = game . spawnPlayerXY ( "champio…" at bounding box center [1119, 184] width 375 height 299
click at [1099, 254] on div "# Skeletons are afraid of lightstones. player = game . spawnPlayerXY ( "champio…" at bounding box center [1119, 184] width 375 height 299
click at [1028, 251] on div "# Skeletons are afraid of lightstones. player = game . spawnPlayerXY ( "champio…" at bounding box center [1119, 184] width 375 height 299
click at [1112, 253] on div "# Skeletons are afraid of lightstones. player = game . spawnPlayerXY ( "champio…" at bounding box center [1119, 184] width 375 height 299
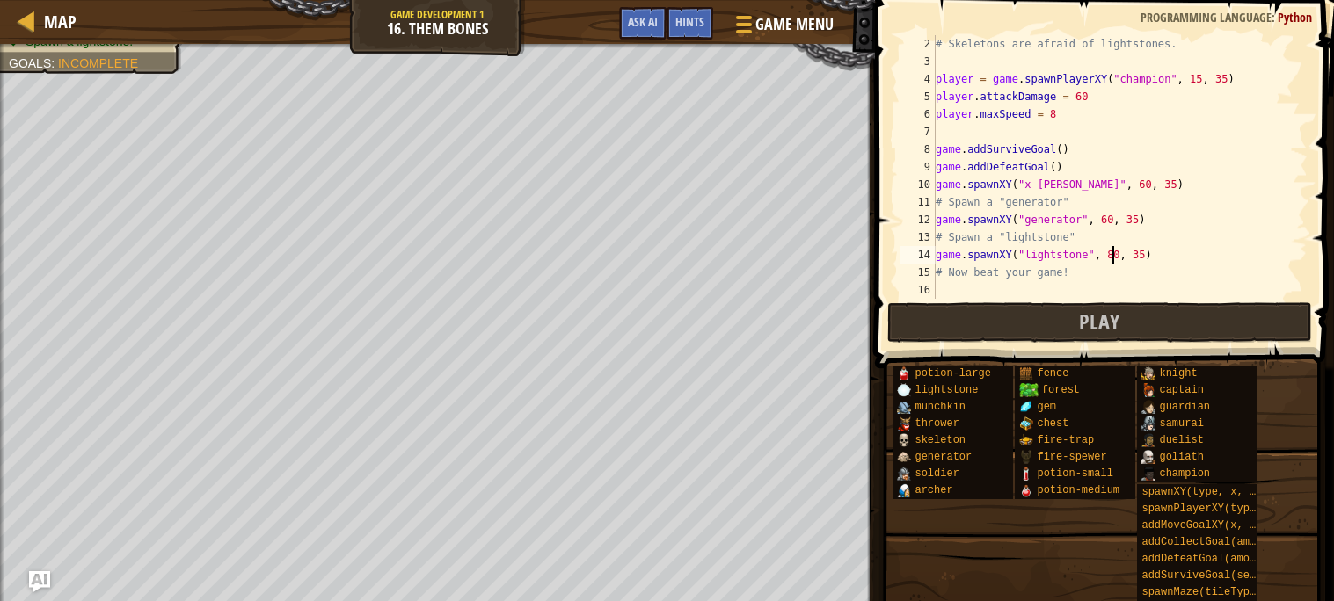
click at [1108, 223] on div "# Skeletons are afraid of lightstones. player = game . spawnPlayerXY ( "champio…" at bounding box center [1119, 184] width 375 height 299
click at [1114, 255] on div "# Skeletons are afraid of lightstones. player = game . spawnPlayerXY ( "champio…" at bounding box center [1119, 184] width 375 height 299
click at [1127, 316] on button "Play" at bounding box center [1099, 322] width 425 height 40
click at [1118, 251] on div "# Skeletons are afraid of lightstones. player = game . spawnPlayerXY ( "champio…" at bounding box center [1119, 184] width 375 height 299
click at [1077, 322] on button "Play" at bounding box center [1099, 322] width 425 height 40
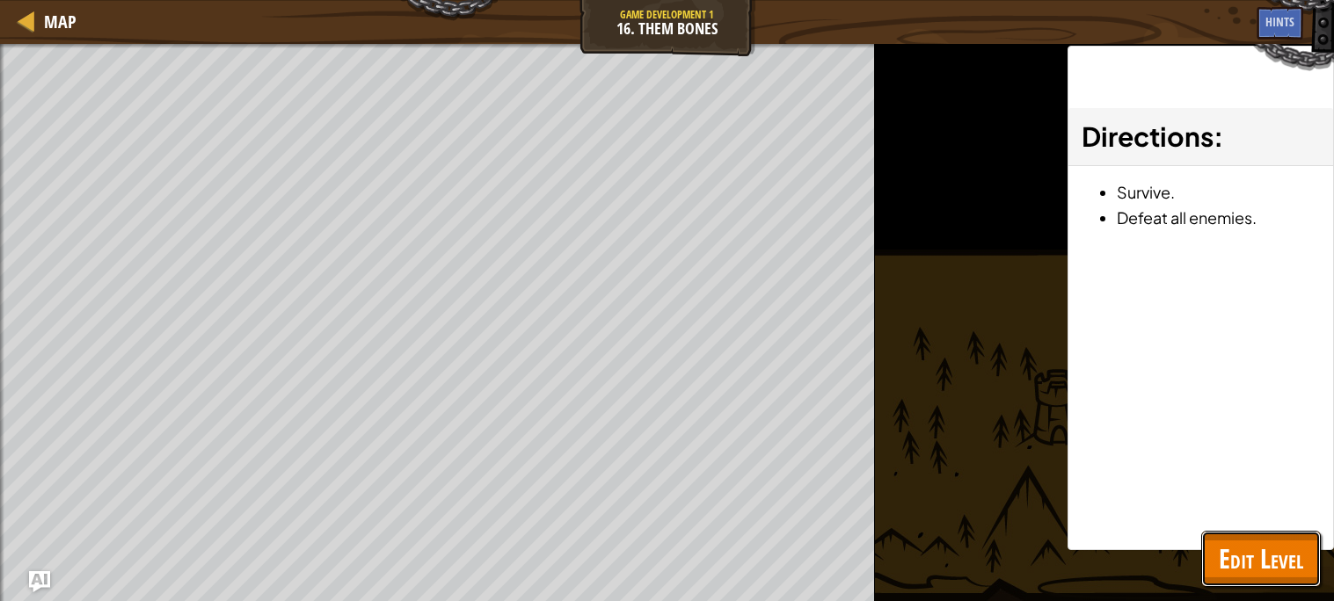
click at [1285, 572] on span "Edit Level" at bounding box center [1261, 559] width 84 height 36
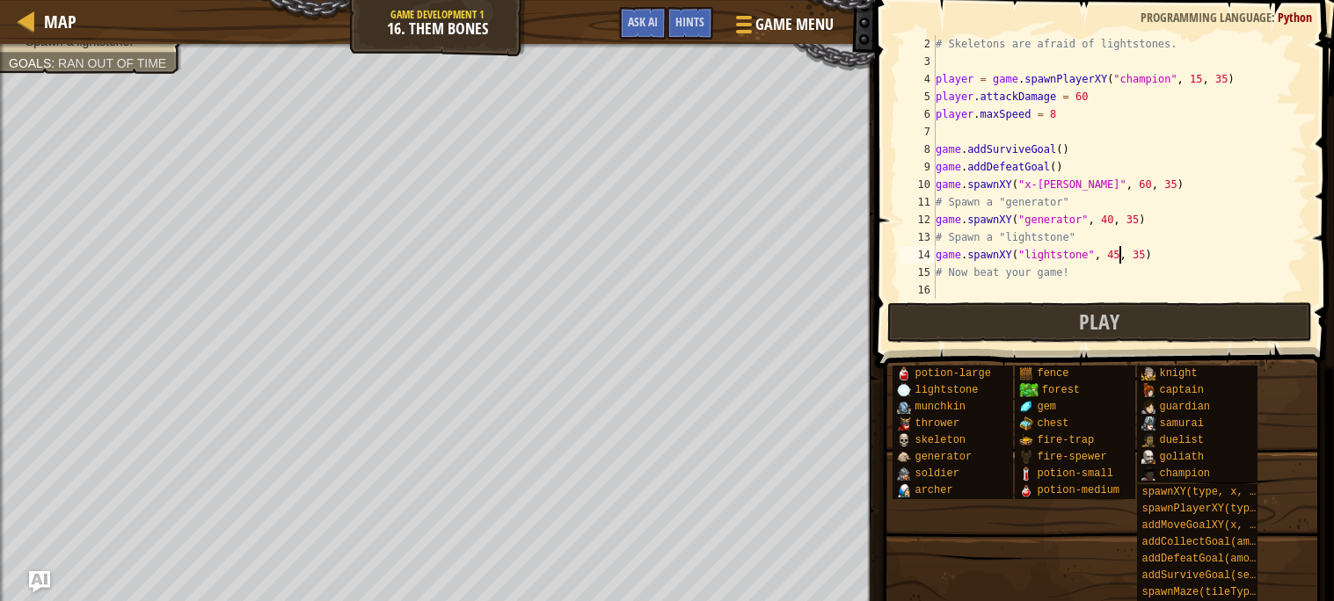
click at [1120, 253] on div "# Skeletons are afraid of lightstones. player = game . spawnPlayerXY ( "champio…" at bounding box center [1119, 184] width 375 height 299
type textarea "game.spawnXY("lightstone", 20, 35)"
drag, startPoint x: 936, startPoint y: 253, endPoint x: 1153, endPoint y: 258, distance: 216.3
click at [1153, 258] on div "# Skeletons are afraid of lightstones. player = game . spawnPlayerXY ( "champio…" at bounding box center [1119, 184] width 375 height 299
click at [1071, 281] on div "# Skeletons are afraid of lightstones. player = game . spawnPlayerXY ( "champio…" at bounding box center [1119, 184] width 375 height 299
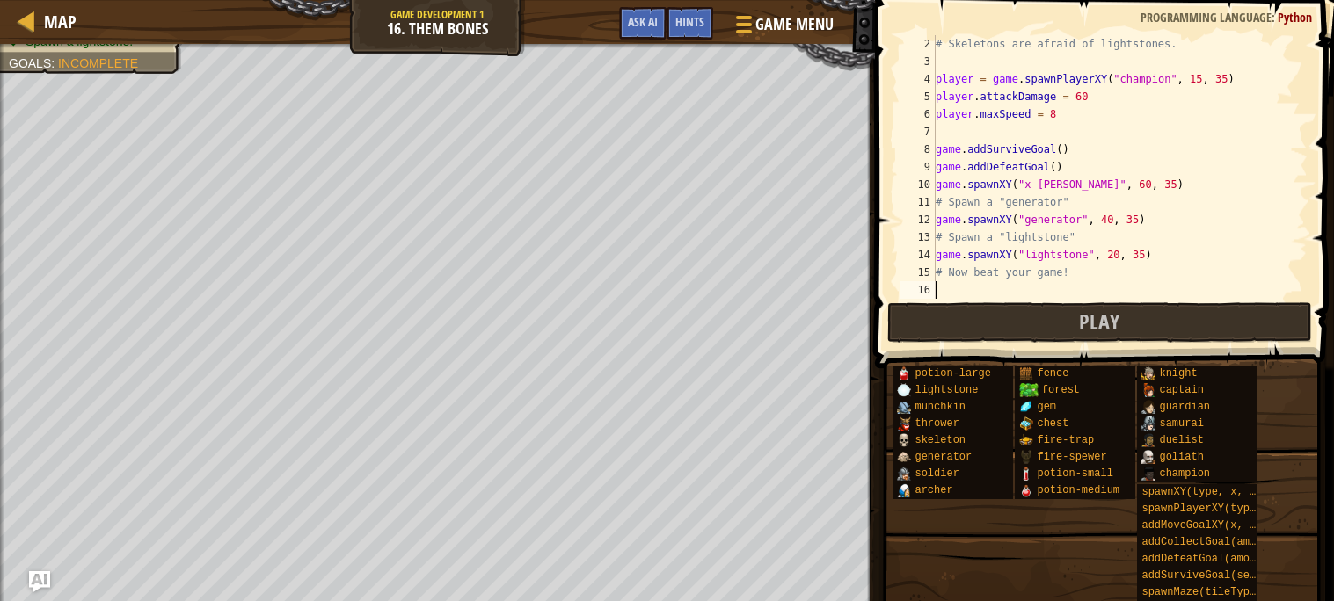
scroll to position [7, 0]
drag, startPoint x: 1074, startPoint y: 270, endPoint x: 936, endPoint y: 267, distance: 137.2
click at [936, 267] on div "# Skeletons are afraid of lightstones. player = game . spawnPlayerXY ( "champio…" at bounding box center [1119, 184] width 375 height 299
type textarea "# Now beat your game!"
paste textarea "game.spawnXY("lightstone", 20, 35)"
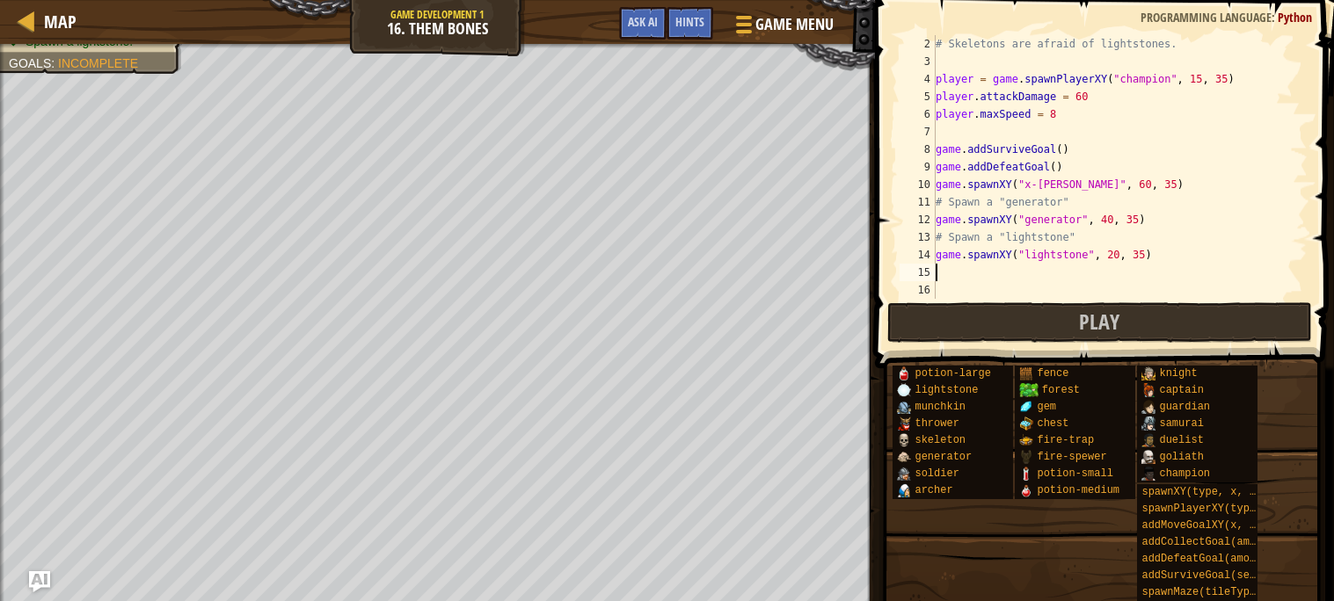
type textarea "game.spawnXY("lightstone", 20, 35)"
click at [1033, 293] on div "# Skeletons are afraid of lightstones. player = game . spawnPlayerXY ( "champio…" at bounding box center [1119, 184] width 375 height 299
paste textarea "game.spawnXY("lightstone", 20, 35)"
type textarea "game.spawnXY("lightstone", 20, 35)"
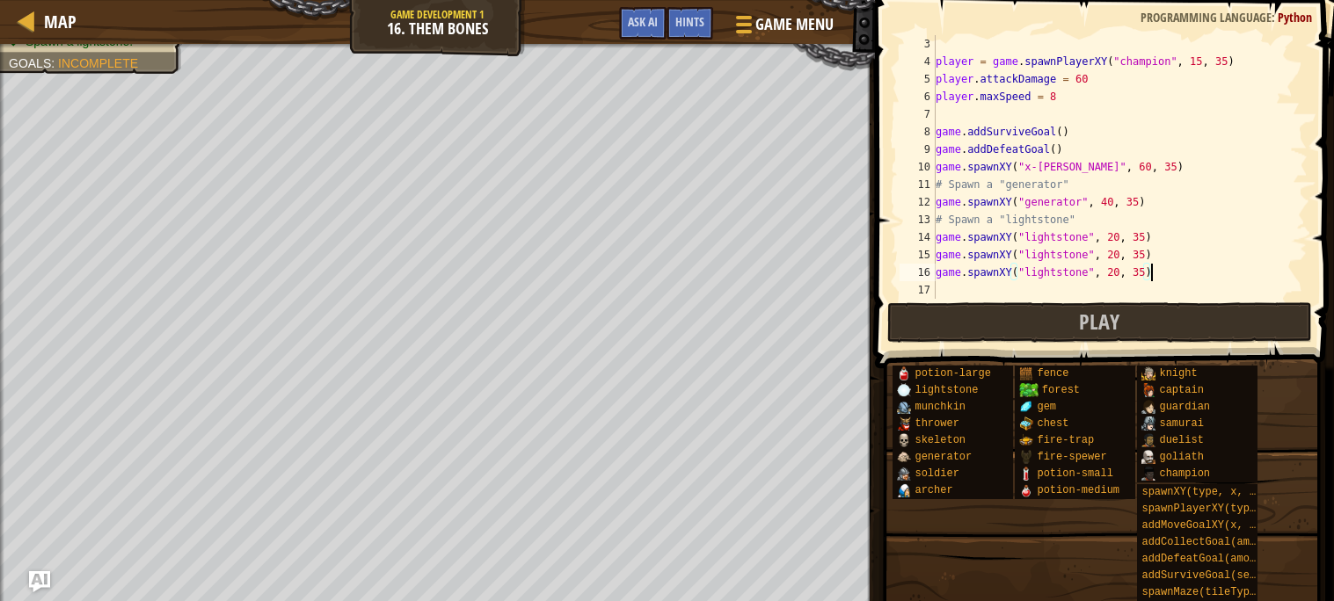
scroll to position [34, 0]
click at [984, 291] on div "player = game . spawnPlayerXY ( "champion" , 15 , 35 ) player . attackDamage = …" at bounding box center [1119, 184] width 375 height 299
paste textarea "game.spawnXY("lightstone", 20, 35)"
type textarea "game.spawnXY("lightstone", 20, 35)"
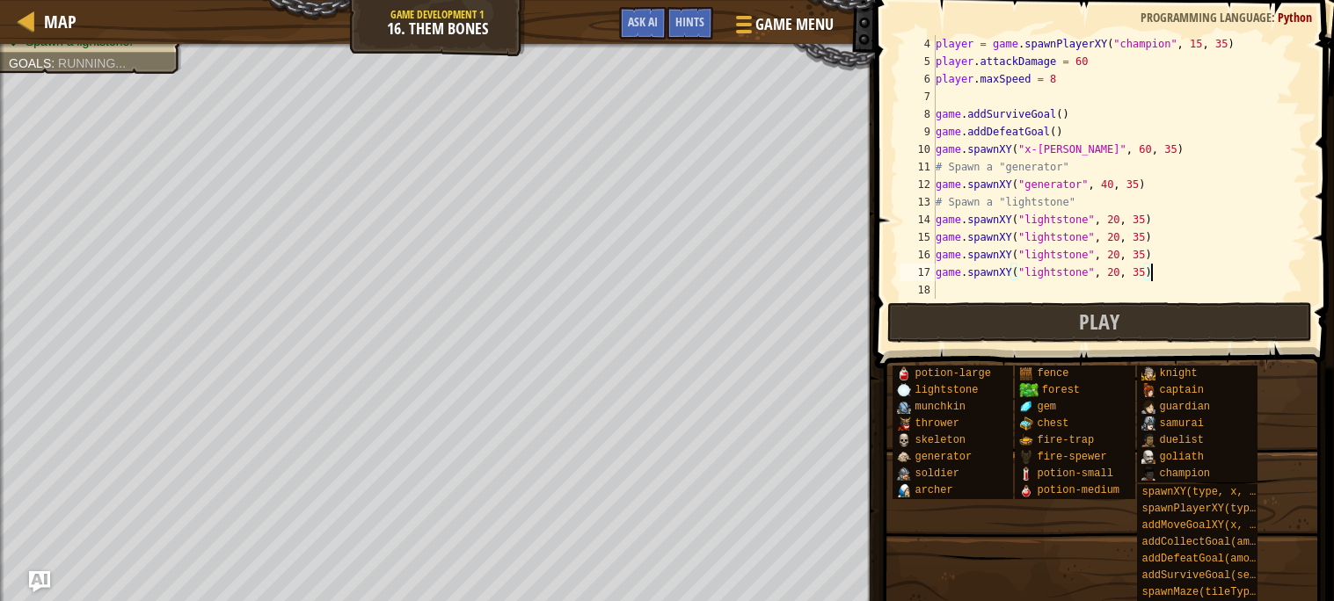
scroll to position [52, 0]
click at [976, 290] on div "player = game . spawnPlayerXY ( "champion" , 15 , 35 ) player . attackDamage = …" at bounding box center [1119, 184] width 375 height 299
paste textarea "game.spawnXY("lightstone", 20, 35)"
type textarea "game.spawnXY("lightstone", 20, 35)"
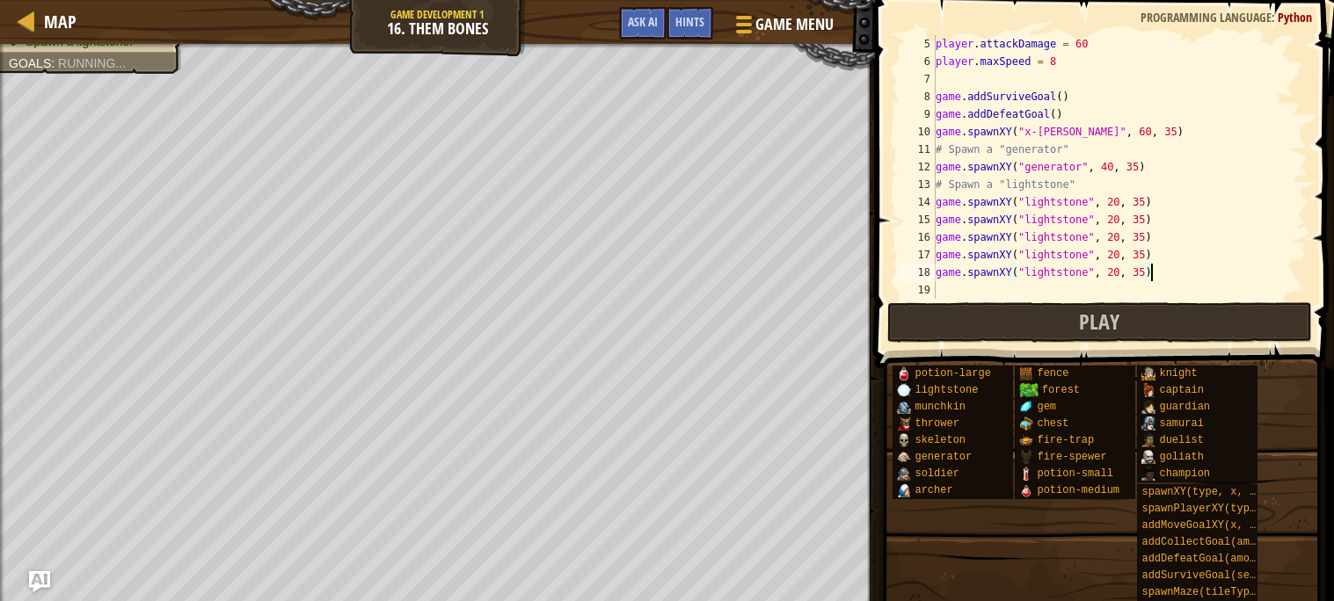
scroll to position [69, 0]
click at [970, 288] on div "player . attackDamage = 60 player . maxSpeed = 8 game . addSurviveGoal ( ) game…" at bounding box center [1119, 184] width 375 height 299
paste textarea "game.spawnXY("lightstone", 20, 35)"
type textarea "game.spawnXY("lightstone", 20, 35)"
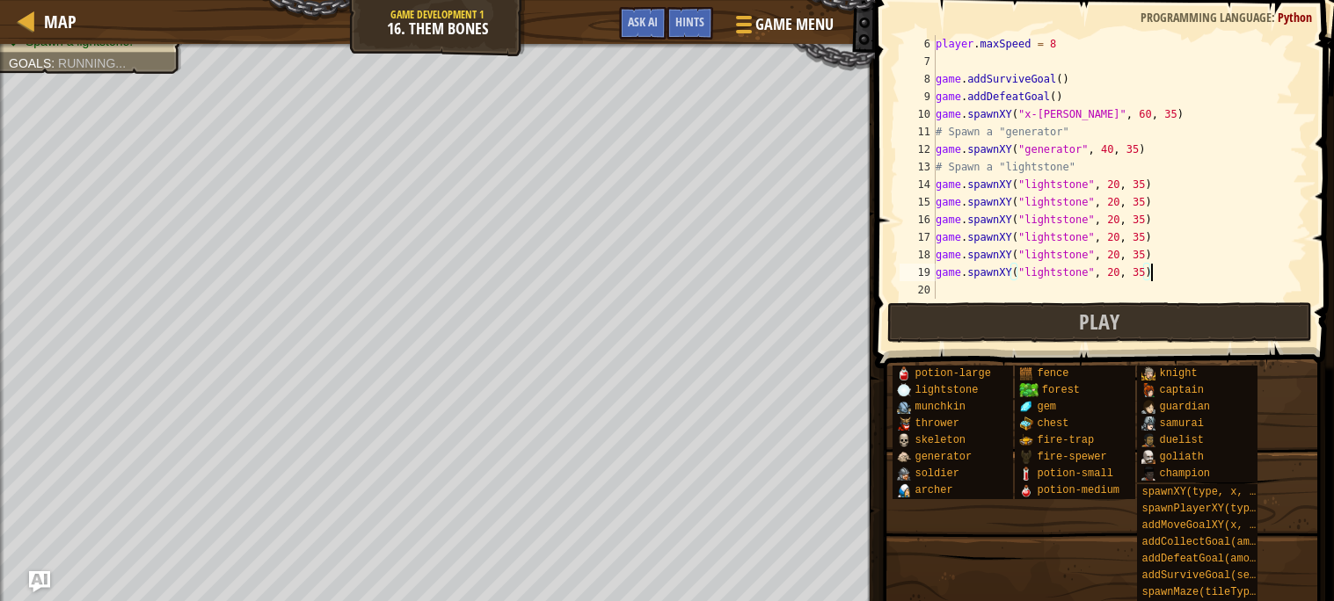
scroll to position [87, 0]
click at [970, 288] on div "player . maxSpeed = 8 game . addSurviveGoal ( ) game . addDefeatGoal ( ) game .…" at bounding box center [1119, 184] width 375 height 299
paste textarea "game.spawnXY("lightstone", 20, 35)"
type textarea "game.spawnXY("lightstone", 20, 35)"
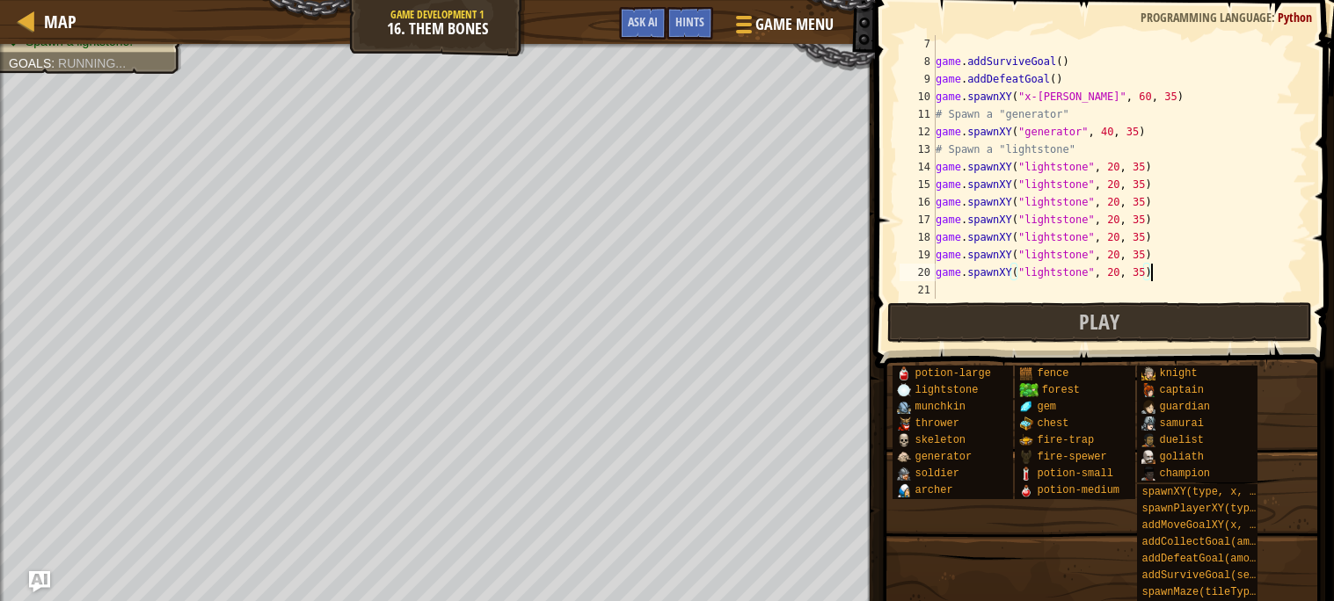
scroll to position [105, 0]
click at [970, 290] on div "game . addSurviveGoal ( ) game . addDefeatGoal ( ) game . spawnXY ( "x-[PERSON_…" at bounding box center [1119, 184] width 375 height 299
paste textarea "game.spawnXY("lightstone", 20, 35)"
type textarea "game.spawnXY("lightstone", 20, 35)"
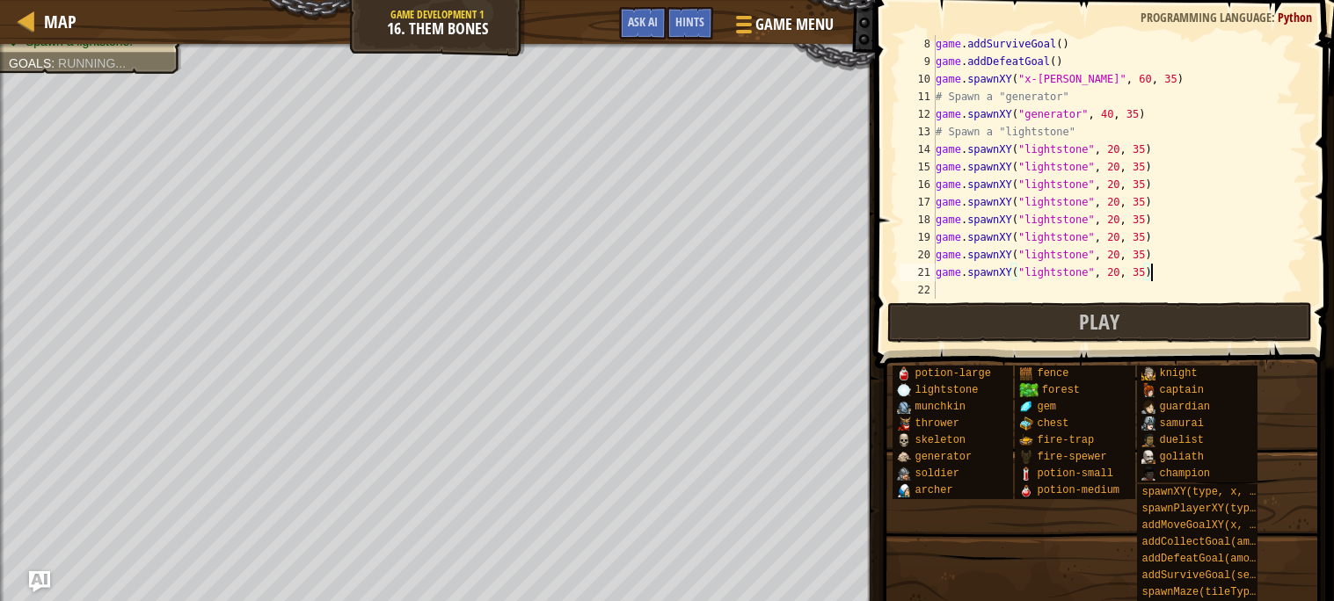
scroll to position [122, 0]
click at [970, 290] on div "game . addSurviveGoal ( ) game . addDefeatGoal ( ) game . spawnXY ( "x-[PERSON_…" at bounding box center [1119, 184] width 375 height 299
paste textarea "game.spawnXY("lightstone", 20, 35)"
click at [1118, 165] on div "game . addSurviveGoal ( ) game . addDefeatGoal ( ) game . spawnXY ( "x-[PERSON_…" at bounding box center [1119, 184] width 375 height 299
click at [1144, 168] on div "game . addSurviveGoal ( ) game . addDefeatGoal ( ) game . spawnXY ( "x-[PERSON_…" at bounding box center [1119, 184] width 375 height 299
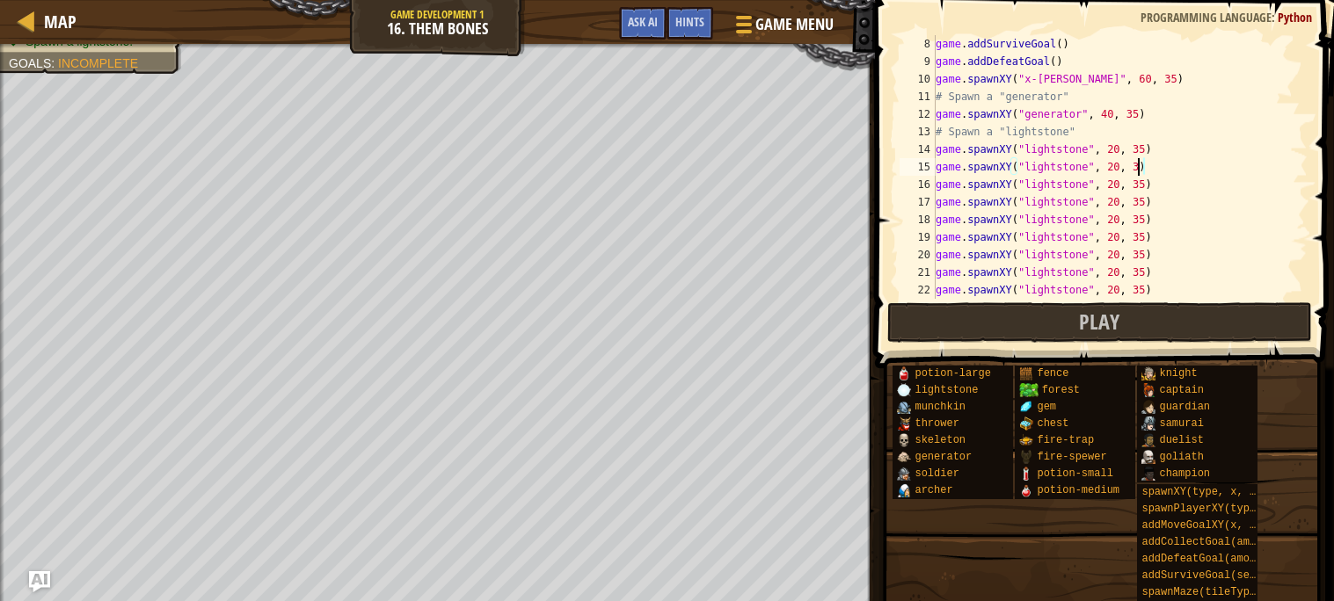
scroll to position [7, 16]
click at [1140, 184] on div "game . addSurviveGoal ( ) game . addDefeatGoal ( ) game . spawnXY ( "x-[PERSON_…" at bounding box center [1119, 184] width 375 height 299
click at [1141, 184] on div "game . addSurviveGoal ( ) game . addDefeatGoal ( ) game . spawnXY ( "x-[PERSON_…" at bounding box center [1119, 184] width 375 height 299
click at [1114, 200] on div "game . addSurviveGoal ( ) game . addDefeatGoal ( ) game . spawnXY ( "x-[PERSON_…" at bounding box center [1119, 184] width 375 height 299
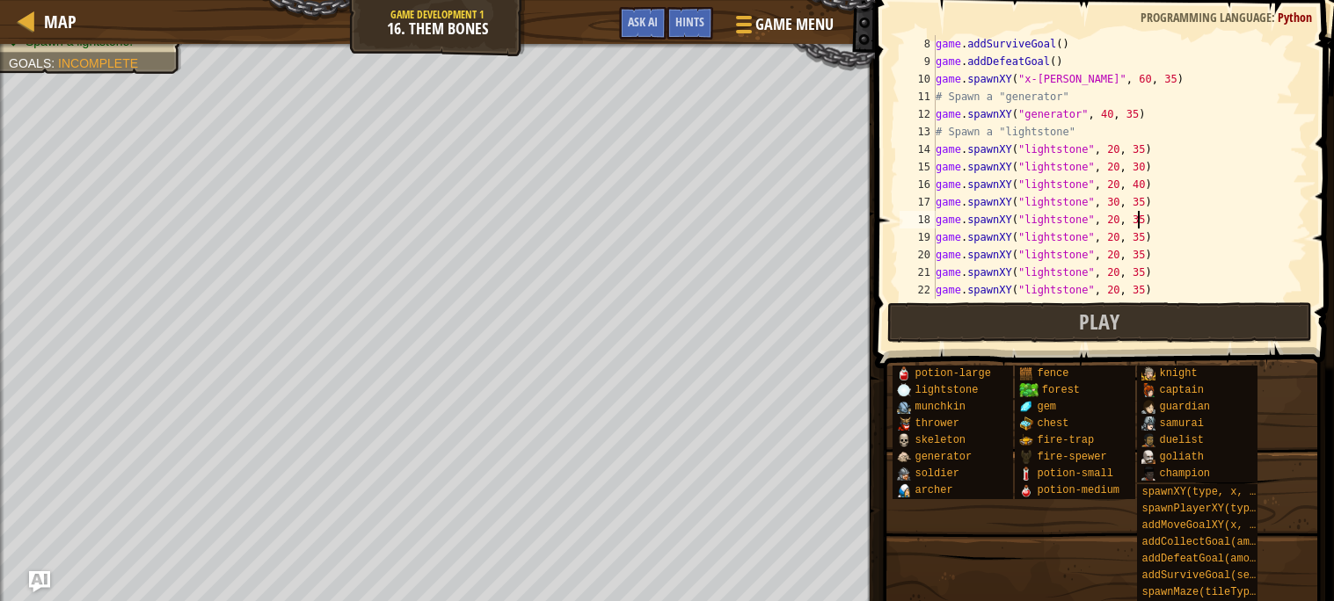
click at [1138, 219] on div "game . addSurviveGoal ( ) game . addDefeatGoal ( ) game . spawnXY ( "x-[PERSON_…" at bounding box center [1119, 184] width 375 height 299
click at [1139, 219] on div "game . addSurviveGoal ( ) game . addDefeatGoal ( ) game . spawnXY ( "x-[PERSON_…" at bounding box center [1119, 184] width 375 height 299
click at [1143, 237] on div "game . addSurviveGoal ( ) game . addDefeatGoal ( ) game . spawnXY ( "x-[PERSON_…" at bounding box center [1119, 184] width 375 height 299
click at [1112, 236] on div "game . addSurviveGoal ( ) game . addDefeatGoal ( ) game . spawnXY ( "x-[PERSON_…" at bounding box center [1119, 184] width 375 height 299
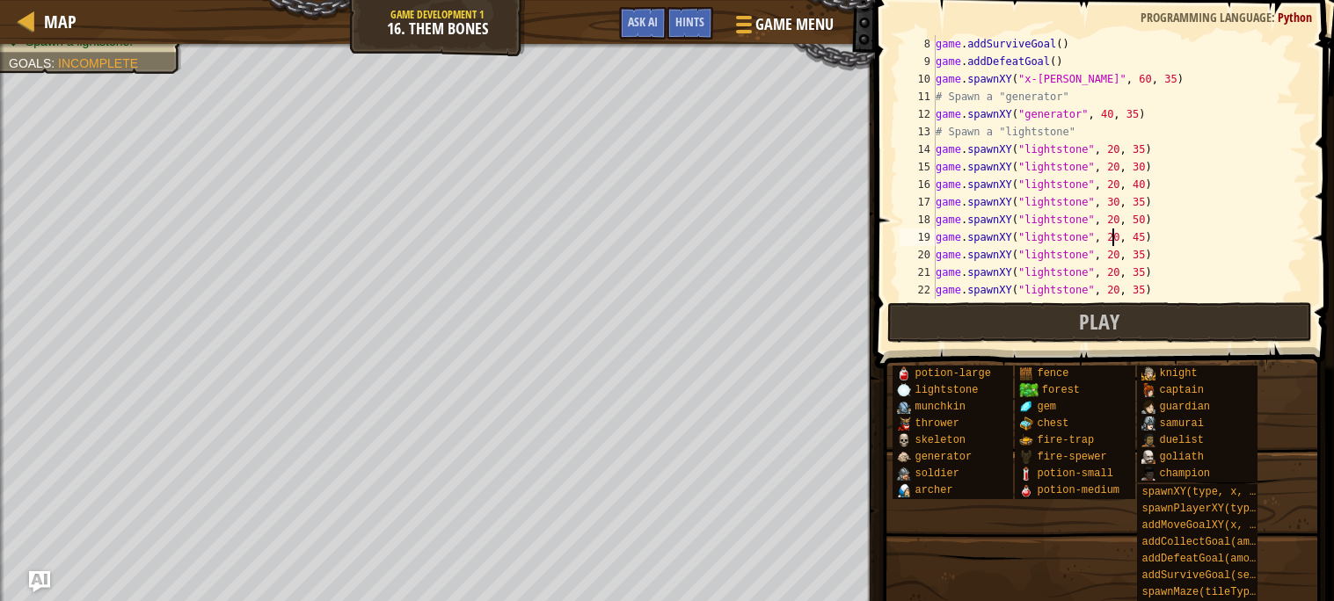
click at [1119, 234] on div "game . addSurviveGoal ( ) game . addDefeatGoal ( ) game . spawnXY ( "x-[PERSON_…" at bounding box center [1119, 184] width 375 height 299
click at [1119, 273] on div "game . addSurviveGoal ( ) game . addDefeatGoal ( ) game . spawnXY ( "x-[PERSON_…" at bounding box center [1119, 184] width 375 height 299
click at [1139, 270] on div "game . addSurviveGoal ( ) game . addDefeatGoal ( ) game . spawnXY ( "x-[PERSON_…" at bounding box center [1119, 184] width 375 height 299
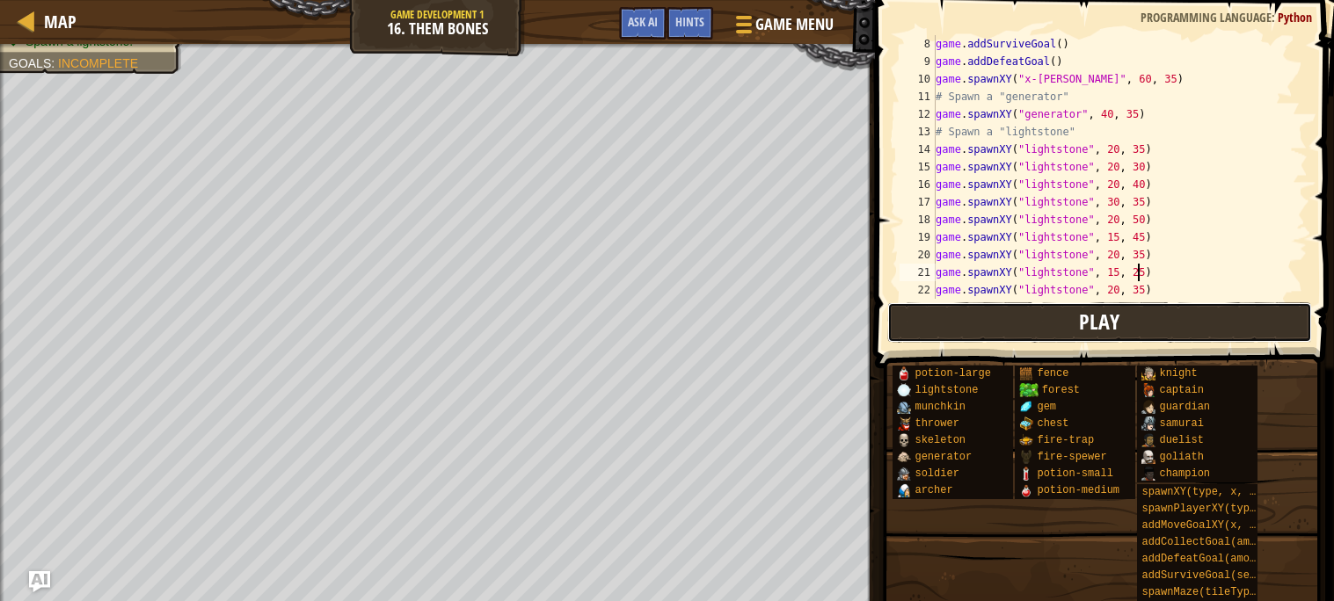
click at [1144, 317] on button "Play" at bounding box center [1099, 322] width 425 height 40
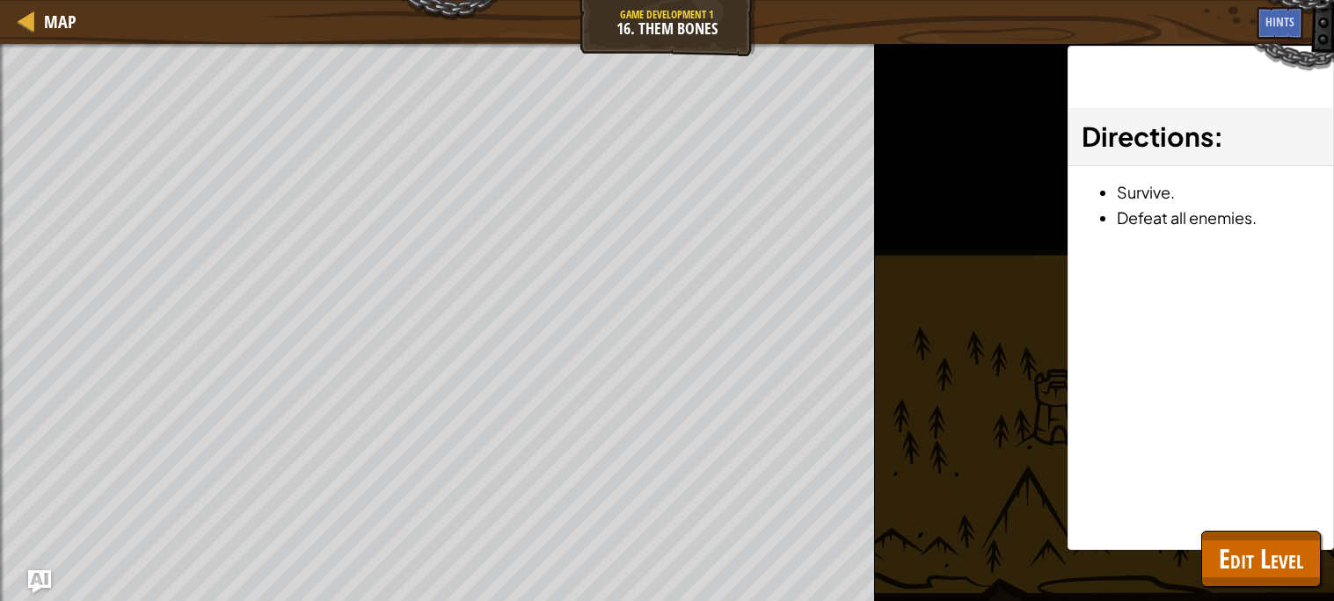
click at [41, 576] on img "Ask AI" at bounding box center [39, 582] width 23 height 23
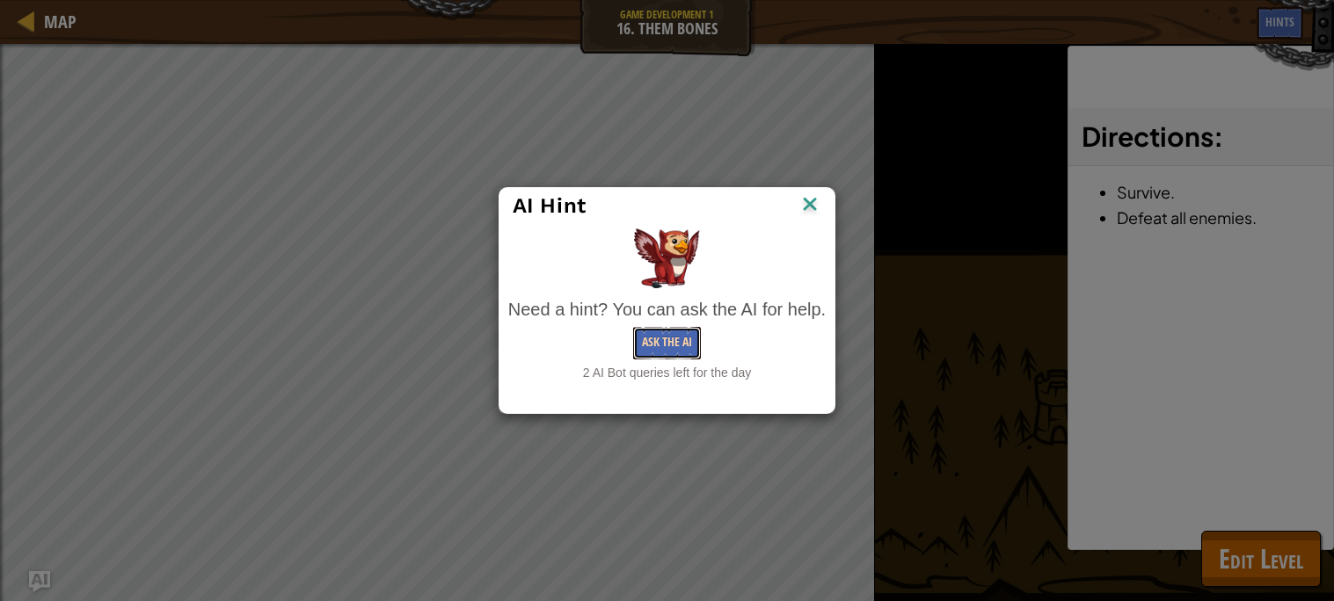
click at [643, 340] on button "Ask the AI" at bounding box center [667, 343] width 68 height 33
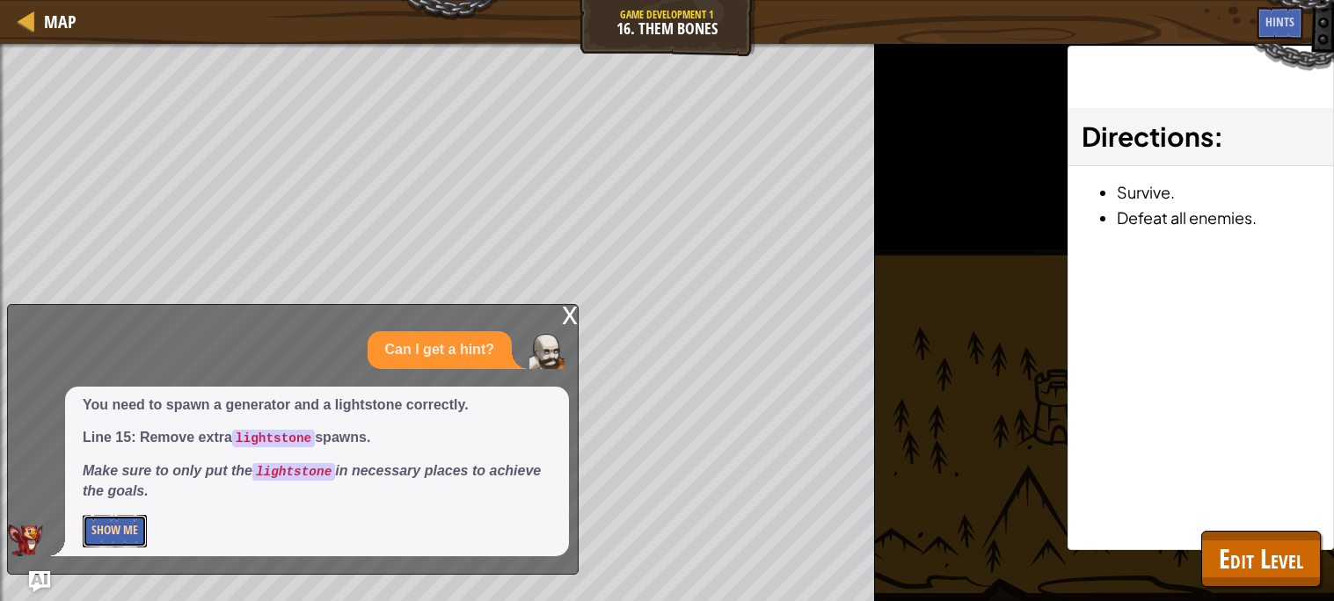
click at [131, 528] on button "Show Me" at bounding box center [115, 531] width 64 height 33
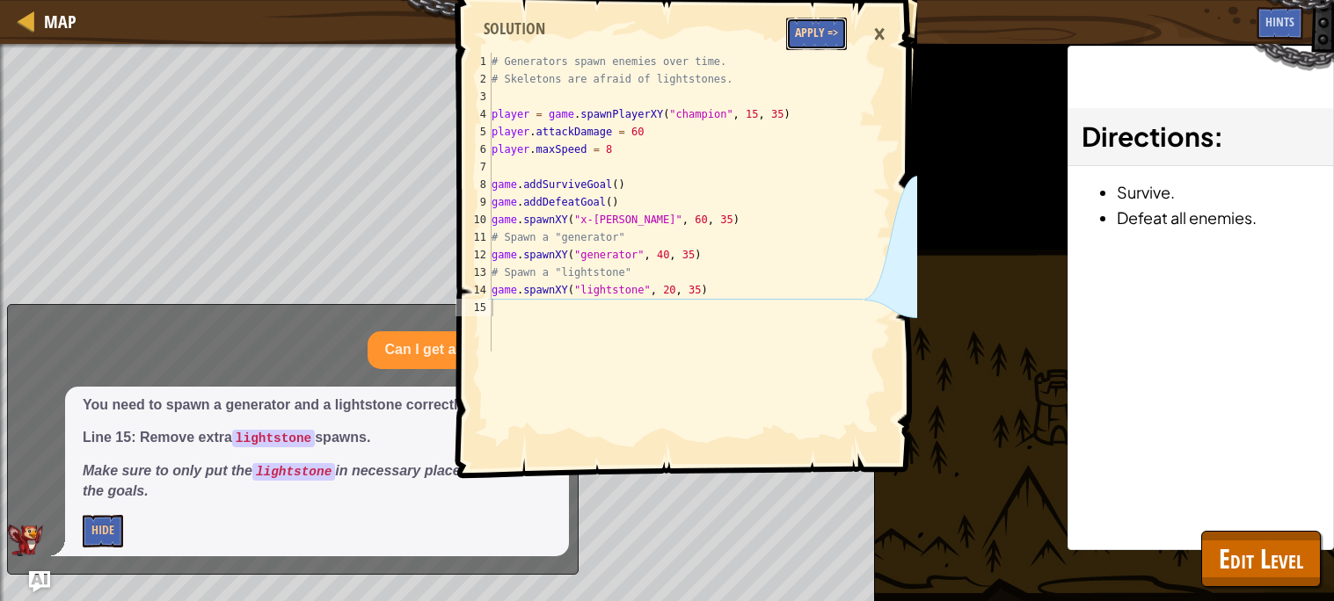
click at [822, 25] on button "Apply =>" at bounding box center [816, 34] width 61 height 33
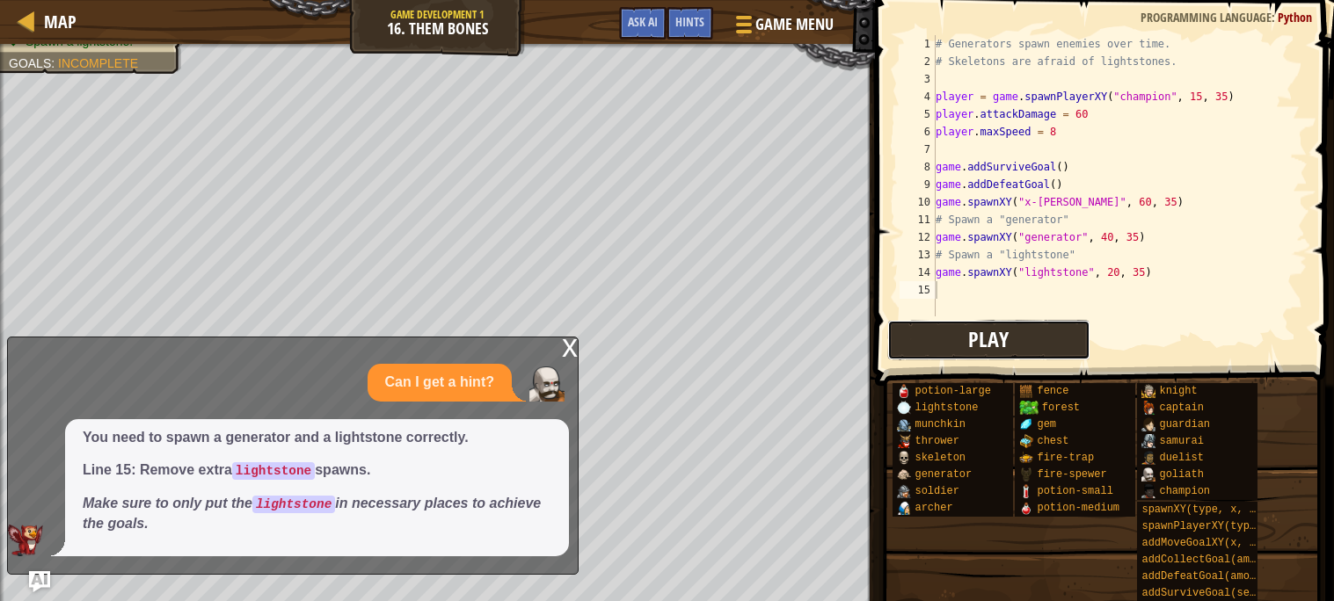
click at [1031, 343] on button "Play" at bounding box center [989, 340] width 204 height 40
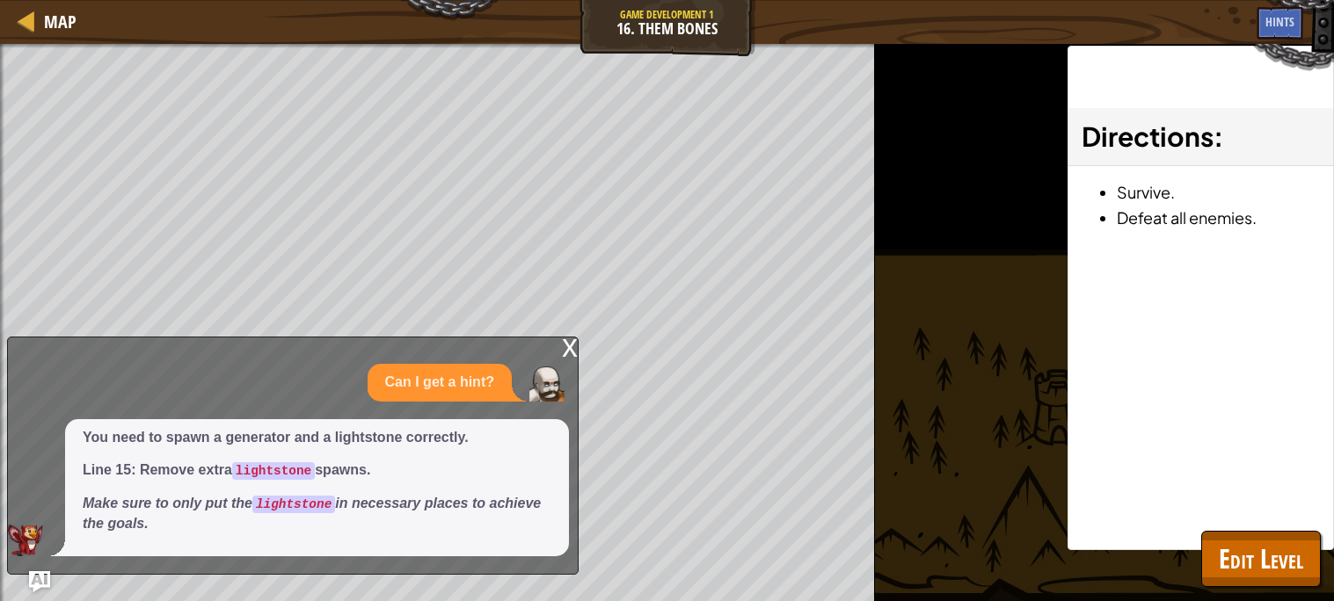
click at [572, 347] on div "x" at bounding box center [570, 347] width 16 height 18
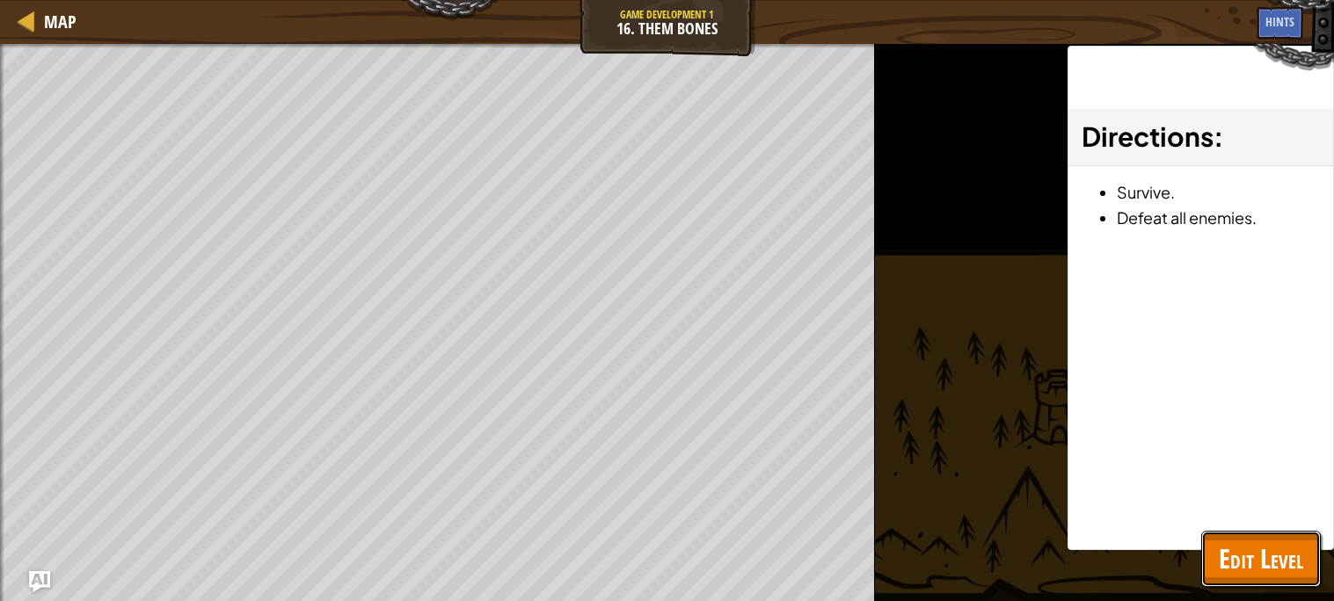
click at [1245, 558] on span "Edit Level" at bounding box center [1261, 559] width 84 height 36
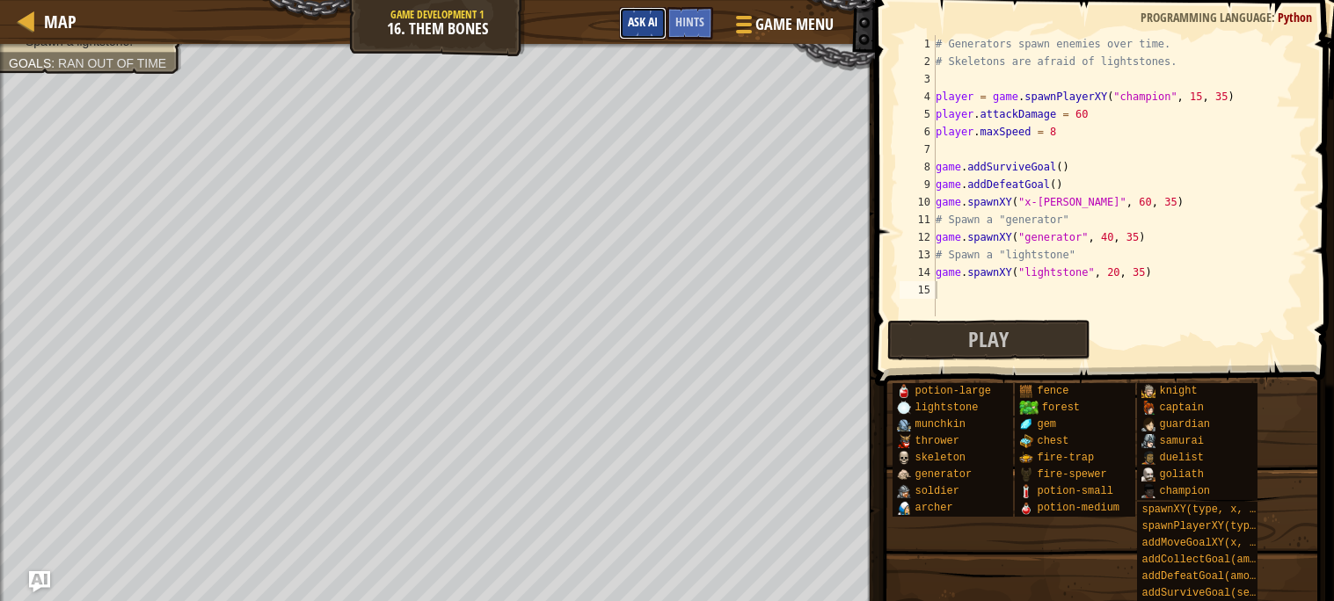
click at [652, 23] on span "Ask AI" at bounding box center [643, 21] width 30 height 17
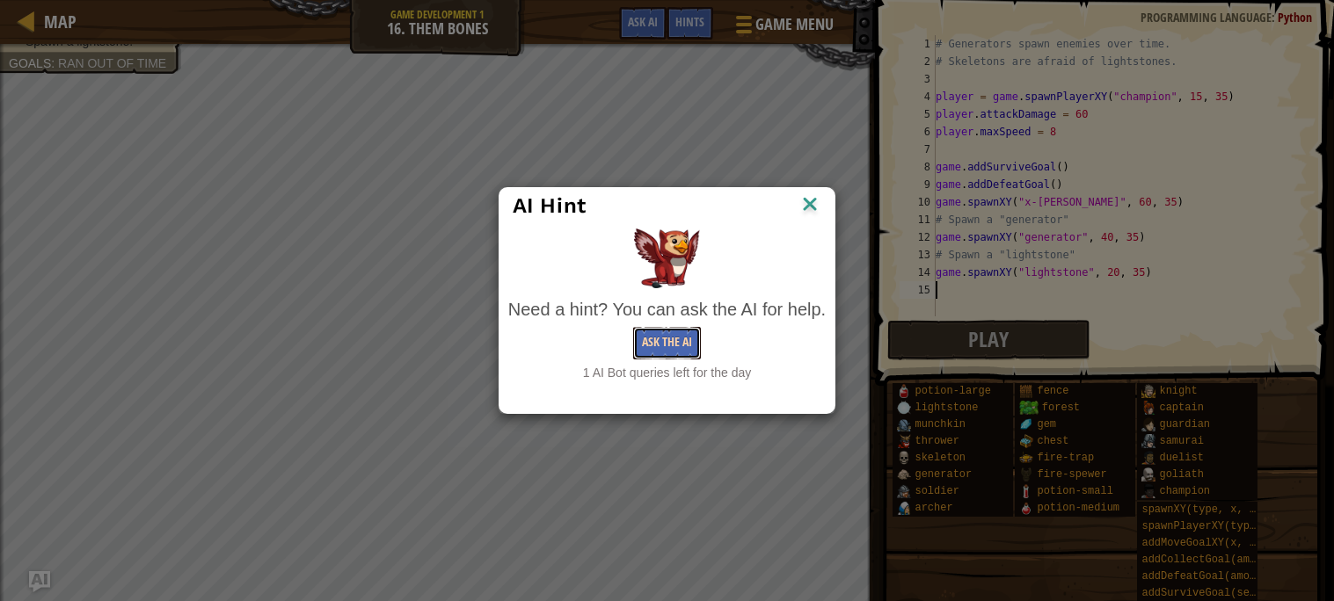
click at [674, 334] on button "Ask the AI" at bounding box center [667, 343] width 68 height 33
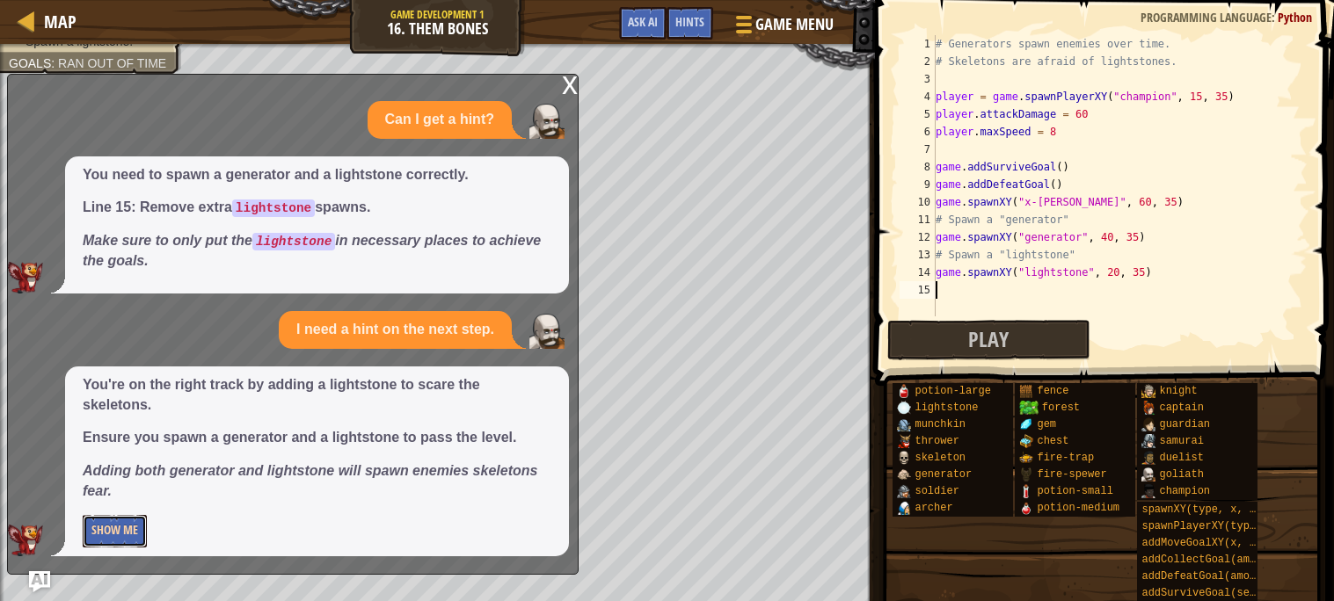
click at [121, 535] on button "Show Me" at bounding box center [115, 531] width 64 height 33
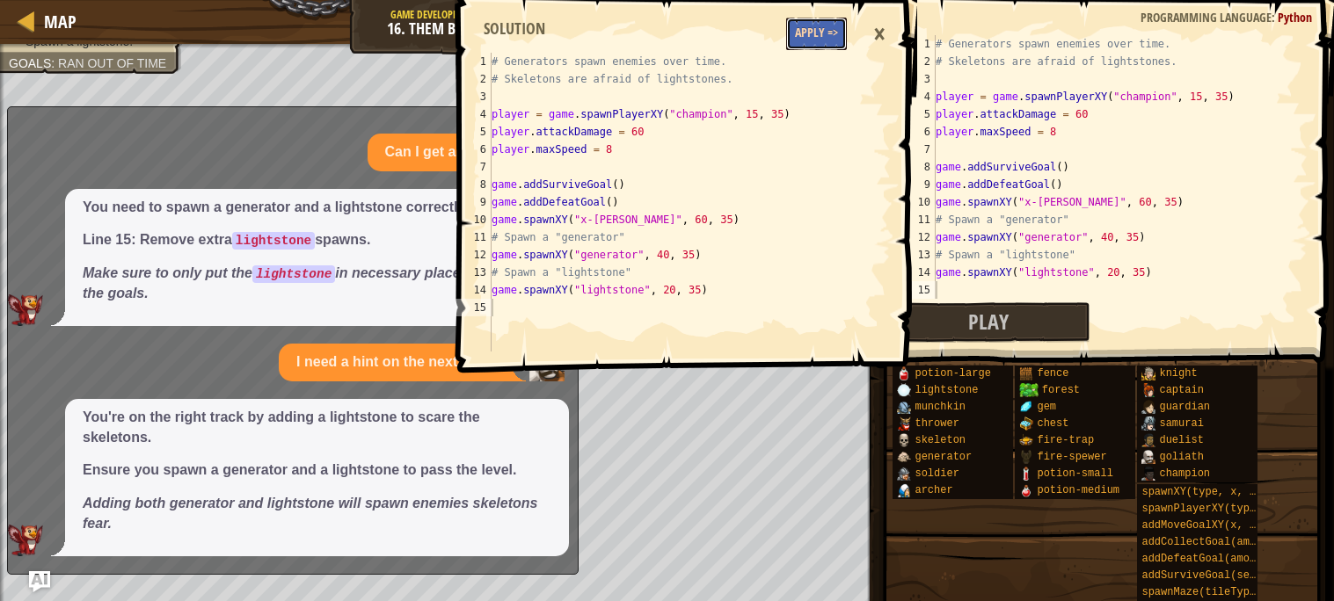
click at [799, 33] on button "Apply =>" at bounding box center [816, 34] width 61 height 33
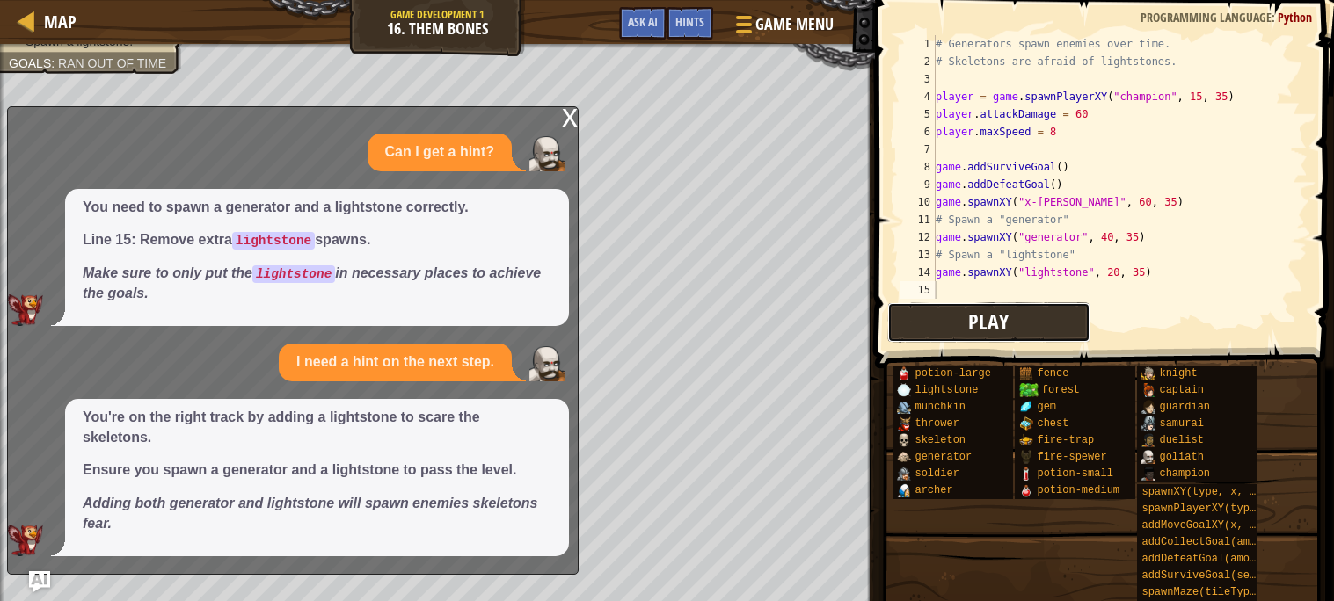
click at [934, 329] on button "Play" at bounding box center [989, 322] width 204 height 40
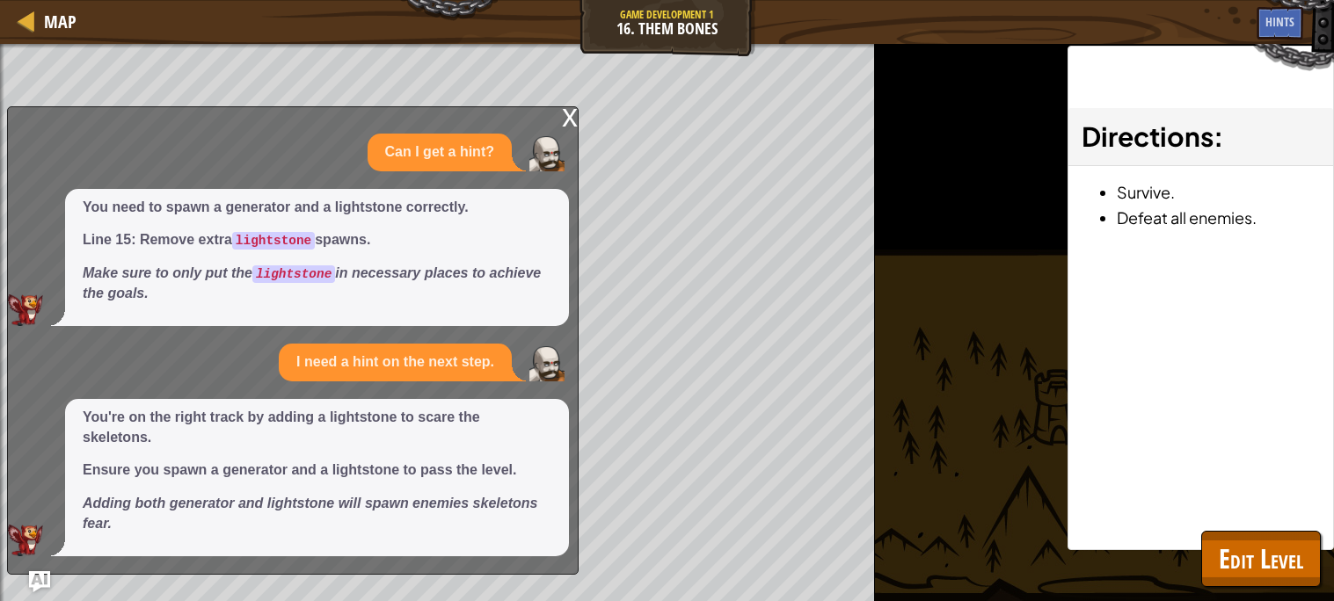
click at [562, 123] on div "x" at bounding box center [570, 116] width 16 height 18
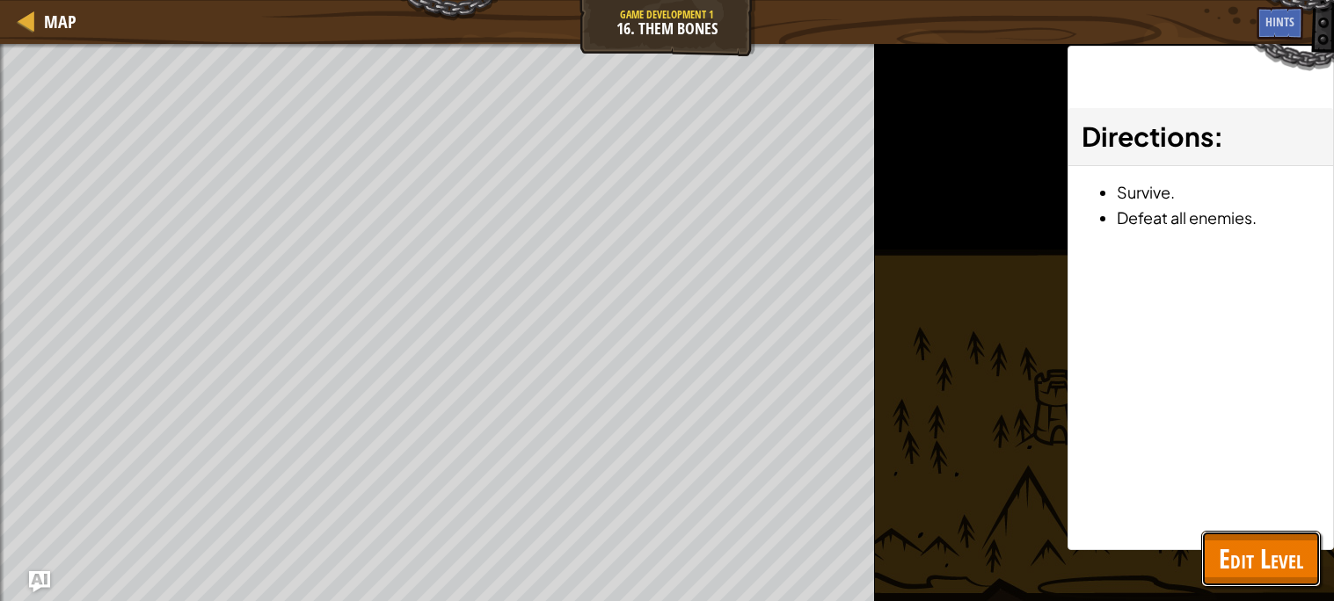
click at [1237, 536] on button "Edit Level" at bounding box center [1261, 559] width 120 height 56
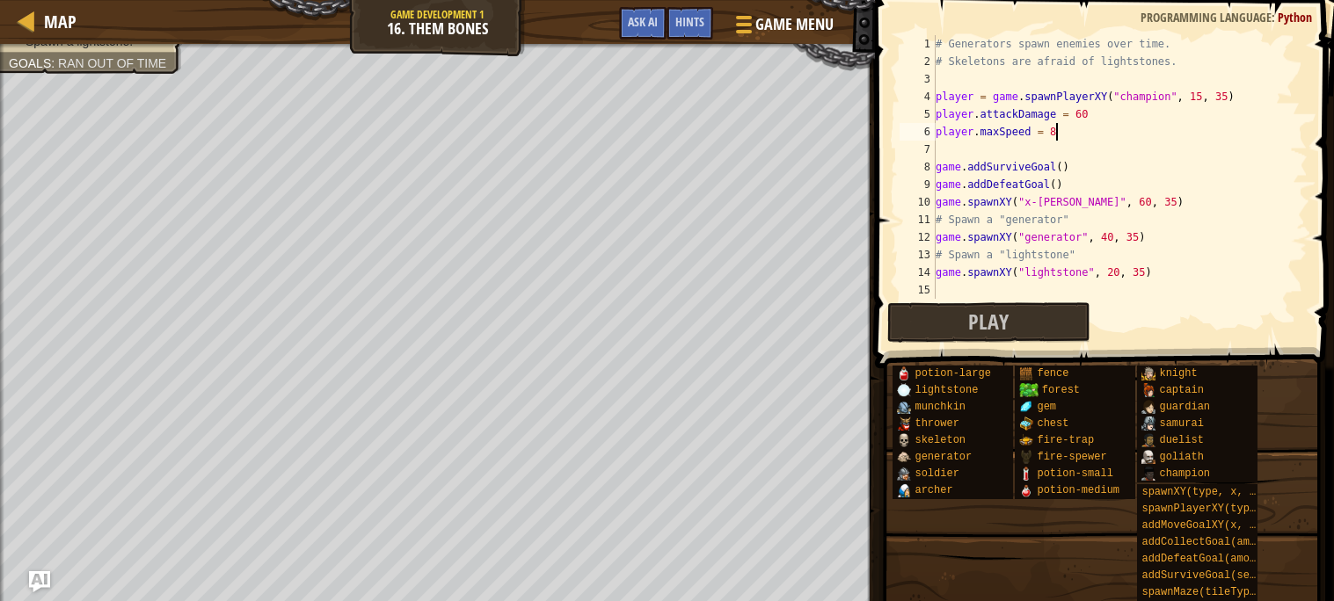
click at [1057, 131] on div "# Generators spawn enemies over time. # Skeletons are afraid of lightstones. pl…" at bounding box center [1119, 184] width 375 height 299
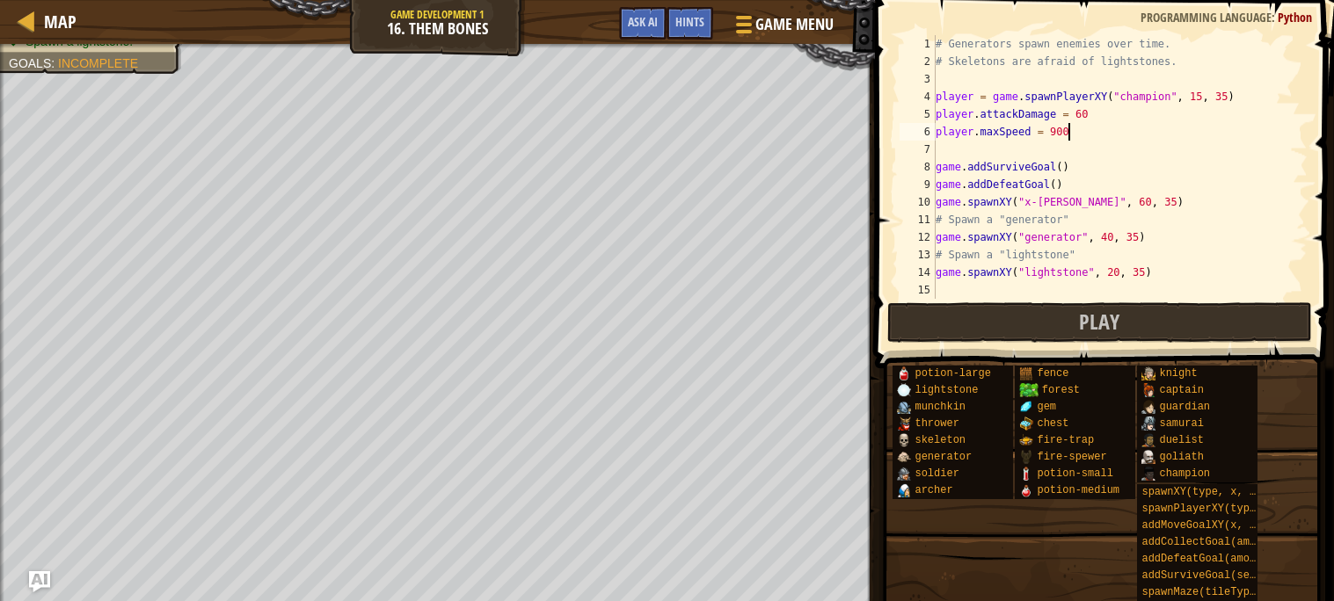
click at [1091, 118] on div "# Generators spawn enemies over time. # Skeletons are afraid of lightstones. pl…" at bounding box center [1119, 184] width 375 height 299
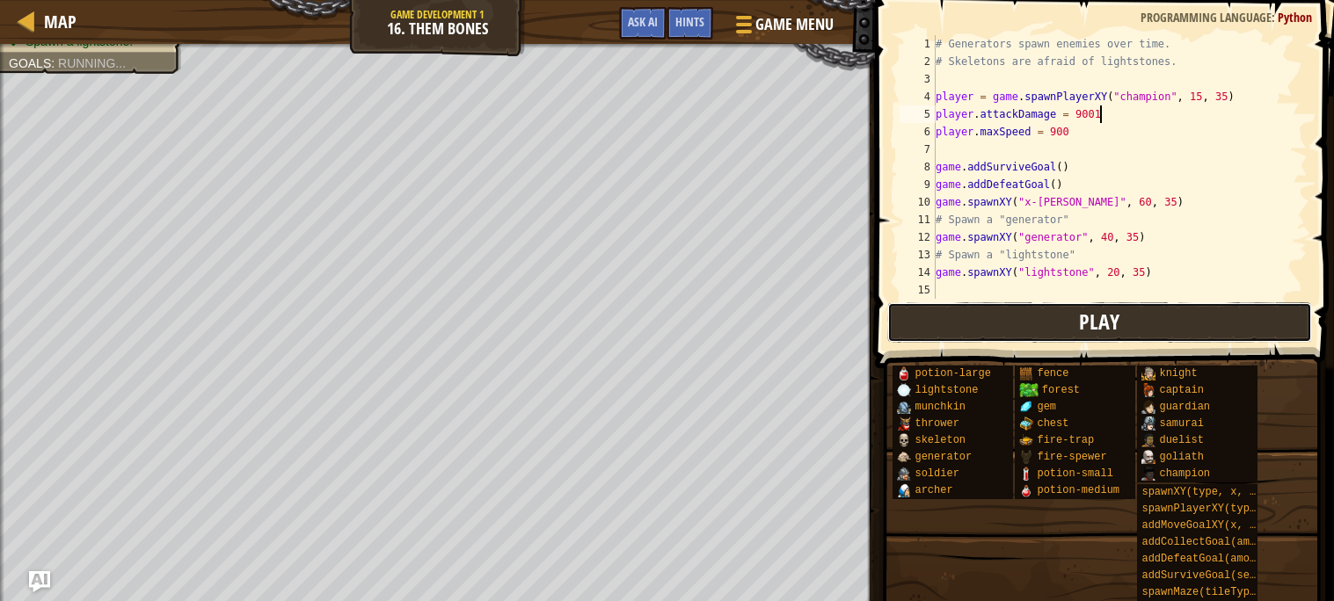
click at [1026, 312] on button "Play" at bounding box center [1099, 322] width 425 height 40
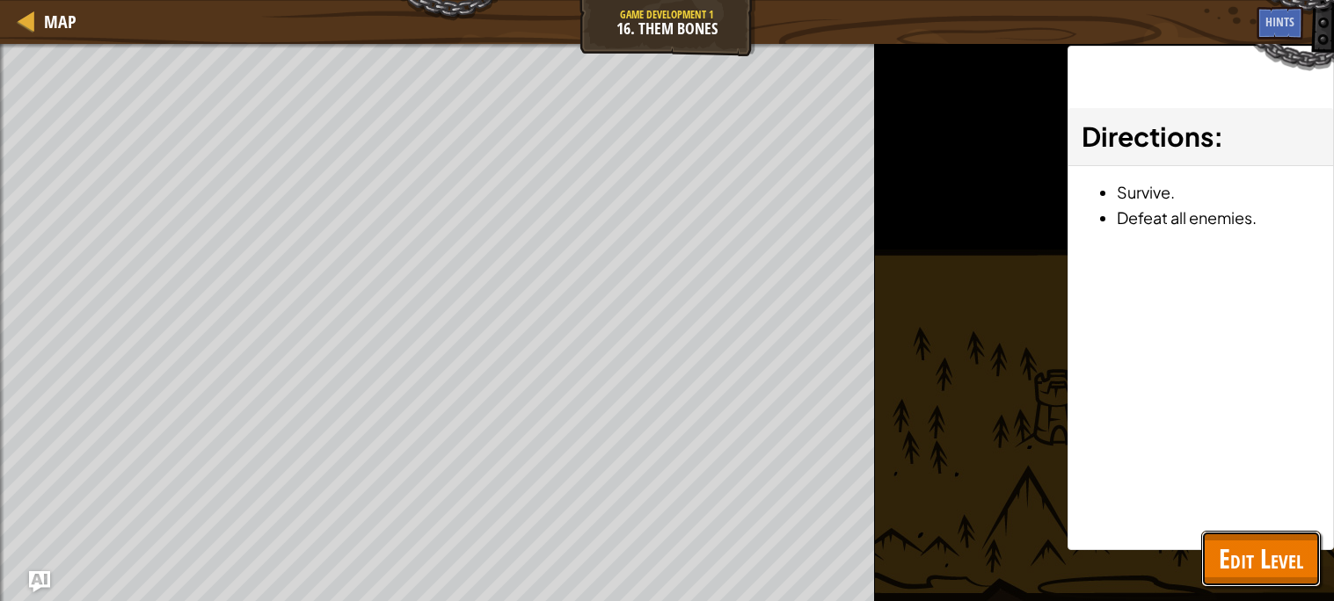
click at [1221, 546] on span "Edit Level" at bounding box center [1261, 559] width 84 height 36
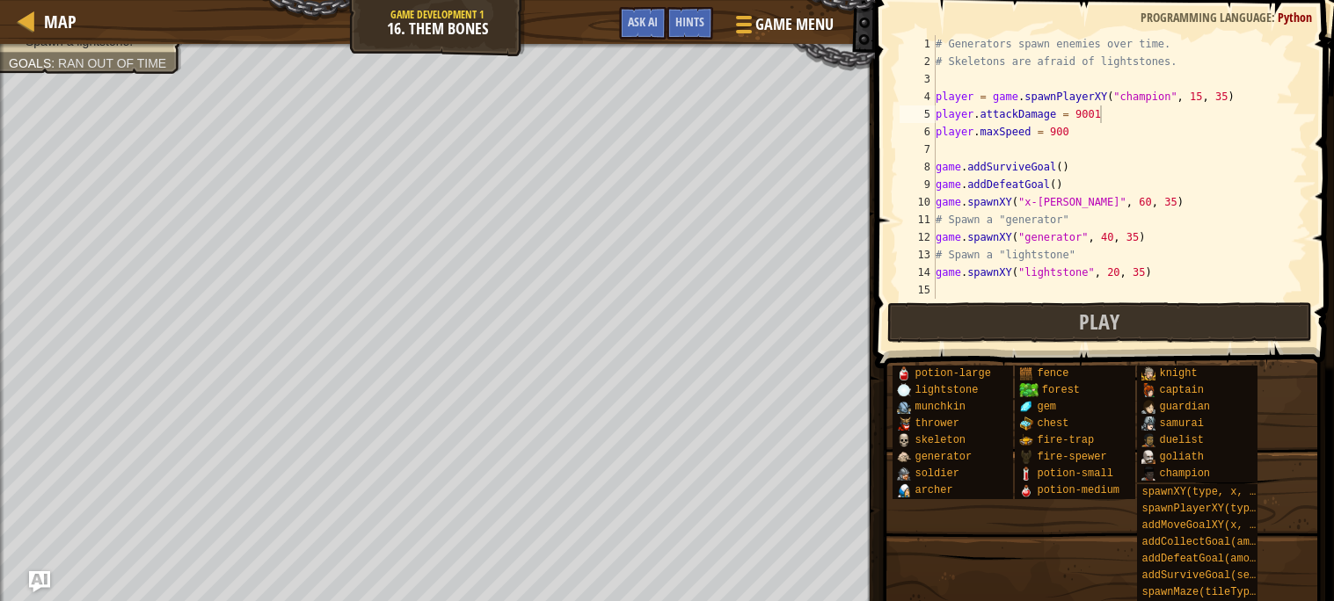
click at [1108, 236] on div "# Generators spawn enemies over time. # Skeletons are afraid of lightstones. pl…" at bounding box center [1119, 184] width 375 height 299
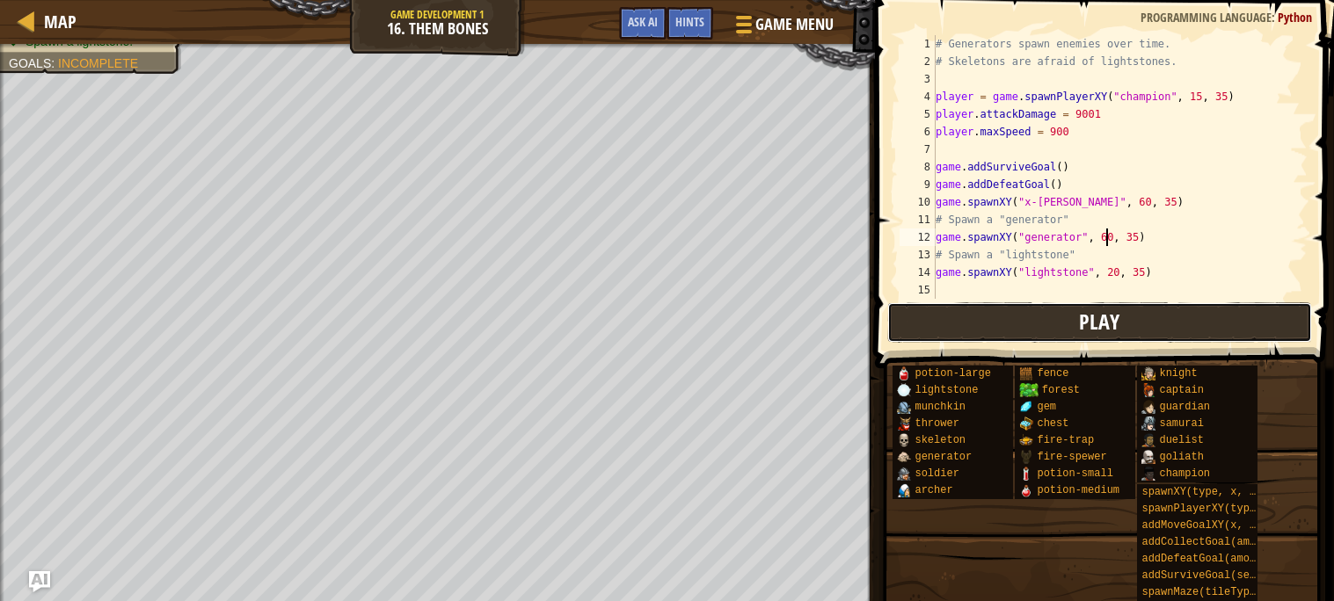
click at [1116, 317] on span "Play" at bounding box center [1099, 322] width 40 height 28
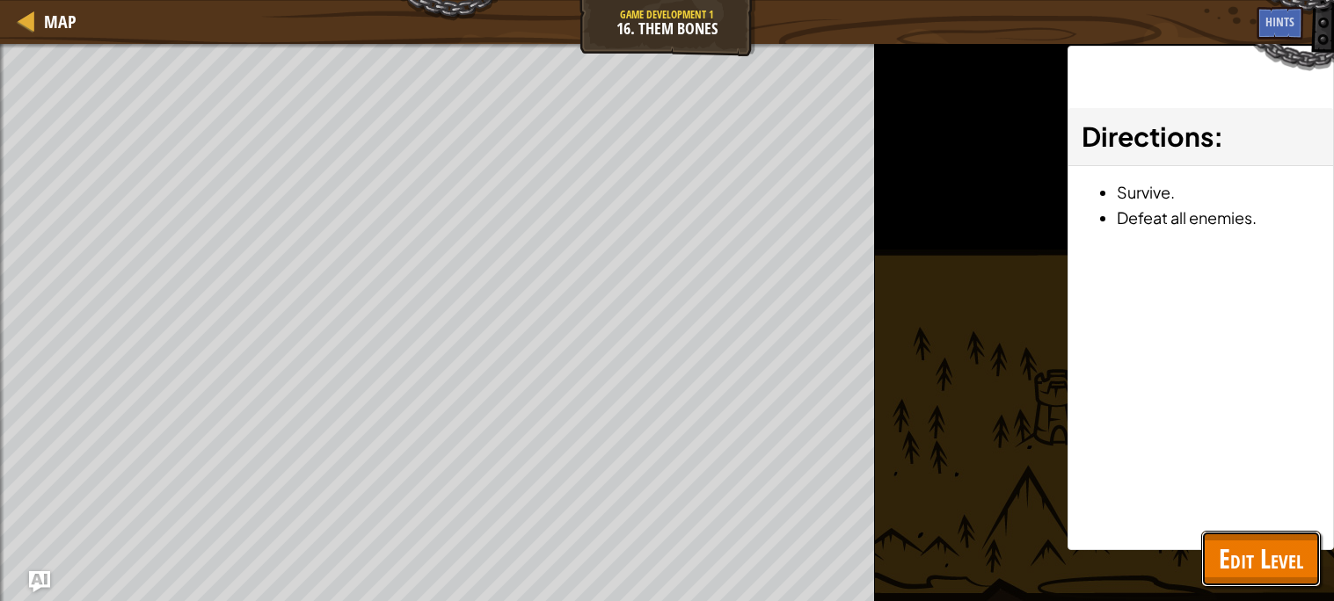
click at [1274, 550] on span "Edit Level" at bounding box center [1261, 559] width 84 height 36
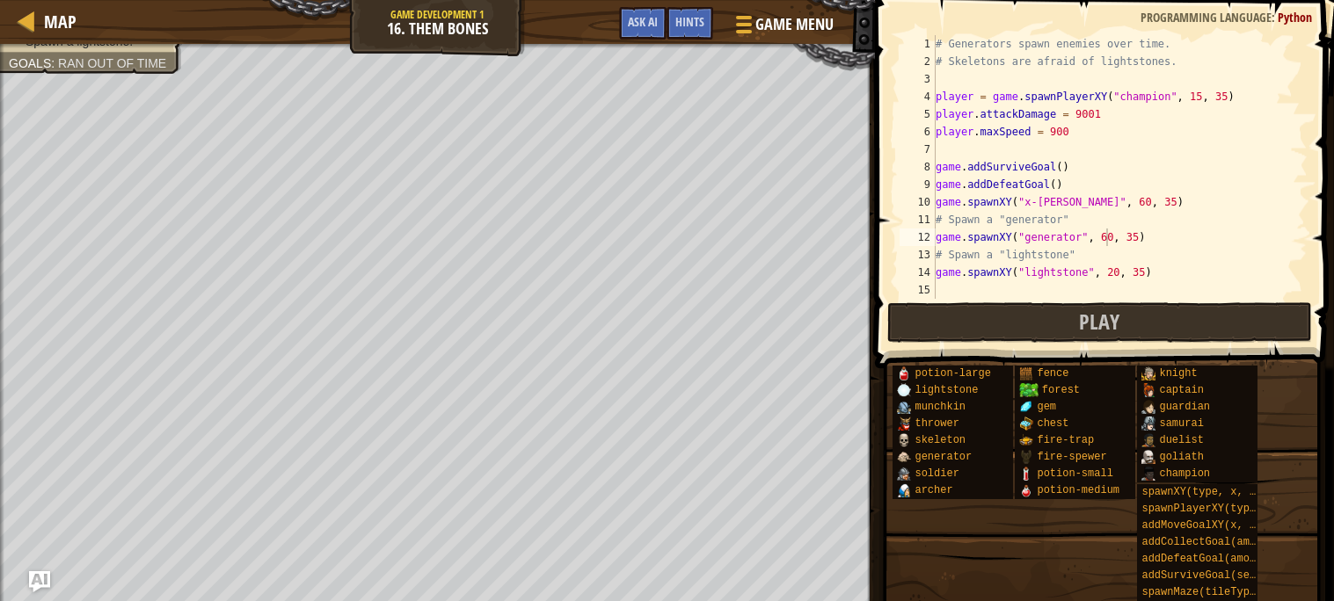
click at [1072, 129] on div "# Generators spawn enemies over time. # Skeletons are afraid of lightstones. pl…" at bounding box center [1119, 184] width 375 height 299
click at [1056, 149] on div "# Generators spawn enemies over time. # Skeletons are afraid of lightstones. pl…" at bounding box center [1119, 167] width 375 height 264
click at [1061, 146] on div "# Generators spawn enemies over time. # Skeletons are afraid of lightstones. pl…" at bounding box center [1119, 184] width 375 height 299
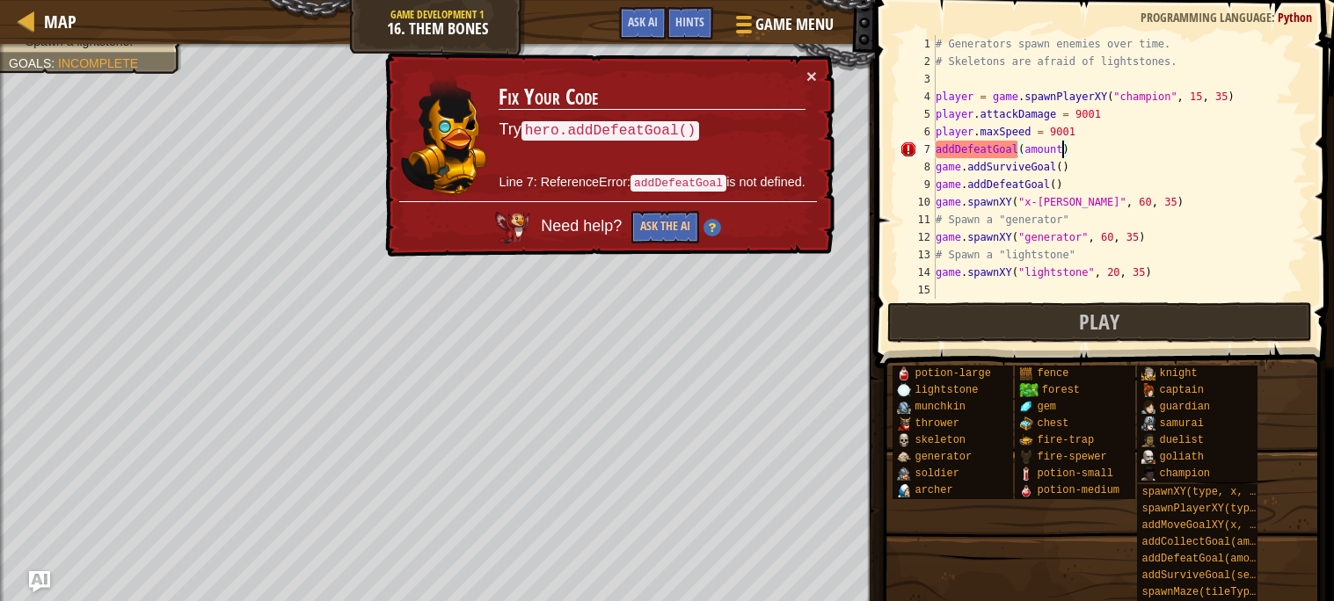
click at [937, 149] on div "# Generators spawn enemies over time. # Skeletons are afraid of lightstones. pl…" at bounding box center [1119, 184] width 375 height 299
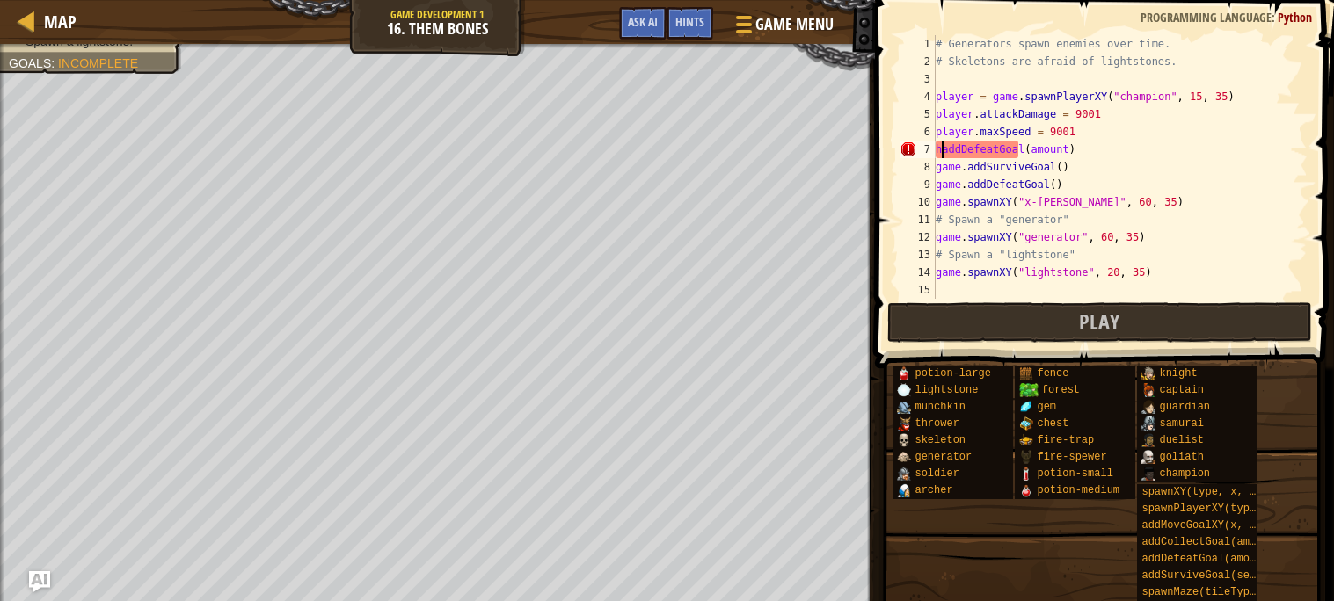
scroll to position [7, 2]
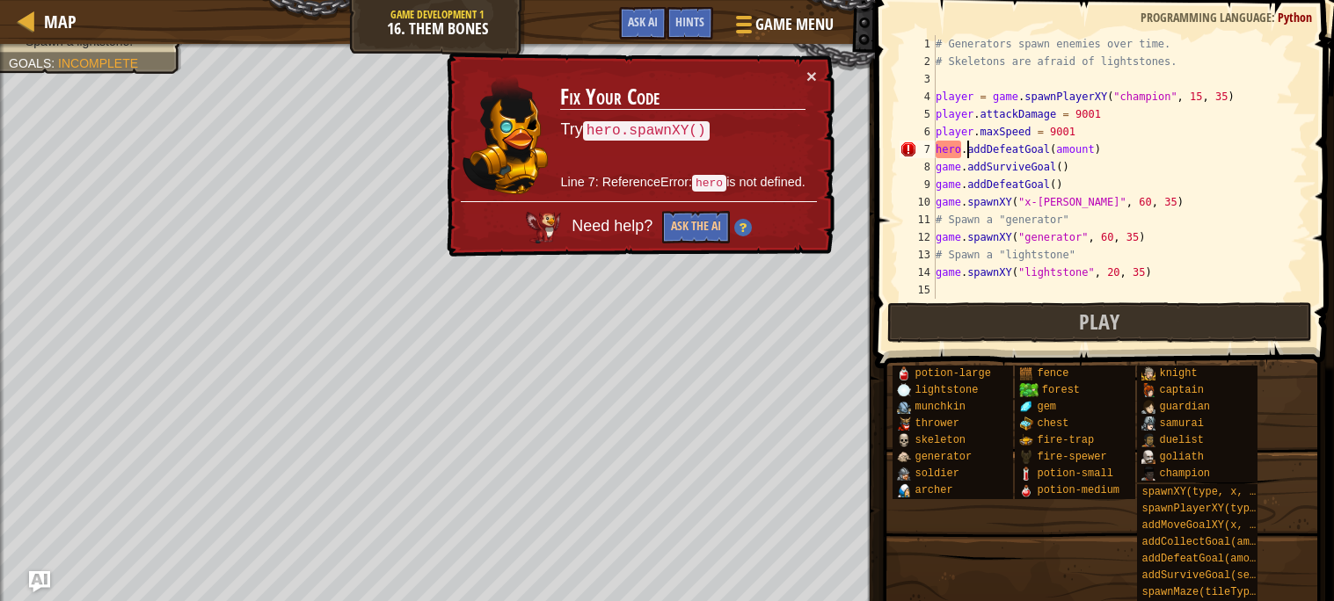
click at [1091, 149] on div "# Generators spawn enemies over time. # Skeletons are afraid of lightstones. pl…" at bounding box center [1119, 184] width 375 height 299
click at [1054, 151] on div "# Generators spawn enemies over time. # Skeletons are afraid of lightstones. pl…" at bounding box center [1119, 184] width 375 height 299
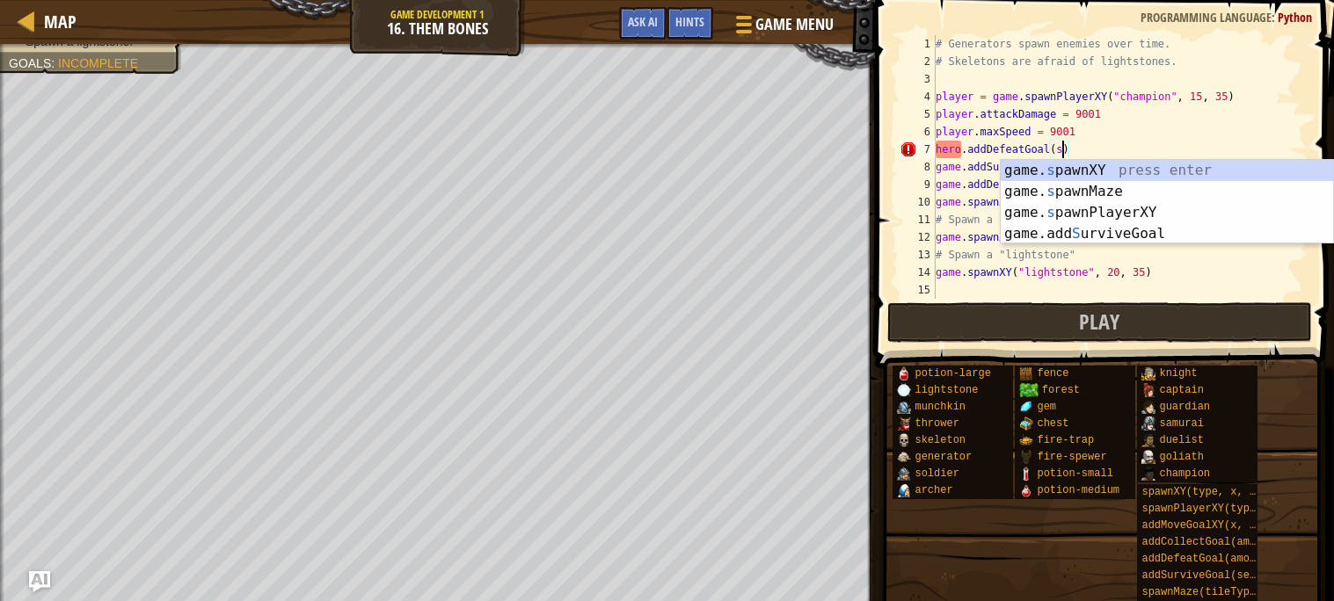
scroll to position [7, 10]
type textarea "hero.addDefeatGoal()"
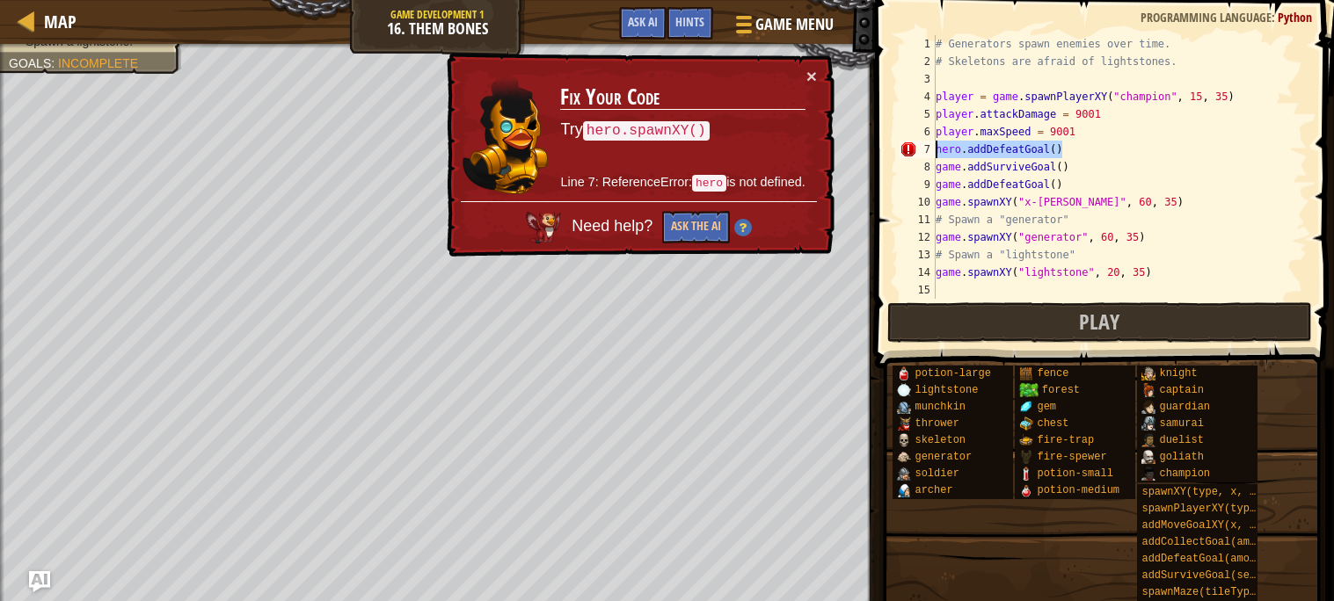
drag, startPoint x: 1057, startPoint y: 153, endPoint x: 936, endPoint y: 148, distance: 121.5
click at [936, 148] on div "# Generators spawn enemies over time. # Skeletons are afraid of lightstones. pl…" at bounding box center [1119, 184] width 375 height 299
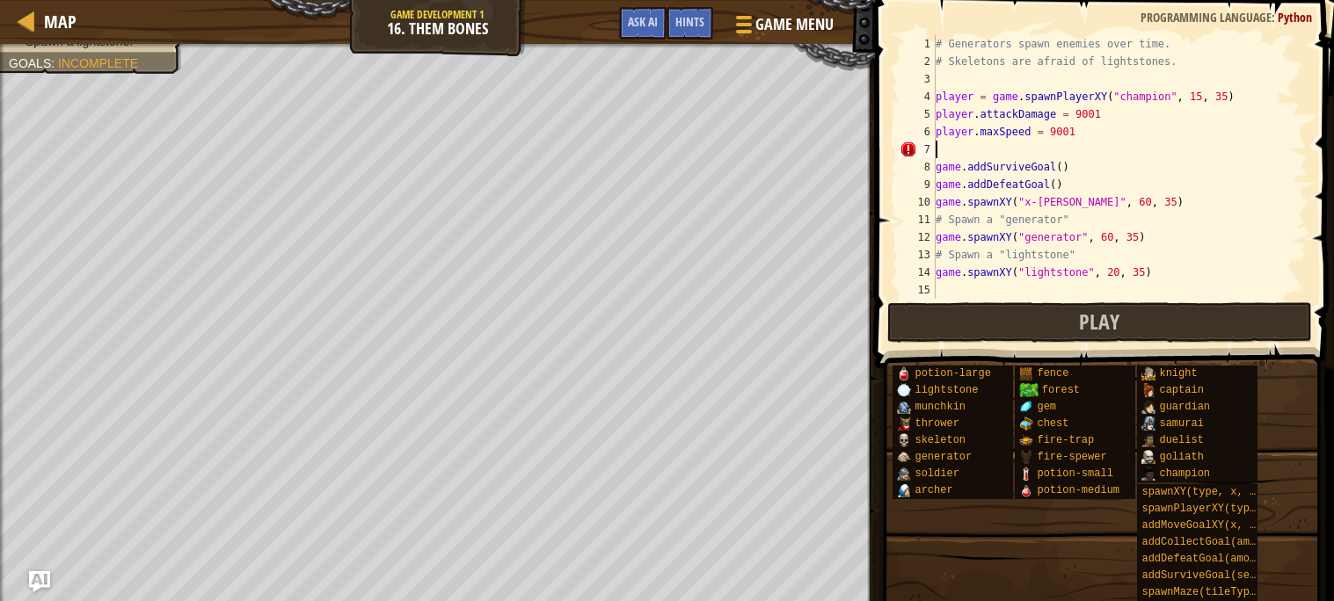
scroll to position [7, 0]
click at [1061, 167] on div "# Generators spawn enemies over time. # Skeletons are afraid of lightstones. pl…" at bounding box center [1119, 184] width 375 height 299
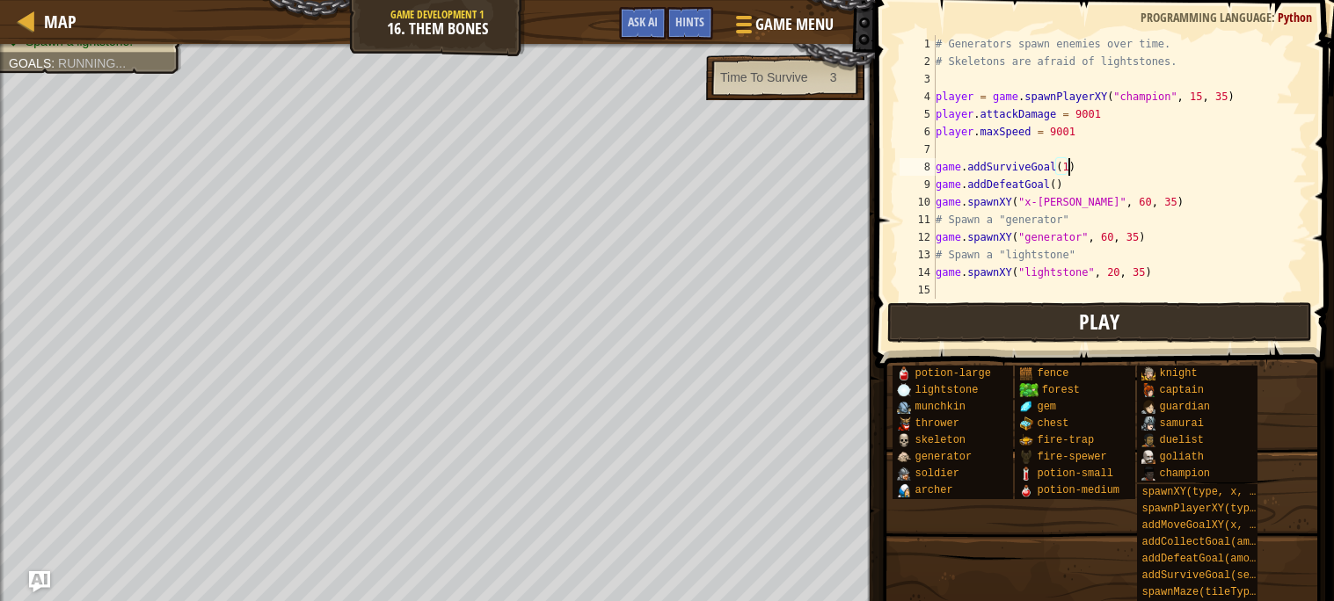
scroll to position [7, 11]
click at [946, 329] on button "Play" at bounding box center [1099, 322] width 425 height 40
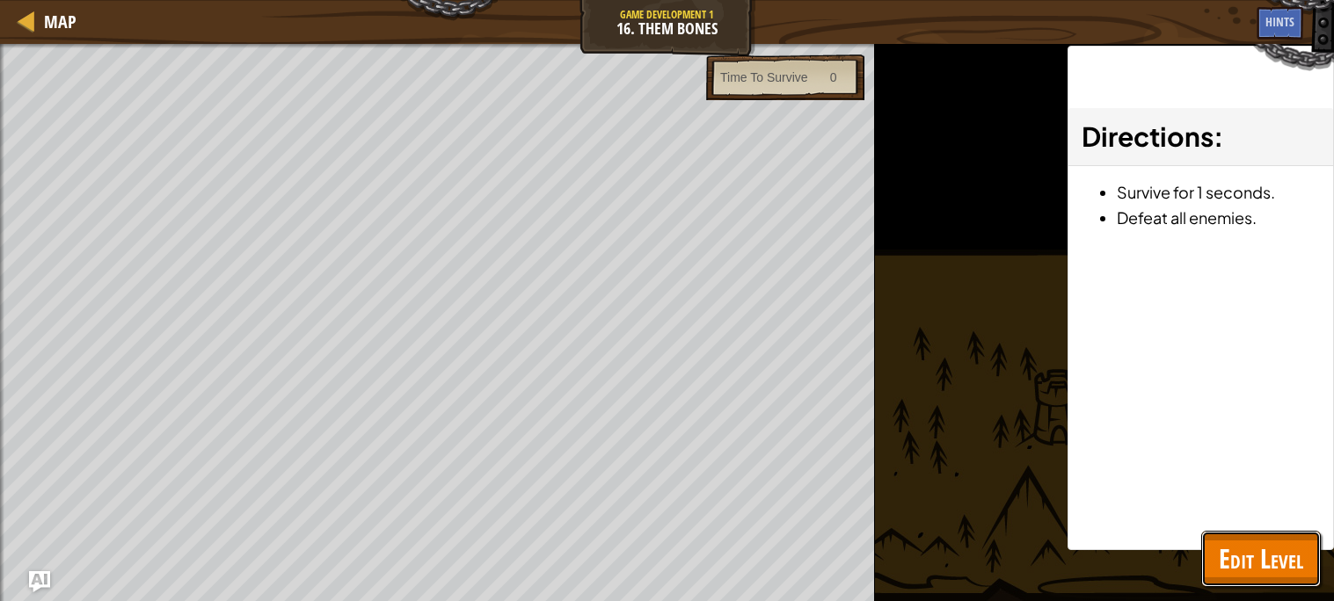
click at [1221, 548] on span "Edit Level" at bounding box center [1261, 559] width 84 height 36
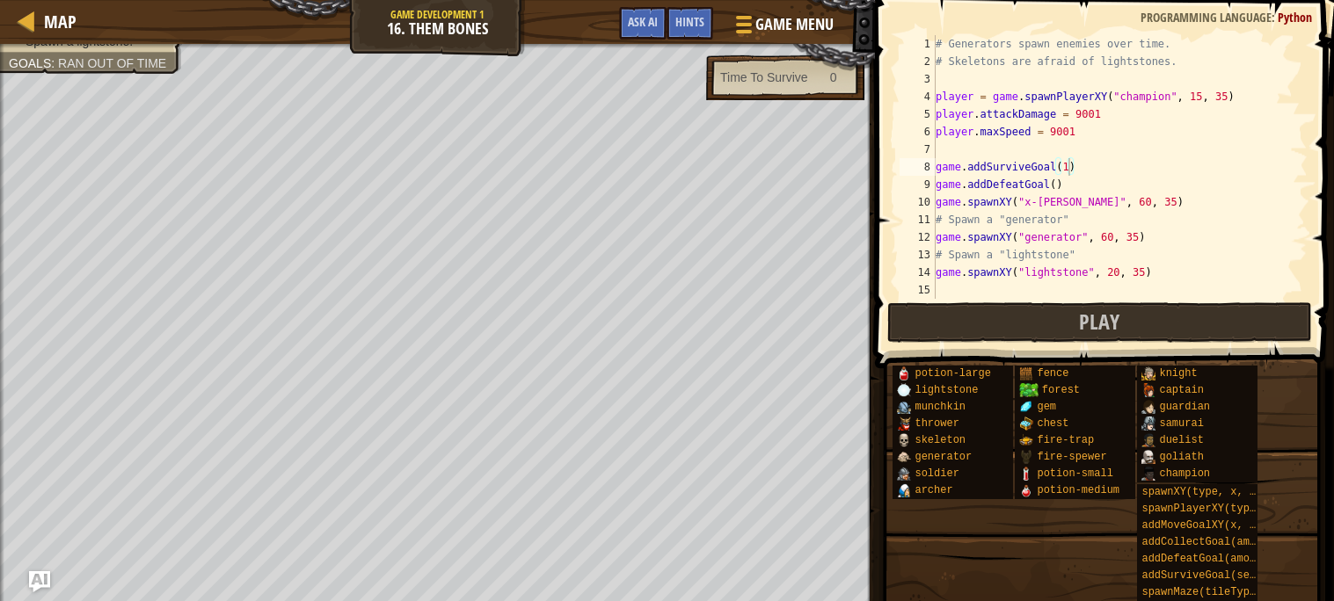
click at [1057, 186] on div "# Generators spawn enemies over time. # Skeletons are afraid of lightstones. pl…" at bounding box center [1119, 184] width 375 height 299
type textarea "game.addDefeatGoal(5)"
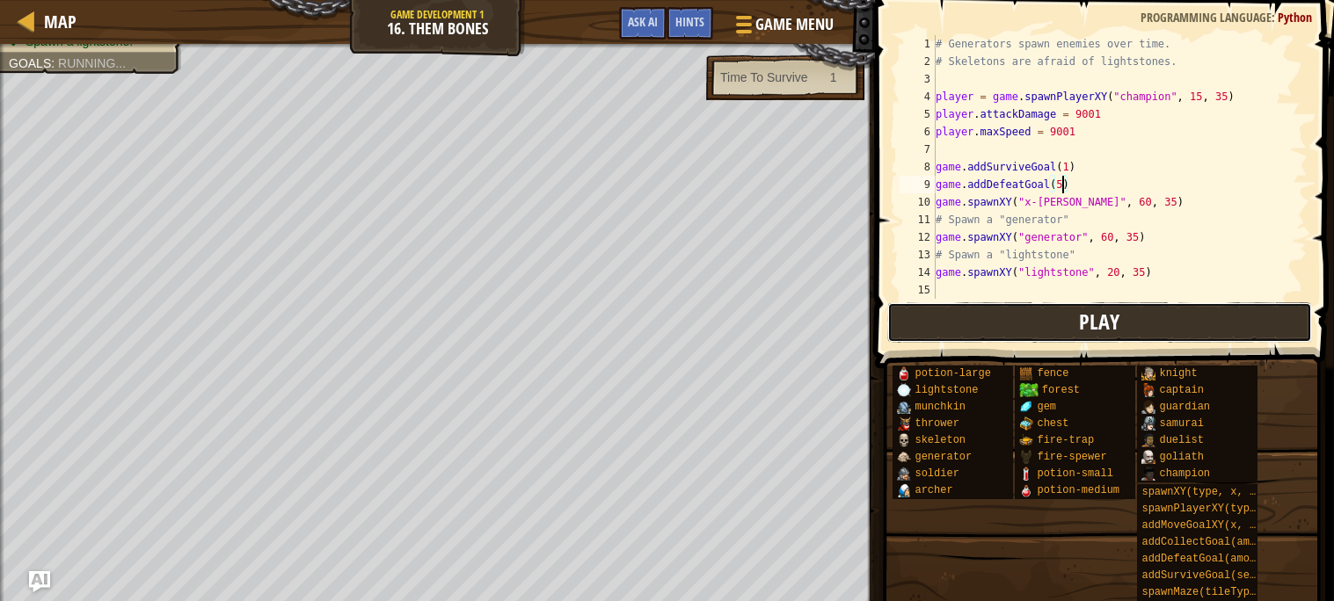
click at [1046, 320] on button "Play" at bounding box center [1099, 322] width 425 height 40
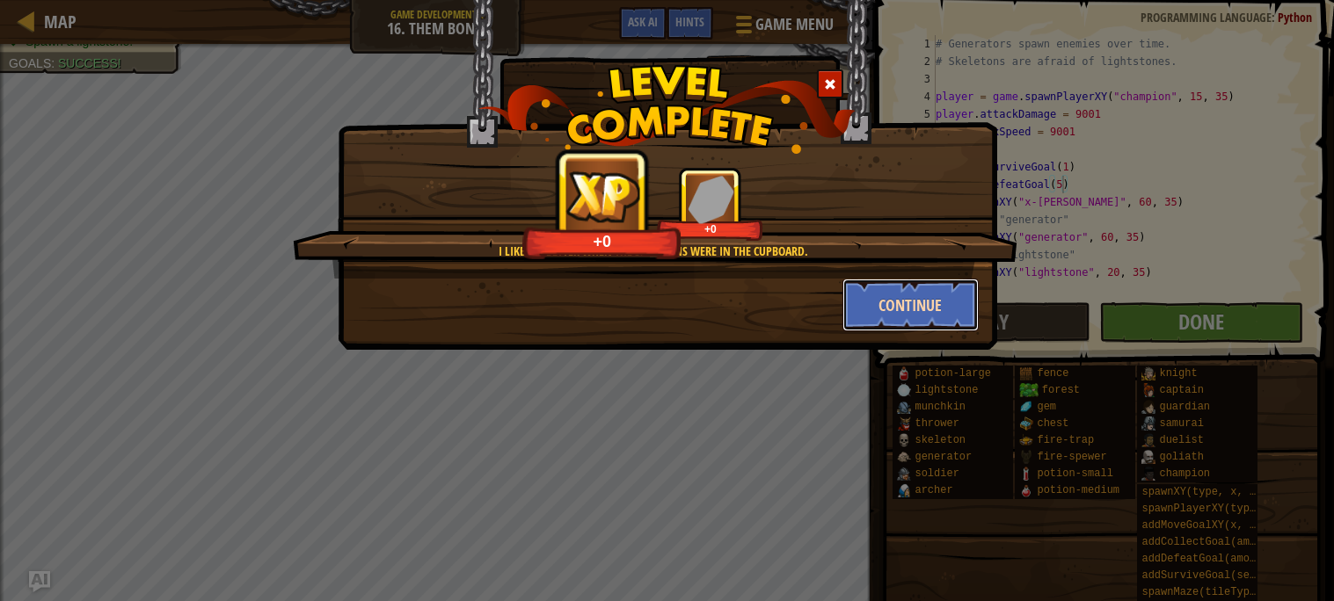
click at [923, 310] on button "Continue" at bounding box center [910, 305] width 136 height 53
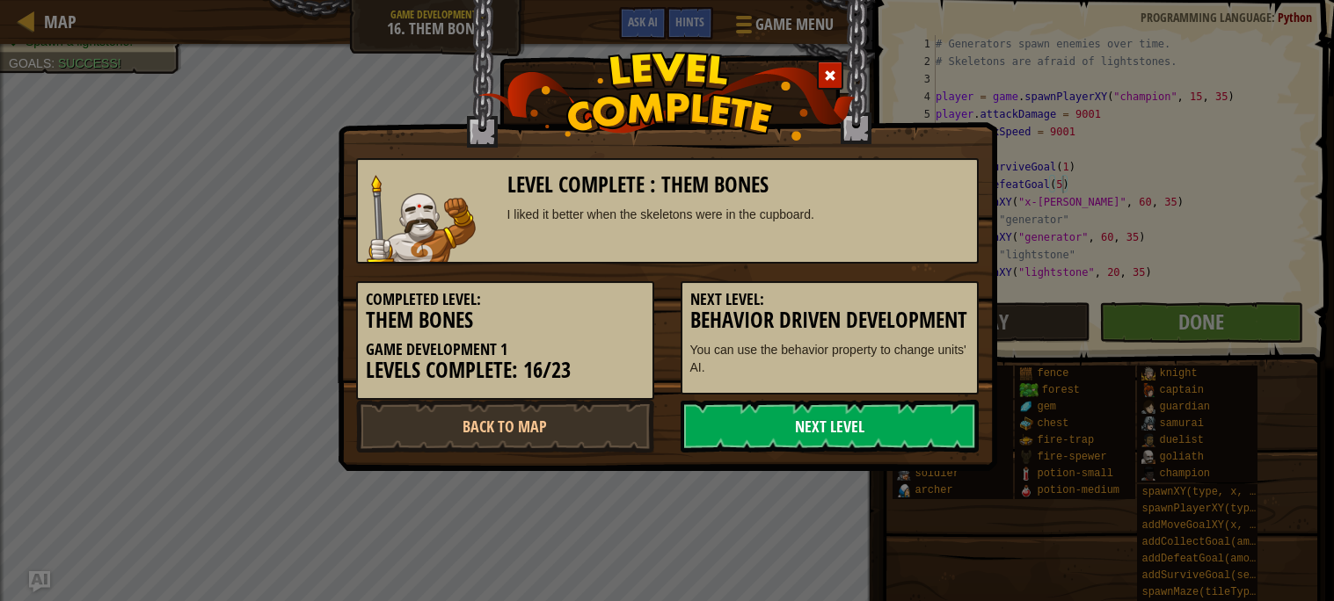
click at [746, 427] on link "Next Level" at bounding box center [830, 426] width 298 height 53
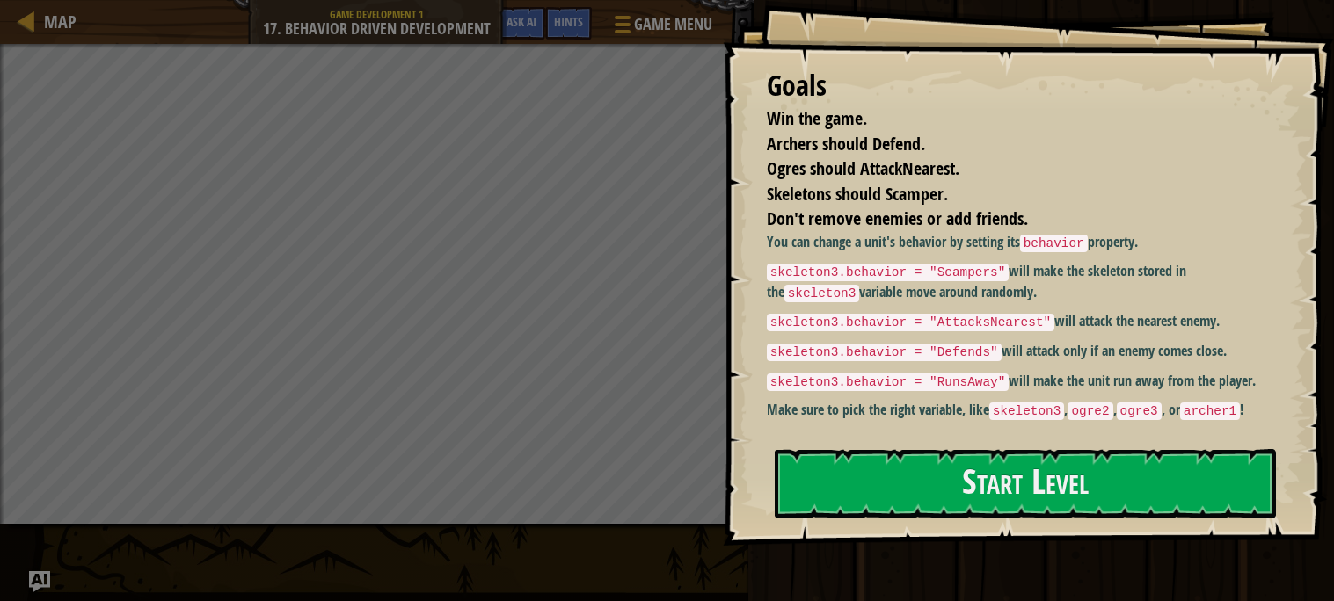
drag, startPoint x: 766, startPoint y: 266, endPoint x: 909, endPoint y: 368, distance: 175.9
click at [909, 368] on div "You can change a unit's behavior by setting its behavior property. skeleton3.be…" at bounding box center [1020, 326] width 506 height 189
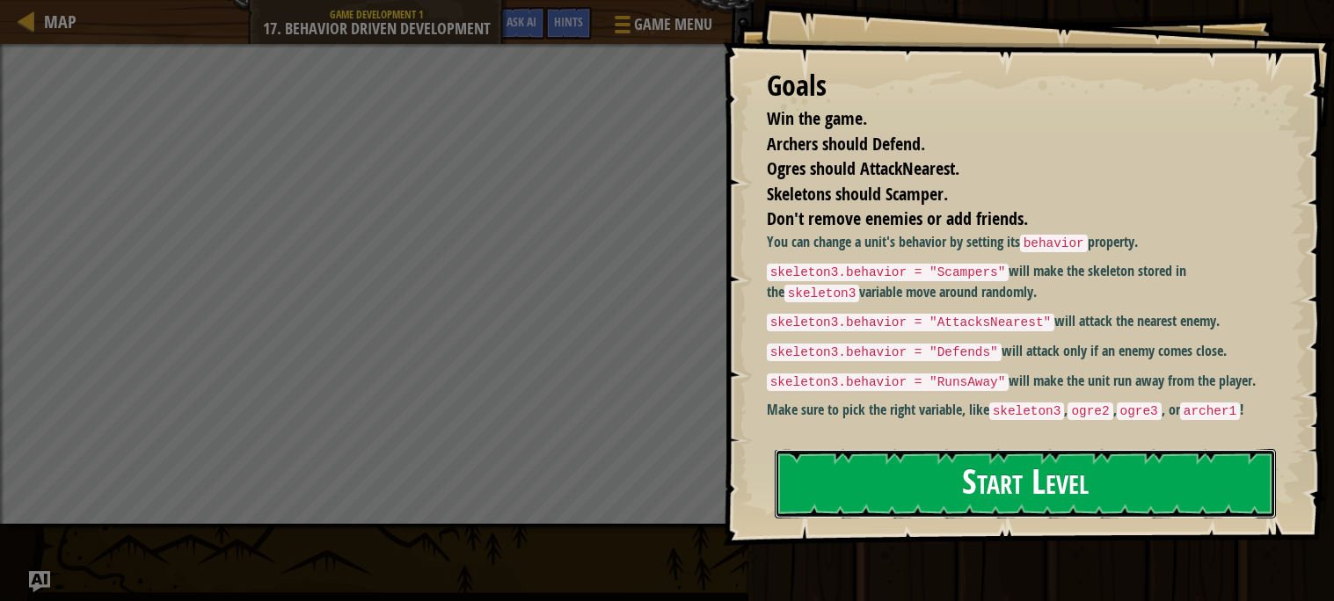
click at [872, 499] on button "Start Level" at bounding box center [1025, 483] width 501 height 69
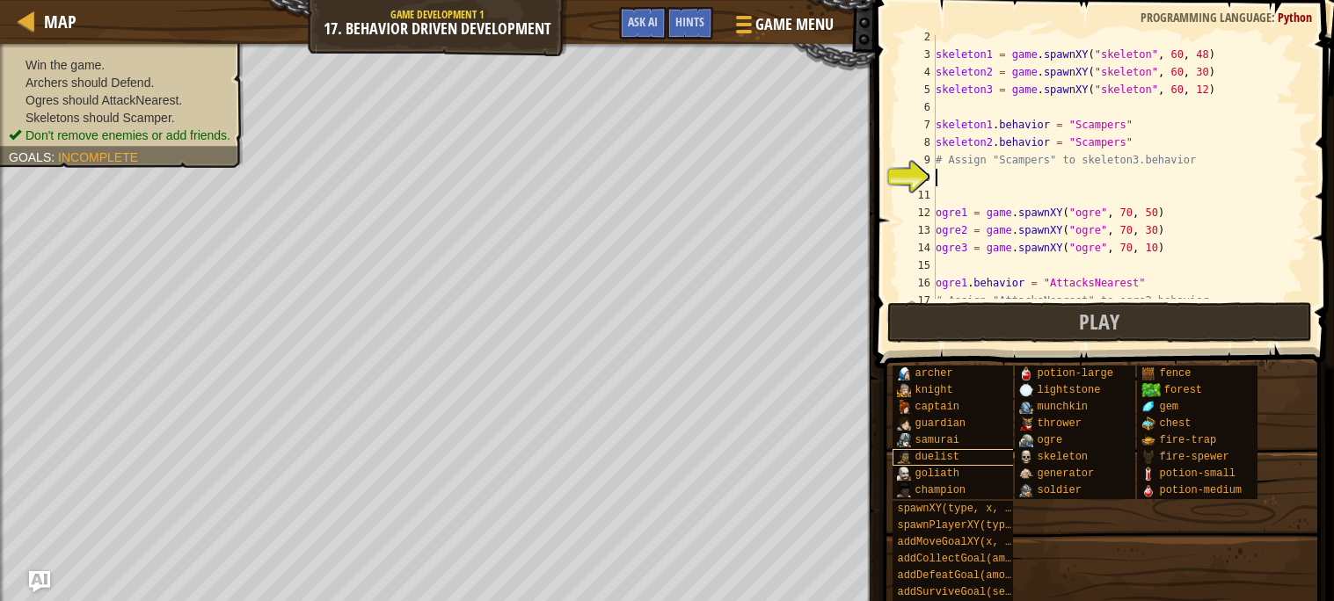
scroll to position [25, 0]
drag, startPoint x: 936, startPoint y: 140, endPoint x: 1154, endPoint y: 144, distance: 219.0
click at [1154, 144] on div "skeleton1 = game . spawnXY ( "skeleton" , 60 , 48 ) skeleton2 = game . spawnXY …" at bounding box center [1119, 175] width 375 height 299
type textarea "skeleton2.behavior = "Scampers""
click at [1028, 178] on div "skeleton1 = game . spawnXY ( "skeleton" , 60 , 48 ) skeleton2 = game . spawnXY …" at bounding box center [1119, 175] width 375 height 299
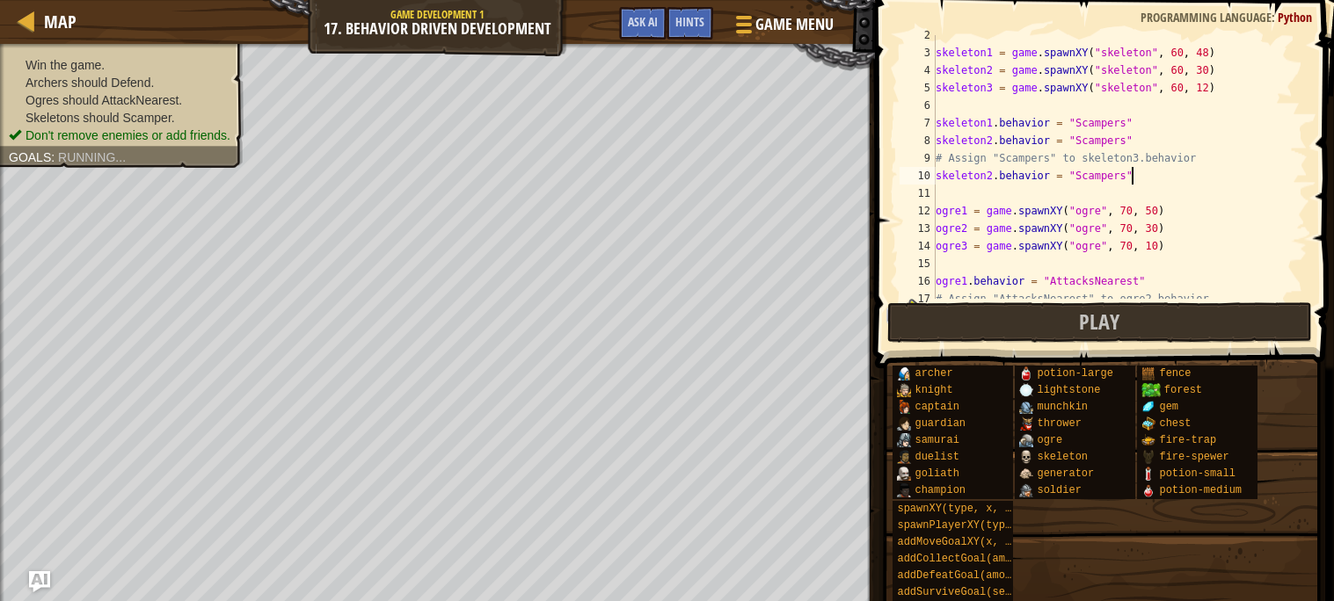
click at [991, 172] on div "skeleton1 = game . spawnXY ( "skeleton" , 60 , 48 ) skeleton2 = game . spawnXY …" at bounding box center [1119, 175] width 375 height 299
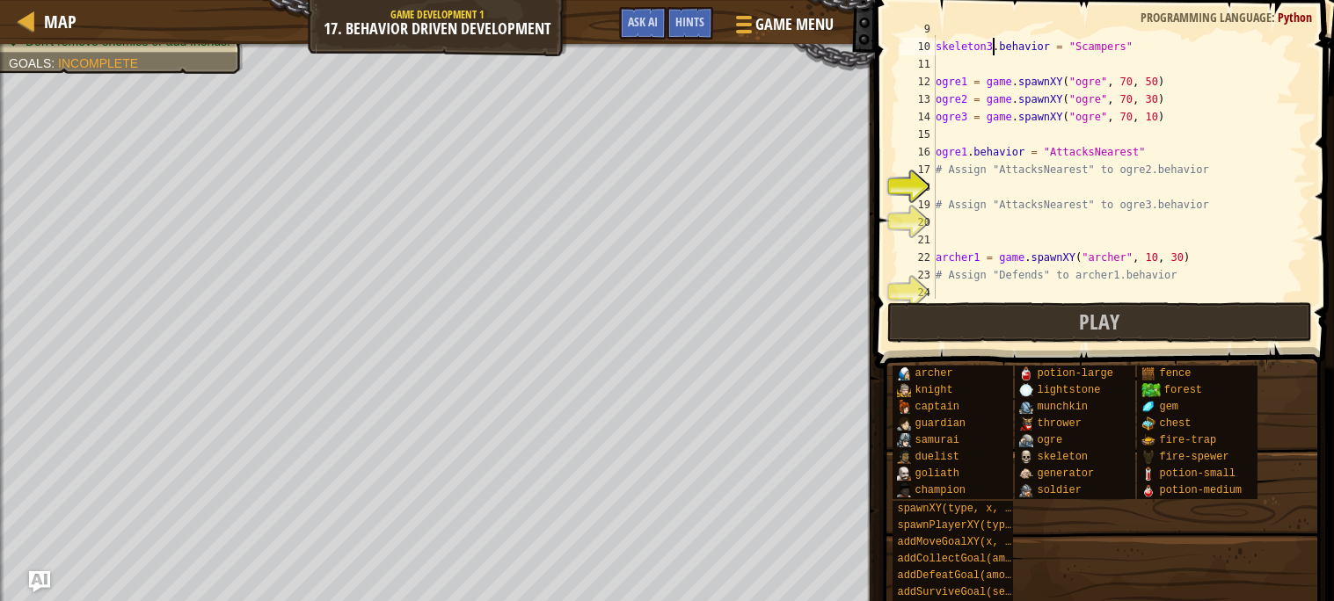
scroll to position [159, 0]
drag, startPoint x: 936, startPoint y: 149, endPoint x: 1149, endPoint y: 148, distance: 212.8
click at [1149, 148] on div "skeleton3 . behavior = "Scampers" ogre1 = game . spawnXY ( "ogre" , 70 , 50 ) o…" at bounding box center [1119, 184] width 375 height 299
type textarea "ogre1.behavior = "AttacksNearest""
click at [1094, 183] on div "skeleton3 . behavior = "Scampers" ogre1 = game . spawnXY ( "ogre" , 70 , 50 ) o…" at bounding box center [1119, 184] width 375 height 299
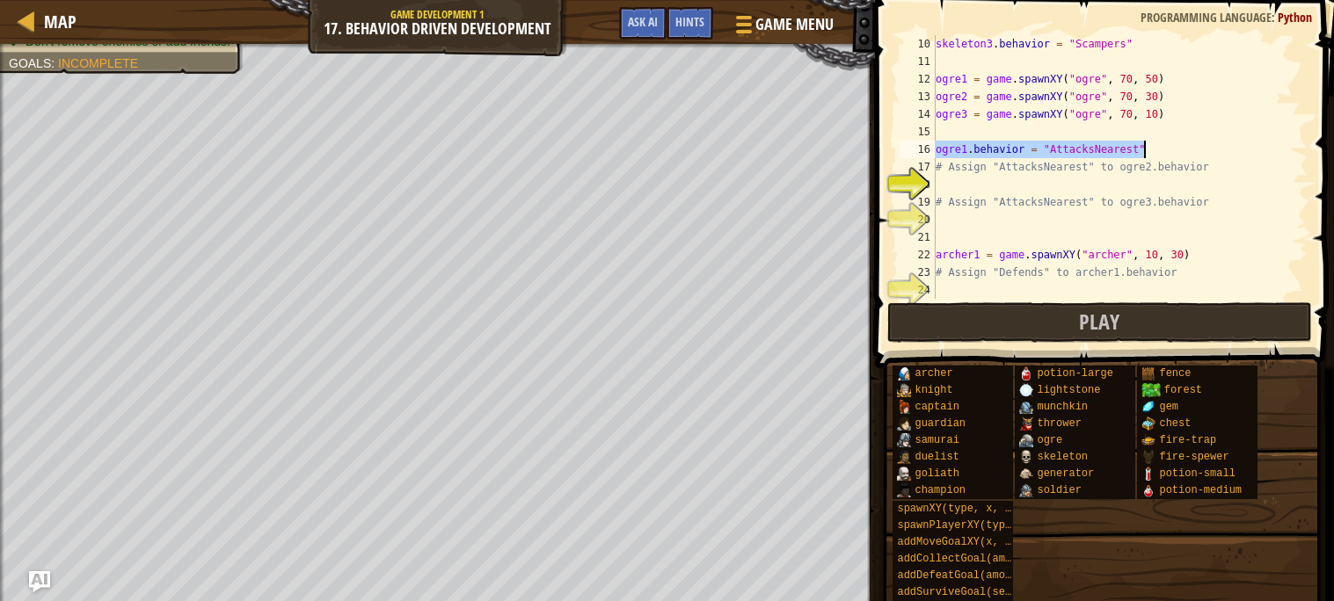
scroll to position [7, 0]
type textarea "ogre1.behavior = "AttacksNearest""
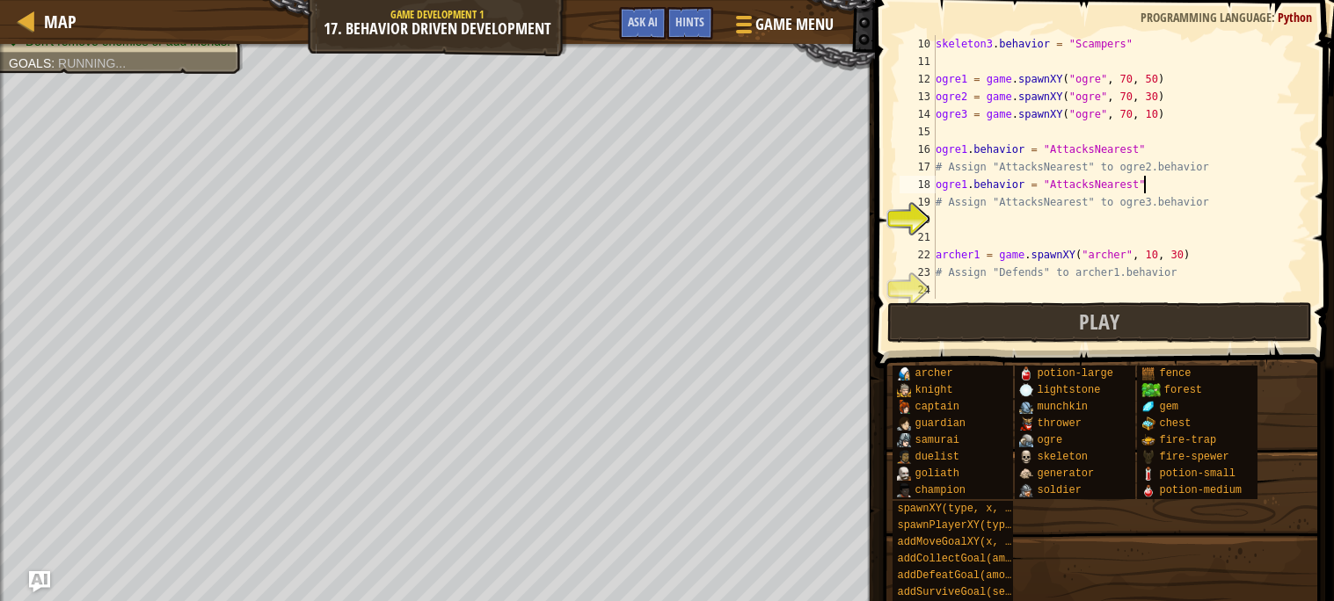
click at [1065, 231] on div "skeleton3 . behavior = "Scampers" ogre1 = game . spawnXY ( "ogre" , 70 , 50 ) o…" at bounding box center [1119, 184] width 375 height 299
click at [937, 234] on div "skeleton3 . behavior = "Scampers" ogre1 = game . spawnXY ( "ogre" , 70 , 50 ) o…" at bounding box center [1119, 184] width 375 height 299
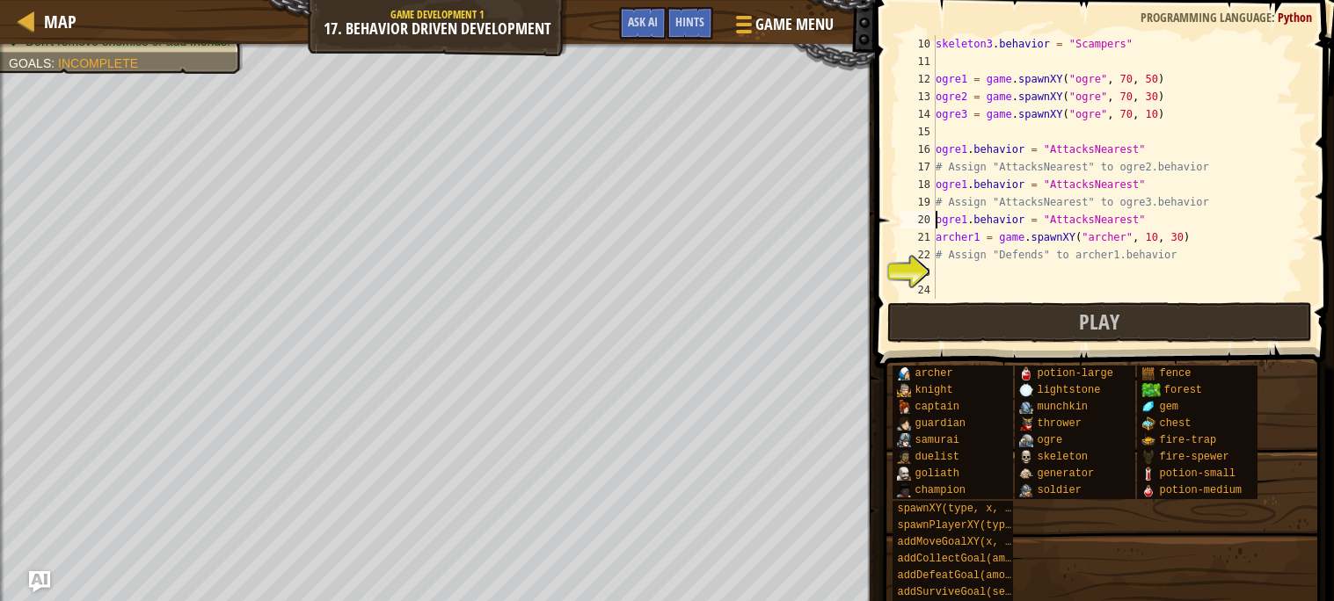
click at [964, 222] on div "skeleton3 . behavior = "Scampers" ogre1 = game . spawnXY ( "ogre" , 70 , 50 ) o…" at bounding box center [1119, 184] width 375 height 299
click at [965, 185] on div "skeleton3 . behavior = "Scampers" ogre1 = game . spawnXY ( "ogre" , 70 , 50 ) o…" at bounding box center [1119, 184] width 375 height 299
drag, startPoint x: 936, startPoint y: 237, endPoint x: 1202, endPoint y: 238, distance: 266.4
click at [1202, 238] on div "skeleton3 . behavior = "Scampers" ogre1 = game . spawnXY ( "ogre" , 70 , 50 ) o…" at bounding box center [1119, 184] width 375 height 299
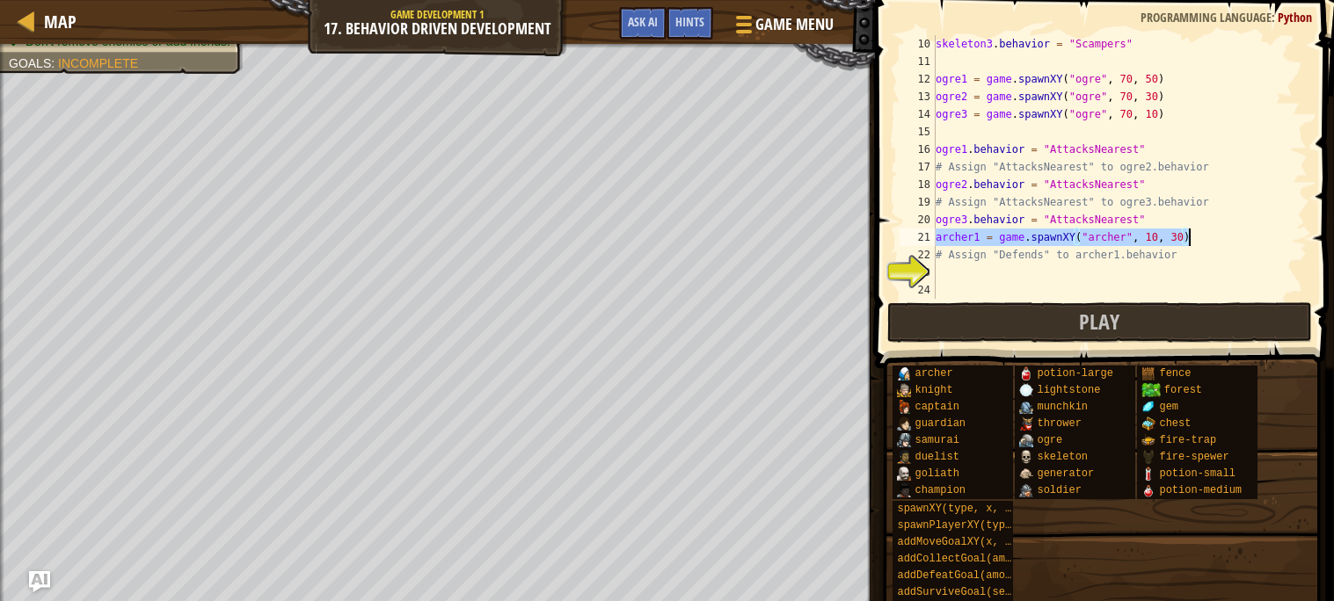
type textarea "archer1 = game.spawnXY("[PERSON_NAME]", 10, 30)"
click at [1077, 273] on div "skeleton3 . behavior = "Scampers" ogre1 = game . spawnXY ( "ogre" , 70 , 50 ) o…" at bounding box center [1119, 184] width 375 height 299
type textarea "archer1 = game.spawnXY("[PERSON_NAME]", 10, 30)"
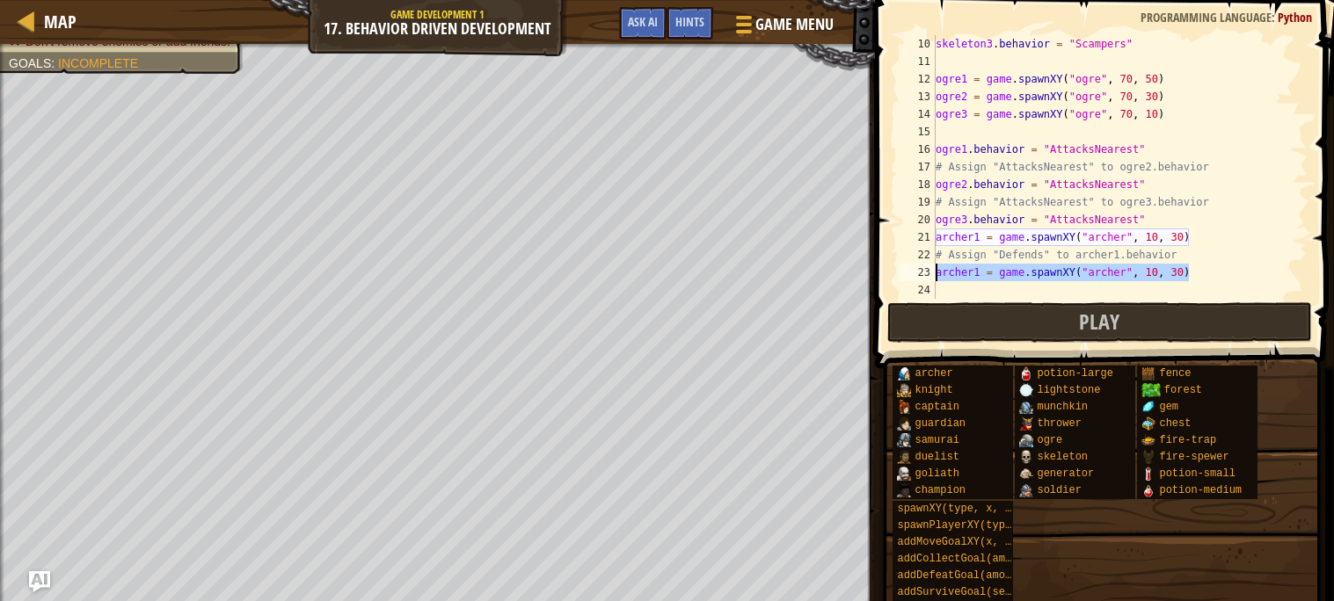
drag, startPoint x: 1213, startPoint y: 279, endPoint x: 936, endPoint y: 272, distance: 276.2
click at [936, 272] on div "skeleton3 . behavior = "Scampers" ogre1 = game . spawnXY ( "ogre" , 70 , 50 ) o…" at bounding box center [1119, 184] width 375 height 299
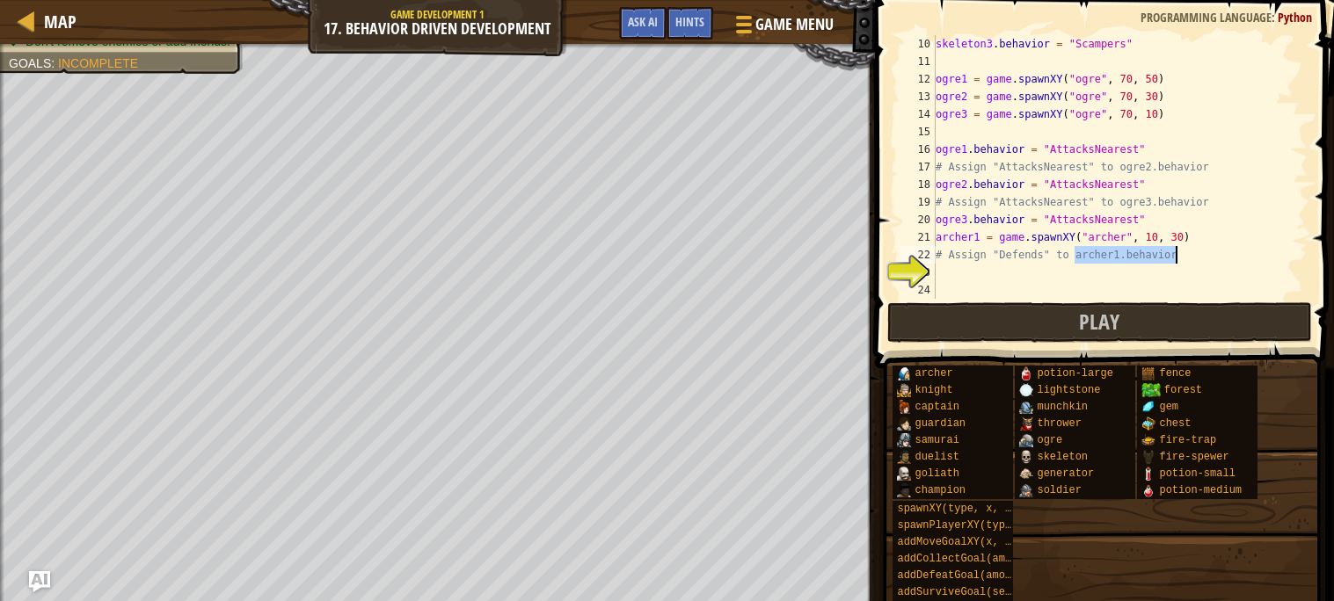
drag, startPoint x: 1076, startPoint y: 255, endPoint x: 1177, endPoint y: 255, distance: 101.1
click at [1177, 255] on div "skeleton3 . behavior = "Scampers" ogre1 = game . spawnXY ( "ogre" , 70 , 50 ) o…" at bounding box center [1119, 184] width 375 height 299
type textarea "# Assign "Defends" to archer1.behavior"
click at [1020, 283] on div "skeleton3 . behavior = "Scampers" ogre1 = game . spawnXY ( "ogre" , 70 , 50 ) o…" at bounding box center [1119, 184] width 375 height 299
click at [936, 288] on div "skeleton3 . behavior = "Scampers" ogre1 = game . spawnXY ( "ogre" , 70 , 50 ) o…" at bounding box center [1119, 184] width 375 height 299
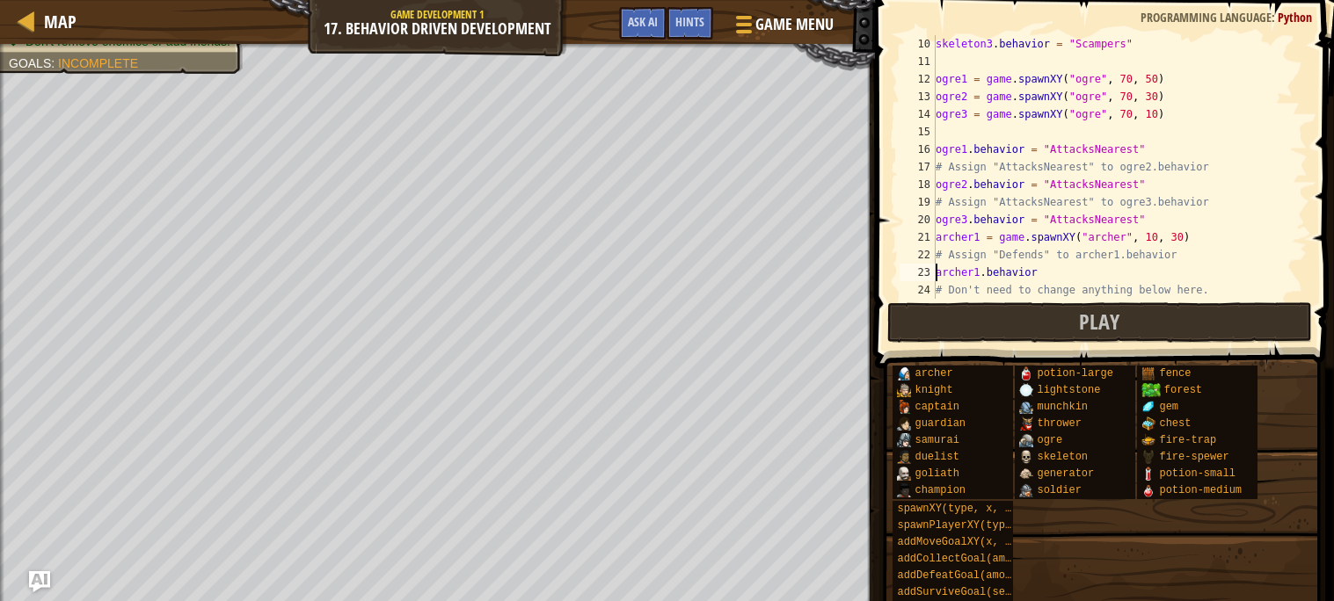
click at [1048, 271] on div "skeleton3 . behavior = "Scampers" ogre1 = game . spawnXY ( "ogre" , 70 , 50 ) o…" at bounding box center [1119, 184] width 375 height 299
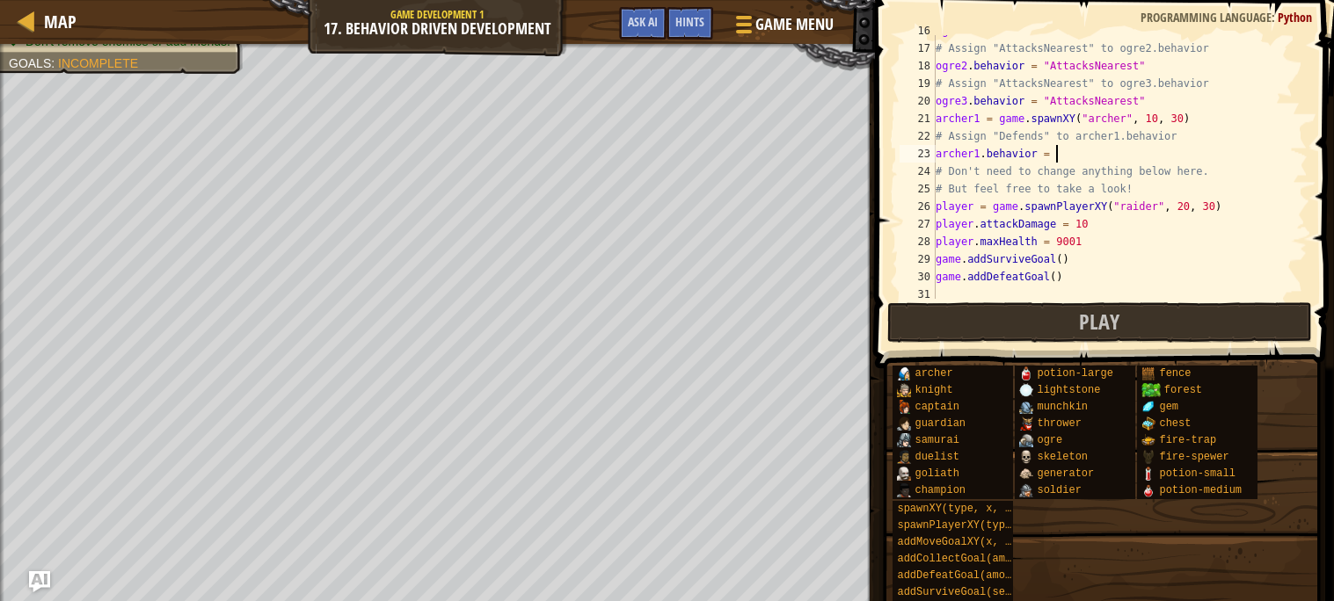
scroll to position [7, 10]
click at [992, 132] on div "ogre1 . behavior = "AttacksNearest" # Assign "AttacksNearest" to ogre2.behavior…" at bounding box center [1119, 171] width 375 height 299
drag, startPoint x: 1000, startPoint y: 135, endPoint x: 1043, endPoint y: 133, distance: 43.1
click at [1043, 133] on div "ogre1 . behavior = "AttacksNearest" # Assign "AttacksNearest" to ogre2.behavior…" at bounding box center [1119, 171] width 375 height 299
click at [1074, 149] on div "ogre1 . behavior = "AttacksNearest" # Assign "AttacksNearest" to ogre2.behavior…" at bounding box center [1119, 171] width 375 height 299
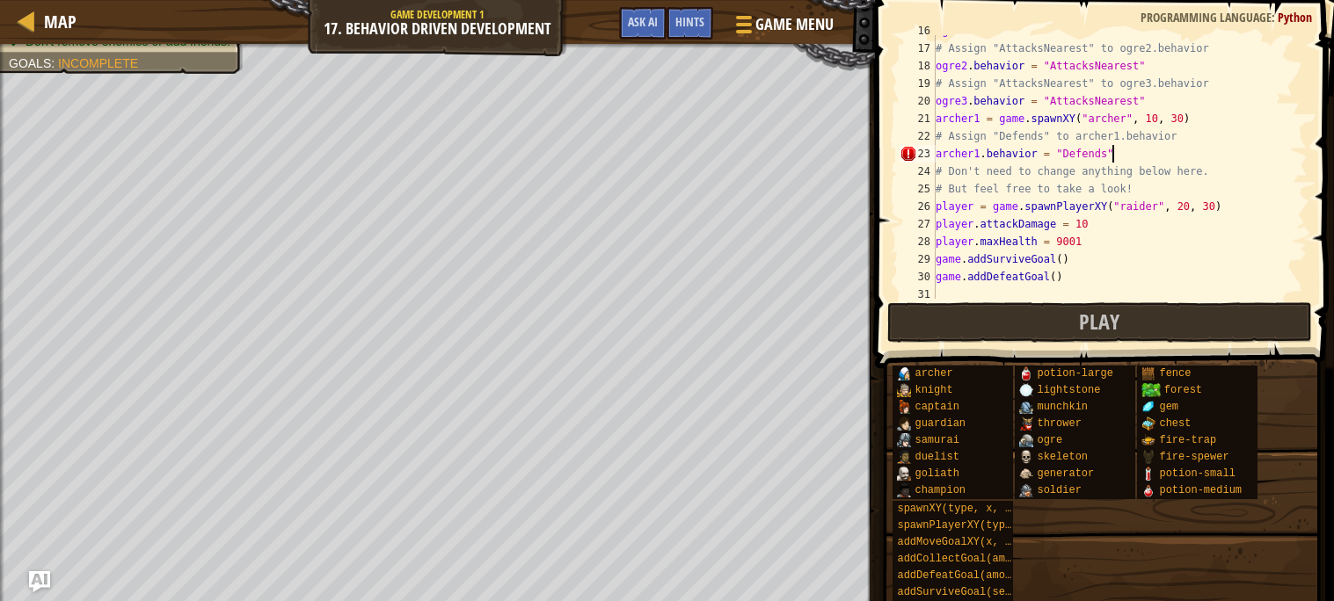
scroll to position [7, 13]
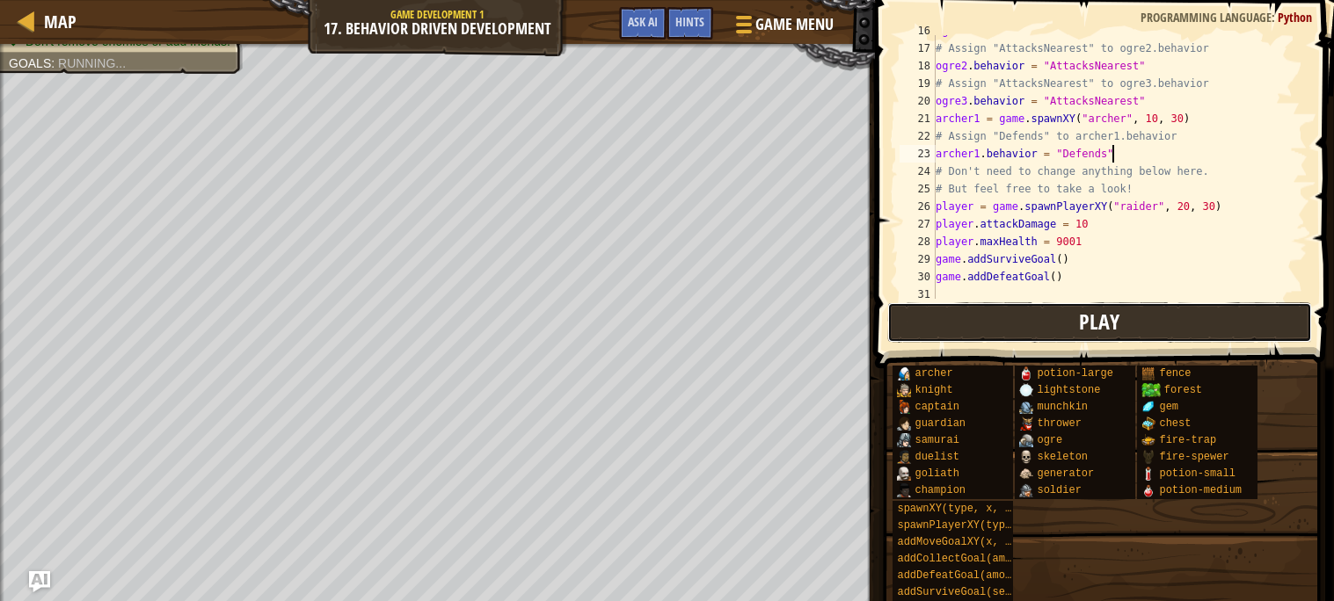
click at [1087, 331] on span "Play" at bounding box center [1099, 322] width 40 height 28
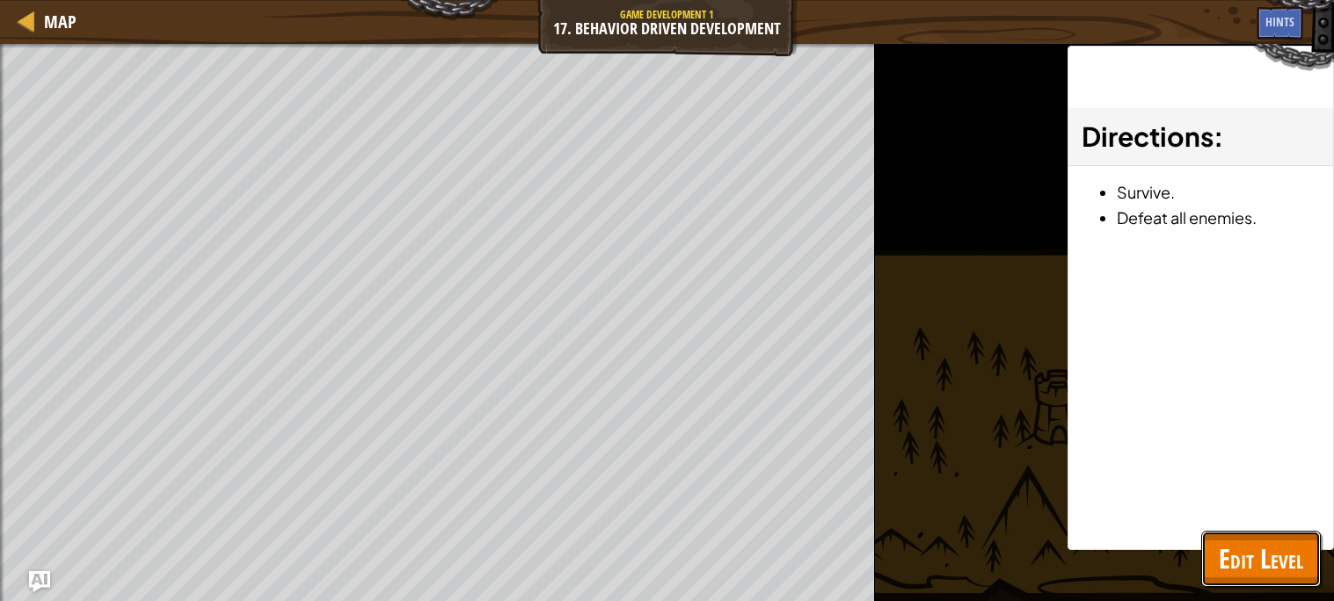
click at [1303, 558] on button "Edit Level" at bounding box center [1261, 559] width 120 height 56
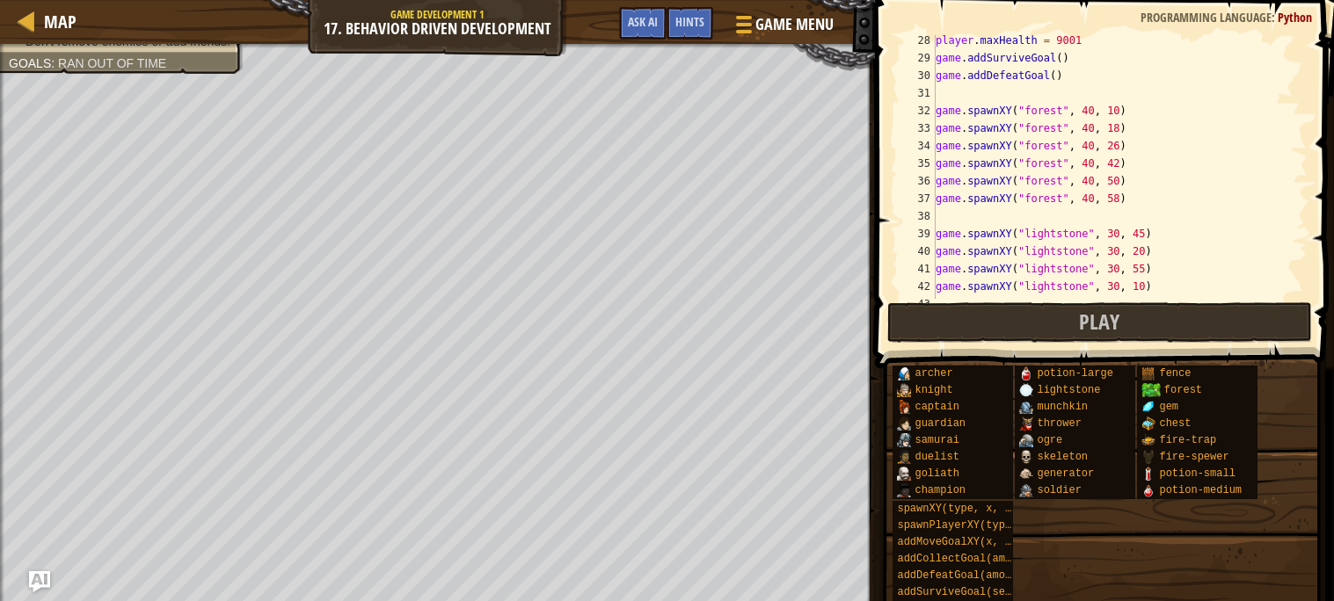
scroll to position [416, 0]
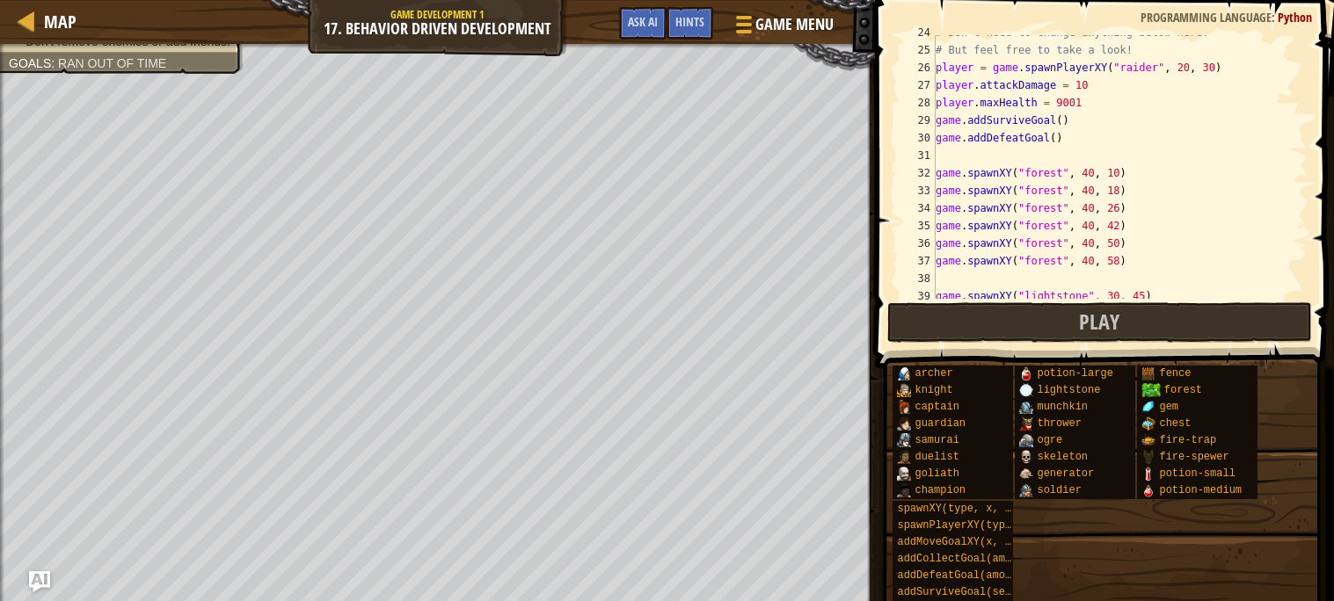
click at [1087, 86] on div "# Don't need to change anything below here. # But feel free to take a look! pla…" at bounding box center [1119, 173] width 375 height 299
type textarea "player.attackDamage = 9001"
click at [1001, 322] on button "Play" at bounding box center [1099, 322] width 425 height 40
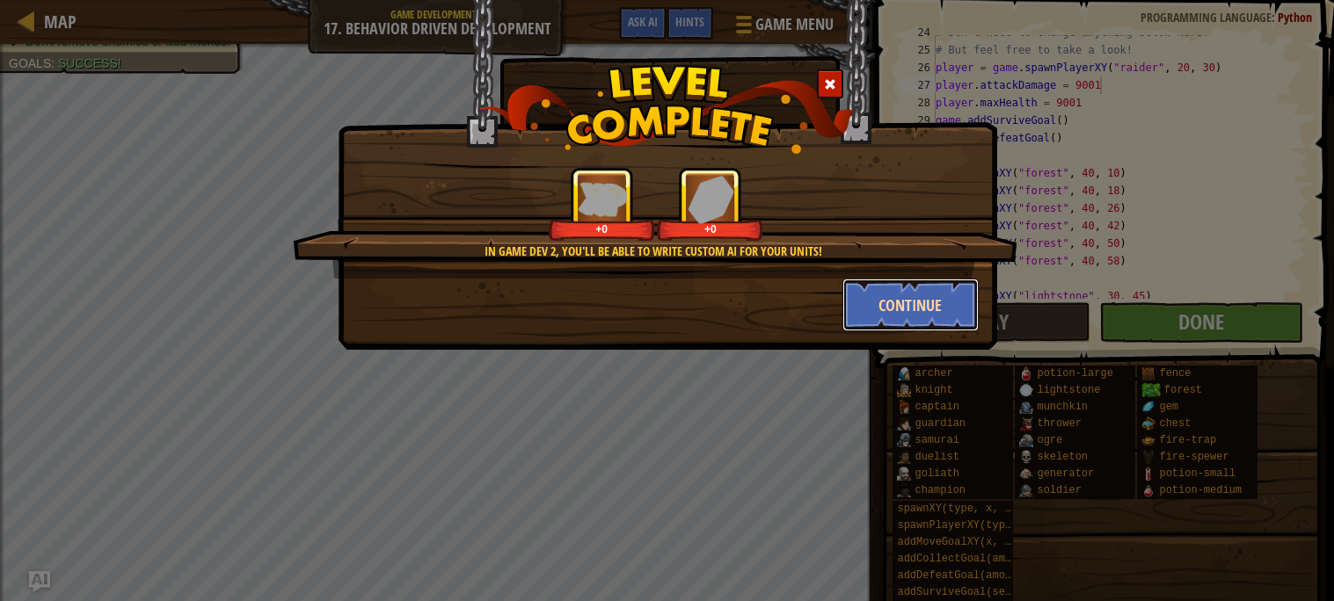
click at [874, 297] on button "Continue" at bounding box center [910, 305] width 136 height 53
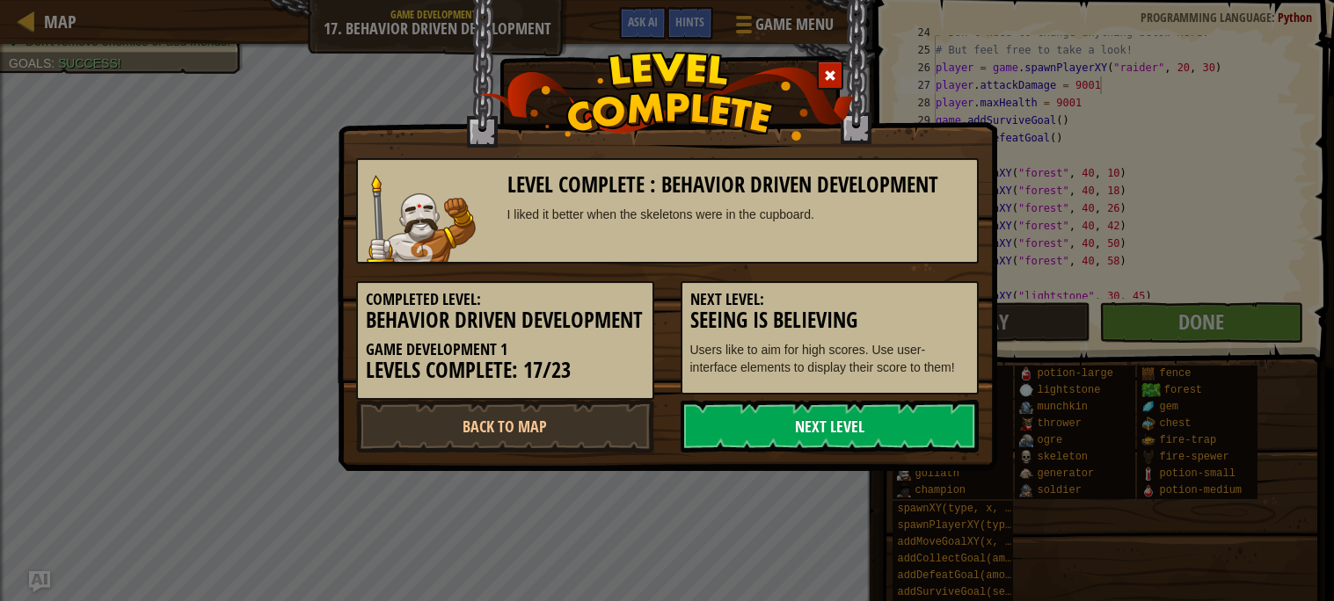
click at [739, 426] on link "Next Level" at bounding box center [830, 426] width 298 height 53
